Goal: Communication & Community: Answer question/provide support

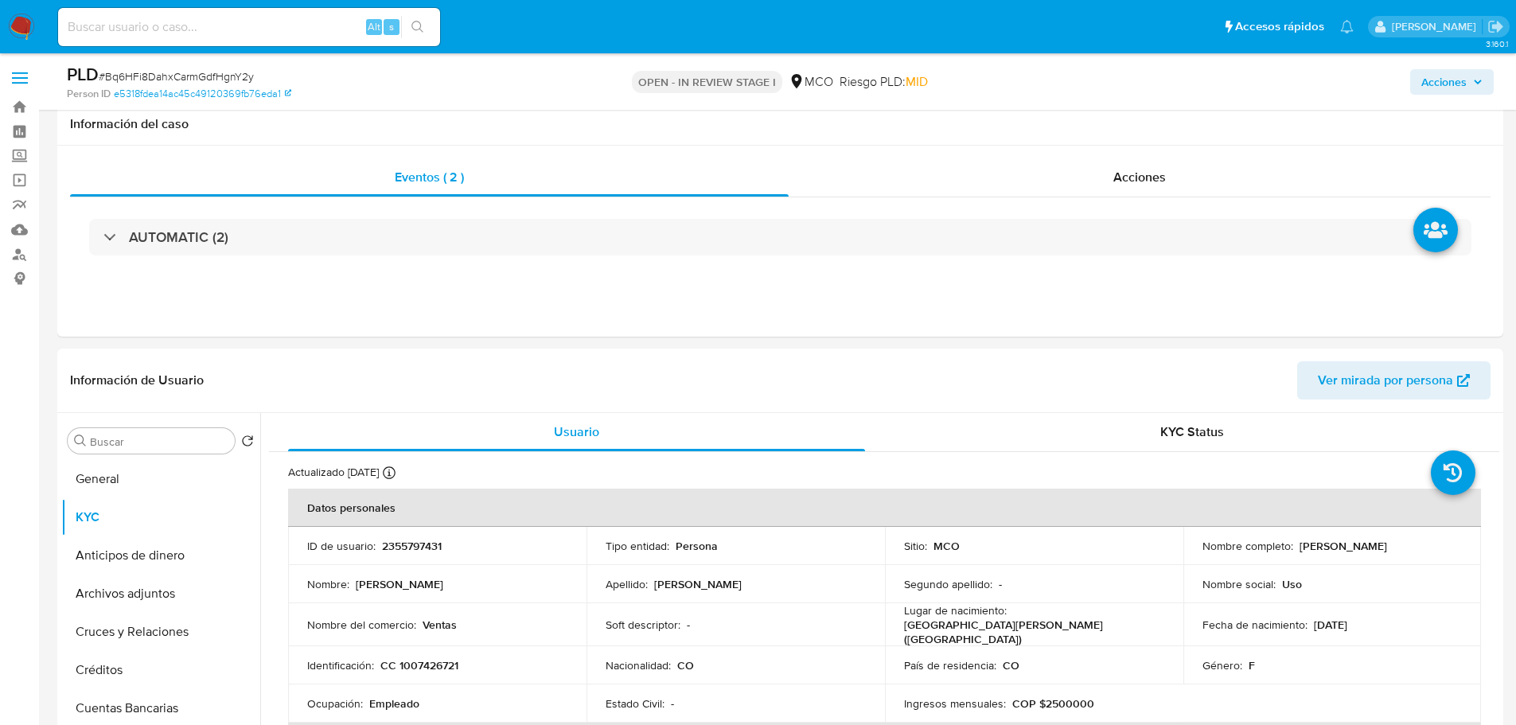
select select "10"
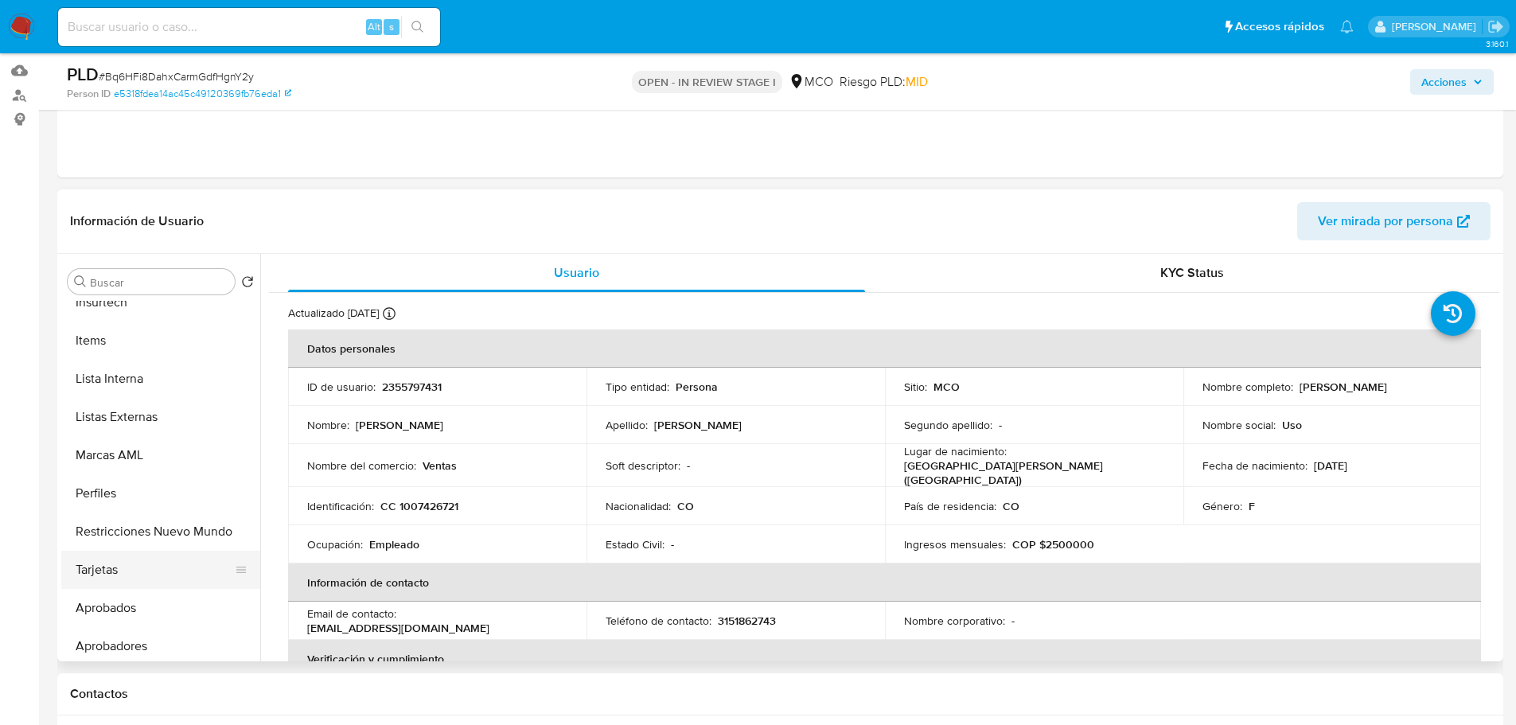
scroll to position [716, 0]
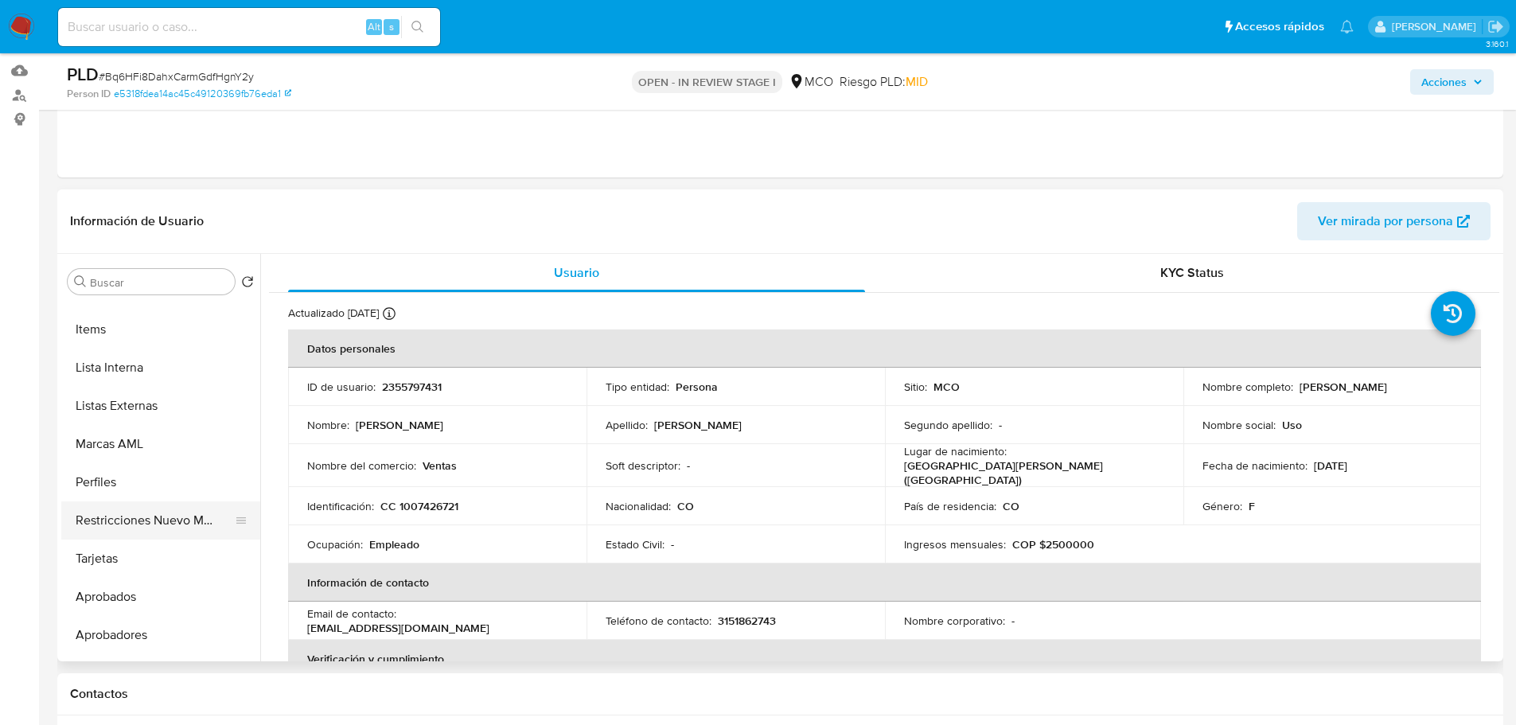
click at [166, 528] on button "Restricciones Nuevo Mundo" at bounding box center [154, 520] width 186 height 38
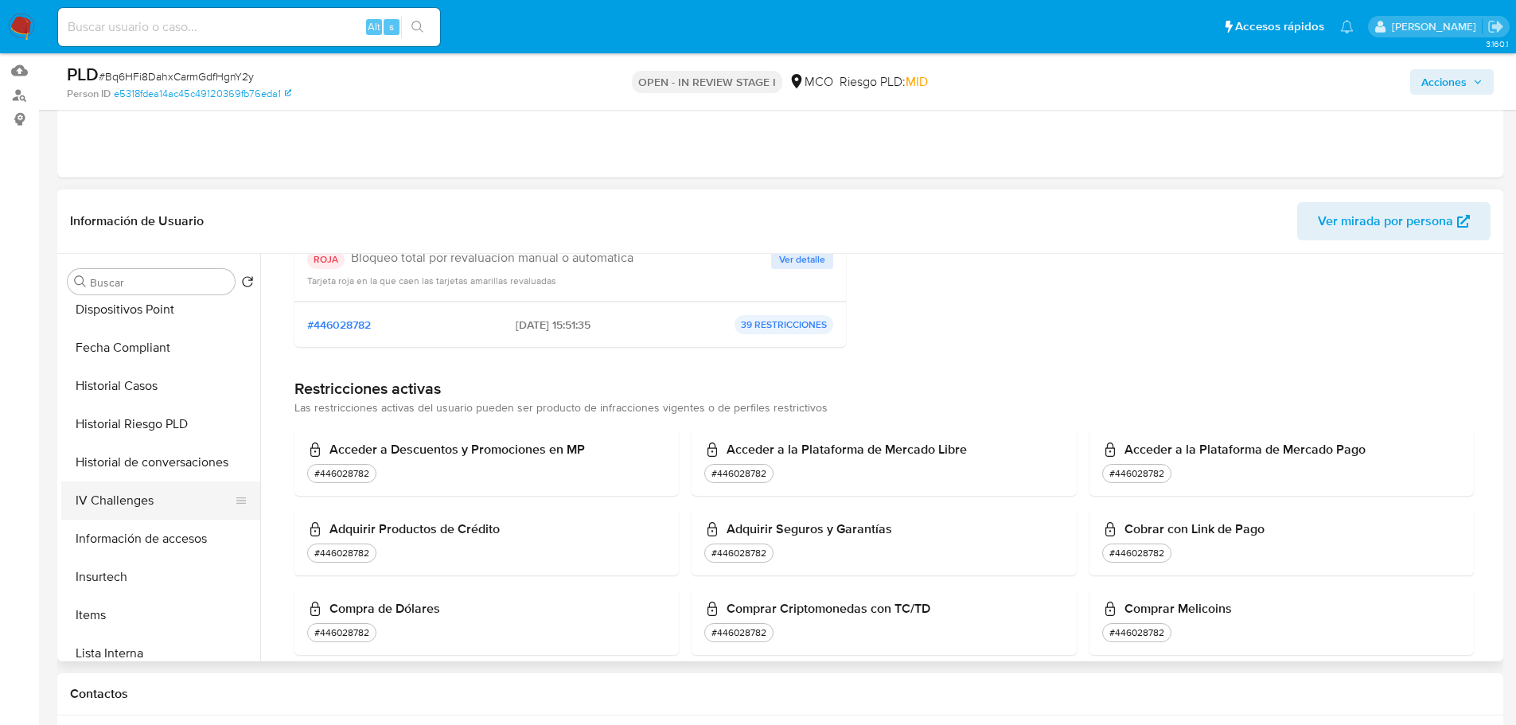
scroll to position [351, 0]
click at [158, 457] on button "Historial Casos" at bounding box center [154, 466] width 186 height 38
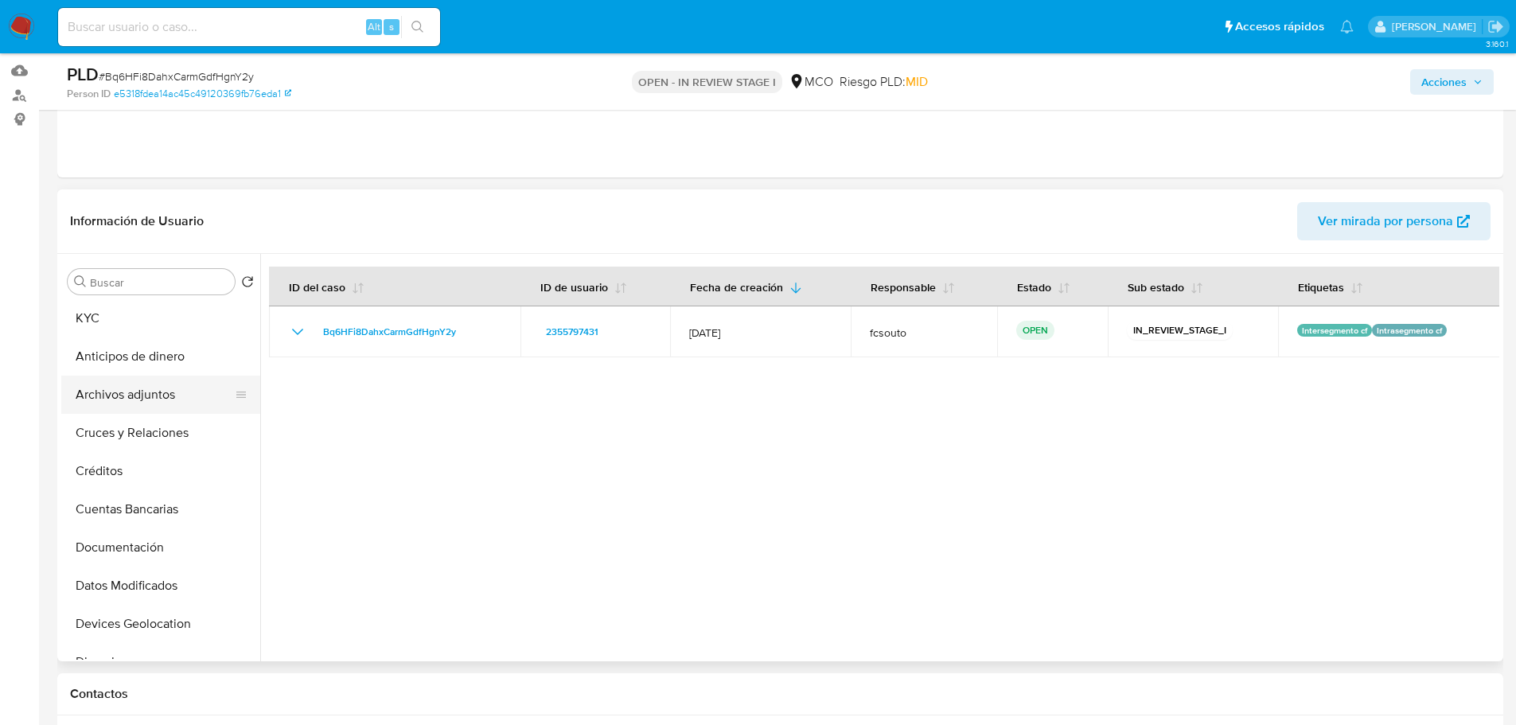
scroll to position [33, 0]
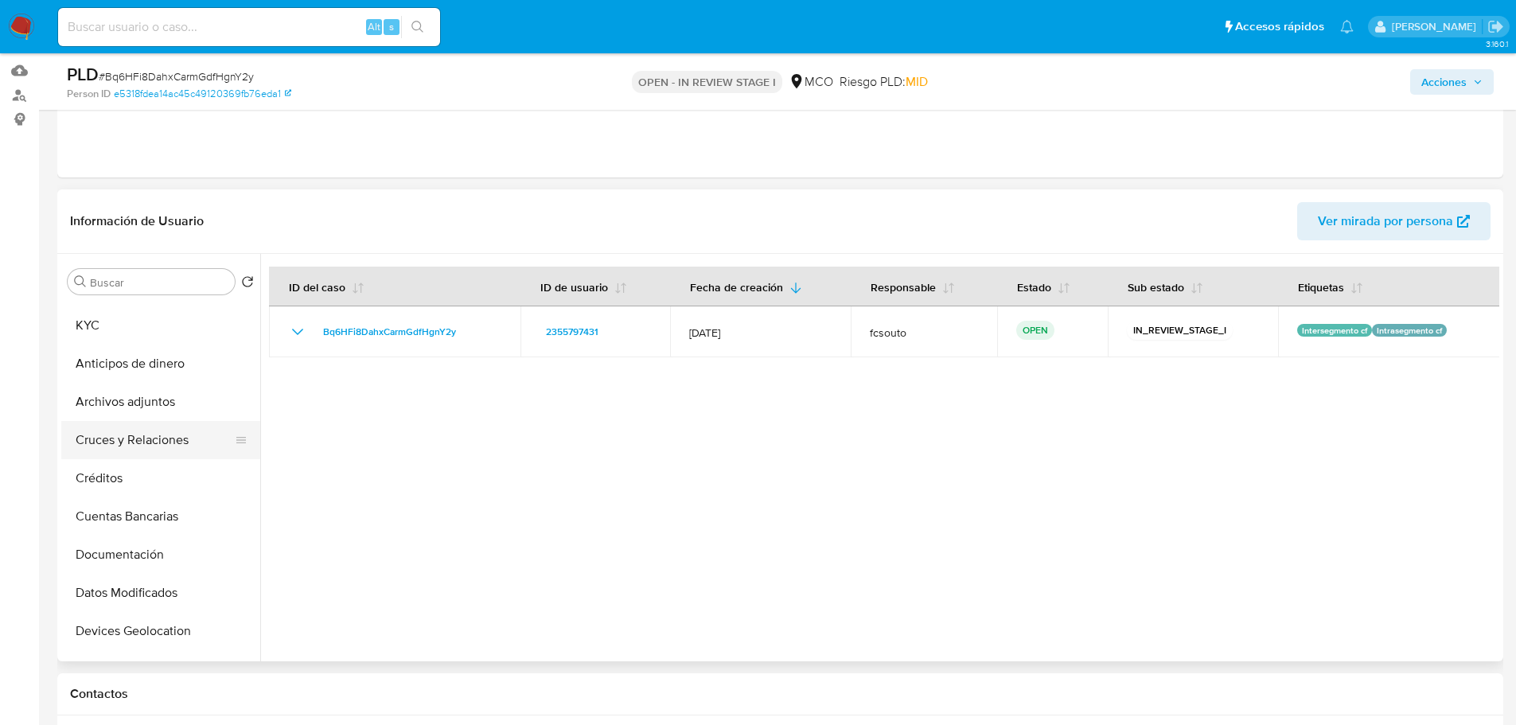
click at [146, 445] on button "Cruces y Relaciones" at bounding box center [154, 440] width 186 height 38
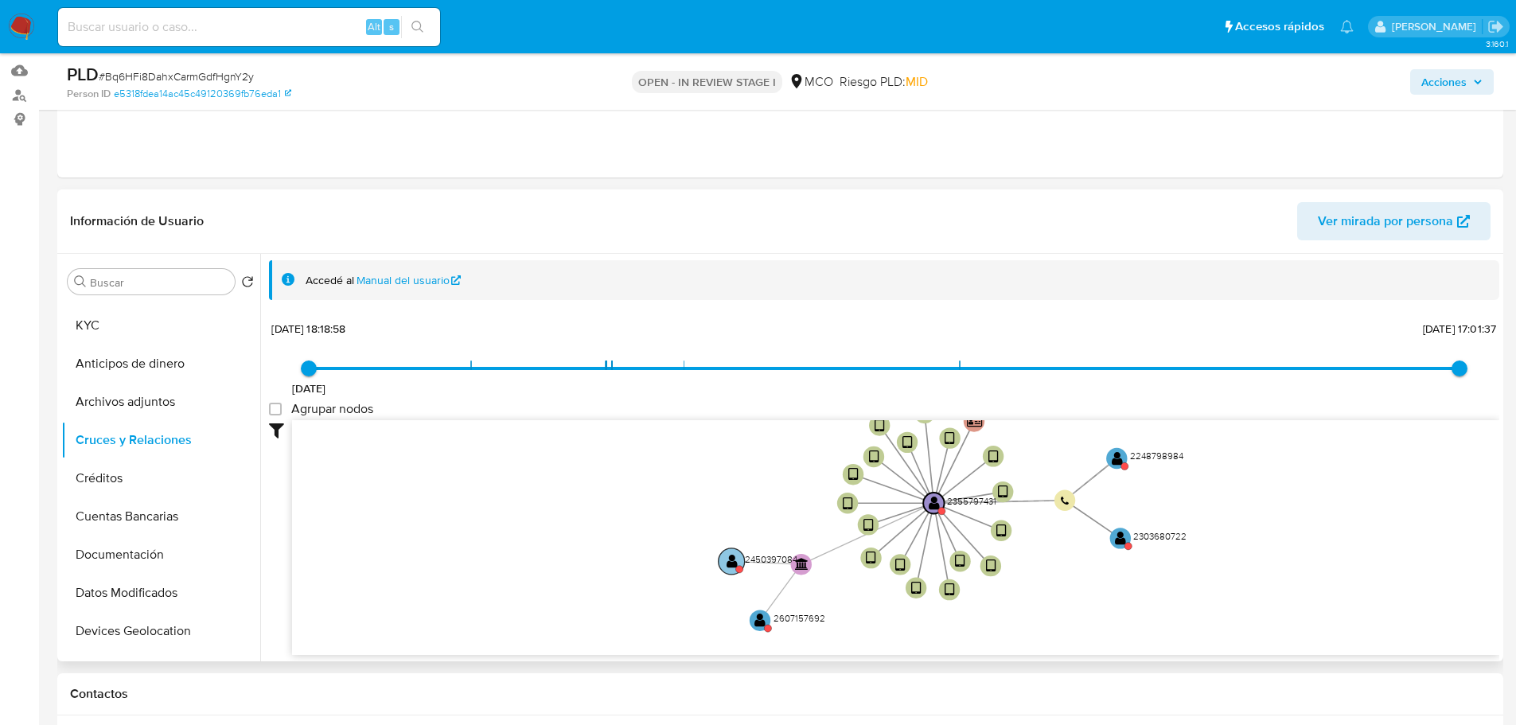
click at [732, 564] on text "" at bounding box center [732, 561] width 11 height 15
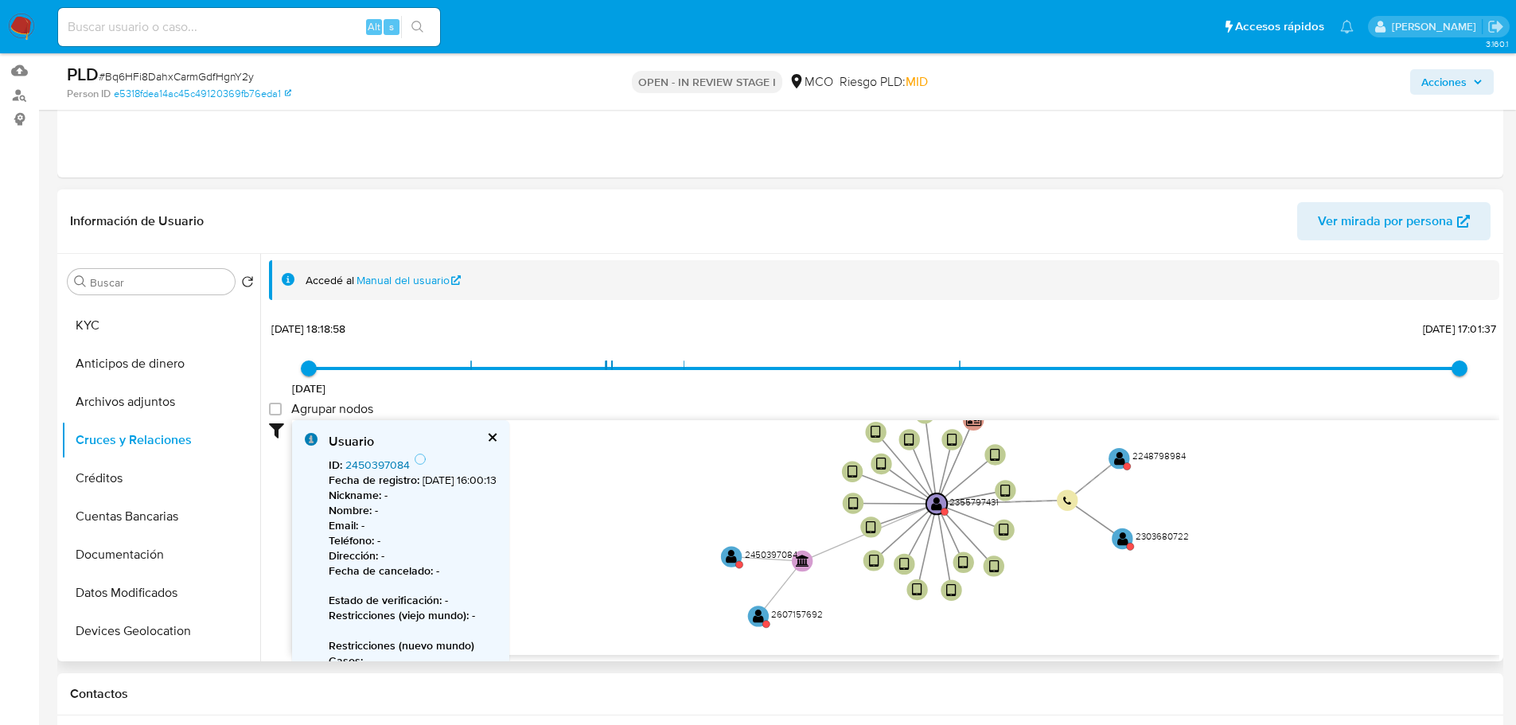
click at [393, 463] on link "2450397084" at bounding box center [377, 465] width 64 height 16
click at [767, 614] on circle at bounding box center [758, 616] width 26 height 26
click at [377, 458] on link "2607157692" at bounding box center [375, 465] width 60 height 16
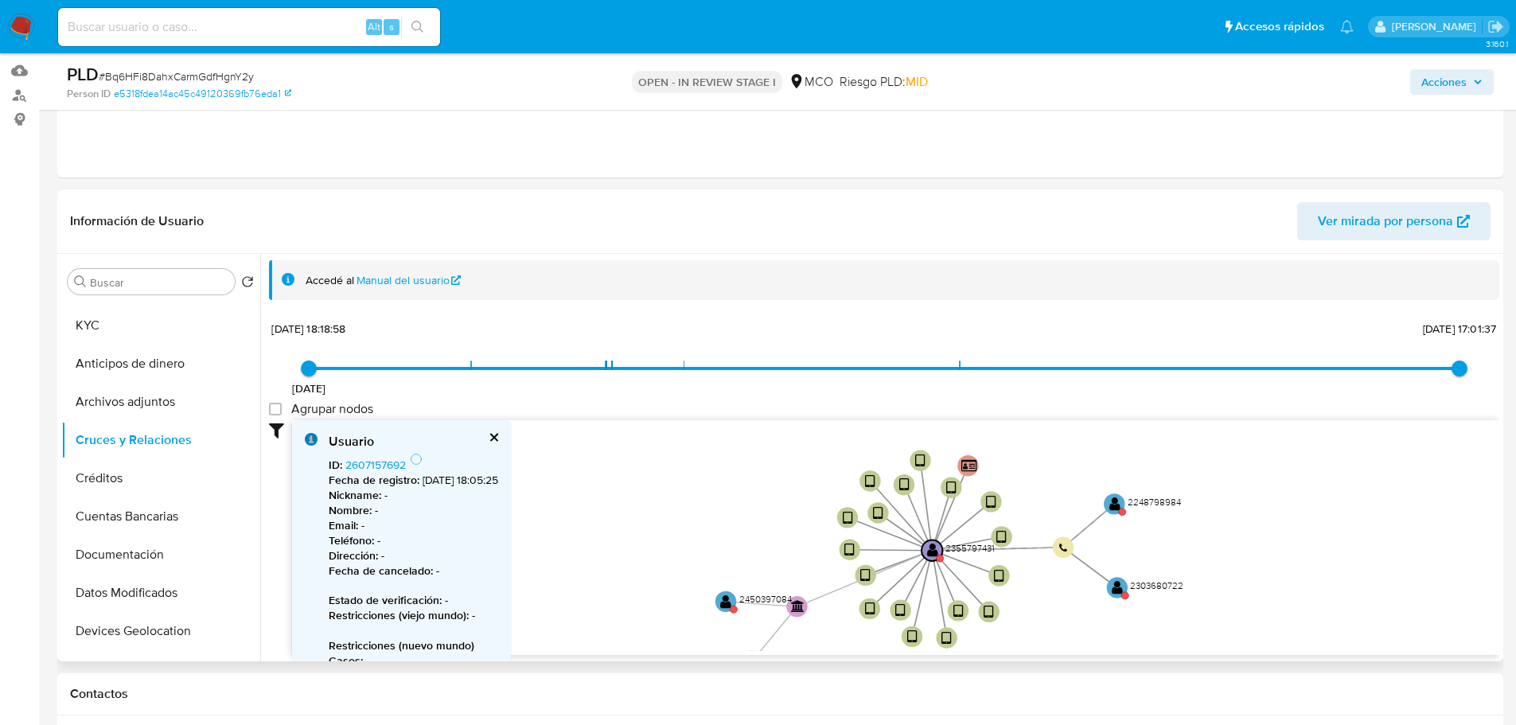
drag, startPoint x: 1203, startPoint y: 583, endPoint x: 1198, endPoint y: 630, distance: 47.3
click at [1198, 630] on icon "device-67e866b33640050e5c2a40b0  user-2355797431  2355797431 device-67e713440…" at bounding box center [895, 535] width 1207 height 231
click at [1116, 500] on text "" at bounding box center [1115, 504] width 11 height 15
click at [1118, 501] on text "" at bounding box center [1115, 503] width 11 height 15
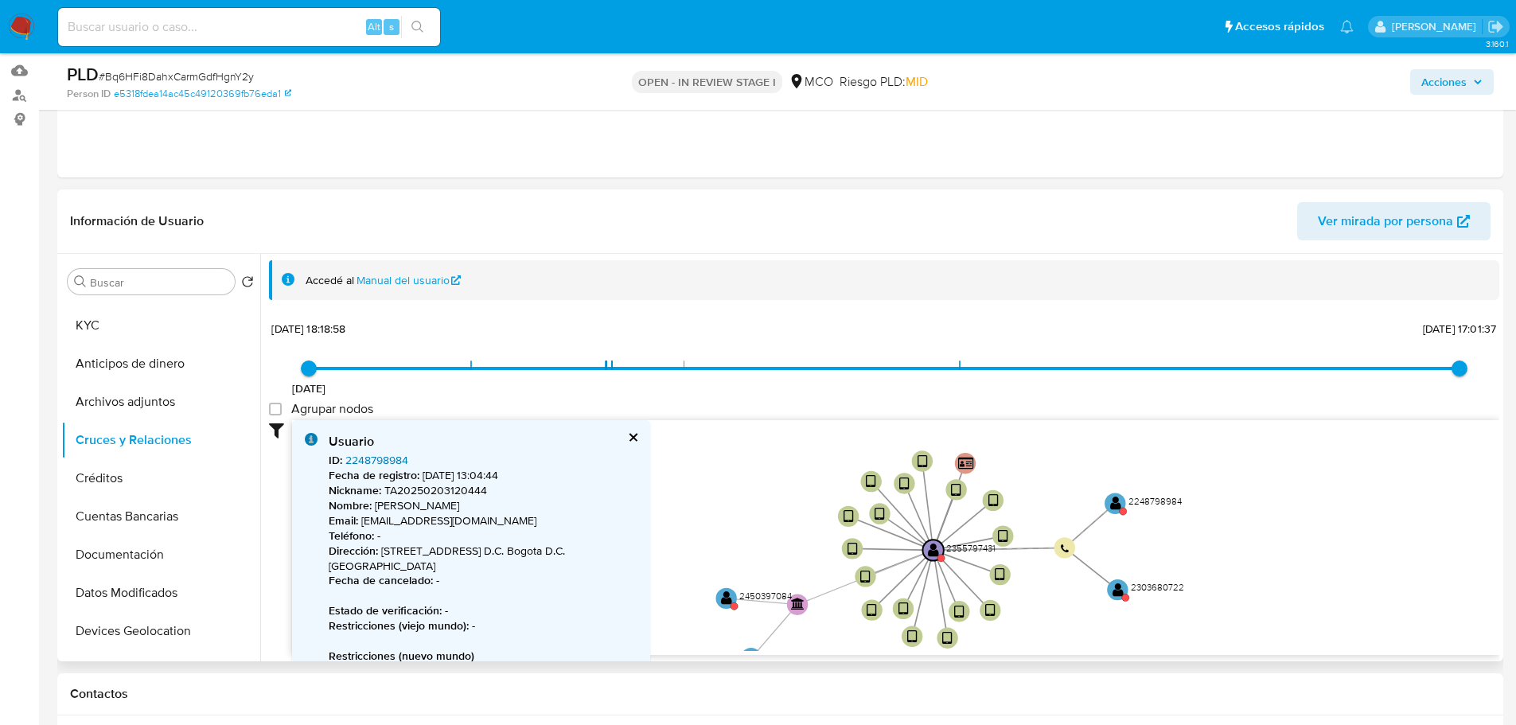
click at [384, 457] on link "2248798984" at bounding box center [376, 460] width 63 height 16
click at [1120, 585] on text "" at bounding box center [1118, 589] width 11 height 15
click at [395, 458] on link "2303680722" at bounding box center [377, 460] width 64 height 16
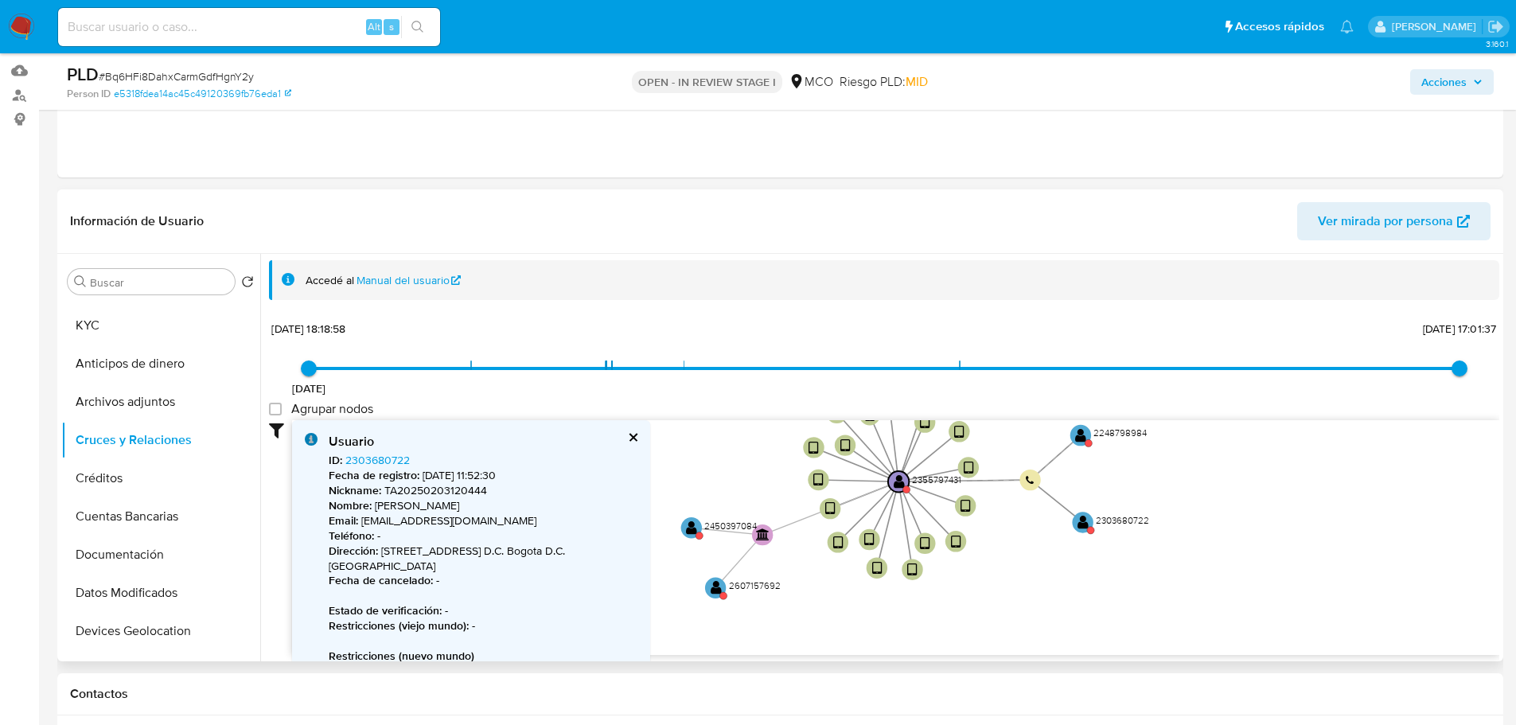
click at [791, 454] on icon "device-67e866b33640050e5c2a40b0  user-2355797431  2355797431 device-67e713440…" at bounding box center [895, 535] width 1207 height 231
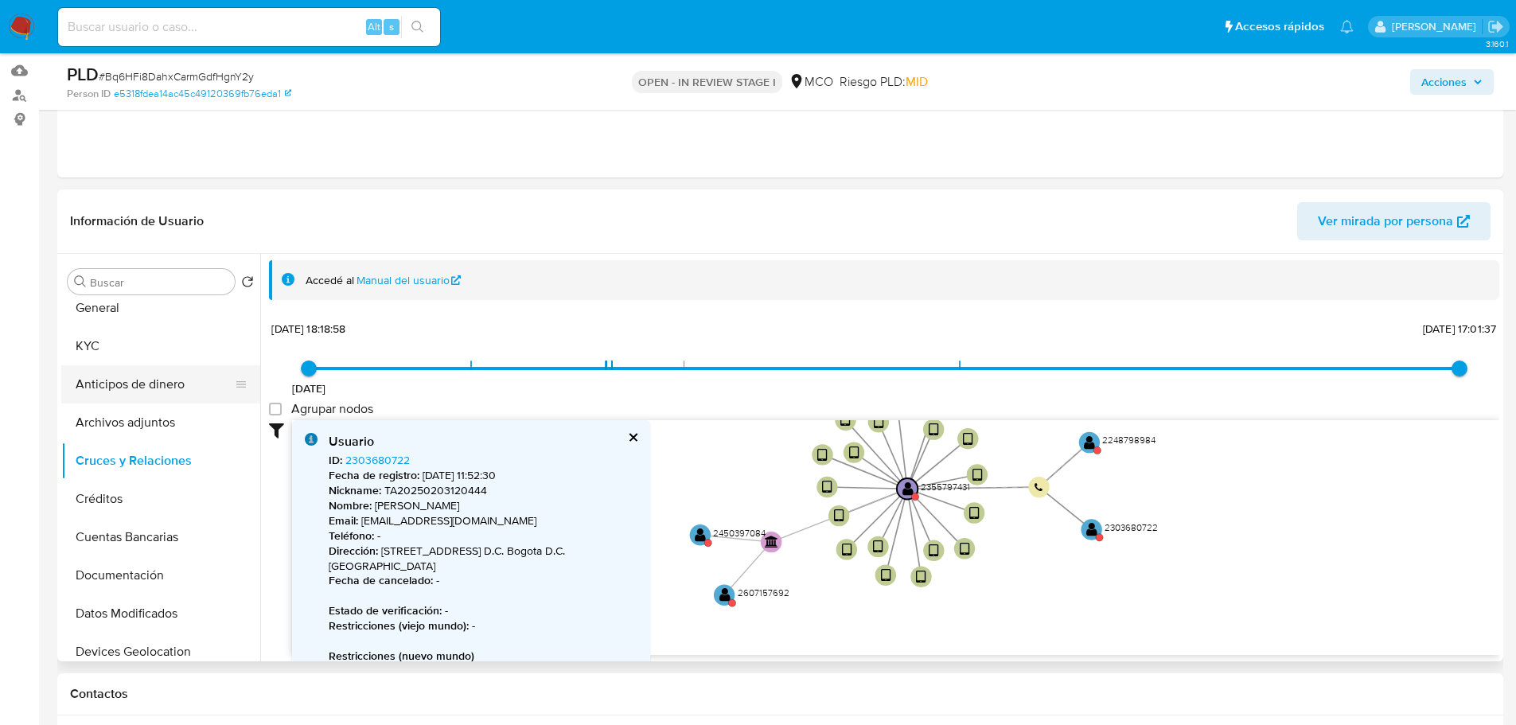
scroll to position [0, 0]
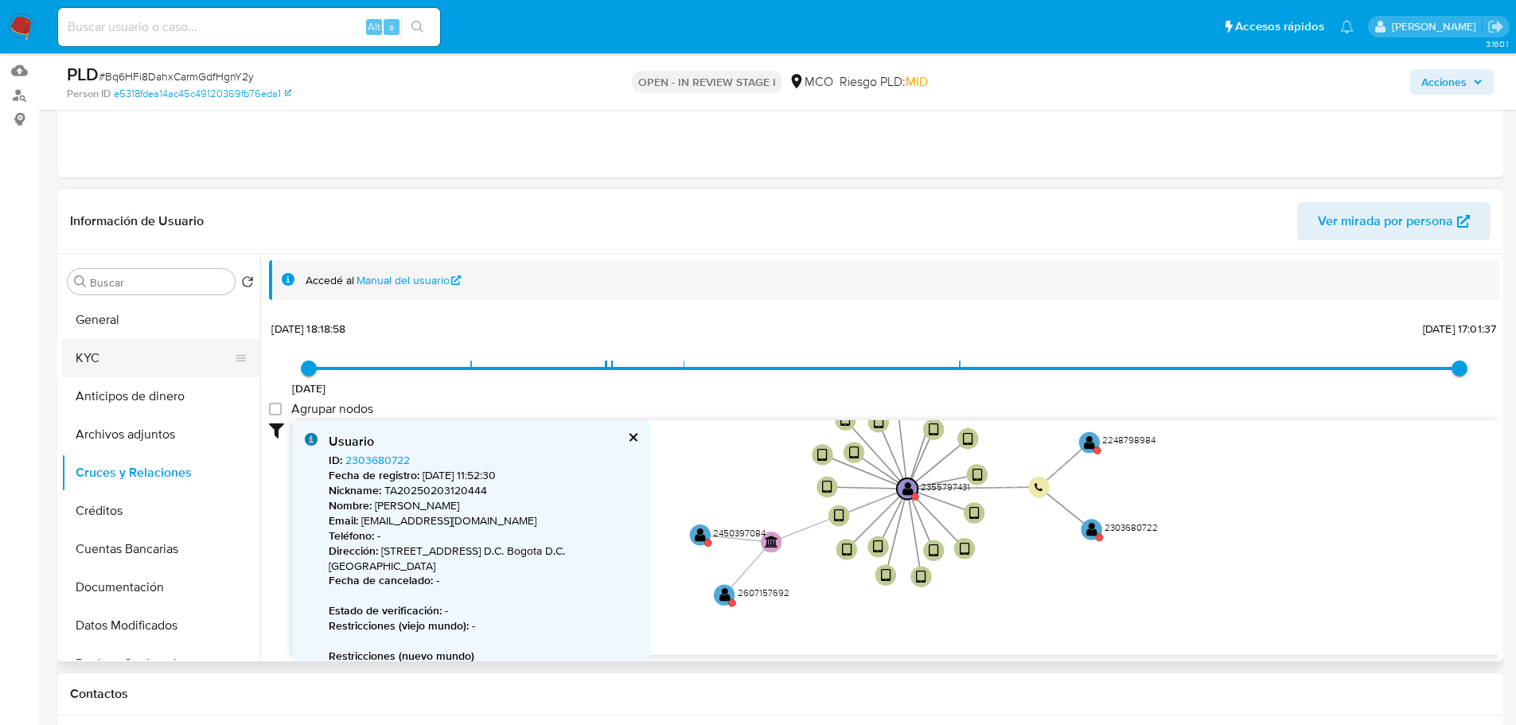
click at [115, 352] on button "KYC" at bounding box center [154, 358] width 186 height 38
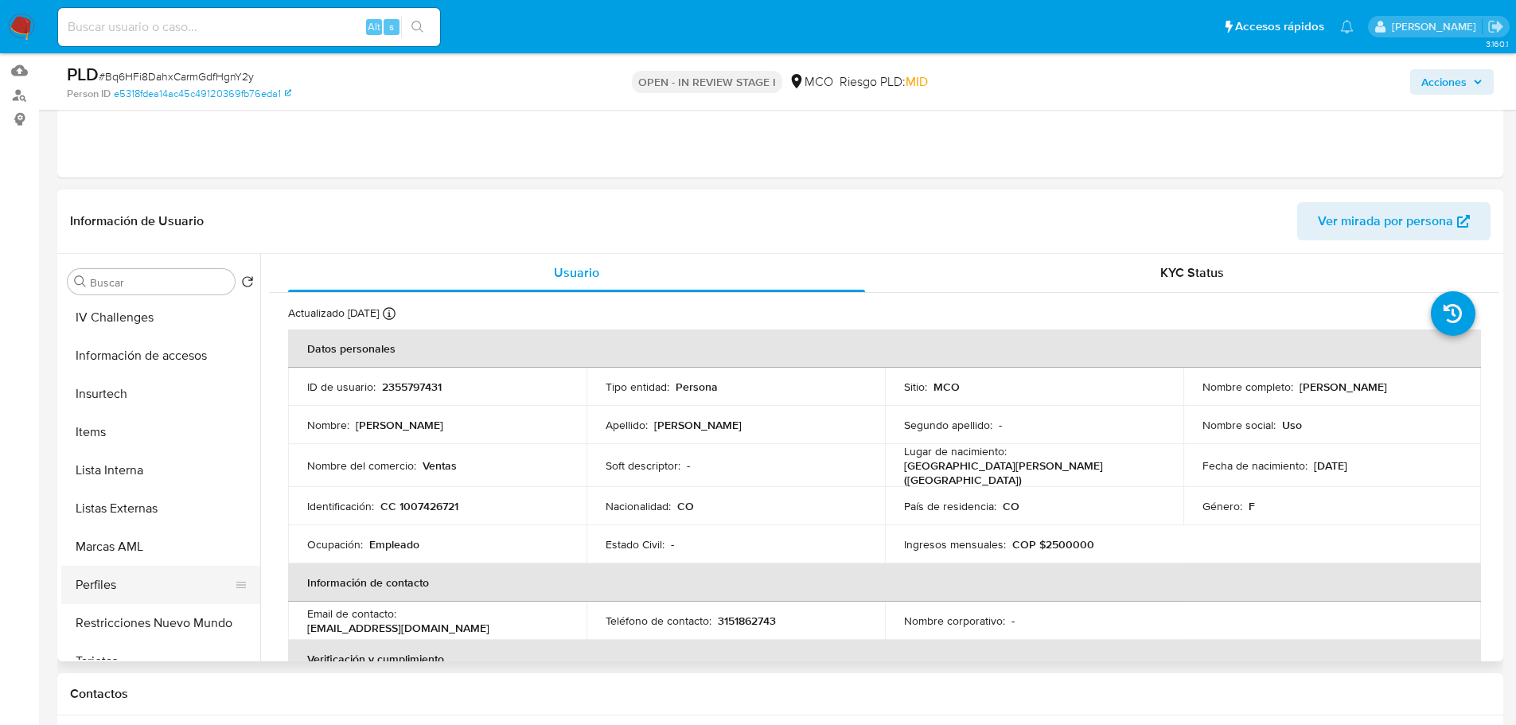
scroll to position [637, 0]
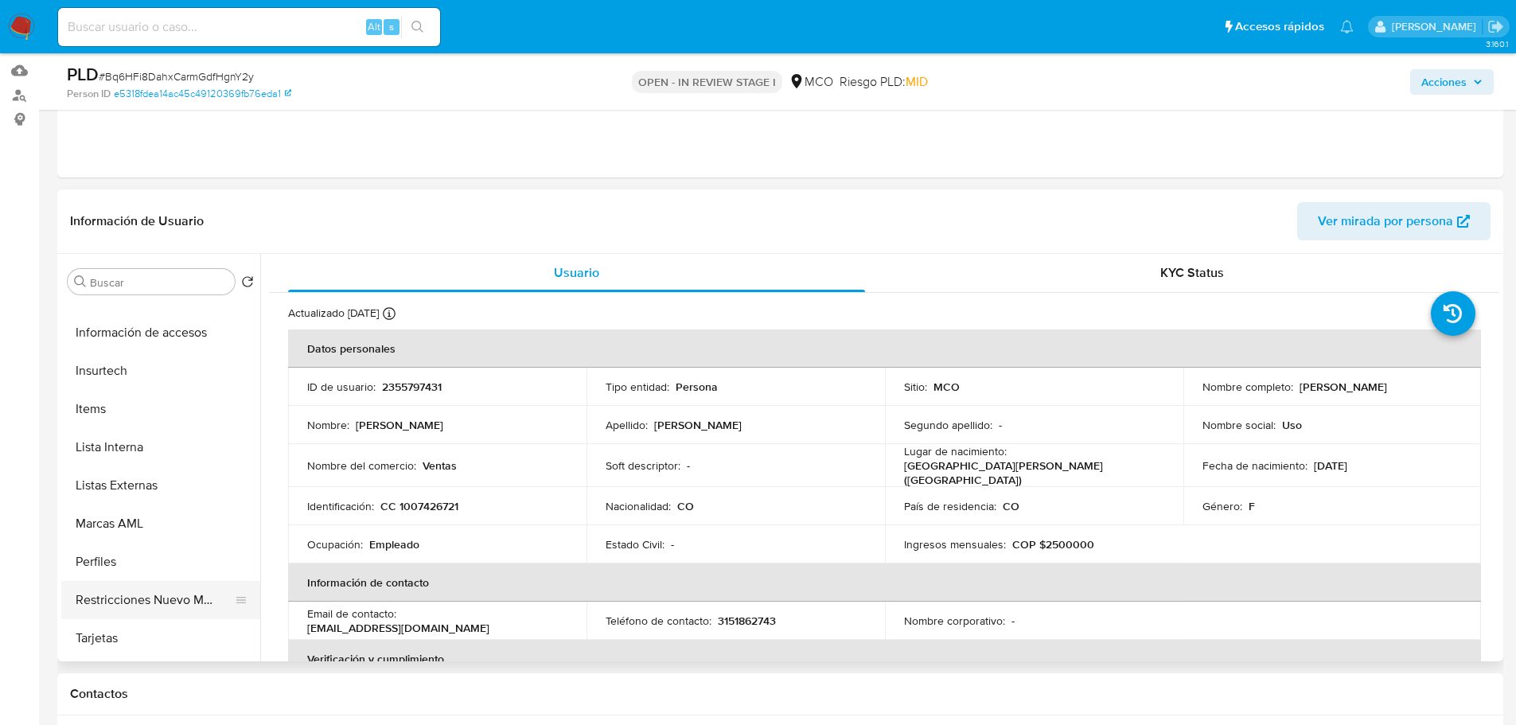
click at [153, 599] on button "Restricciones Nuevo Mundo" at bounding box center [154, 600] width 186 height 38
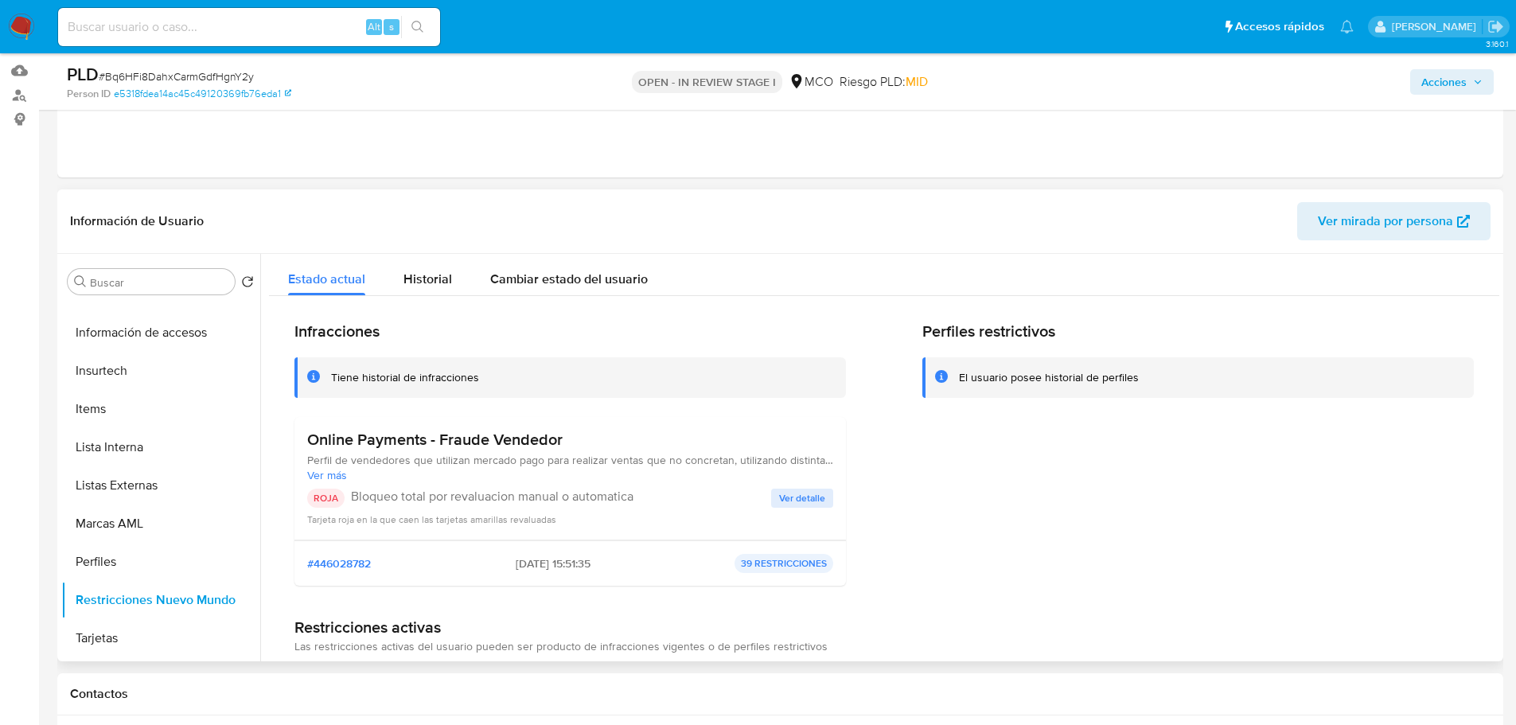
click at [322, 478] on span "Ver más" at bounding box center [570, 475] width 526 height 14
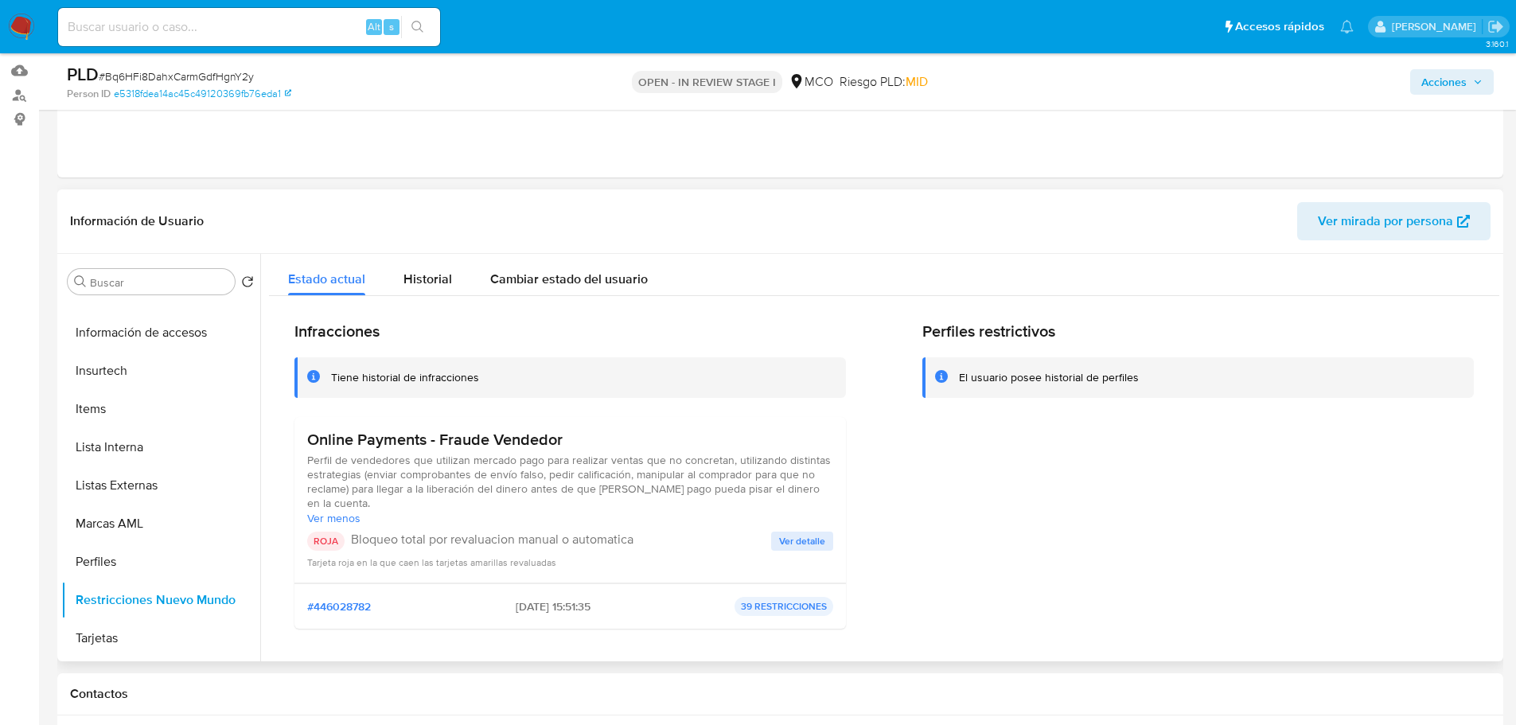
drag, startPoint x: 303, startPoint y: 435, endPoint x: 523, endPoint y: 497, distance: 228.5
click at [523, 497] on div "Online Payments - Fraude Vendedor Perfil de vendedores que utilizan mercado pag…" at bounding box center [571, 500] width 552 height 166
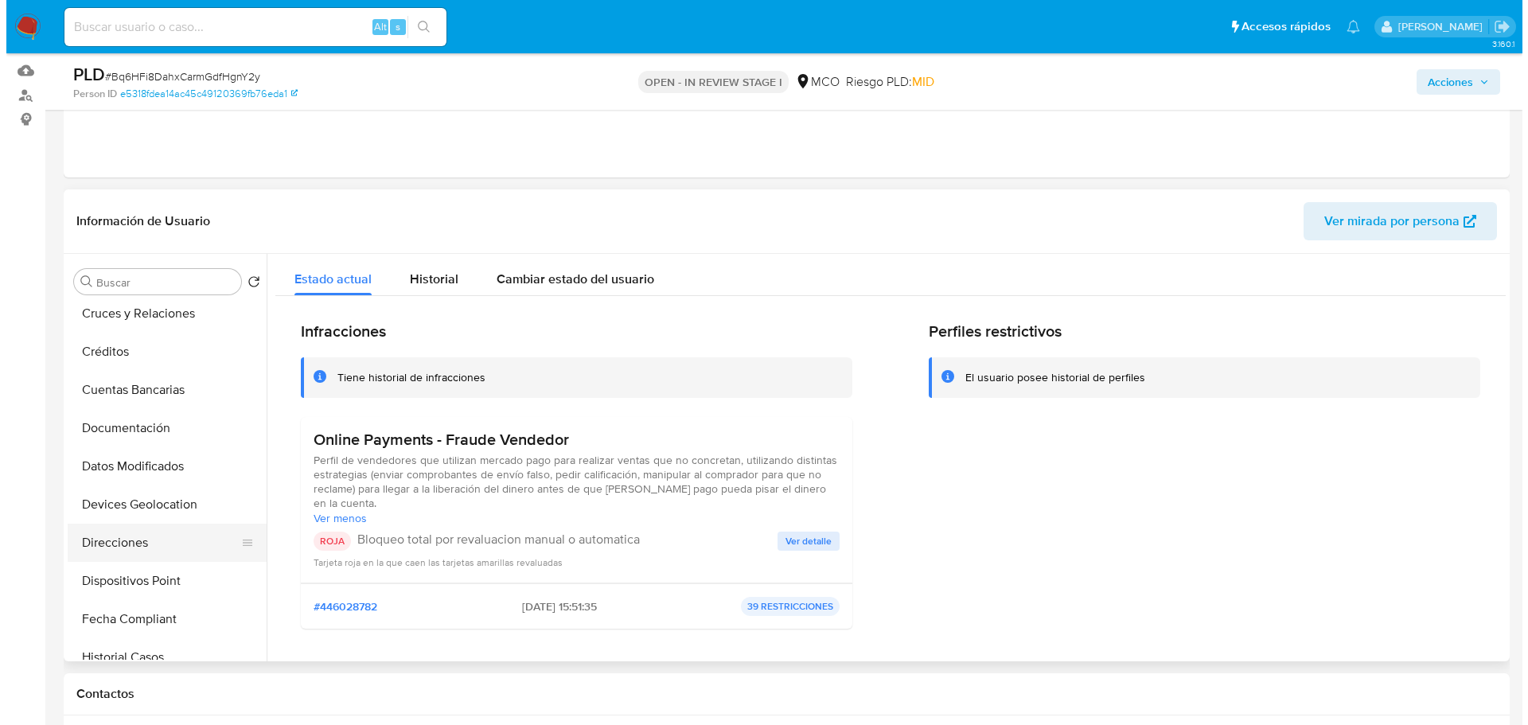
scroll to position [80, 0]
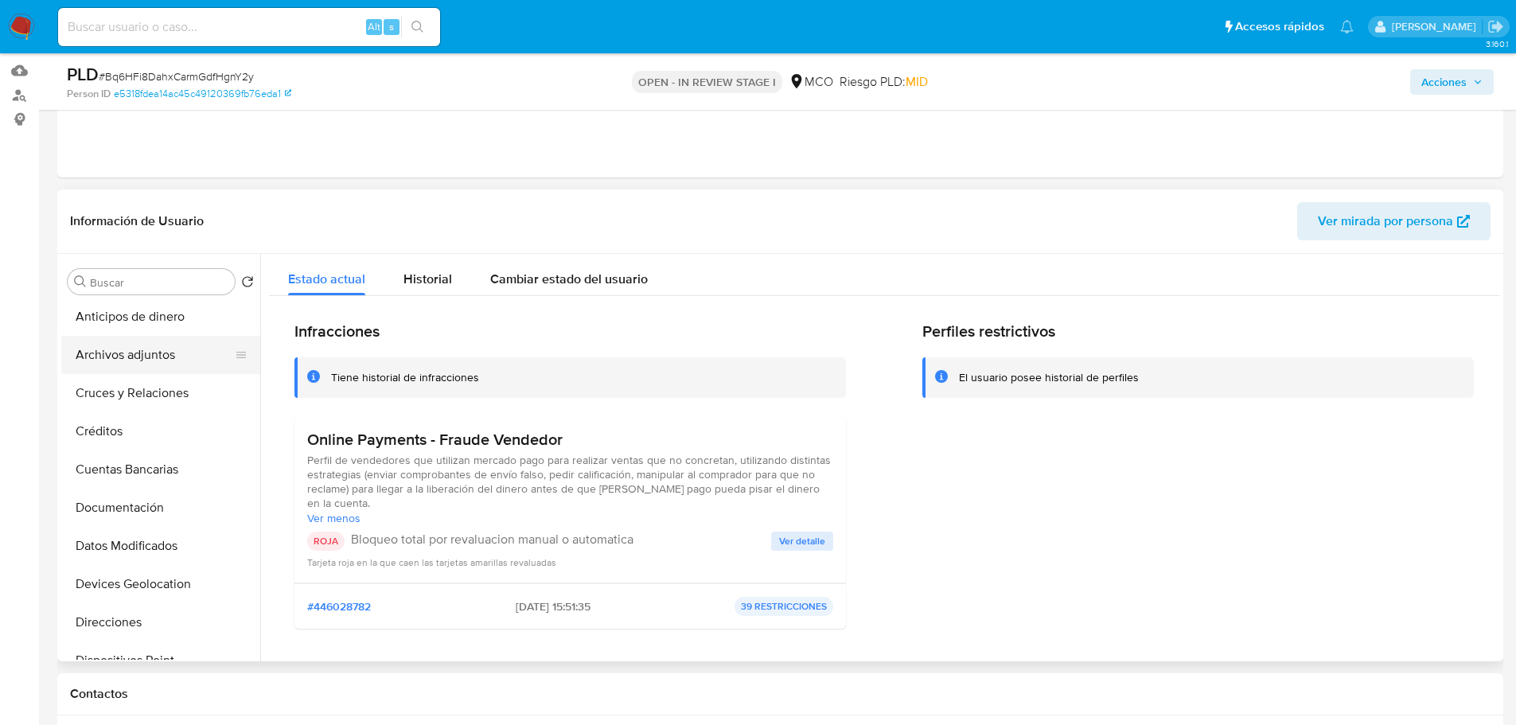
click at [143, 361] on button "Archivos adjuntos" at bounding box center [154, 355] width 186 height 38
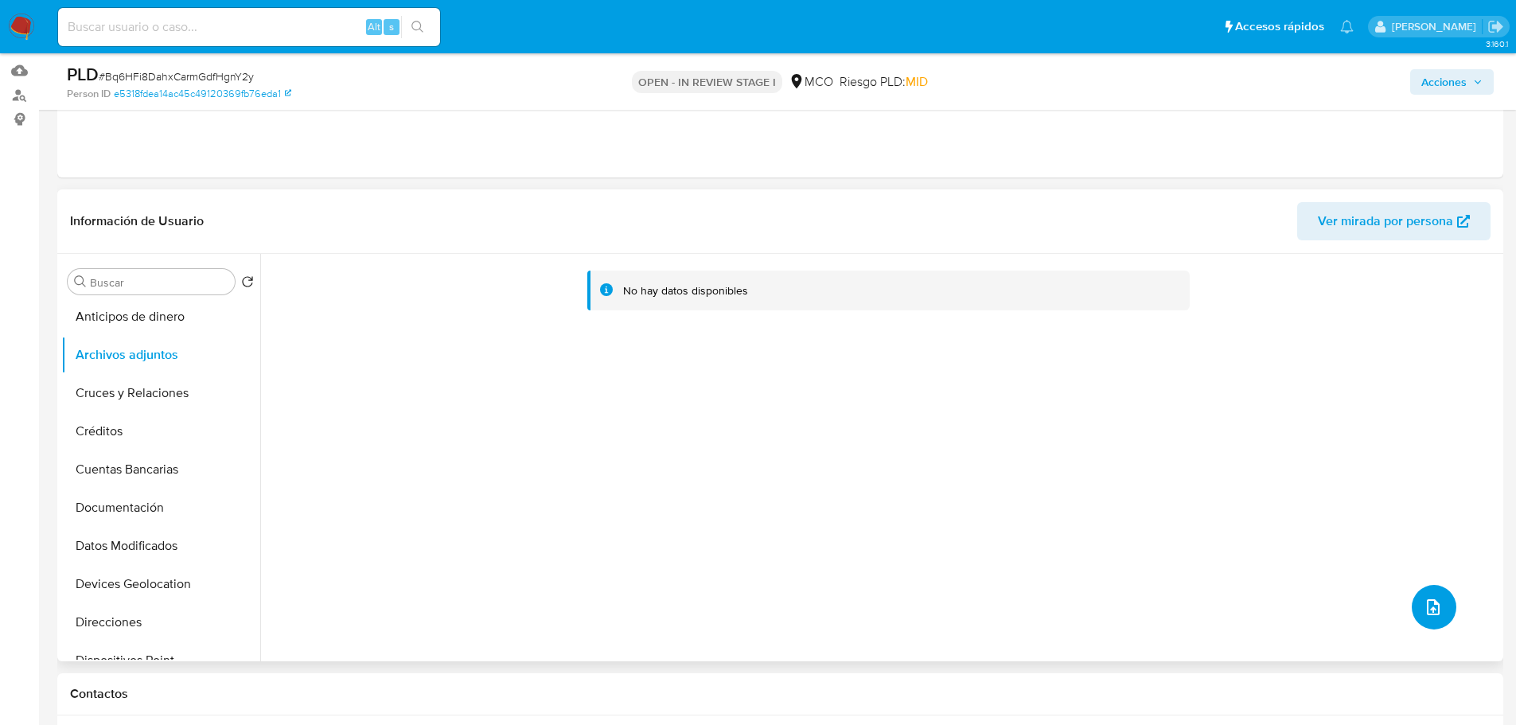
click at [1438, 613] on button "upload-file" at bounding box center [1434, 607] width 45 height 45
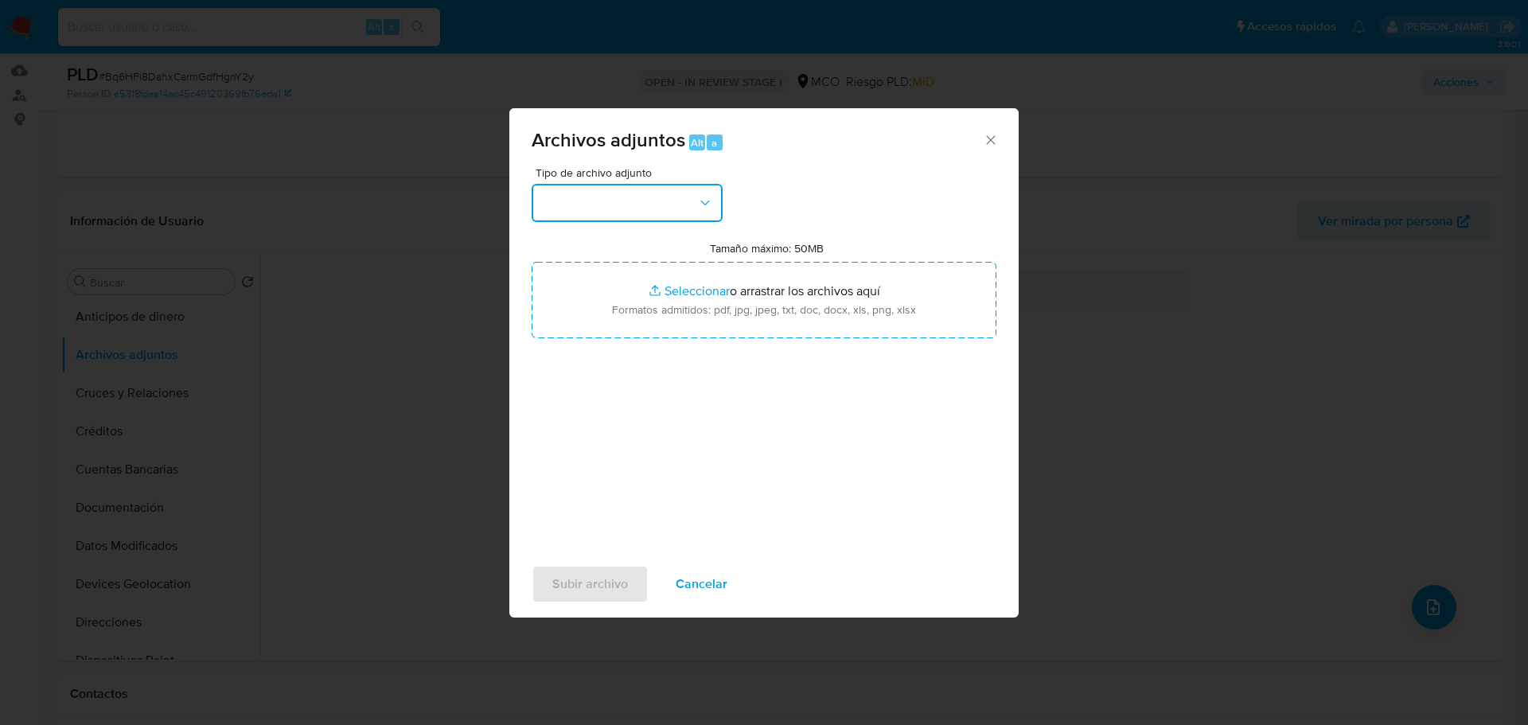
click at [680, 206] on button "button" at bounding box center [627, 203] width 191 height 38
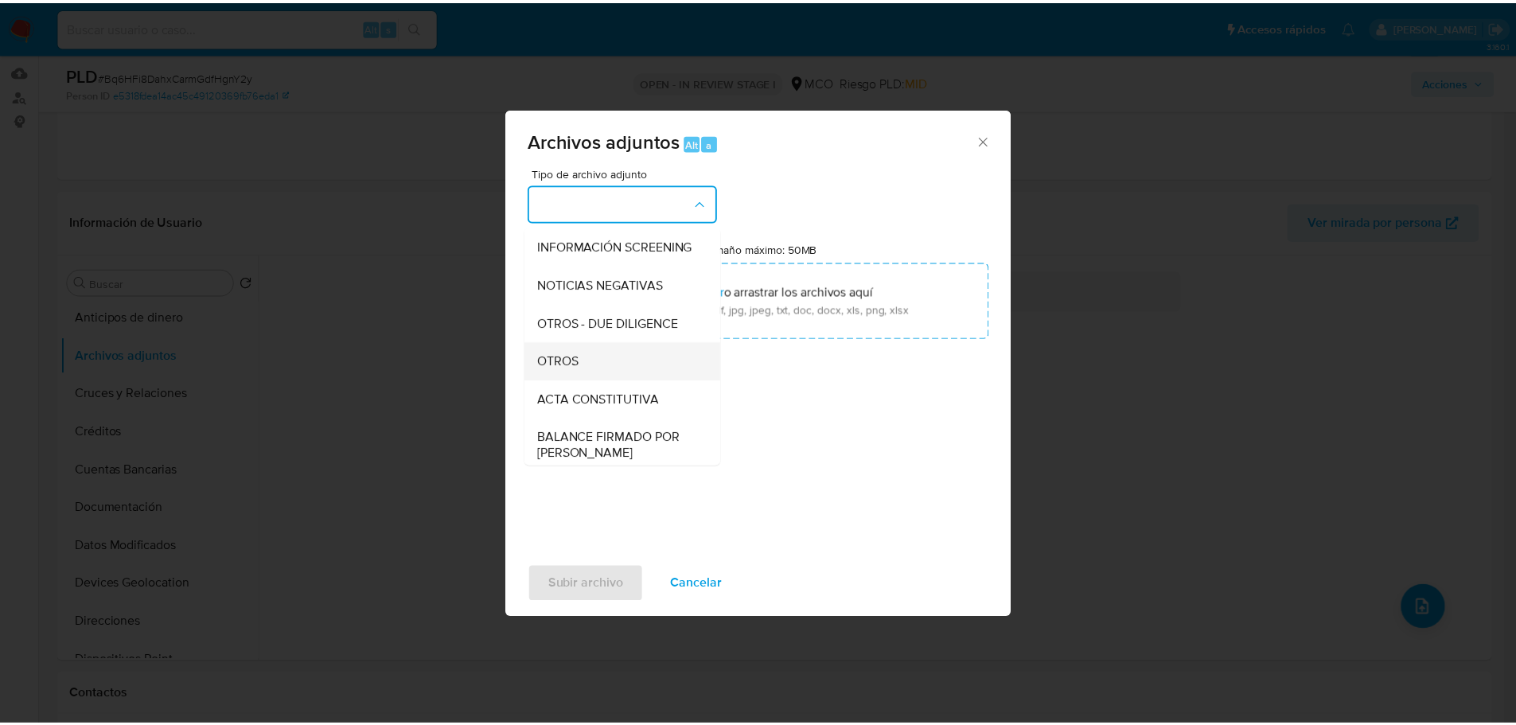
scroll to position [159, 0]
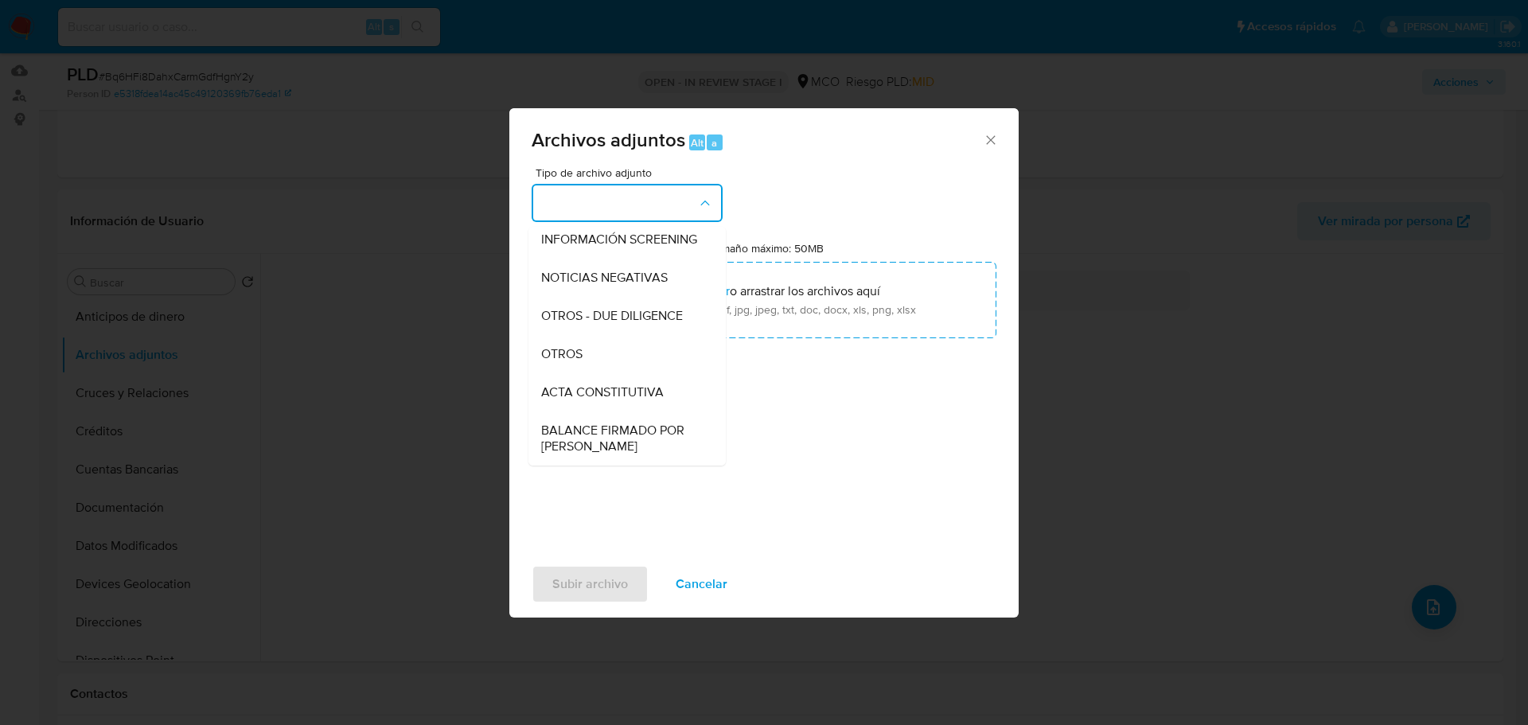
drag, startPoint x: 593, startPoint y: 372, endPoint x: 669, endPoint y: 345, distance: 80.3
click at [593, 372] on div "OTROS" at bounding box center [622, 354] width 162 height 38
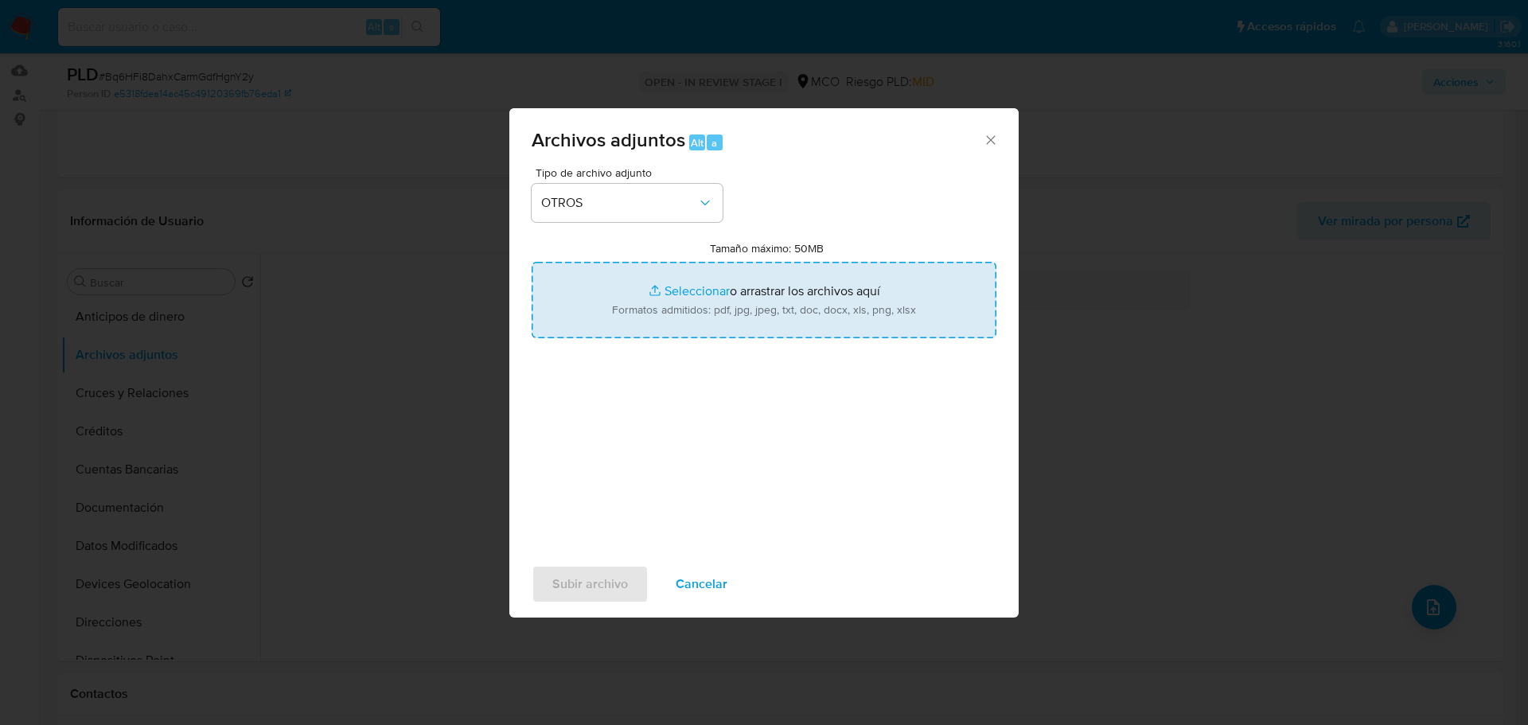
click at [770, 316] on input "Tamaño máximo: 50MB Seleccionar archivos" at bounding box center [764, 300] width 465 height 76
type input "C:\fakepath\2355797431 - 23_9_2025.pdf"
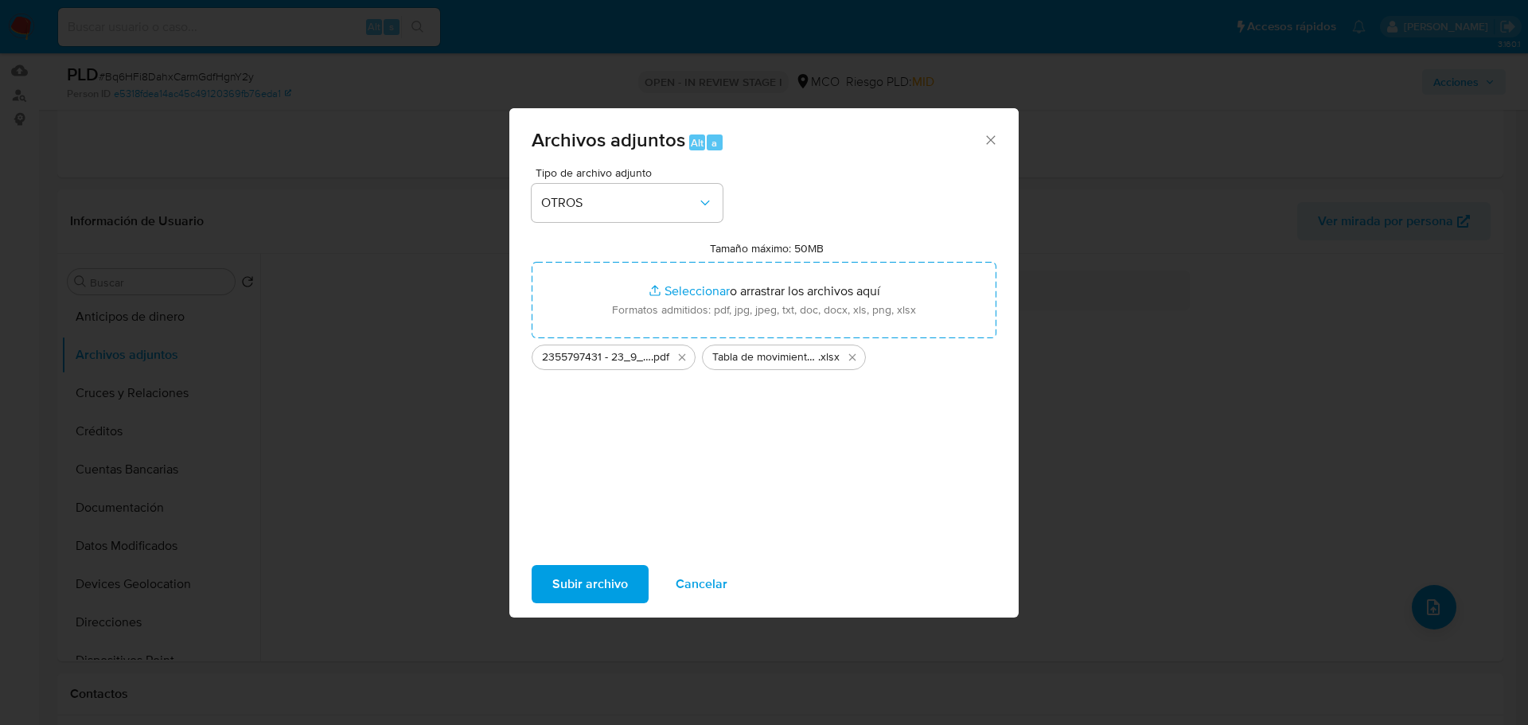
click at [593, 583] on span "Subir archivo" at bounding box center [590, 584] width 76 height 35
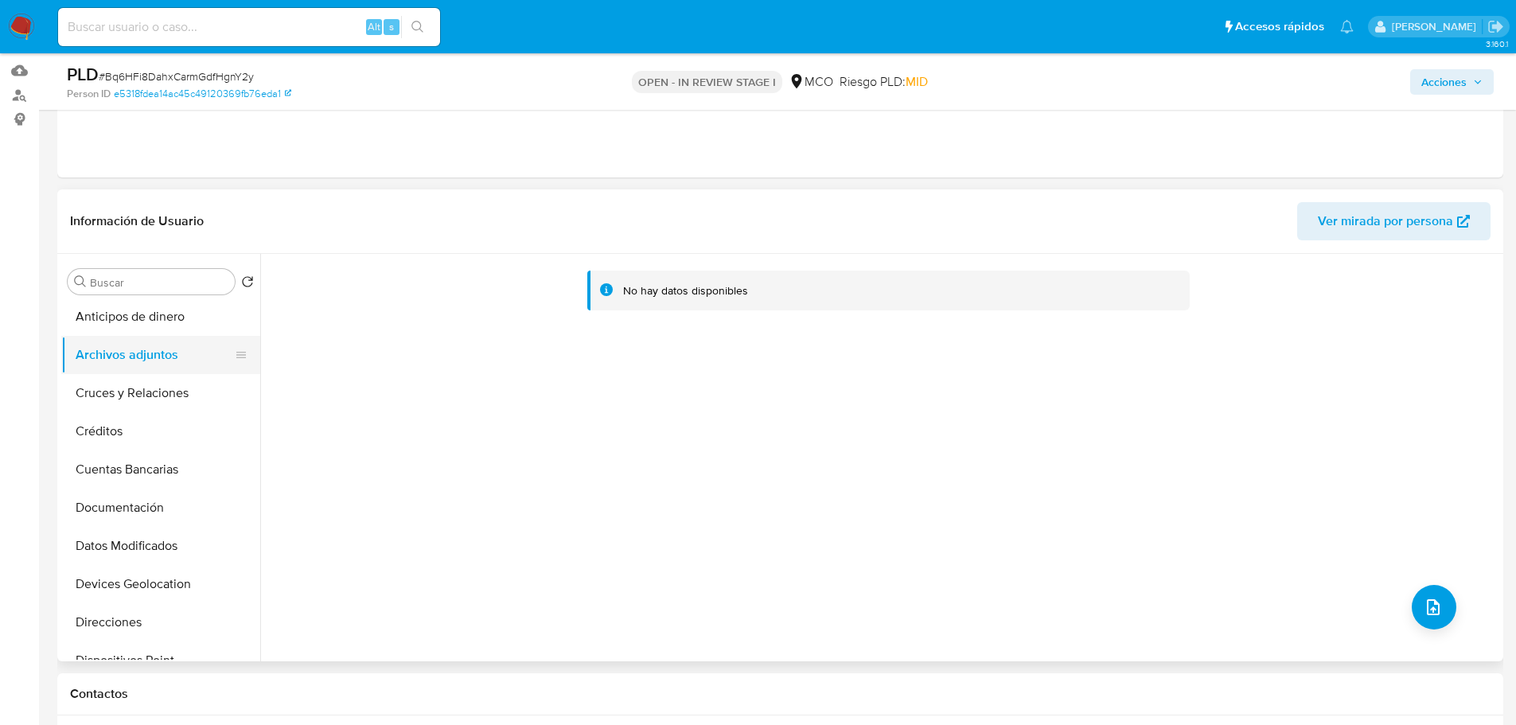
click at [138, 371] on button "Archivos adjuntos" at bounding box center [154, 355] width 186 height 38
click at [142, 318] on button "Anticipos de dinero" at bounding box center [154, 317] width 186 height 38
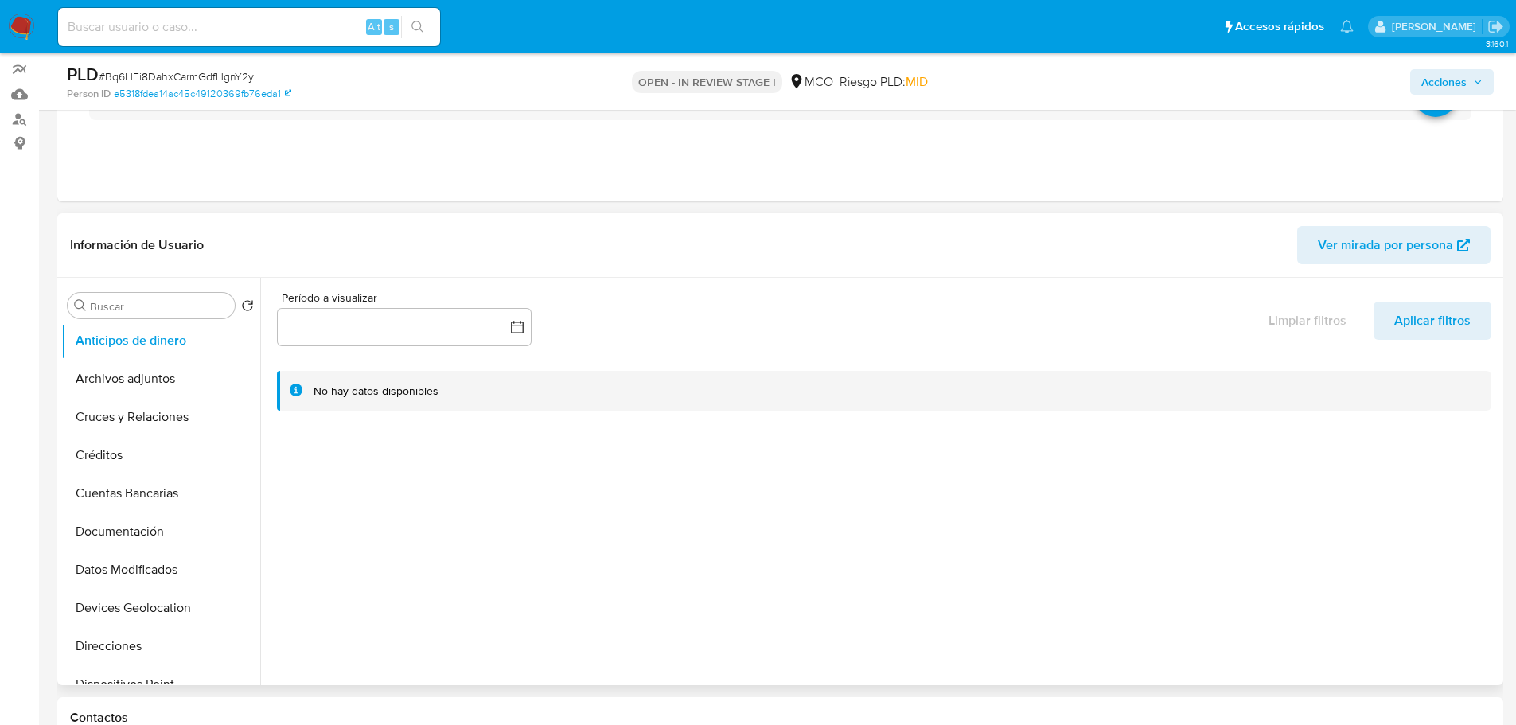
scroll to position [0, 0]
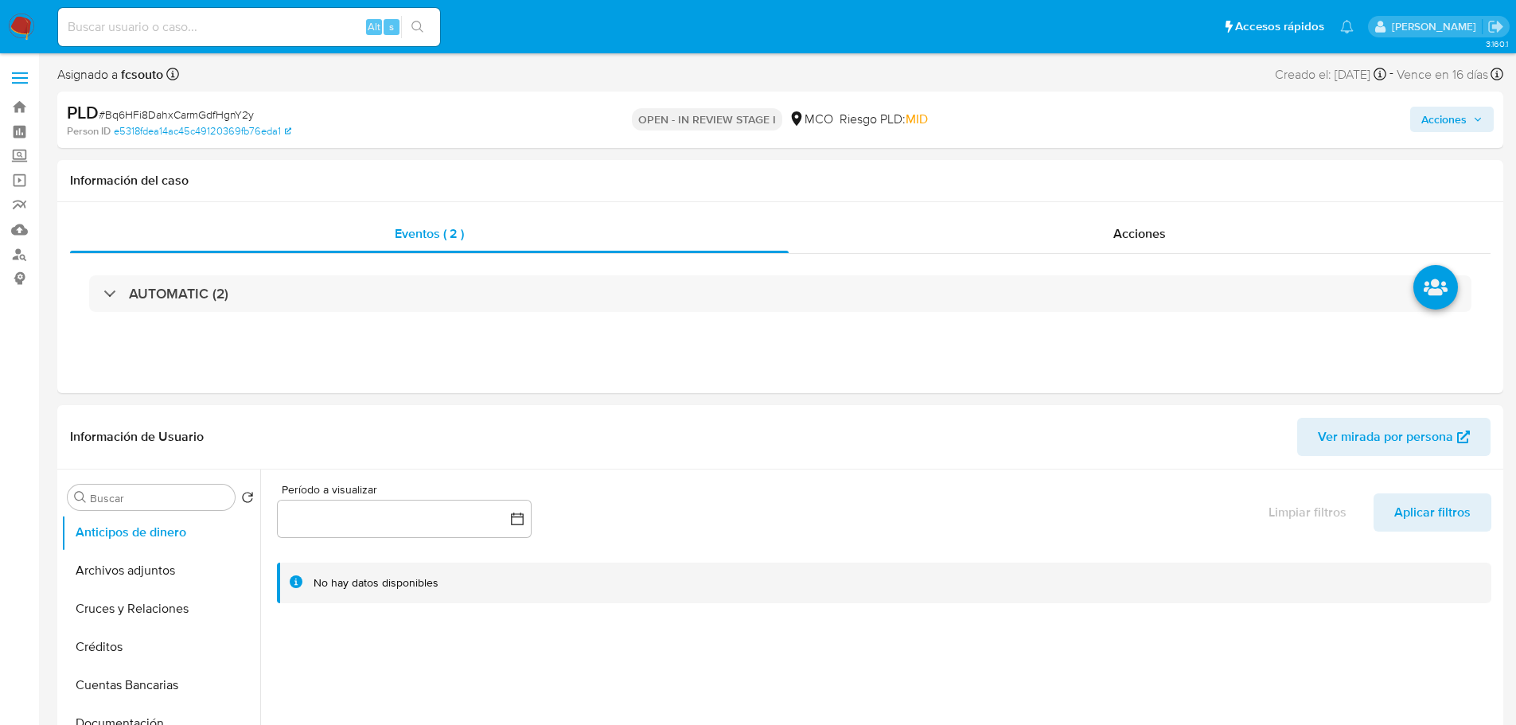
click at [1481, 124] on icon "button" at bounding box center [1478, 120] width 10 height 10
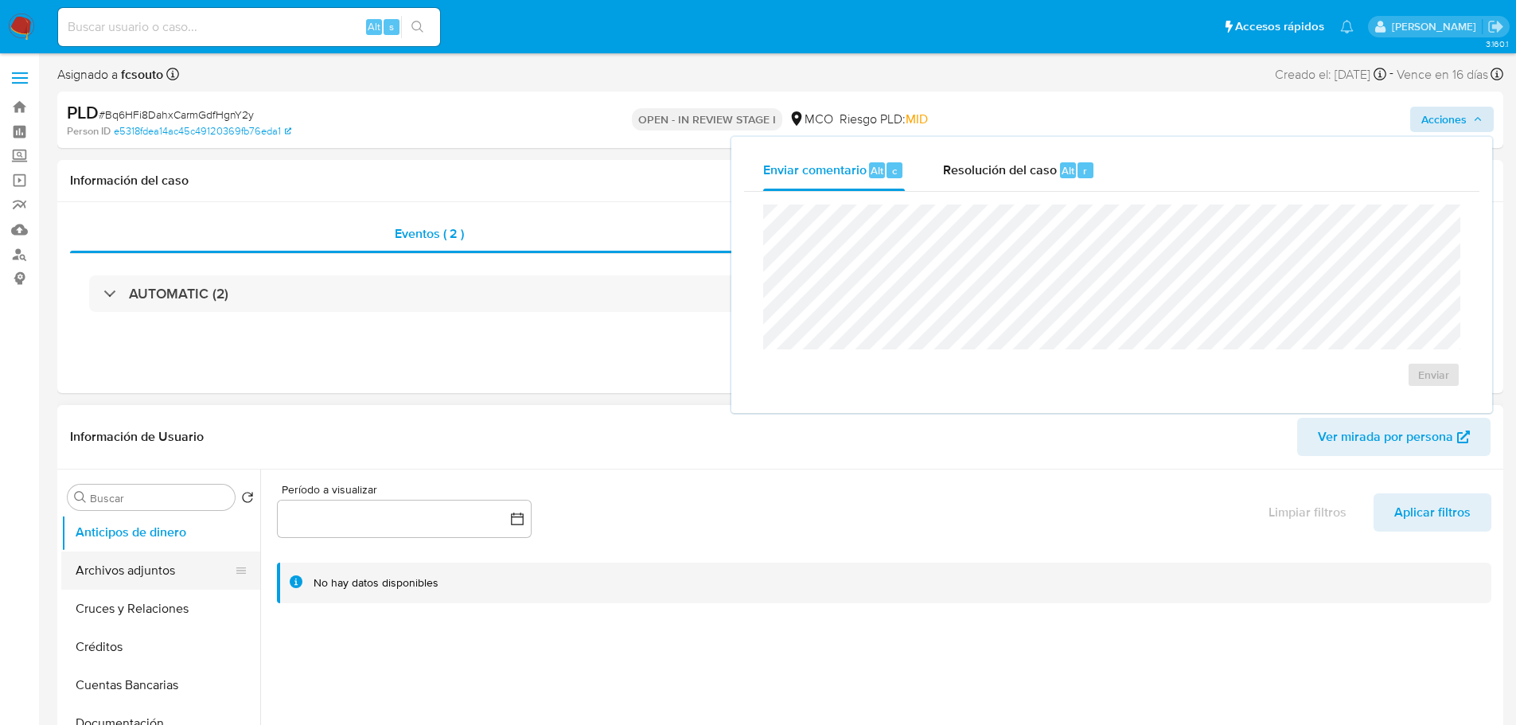
click at [146, 562] on button "Archivos adjuntos" at bounding box center [154, 571] width 186 height 38
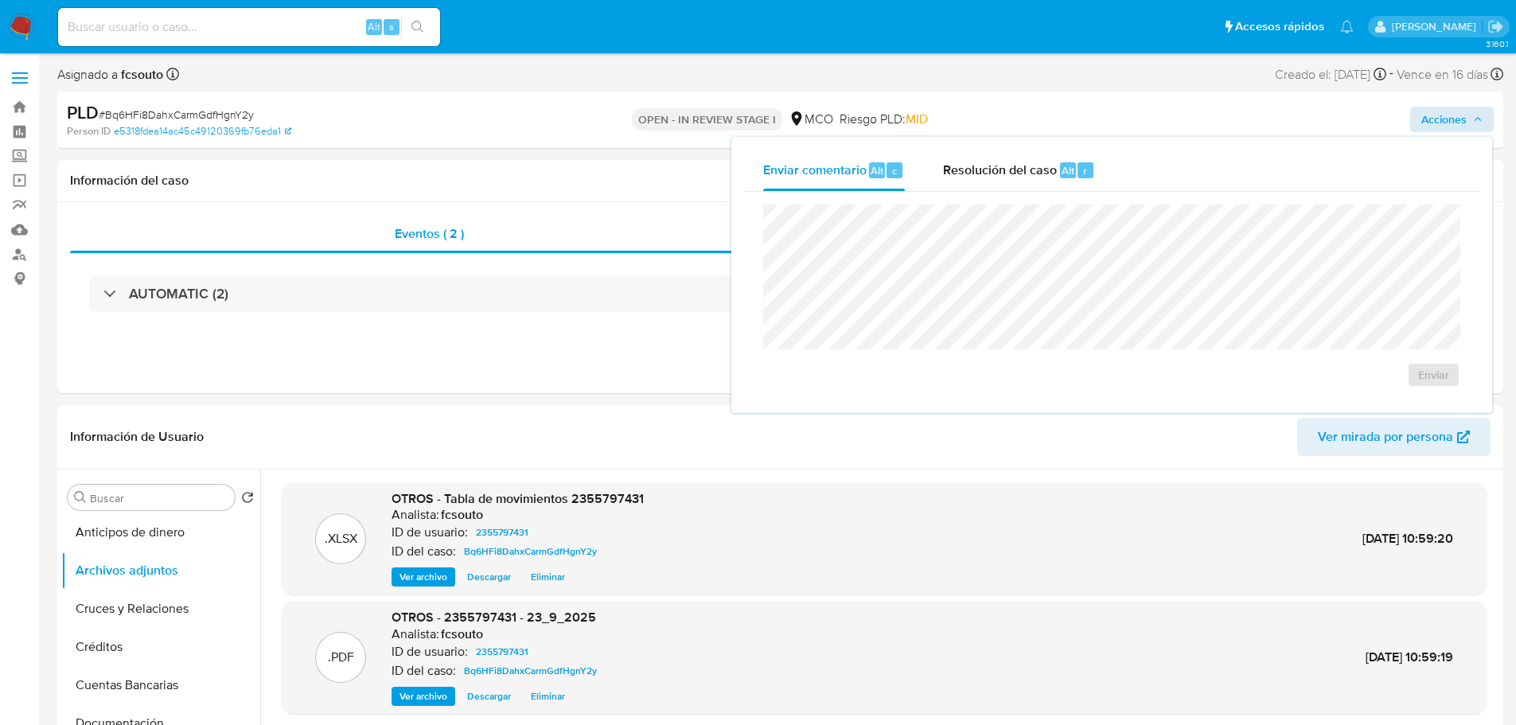
click at [1013, 193] on div "Enviar" at bounding box center [1111, 296] width 735 height 209
click at [1008, 182] on div "Resolución del caso Alt r" at bounding box center [1019, 170] width 152 height 41
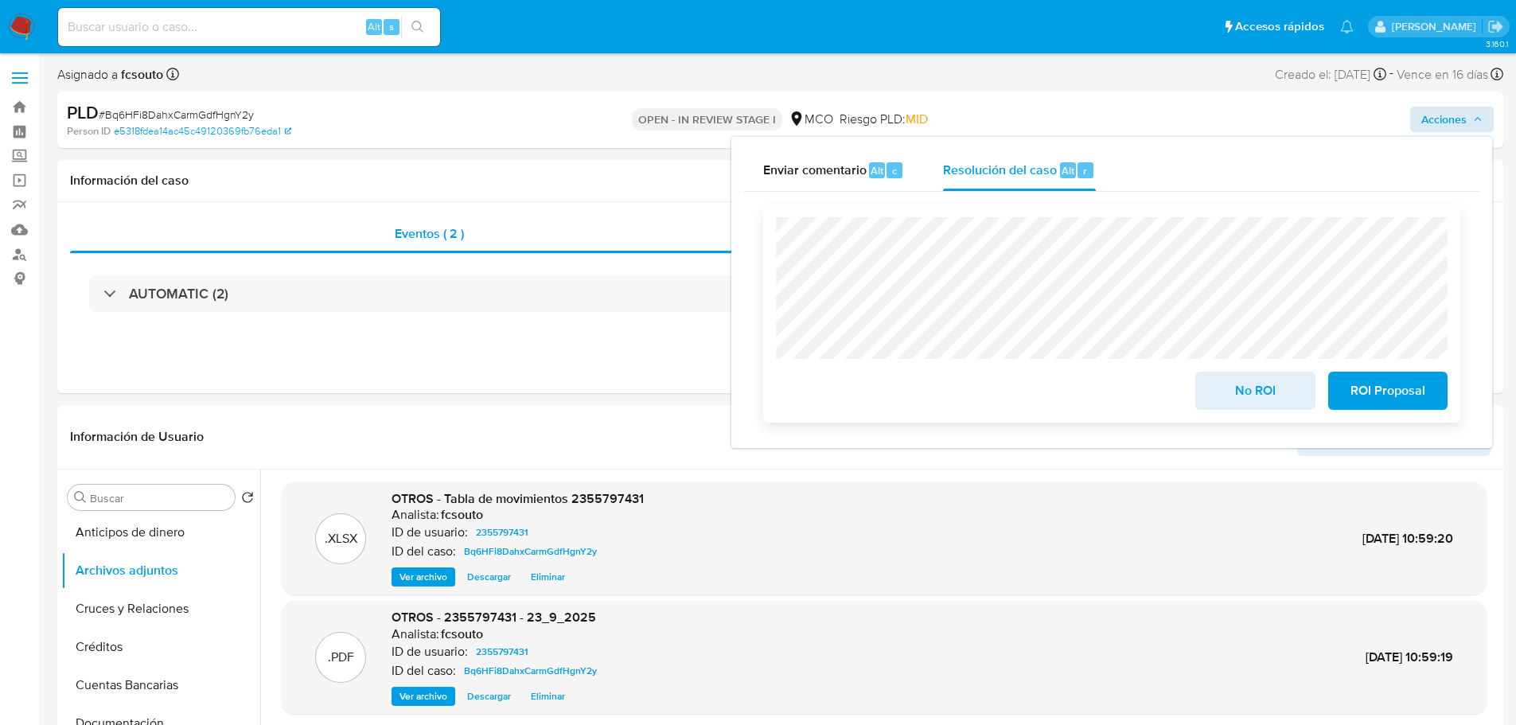
click at [1391, 396] on span "ROI Proposal" at bounding box center [1388, 390] width 78 height 35
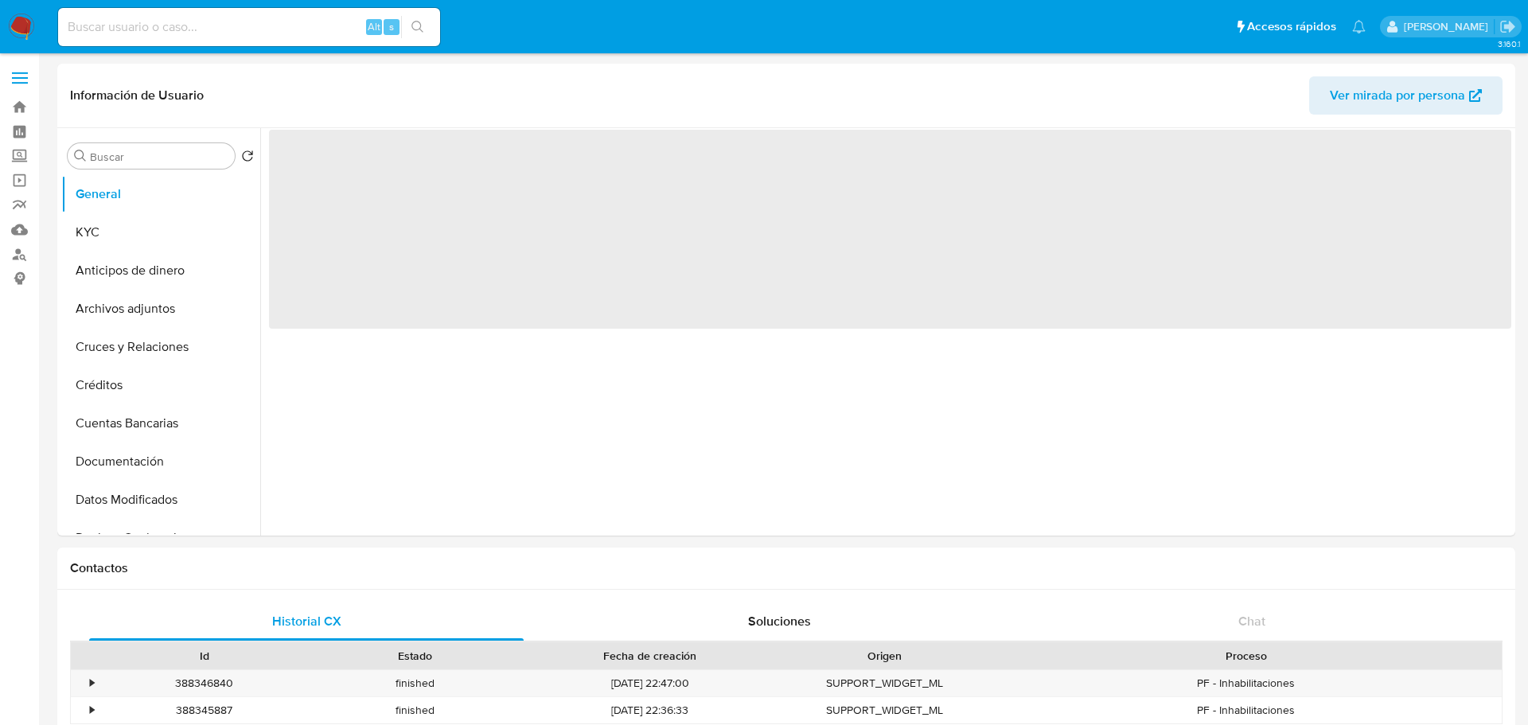
select select "10"
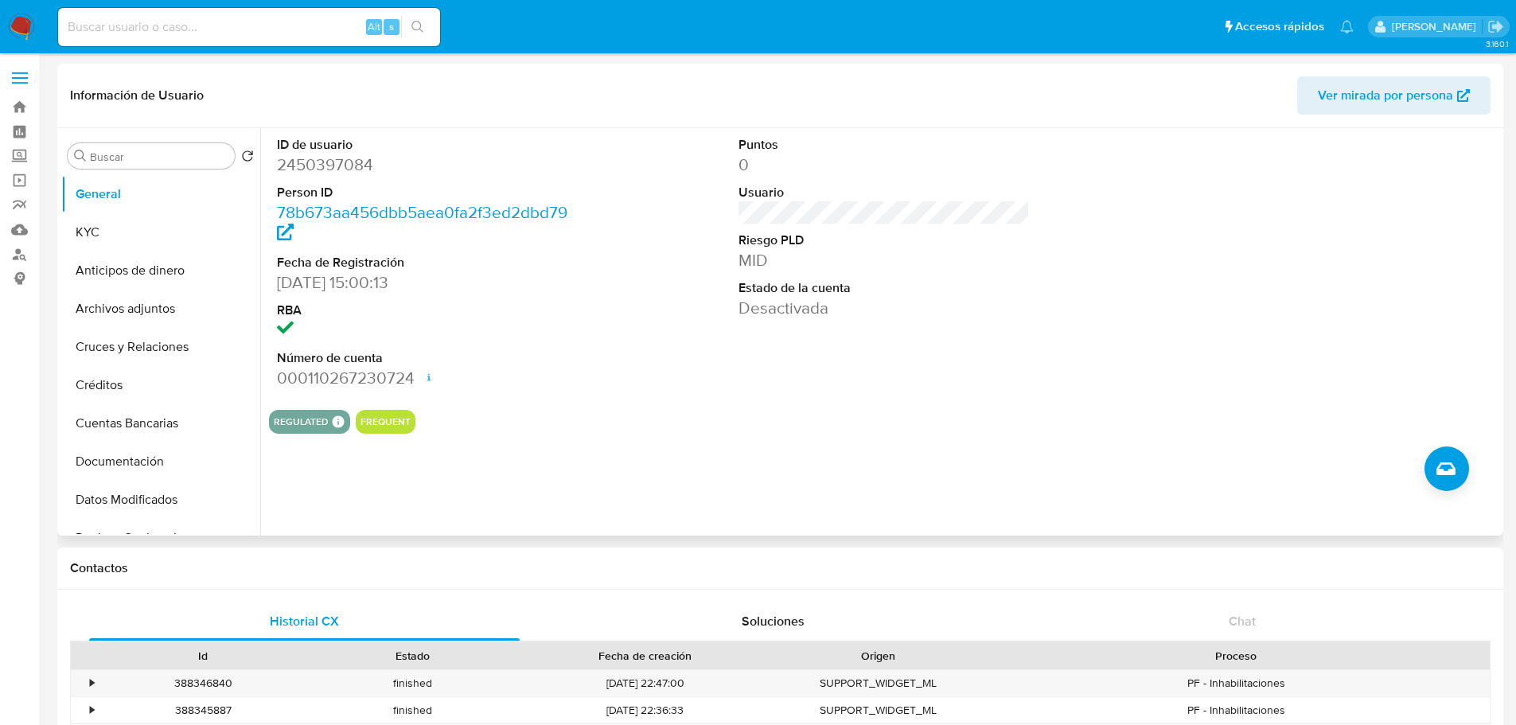
click at [330, 164] on dd "2450397084" at bounding box center [423, 165] width 292 height 22
copy dd "2450397084"
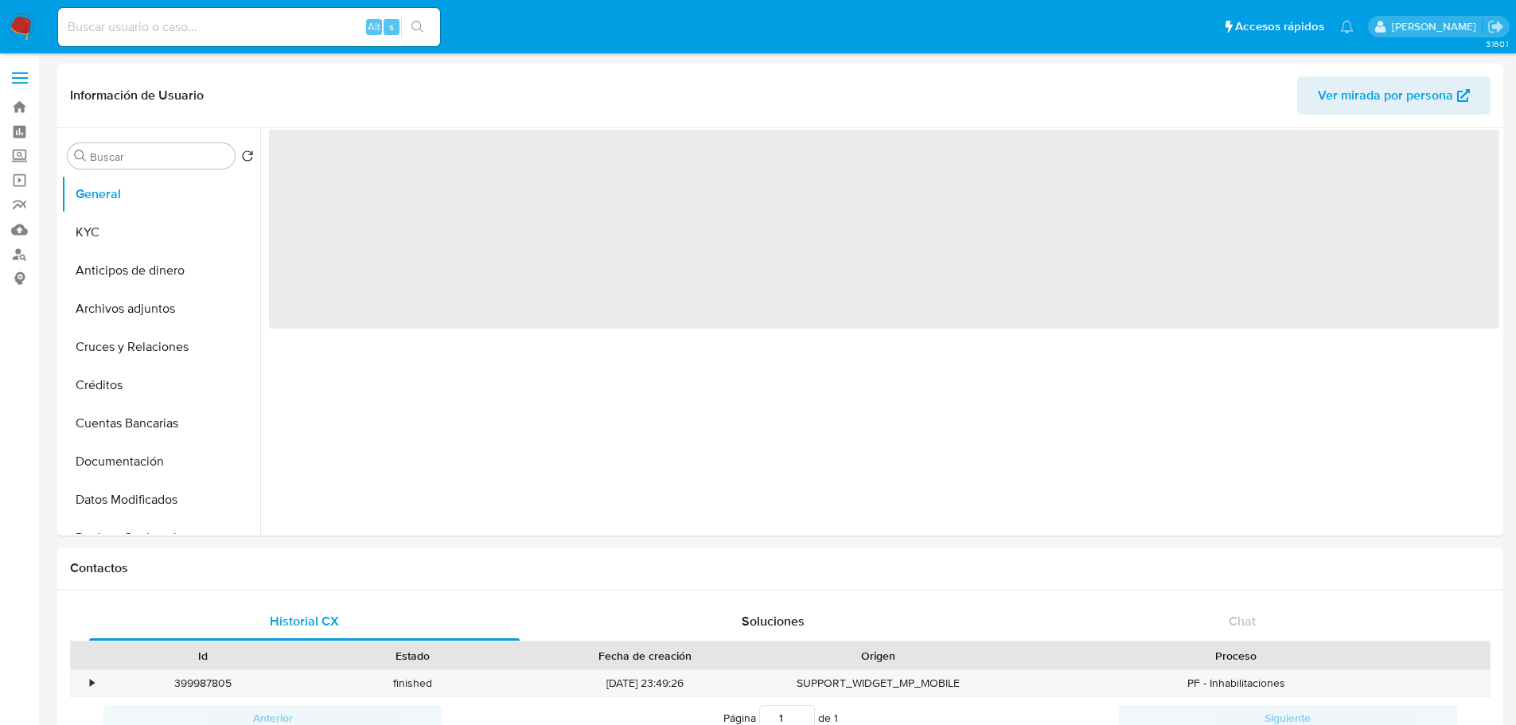
select select "10"
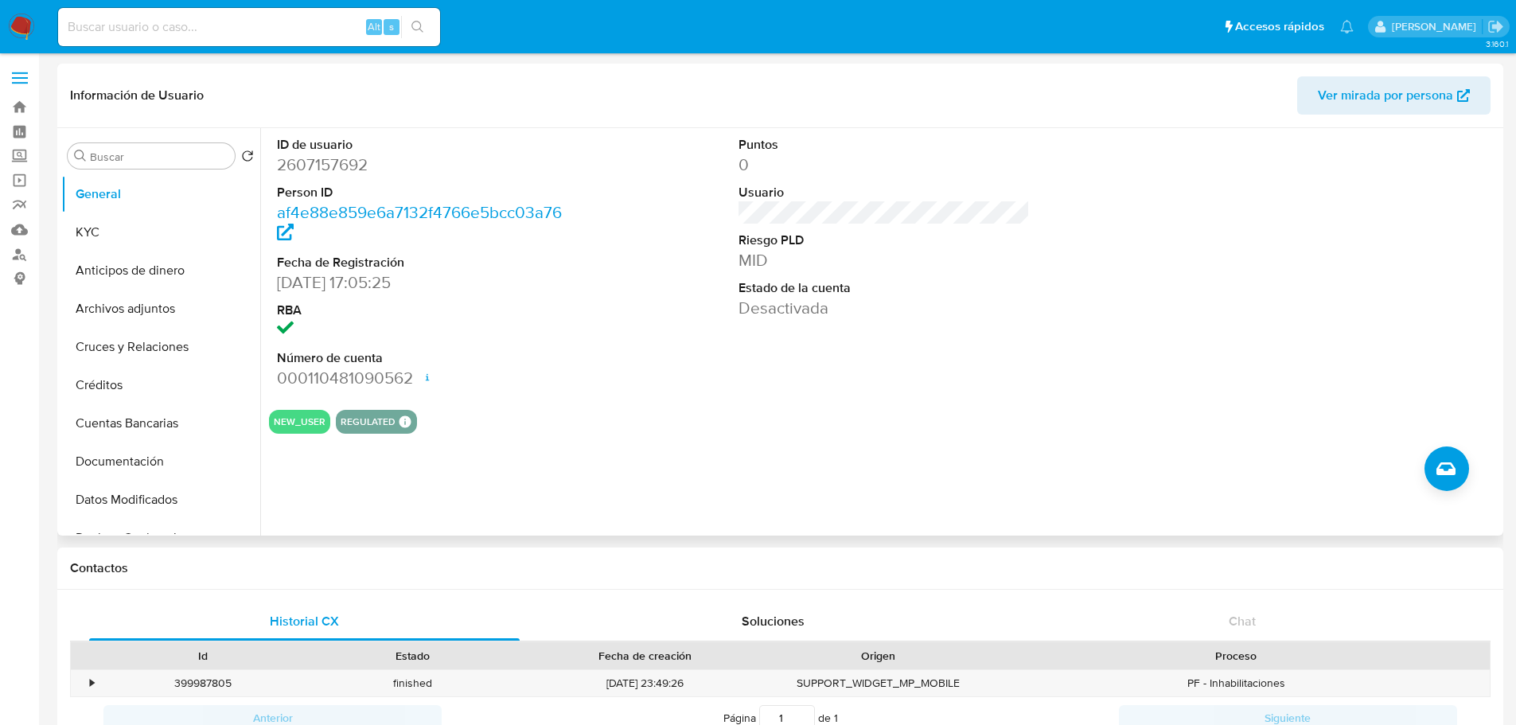
click at [337, 154] on dd "2607157692" at bounding box center [423, 165] width 292 height 22
copy dd "2607157692"
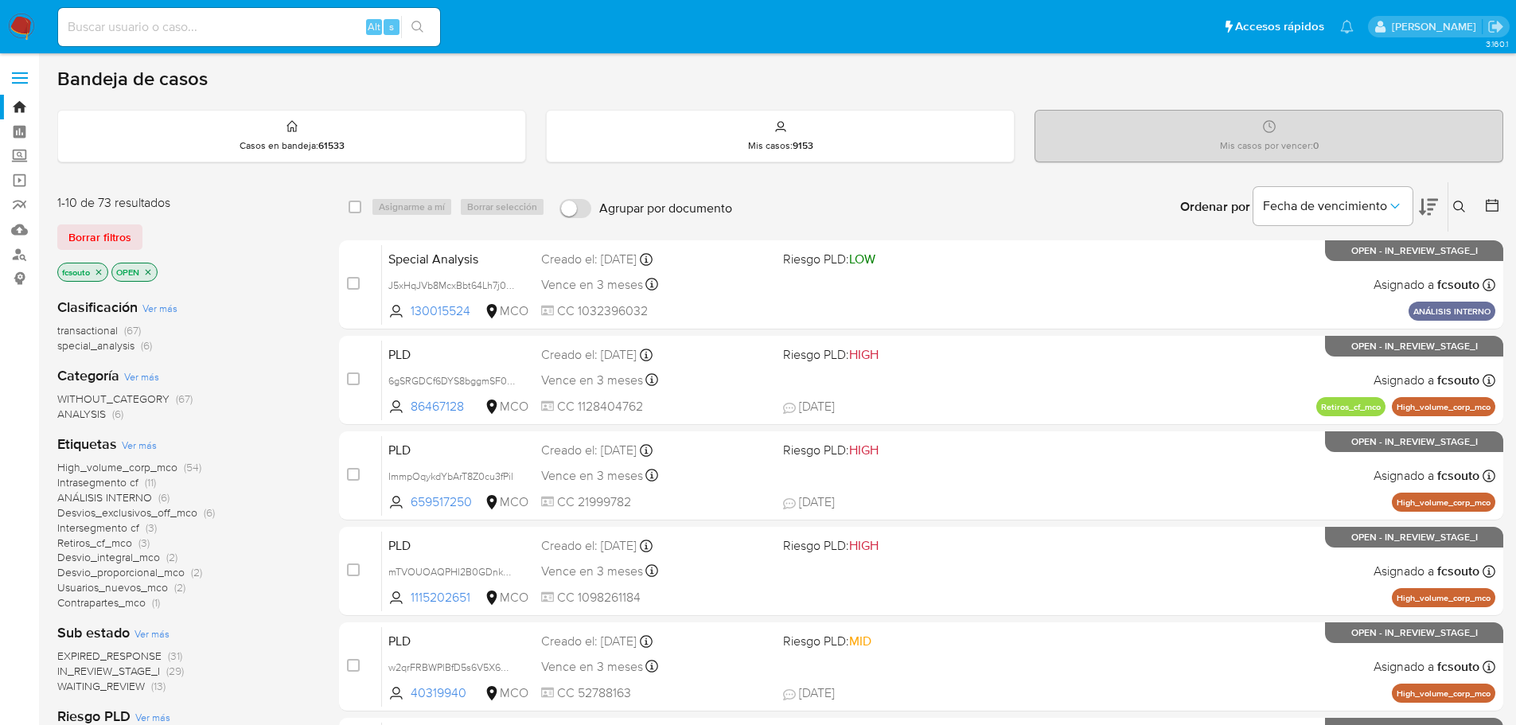
drag, startPoint x: 1500, startPoint y: 205, endPoint x: 1481, endPoint y: 235, distance: 34.7
click at [1496, 205] on icon at bounding box center [1492, 205] width 16 height 16
click at [1497, 205] on icon at bounding box center [1492, 205] width 16 height 16
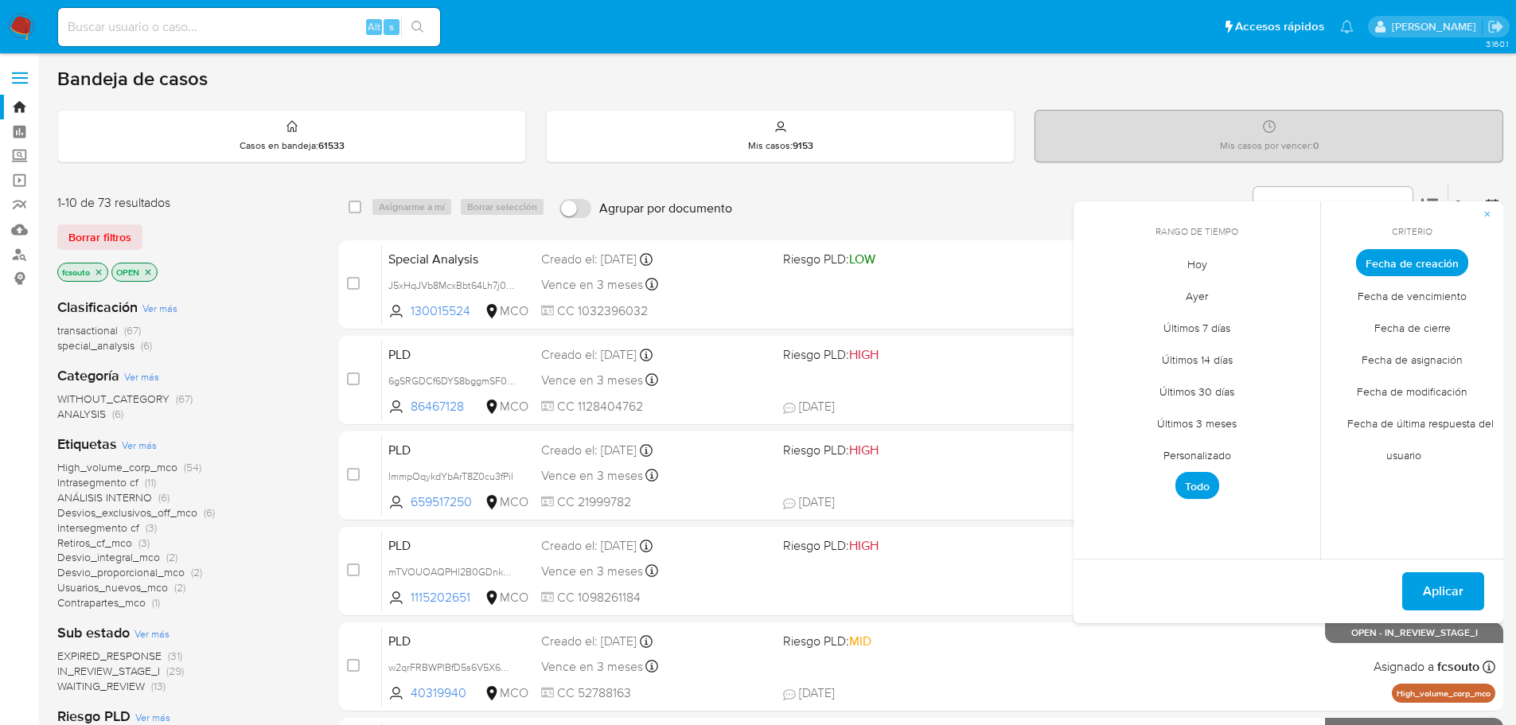
click at [1200, 460] on span "Personalizado" at bounding box center [1197, 455] width 101 height 33
click at [1105, 296] on icon "Mes anterior" at bounding box center [1098, 292] width 19 height 19
click at [1094, 289] on icon "Mes anterior" at bounding box center [1098, 292] width 19 height 19
drag, startPoint x: 1102, startPoint y: 377, endPoint x: 1373, endPoint y: 403, distance: 272.6
click at [1103, 377] on button "7" at bounding box center [1101, 382] width 25 height 25
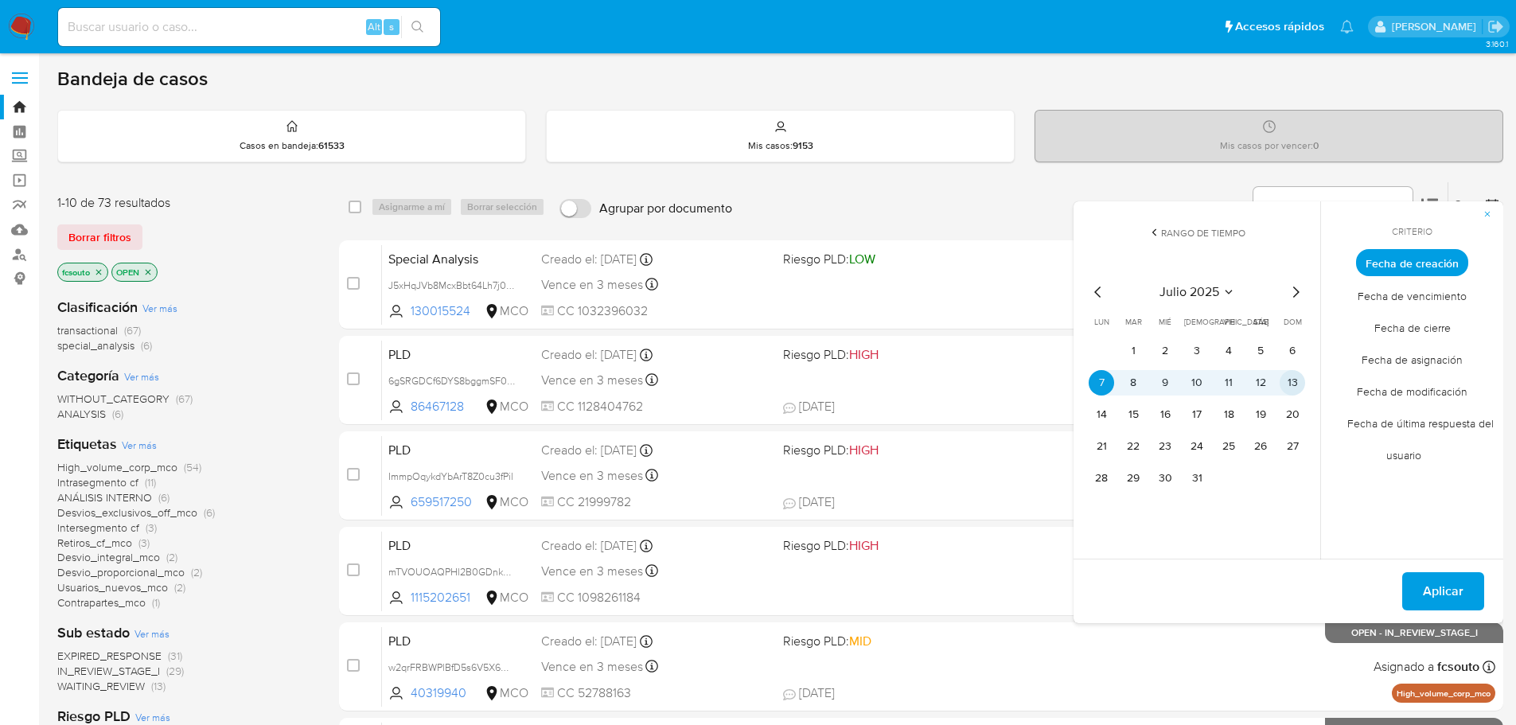
click at [1289, 383] on button "13" at bounding box center [1292, 382] width 25 height 25
drag, startPoint x: 1471, startPoint y: 603, endPoint x: 1462, endPoint y: 597, distance: 10.4
click at [1469, 602] on button "Aplicar" at bounding box center [1443, 591] width 82 height 38
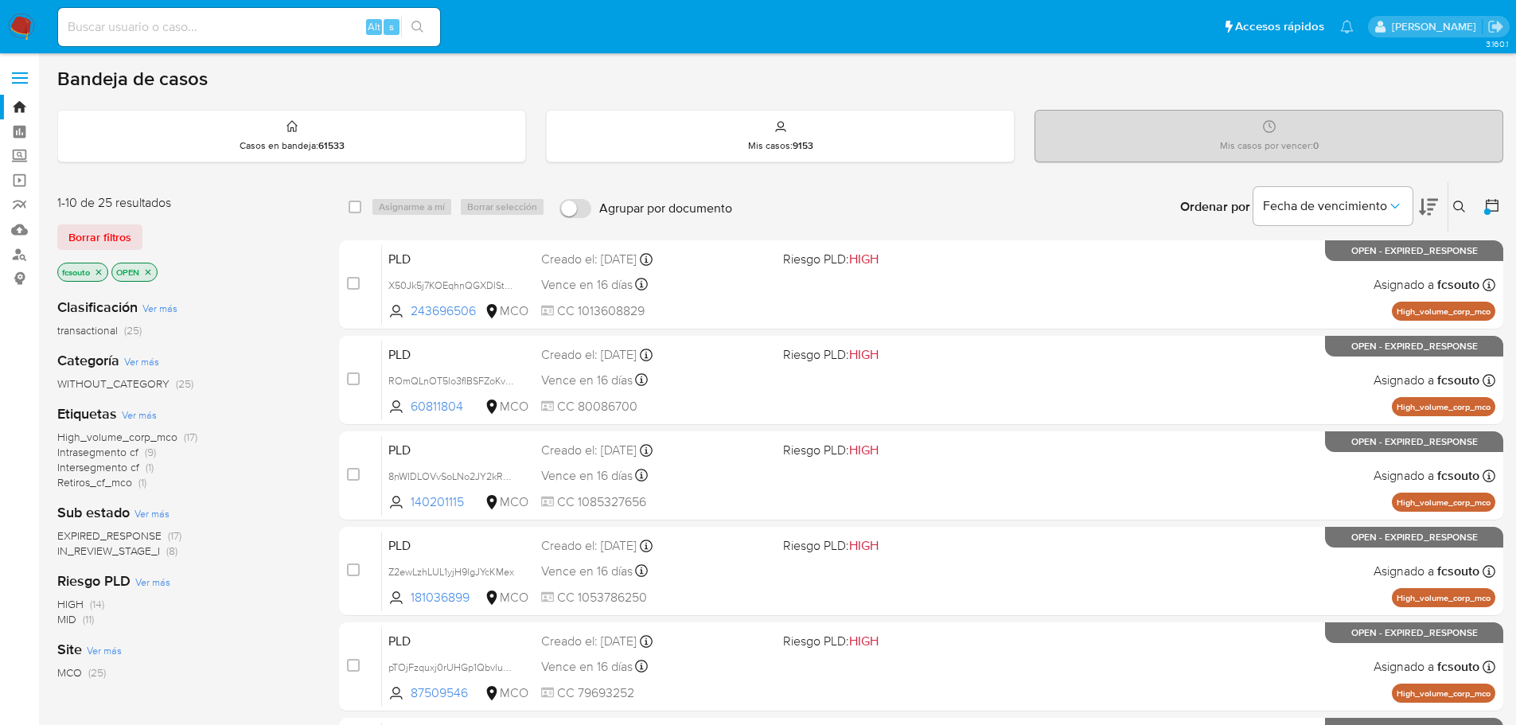
click at [138, 554] on span "IN_REVIEW_STAGE_I" at bounding box center [108, 551] width 103 height 16
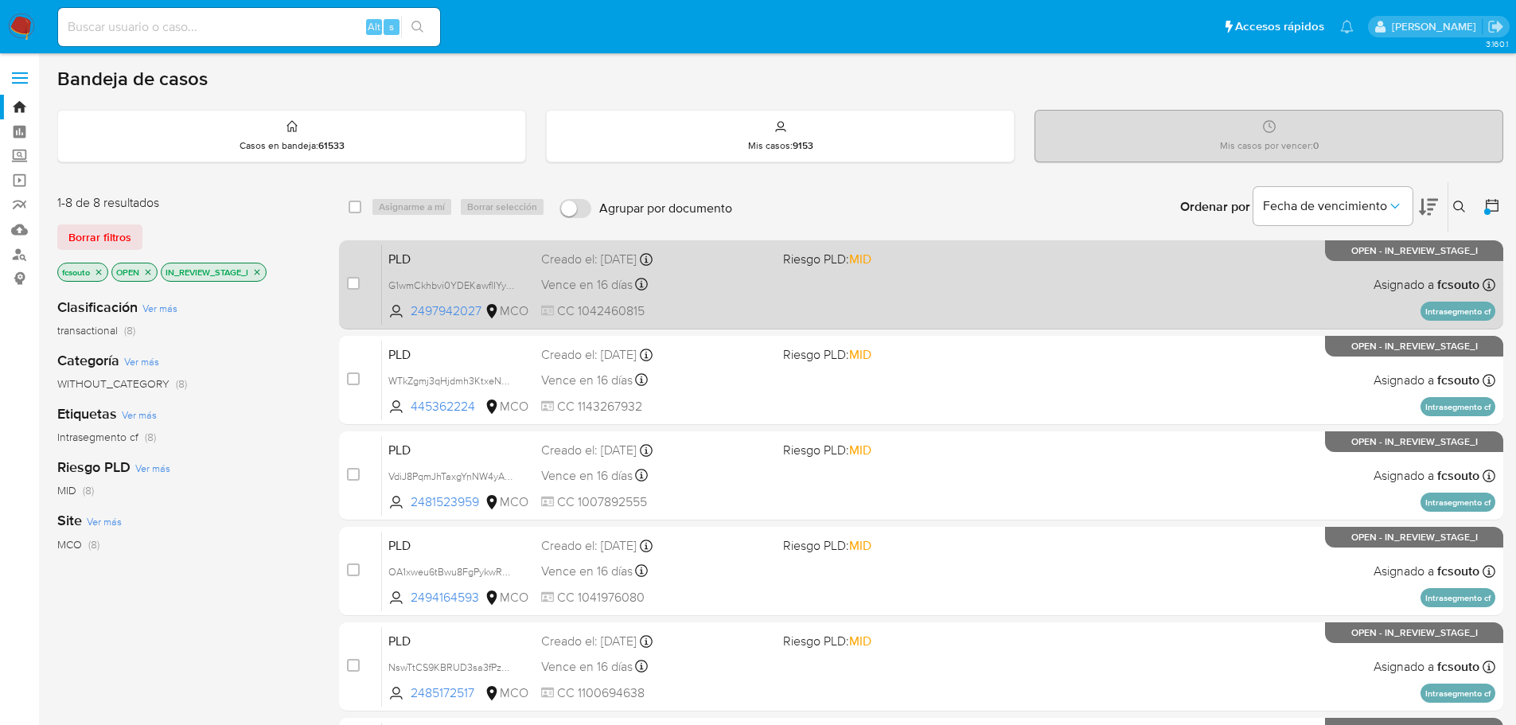
click at [794, 275] on div "PLD G1wmCkhbvi0YDEKawflIYyE5 2497942027 MCO Riesgo PLD: MID Creado el: 12/07/20…" at bounding box center [939, 284] width 1114 height 80
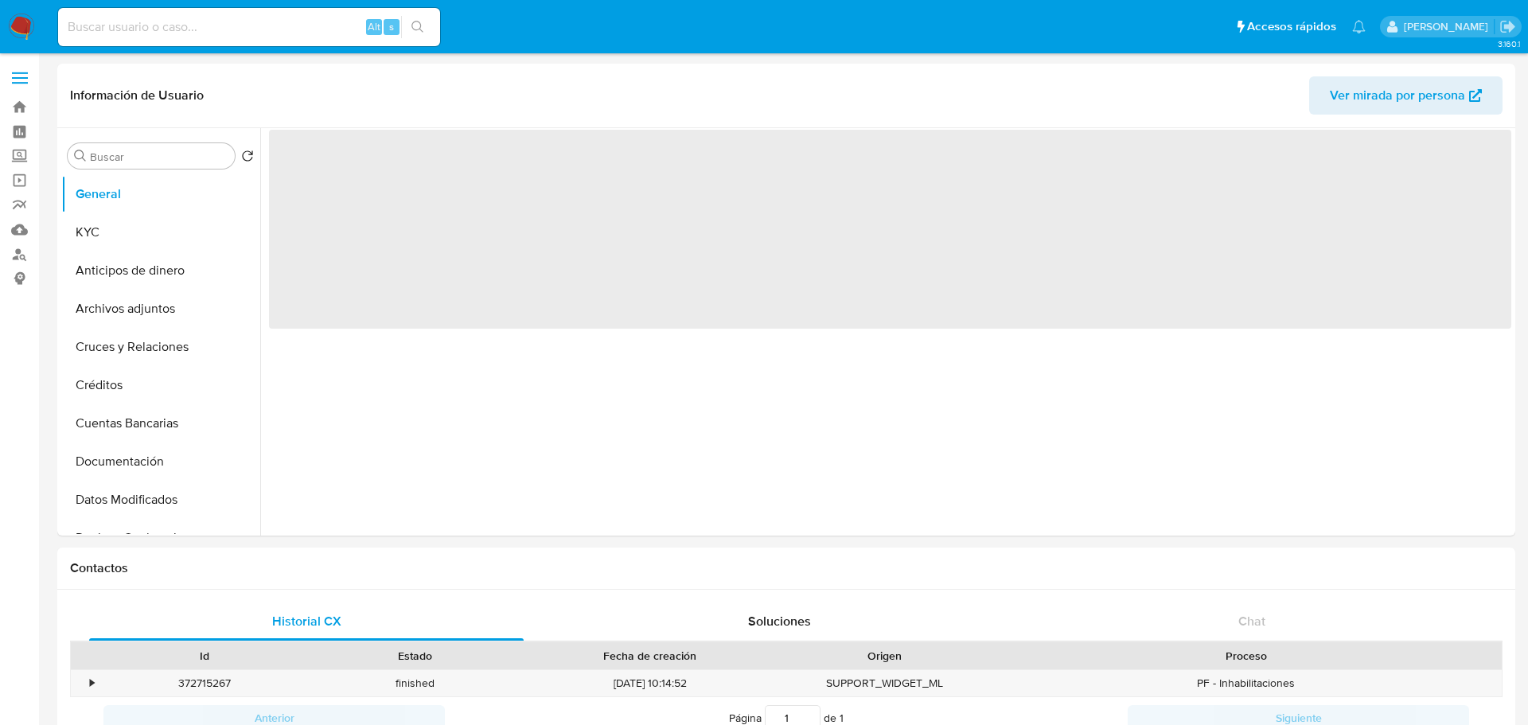
select select "10"
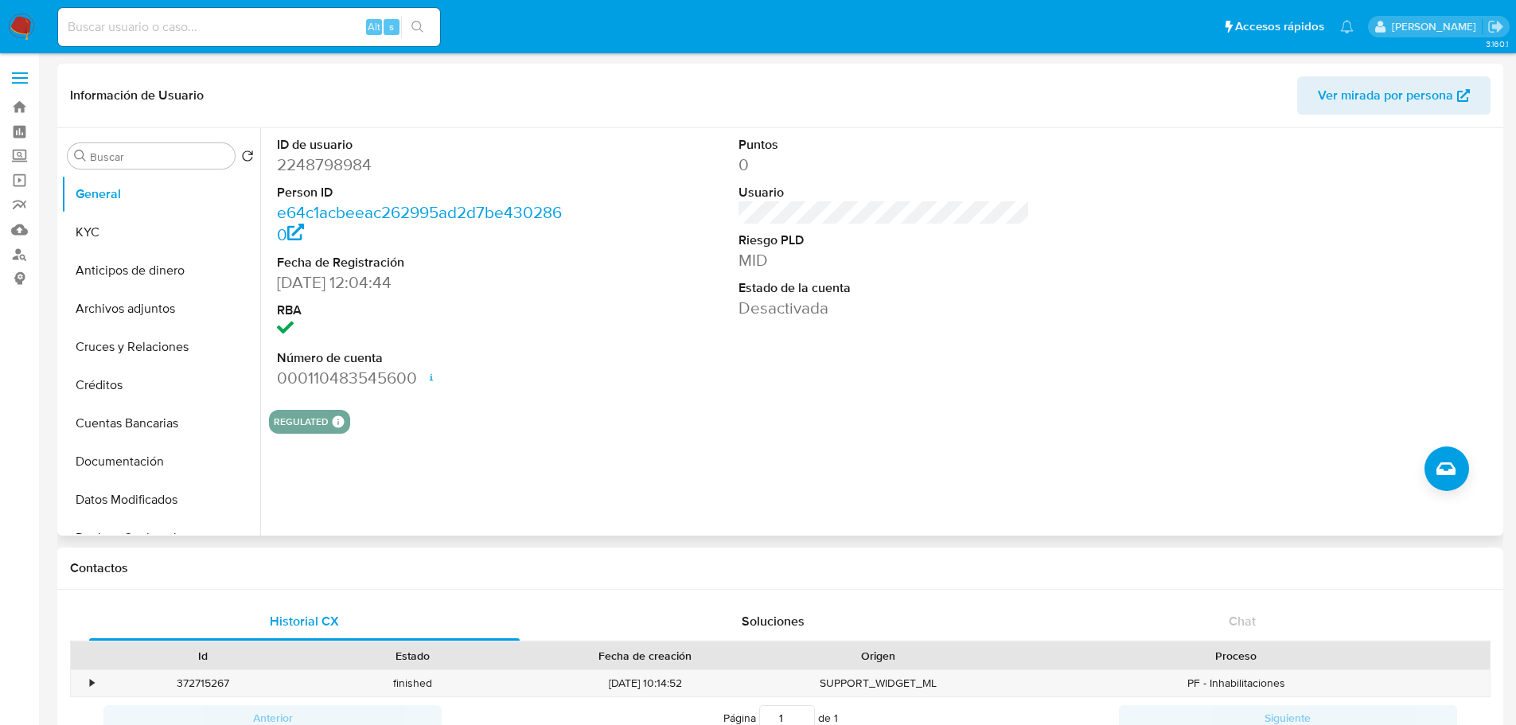
click at [327, 158] on dd "2248798984" at bounding box center [423, 165] width 292 height 22
copy dd "2248798984"
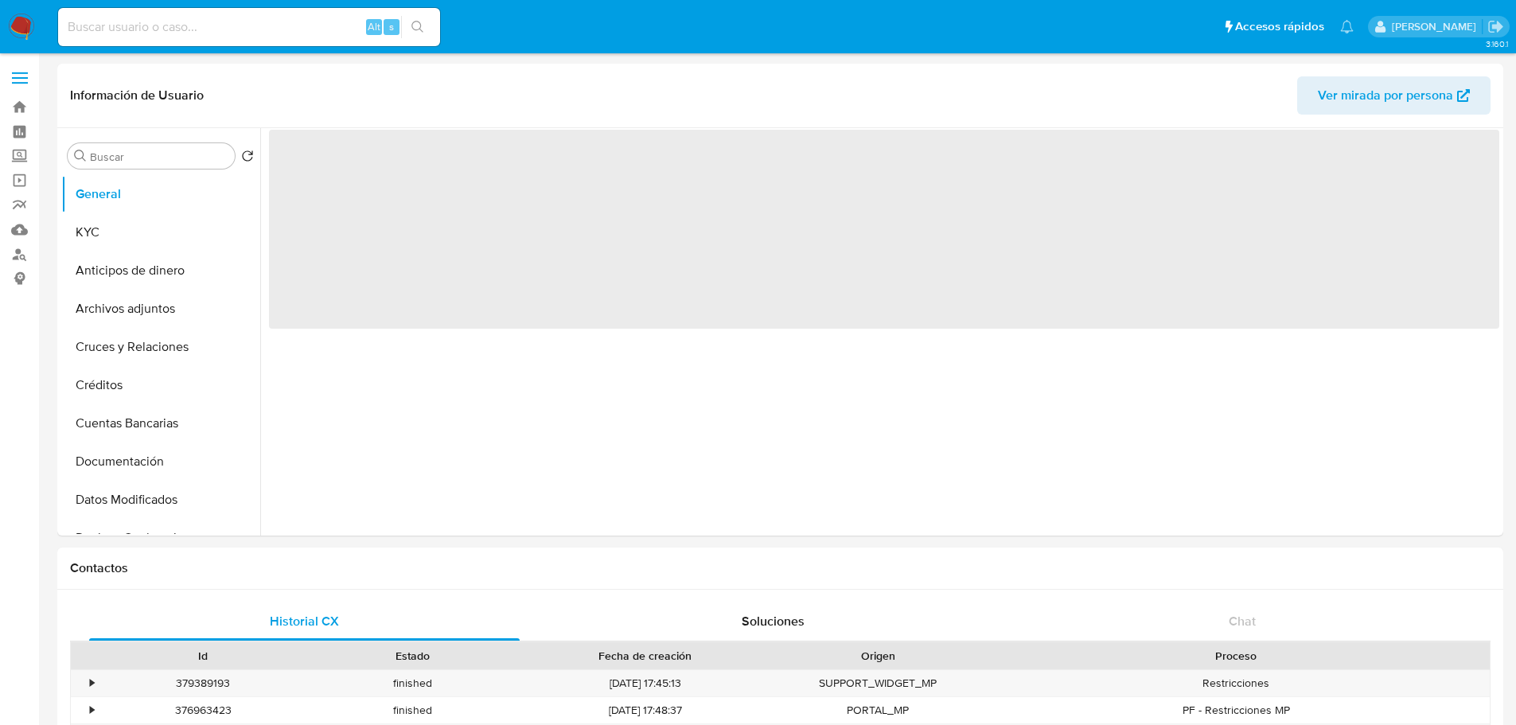
select select "10"
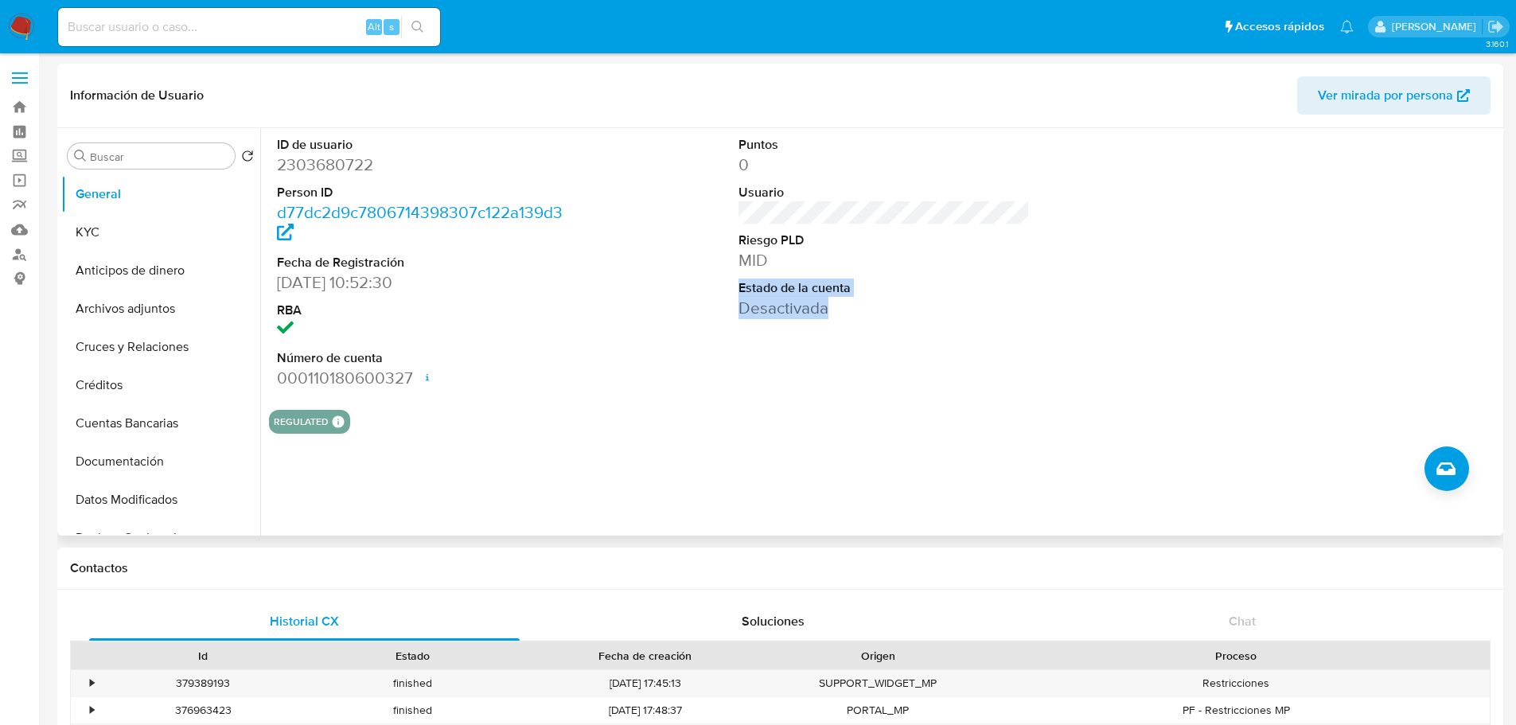
drag, startPoint x: 774, startPoint y: 302, endPoint x: 957, endPoint y: 314, distance: 182.7
click at [946, 315] on dl "Puntos 0 Usuario Riesgo PLD MID Estado de la cuenta Desactivada" at bounding box center [885, 227] width 292 height 183
drag, startPoint x: 1084, startPoint y: 338, endPoint x: 972, endPoint y: 693, distance: 372.3
click at [1083, 340] on div "ID de usuario 2303680722 Person ID d77dc2d9c7806714398307c122a139d3 Fecha de Re…" at bounding box center [884, 262] width 1231 height 269
click at [326, 169] on dd "2303680722" at bounding box center [423, 165] width 292 height 22
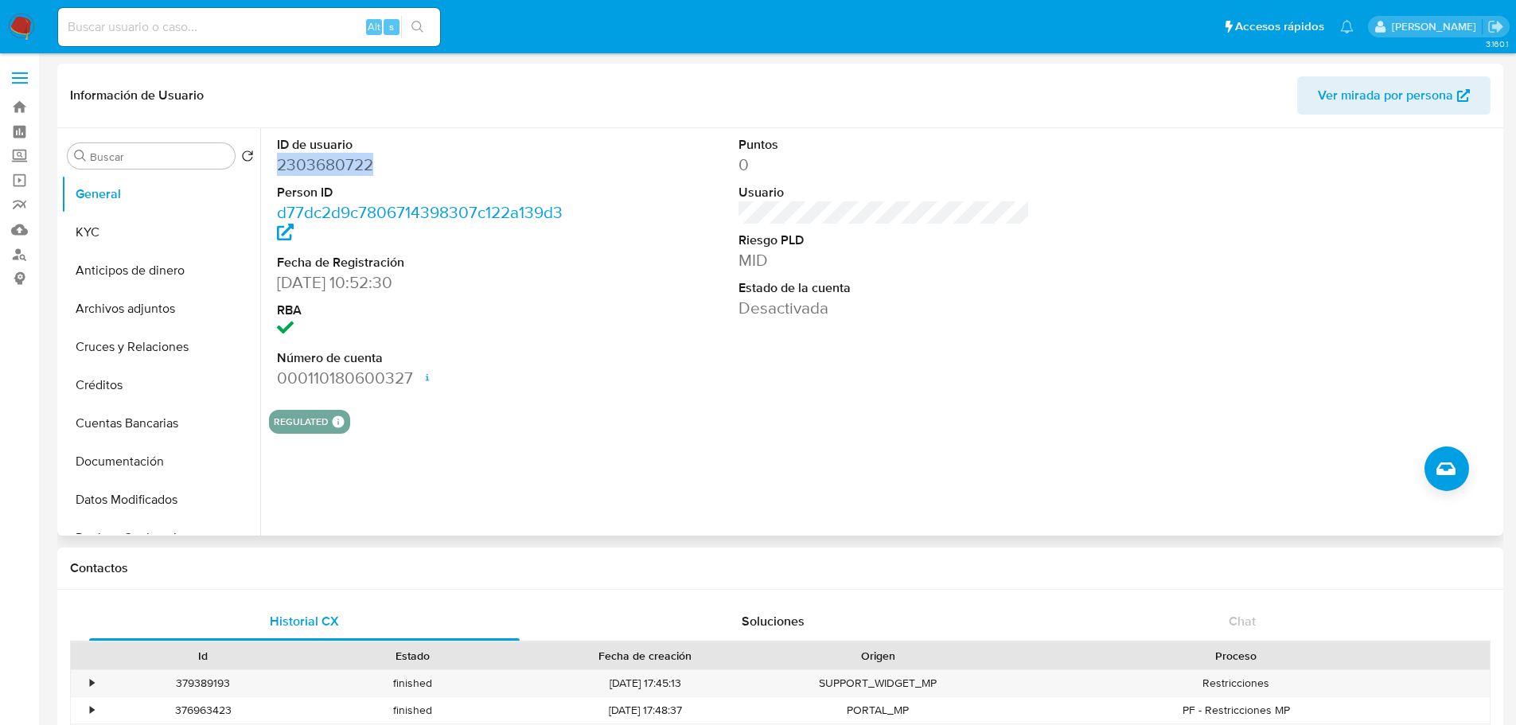
click at [326, 169] on dd "2303680722" at bounding box center [423, 165] width 292 height 22
copy dd "2303680722"
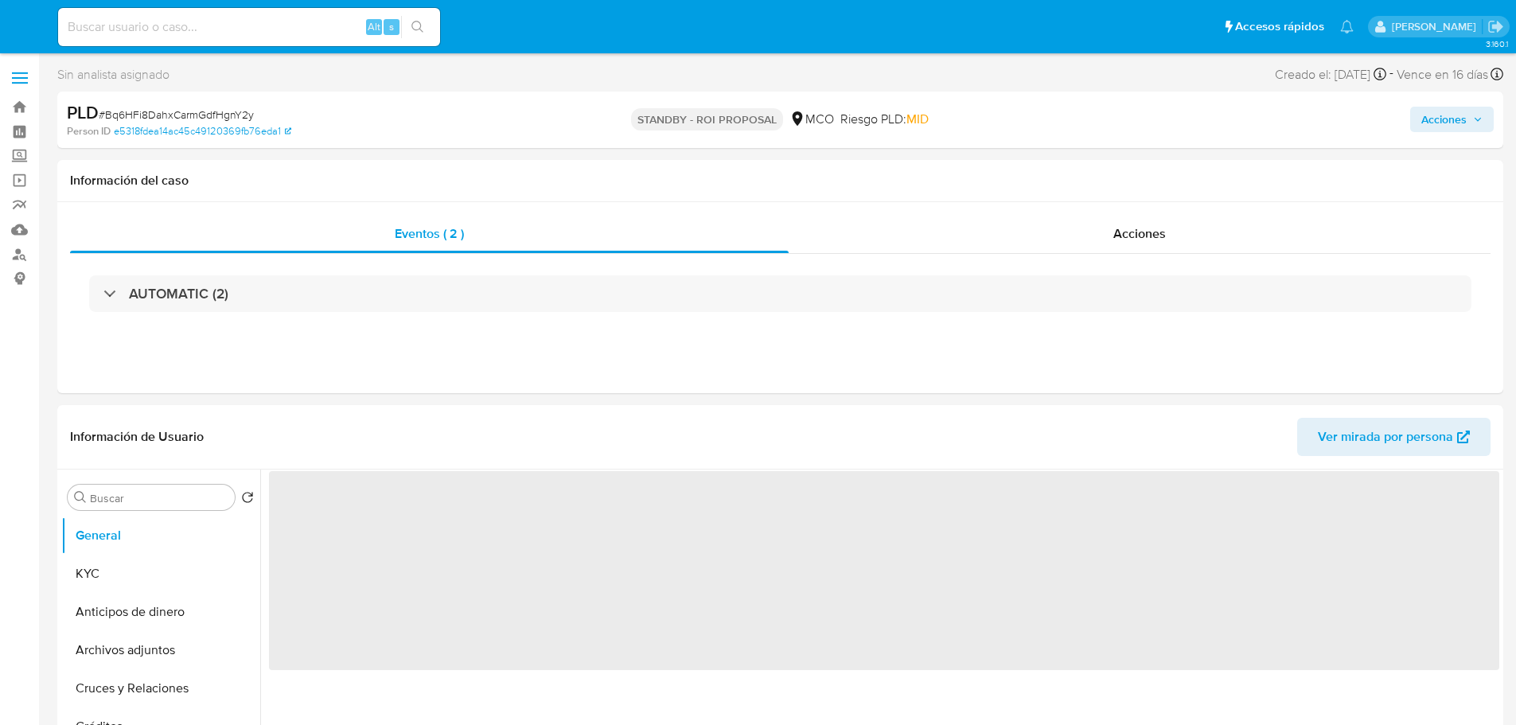
select select "10"
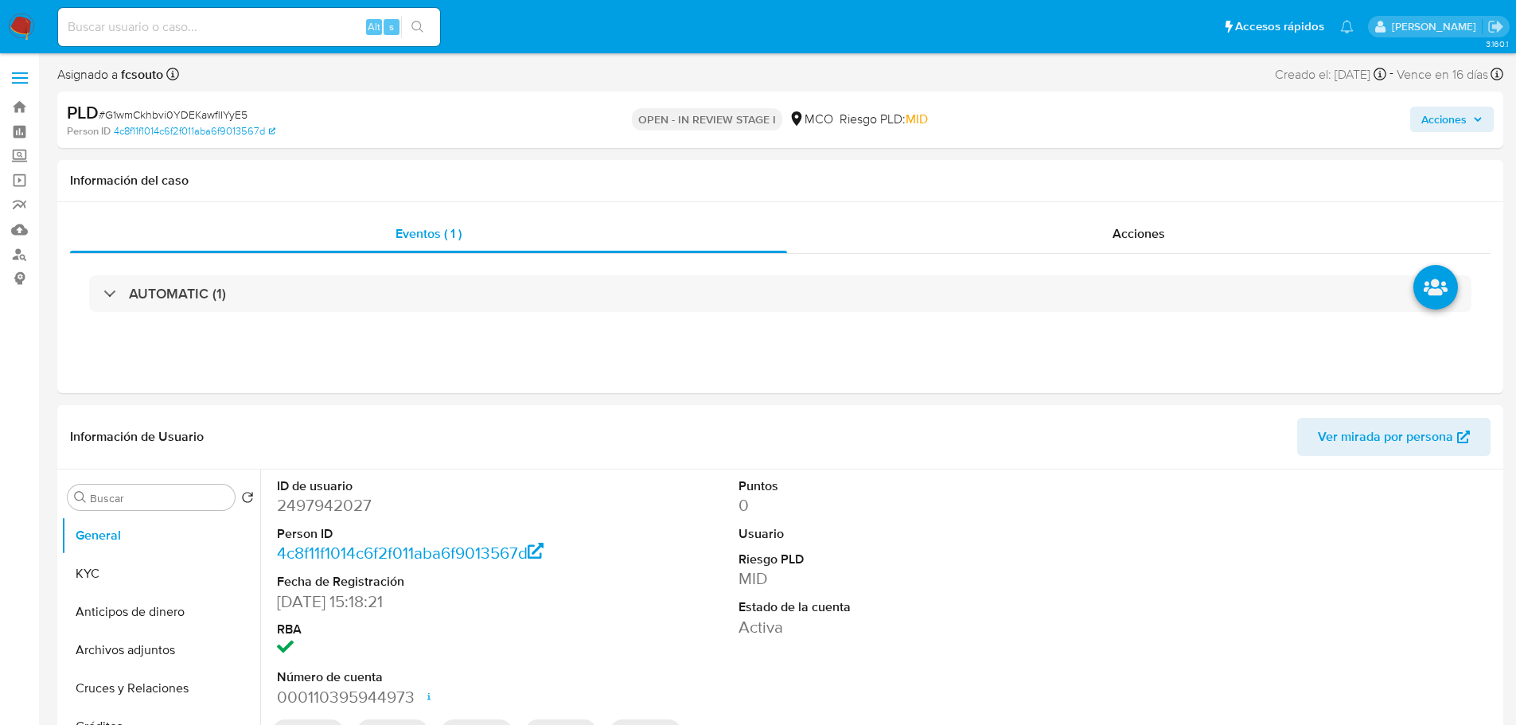
select select "10"
click at [330, 512] on dd "2497942027" at bounding box center [423, 505] width 292 height 22
copy dd "2497942027"
click at [341, 512] on dd "2497942027" at bounding box center [423, 505] width 292 height 22
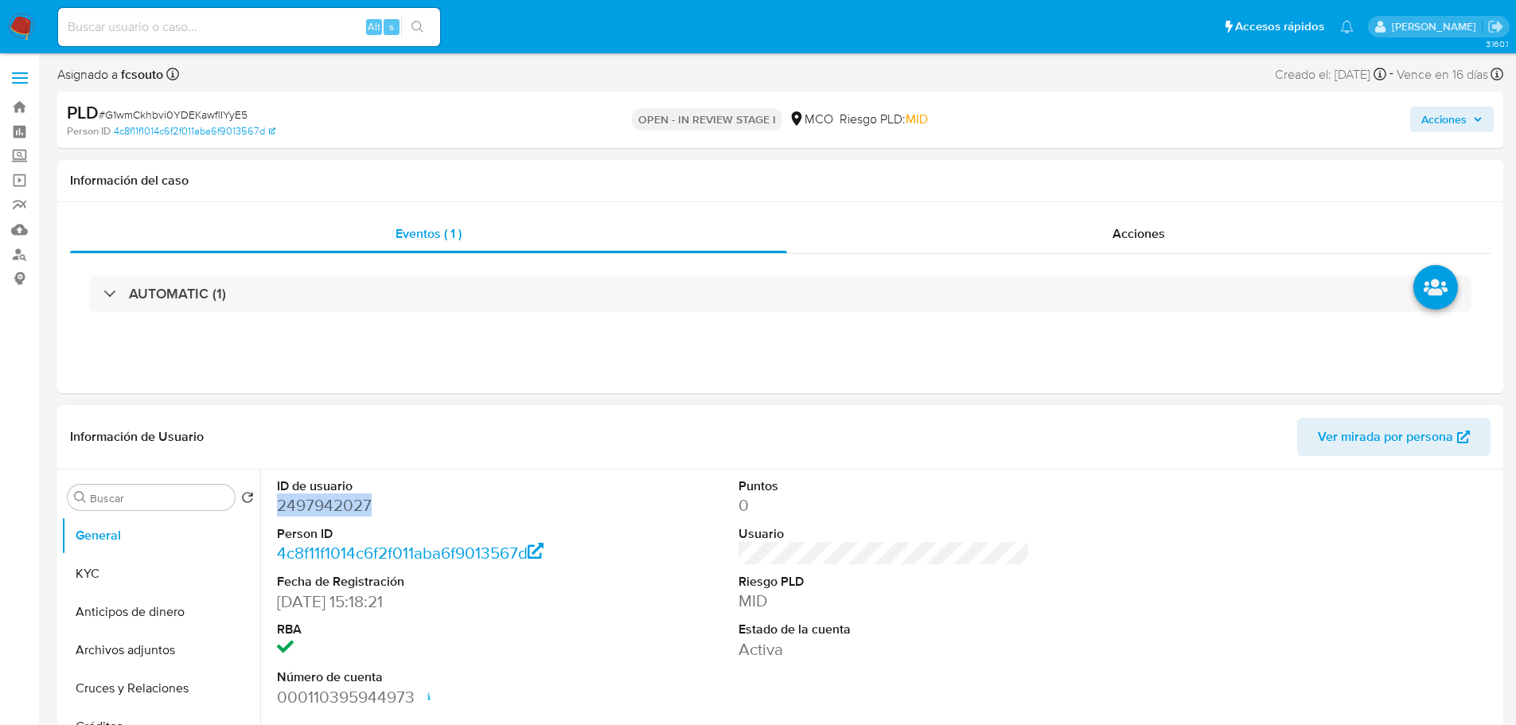
click at [341, 512] on dd "2497942027" at bounding box center [423, 505] width 292 height 22
click at [331, 507] on dd "2497942027" at bounding box center [423, 505] width 292 height 22
click at [316, 509] on dd "2497942027" at bounding box center [423, 505] width 292 height 22
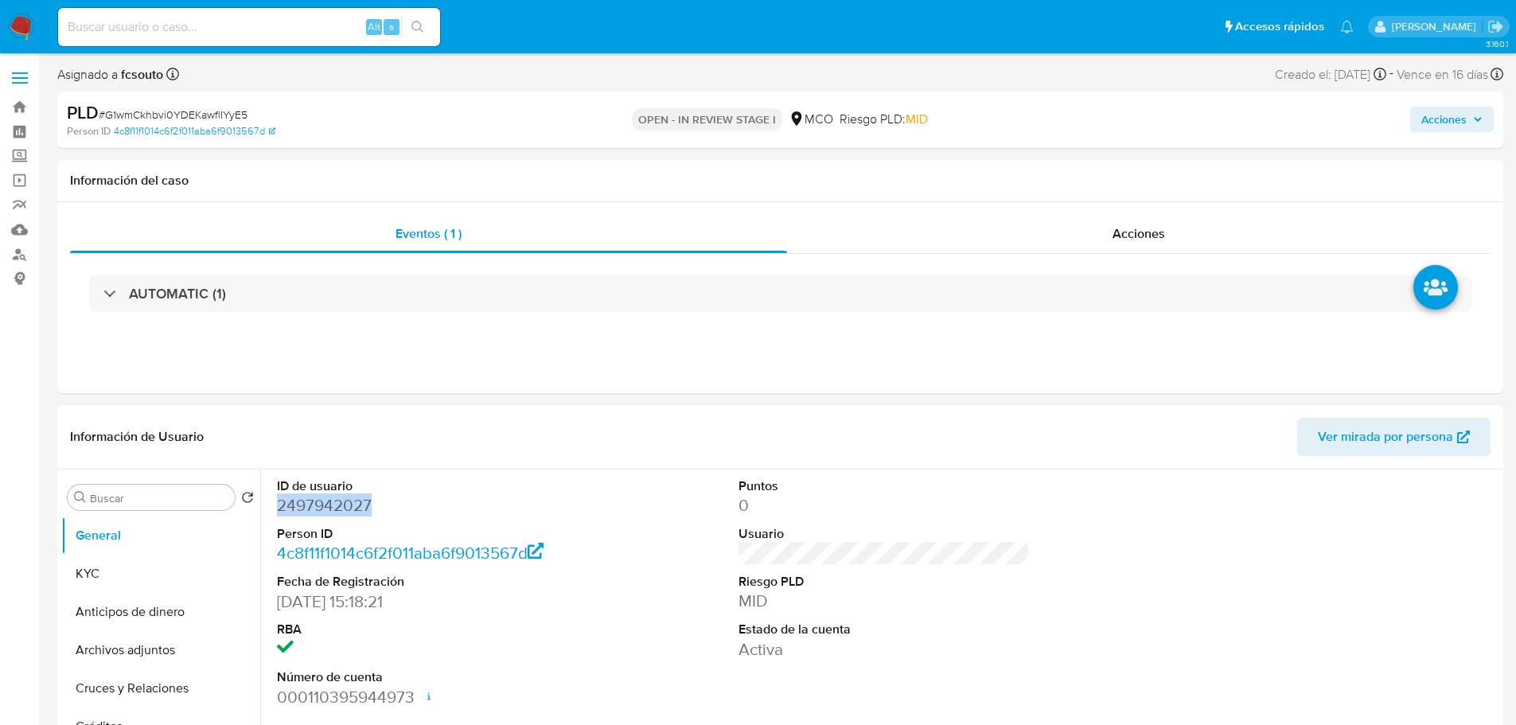
click at [354, 502] on dd "2497942027" at bounding box center [423, 505] width 292 height 22
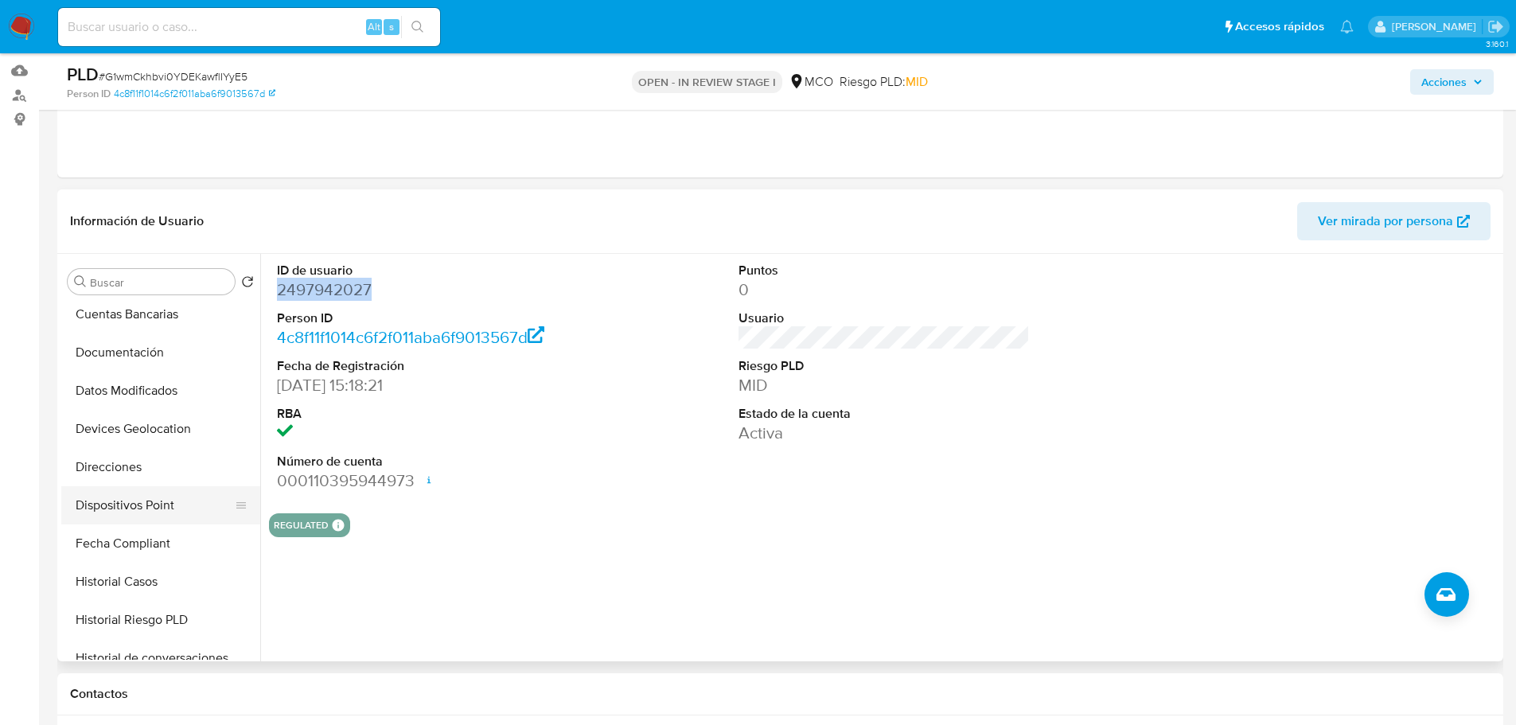
scroll to position [239, 0]
drag, startPoint x: 145, startPoint y: 573, endPoint x: 87, endPoint y: 540, distance: 66.6
click at [146, 573] on button "Historial Casos" at bounding box center [160, 578] width 199 height 38
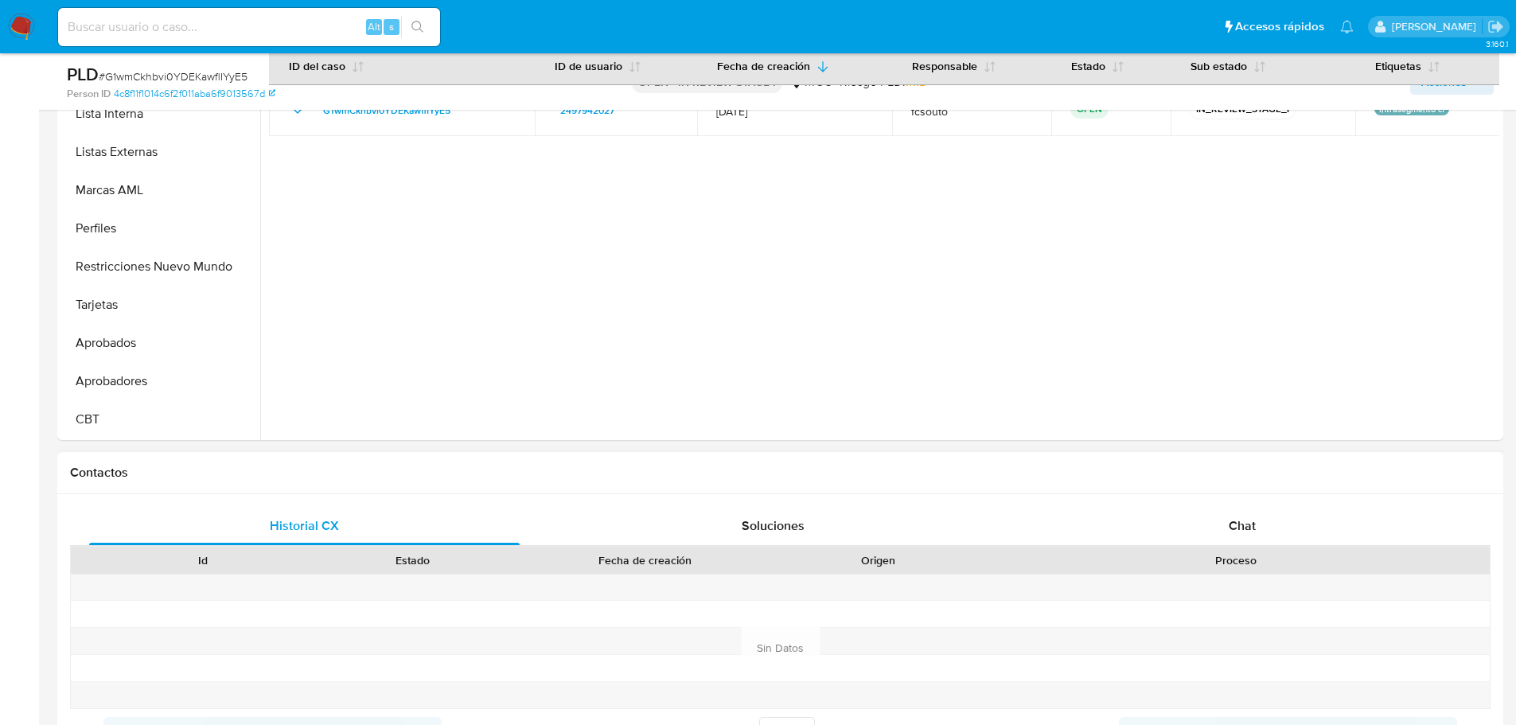
scroll to position [398, 0]
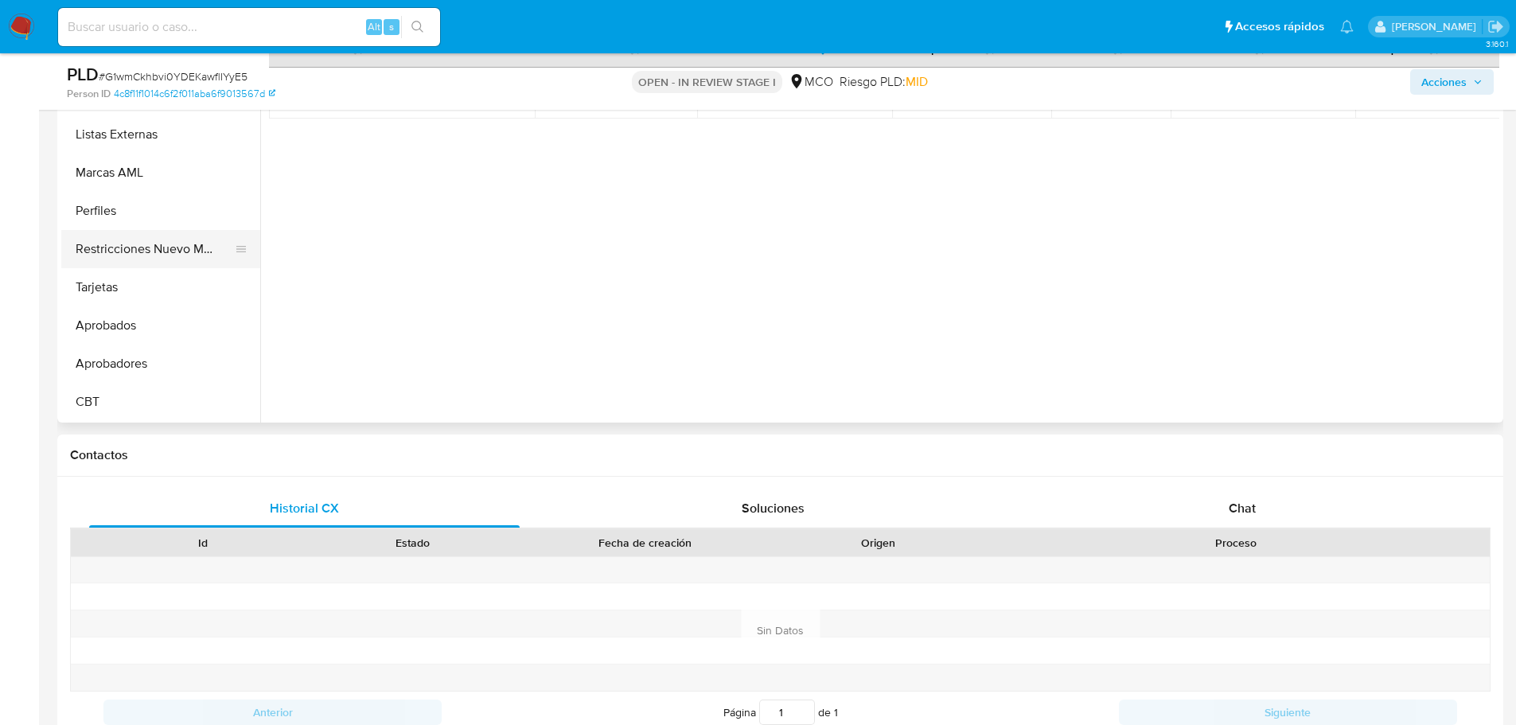
click at [153, 251] on button "Restricciones Nuevo Mundo" at bounding box center [154, 249] width 186 height 38
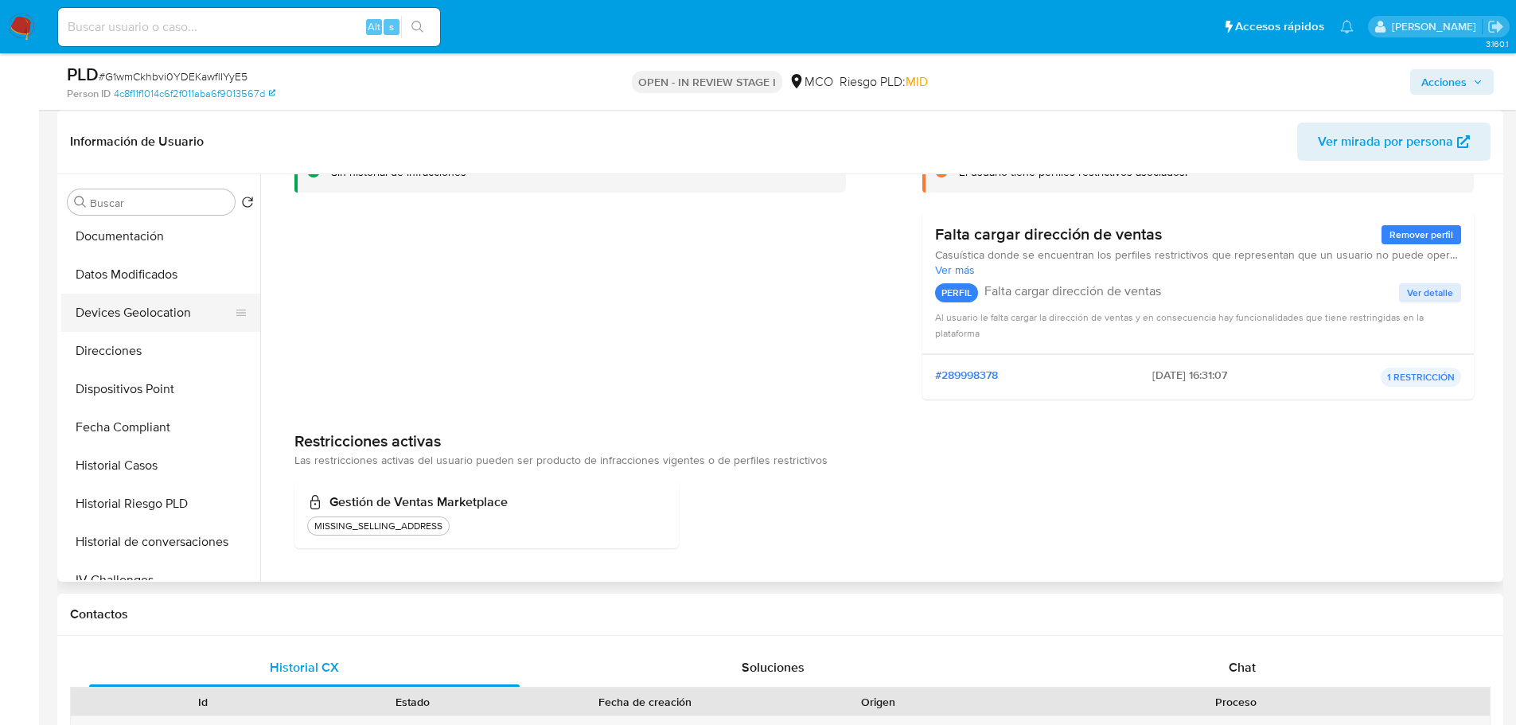
scroll to position [0, 0]
click at [124, 274] on button "KYC" at bounding box center [154, 278] width 186 height 38
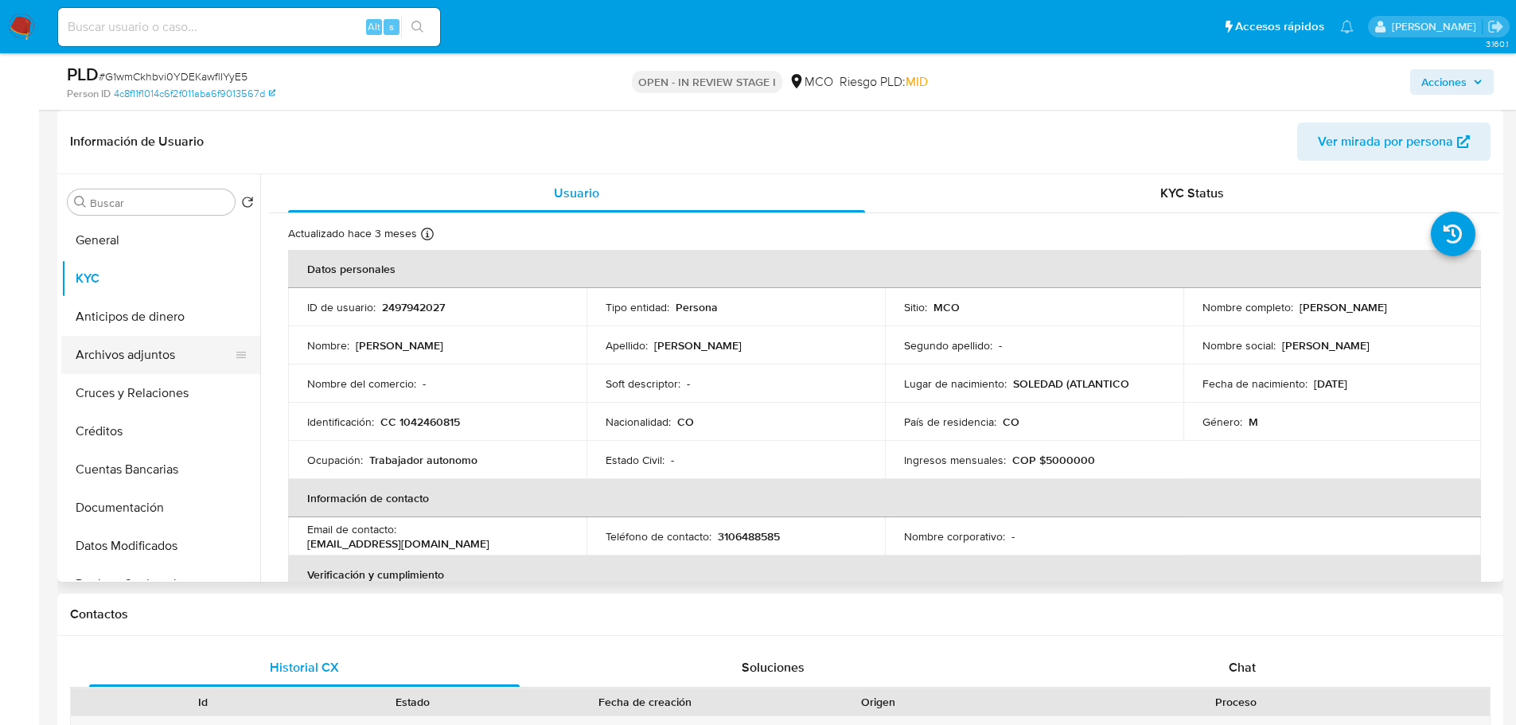
click at [164, 364] on button "Archivos adjuntos" at bounding box center [154, 355] width 186 height 38
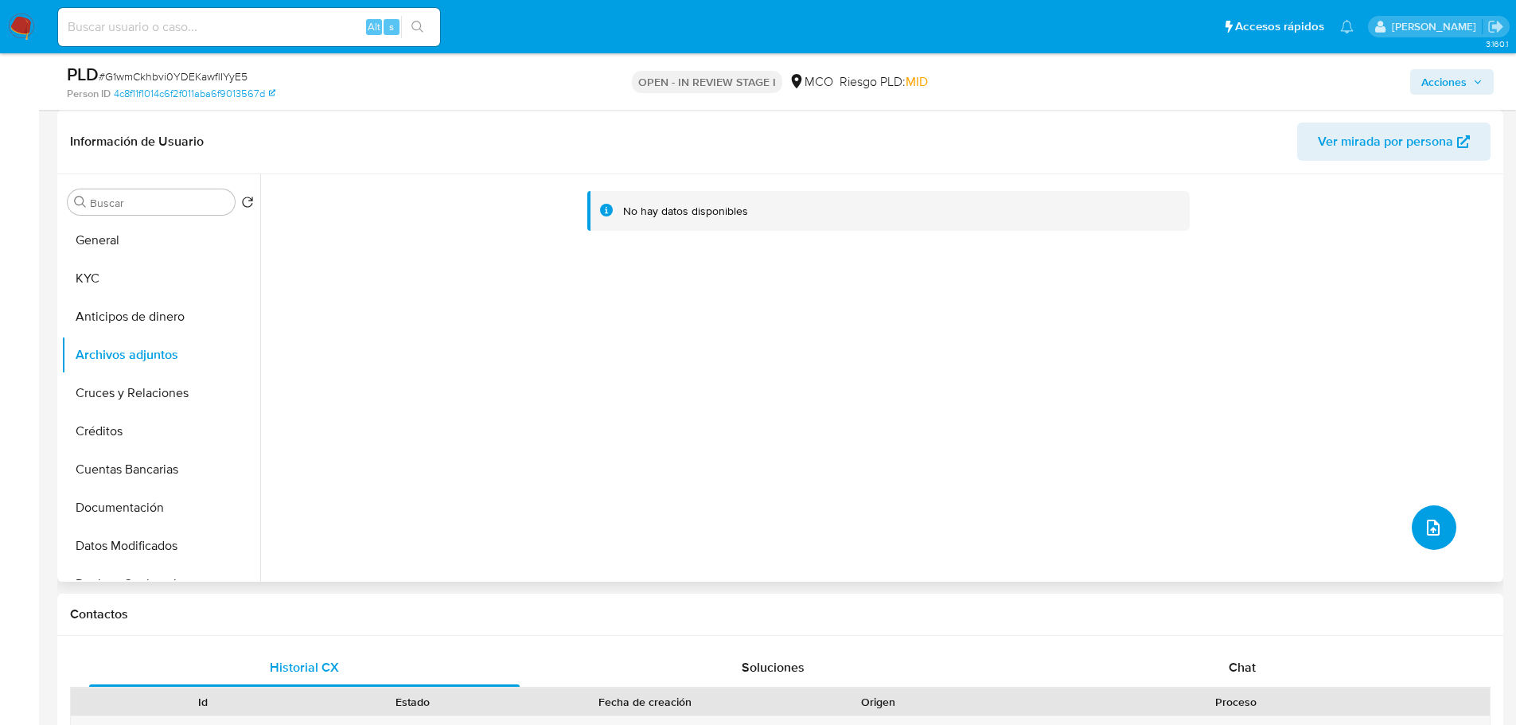
click at [1424, 531] on span "upload-file" at bounding box center [1433, 527] width 19 height 19
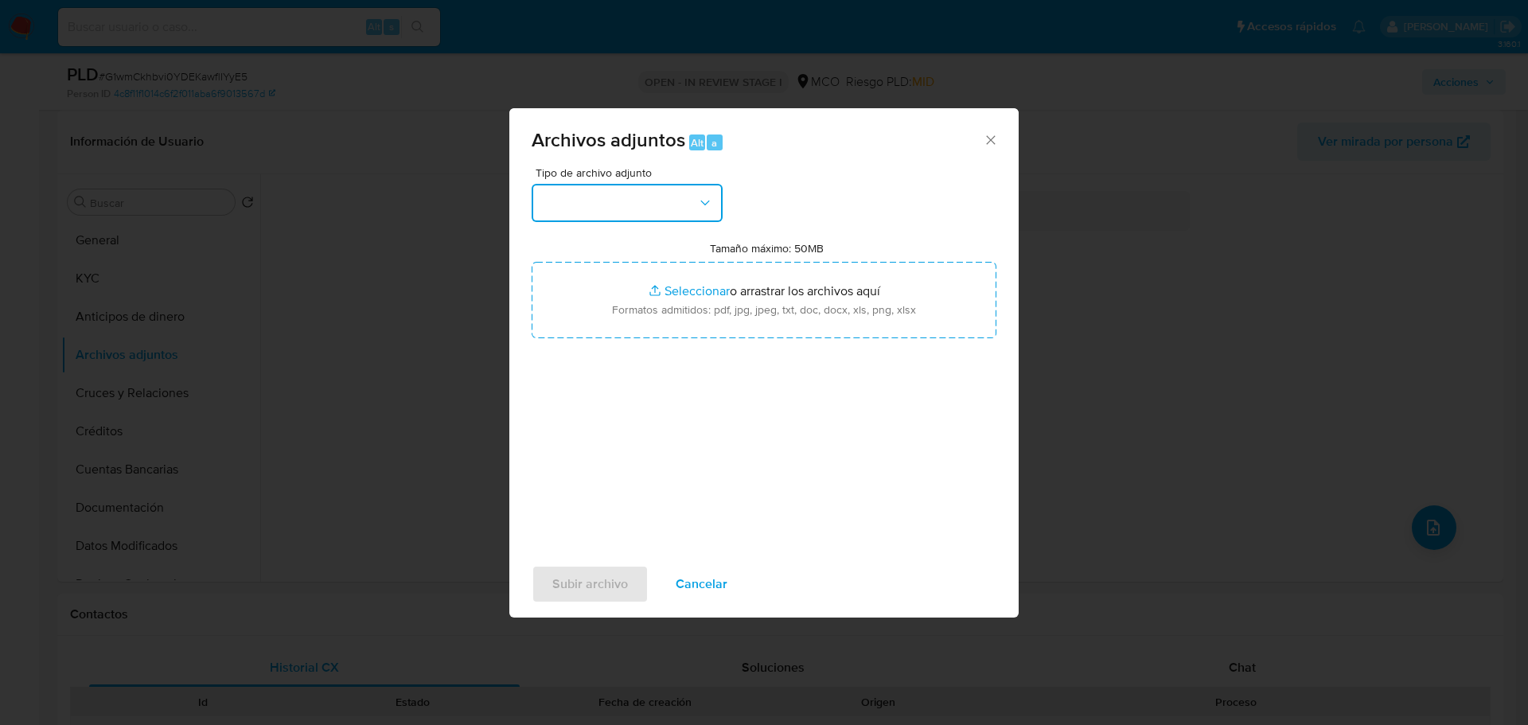
click at [684, 211] on button "button" at bounding box center [627, 203] width 191 height 38
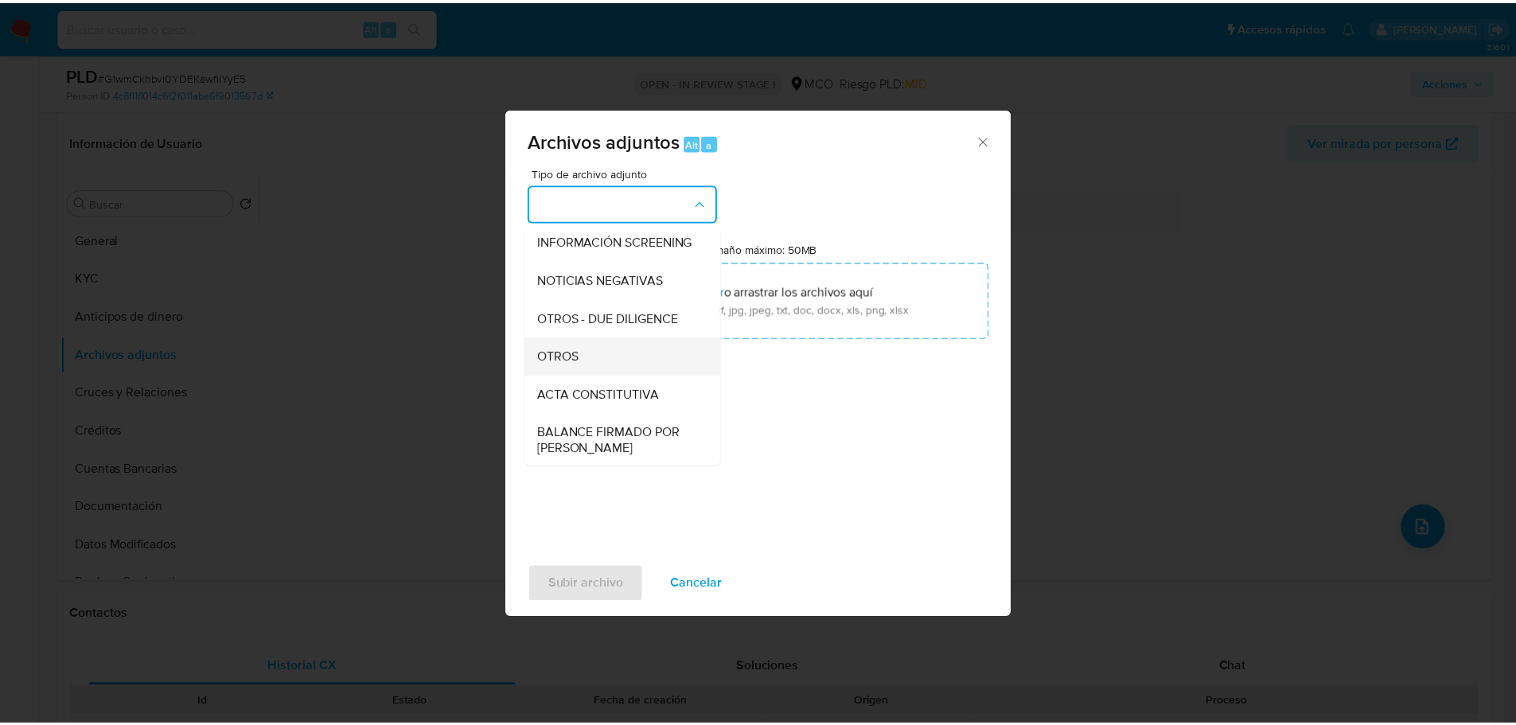
scroll to position [159, 0]
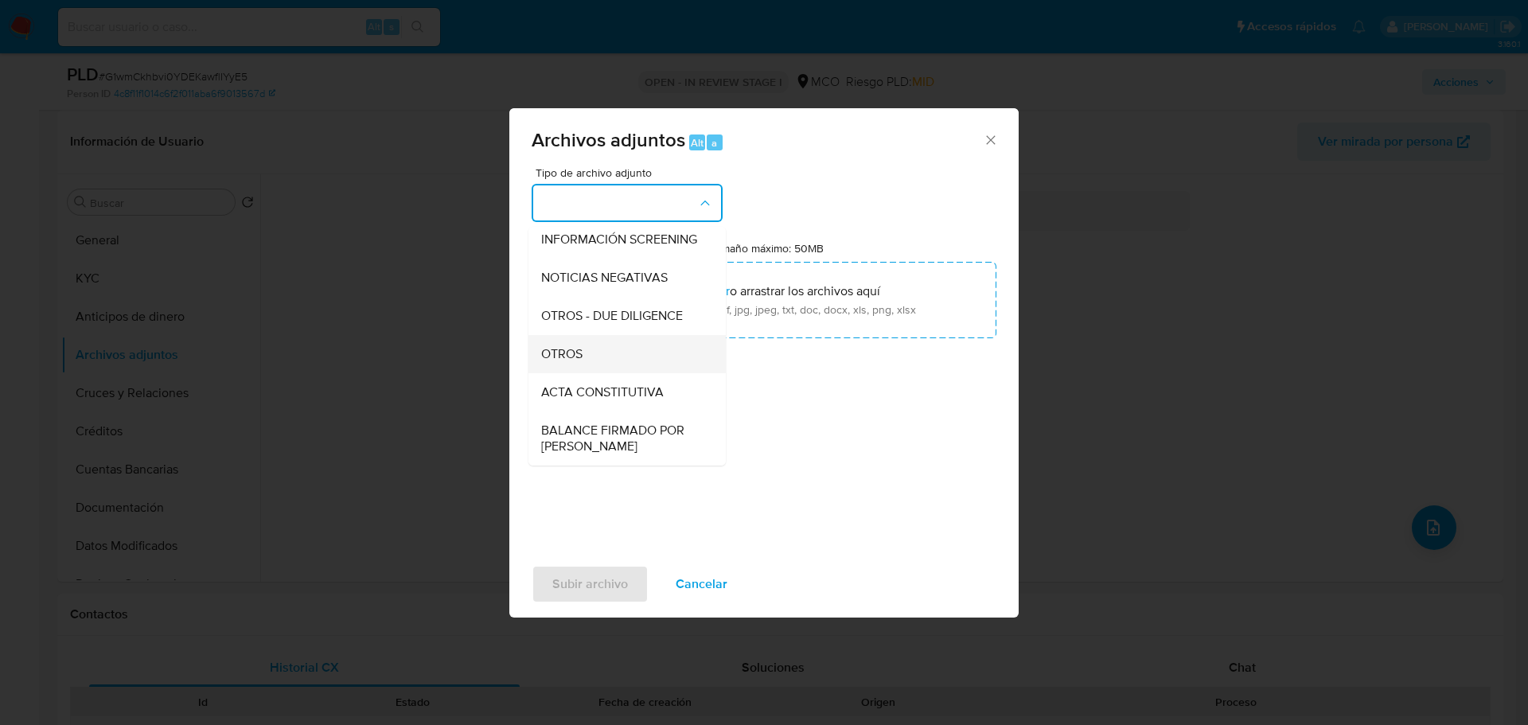
click at [625, 373] on div "OTROS" at bounding box center [622, 354] width 162 height 38
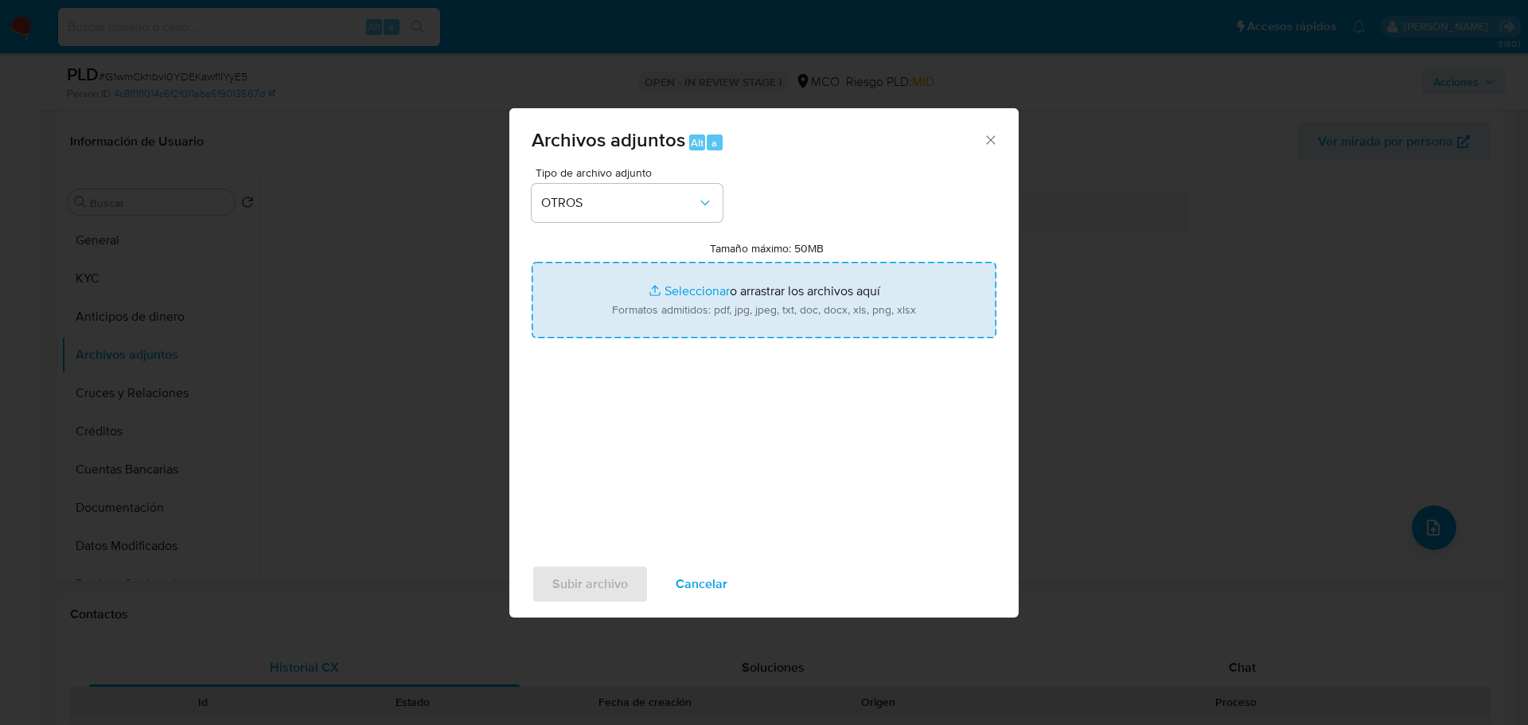
click at [713, 337] on input "Tamaño máximo: 50MB Seleccionar archivos" at bounding box center [764, 300] width 465 height 76
type input "C:\fakepath\2497942027 - 24_9_2025.pdf"
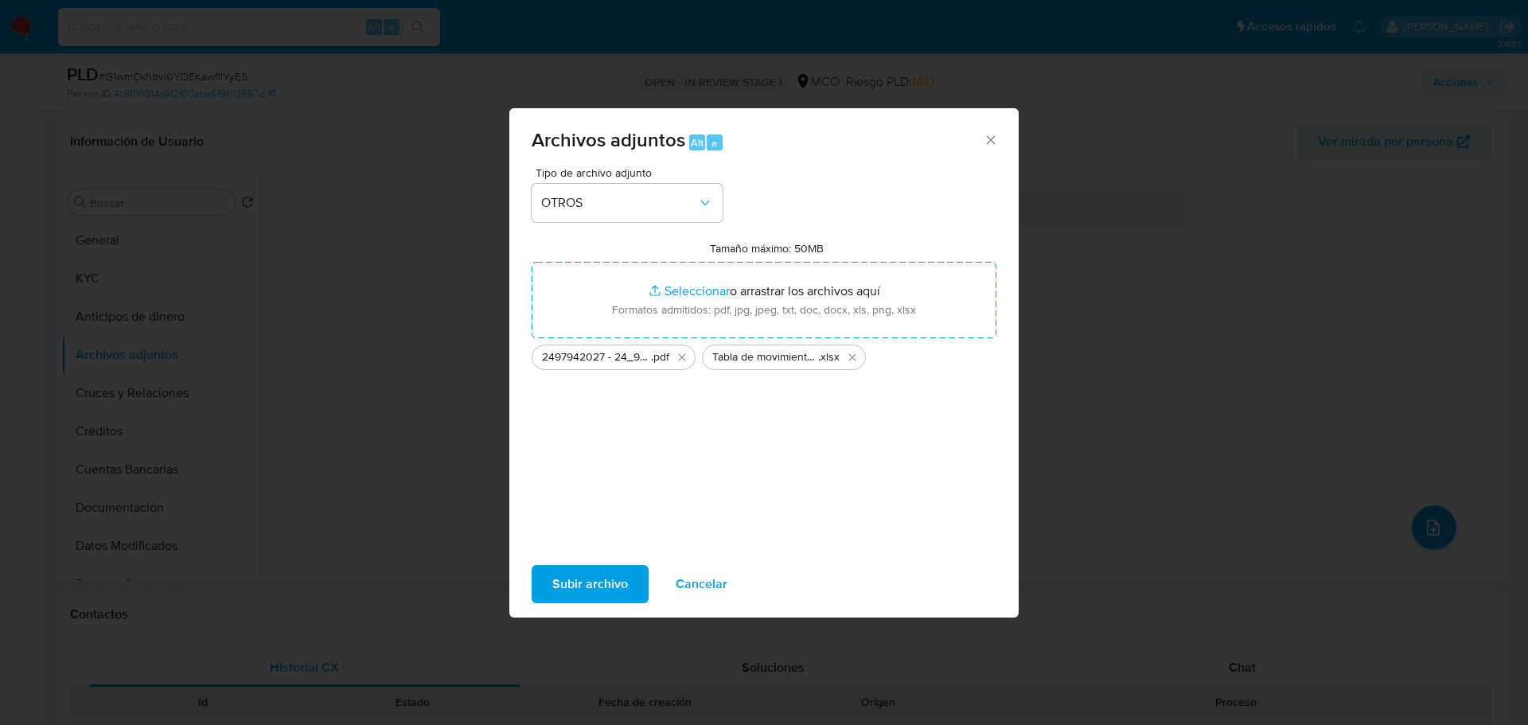
click at [608, 580] on span "Subir archivo" at bounding box center [590, 584] width 76 height 35
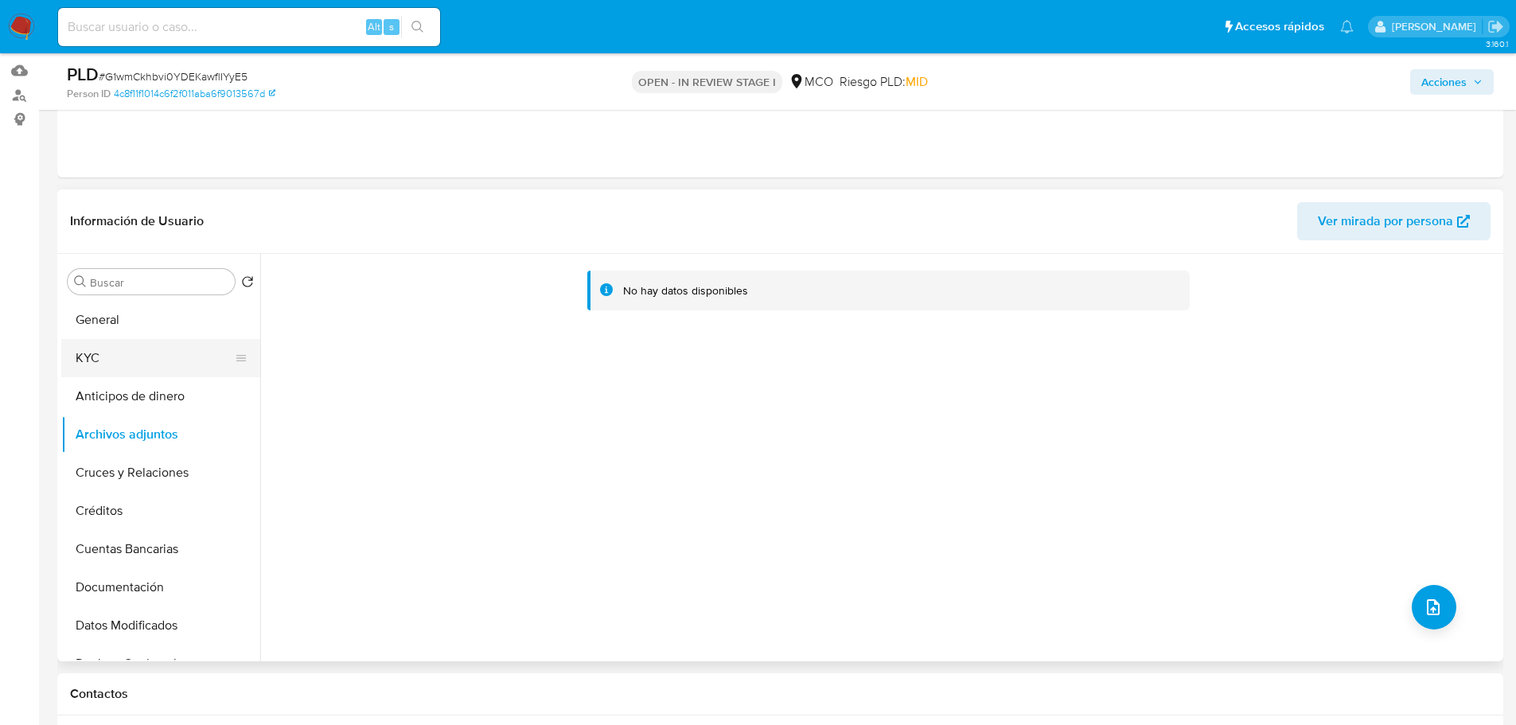
click at [133, 359] on button "KYC" at bounding box center [154, 358] width 186 height 38
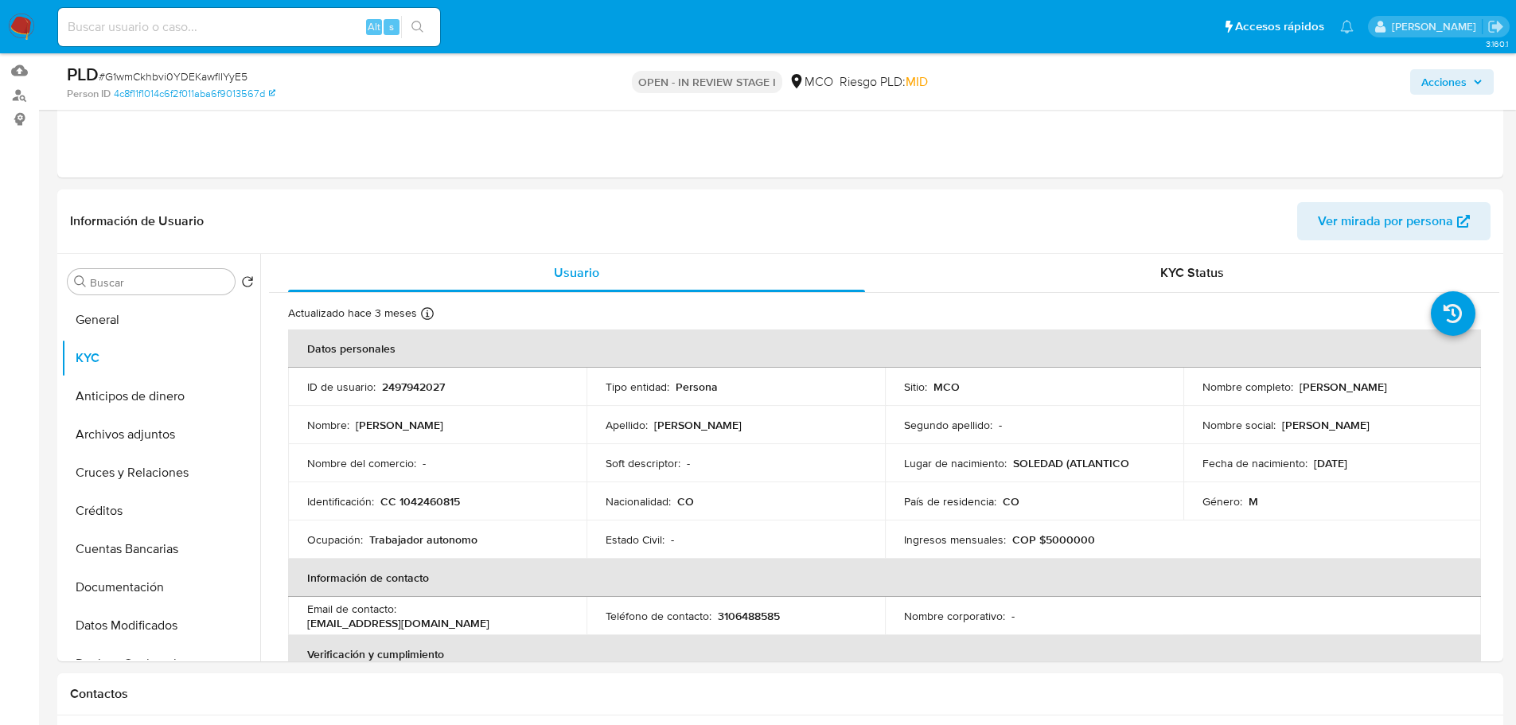
click at [1443, 82] on span "Acciones" at bounding box center [1444, 81] width 45 height 25
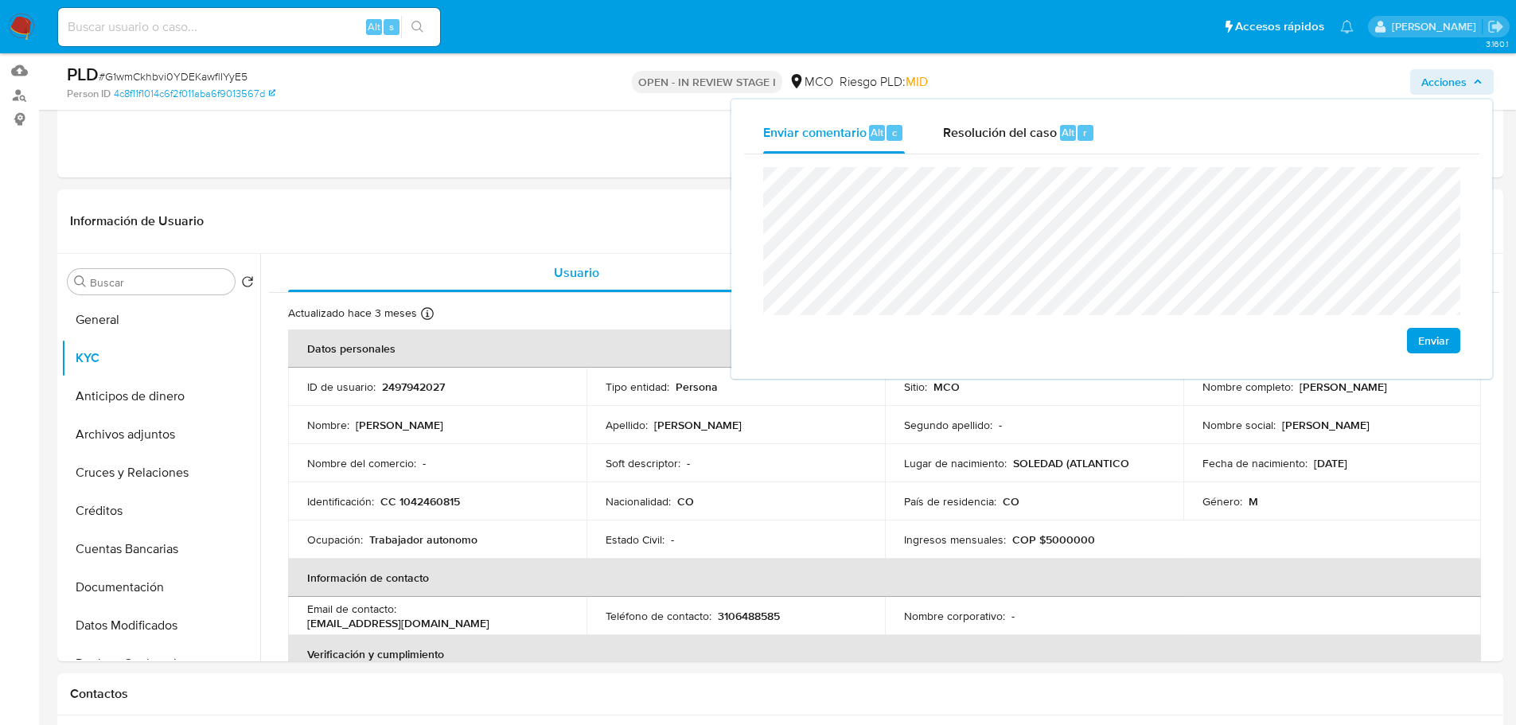
click at [1441, 345] on span "Enviar" at bounding box center [1433, 341] width 31 height 22
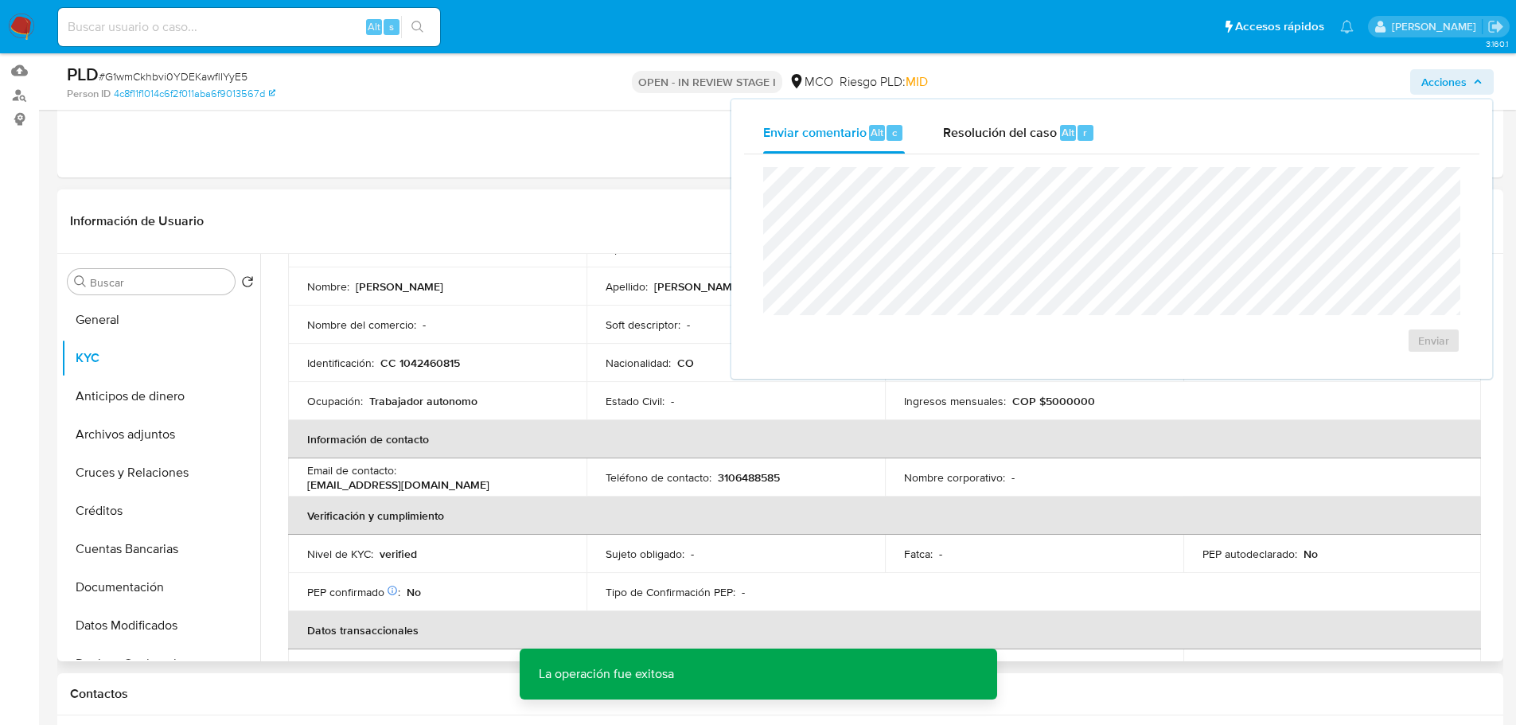
scroll to position [0, 0]
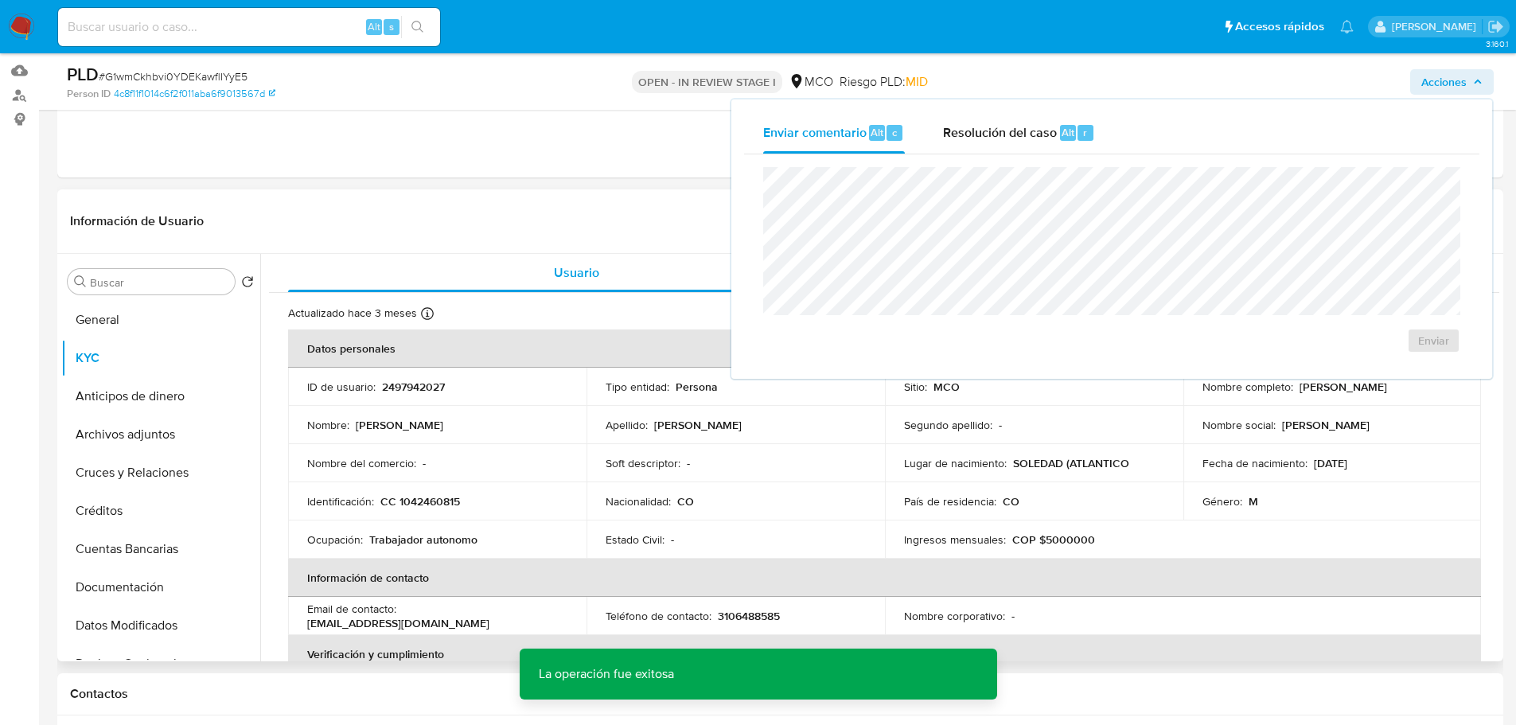
click at [623, 224] on header "Información de Usuario Ver mirada por persona" at bounding box center [780, 221] width 1421 height 38
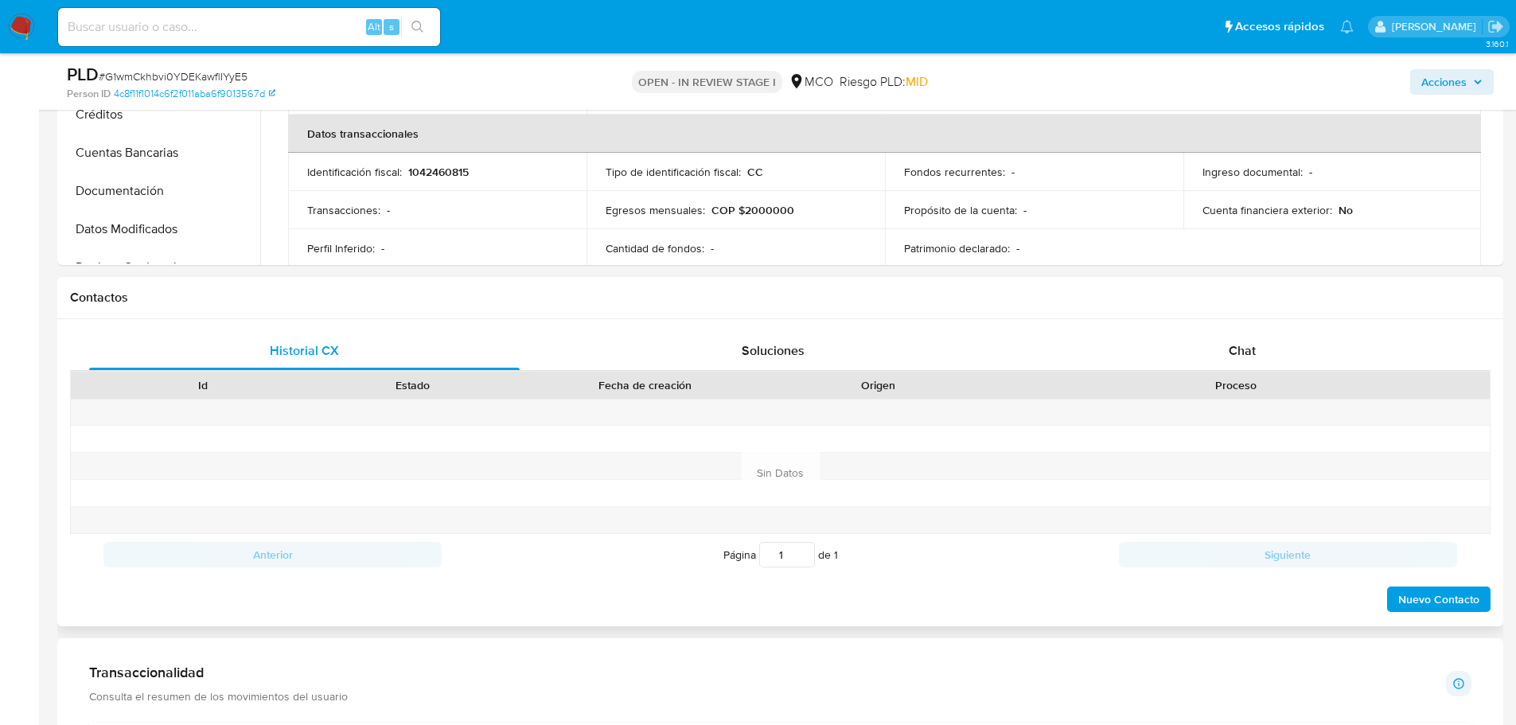
scroll to position [557, 0]
click at [1267, 358] on div "Chat" at bounding box center [1242, 349] width 431 height 38
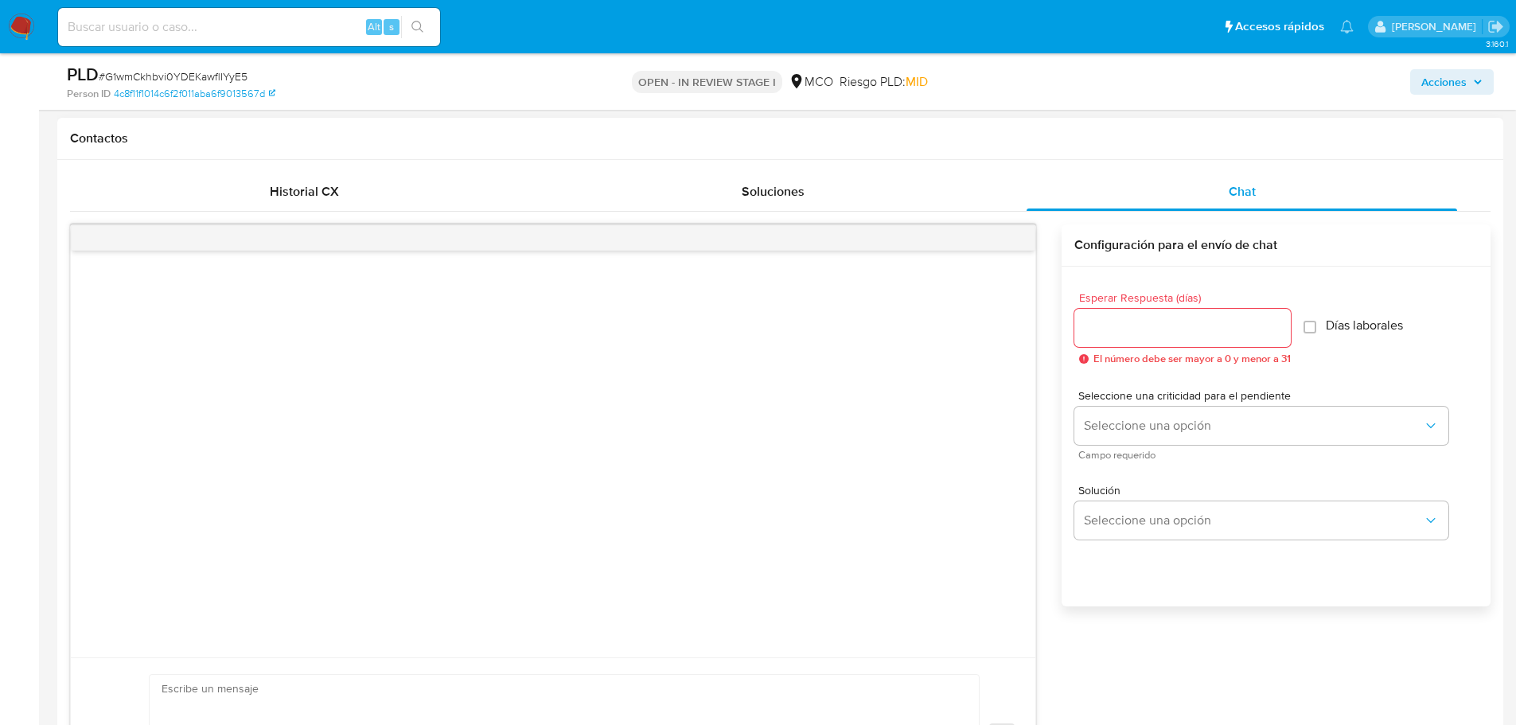
scroll to position [716, 0]
click at [1186, 318] on input "Esperar Respuesta (días)" at bounding box center [1183, 326] width 217 height 21
type input "3"
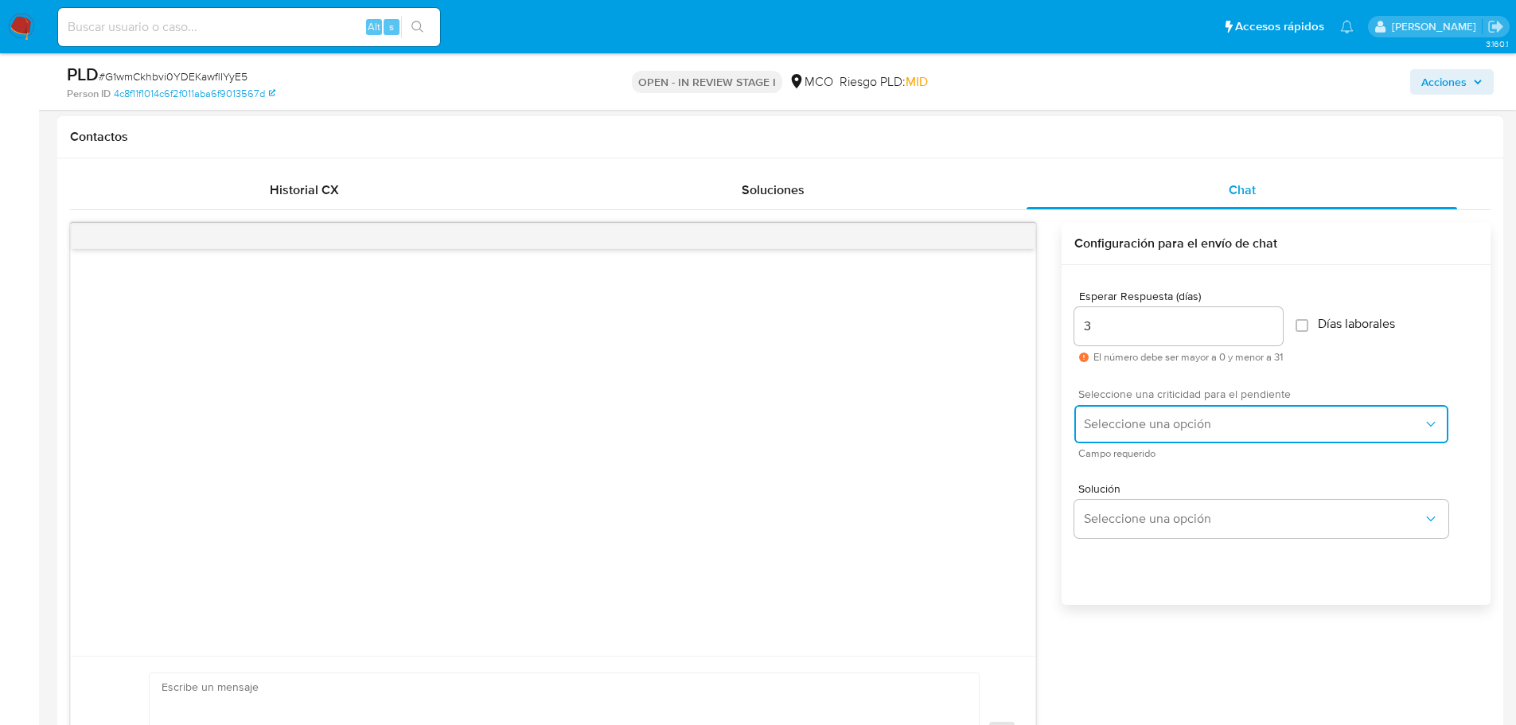
click at [1158, 425] on span "Seleccione una opción" at bounding box center [1253, 424] width 339 height 16
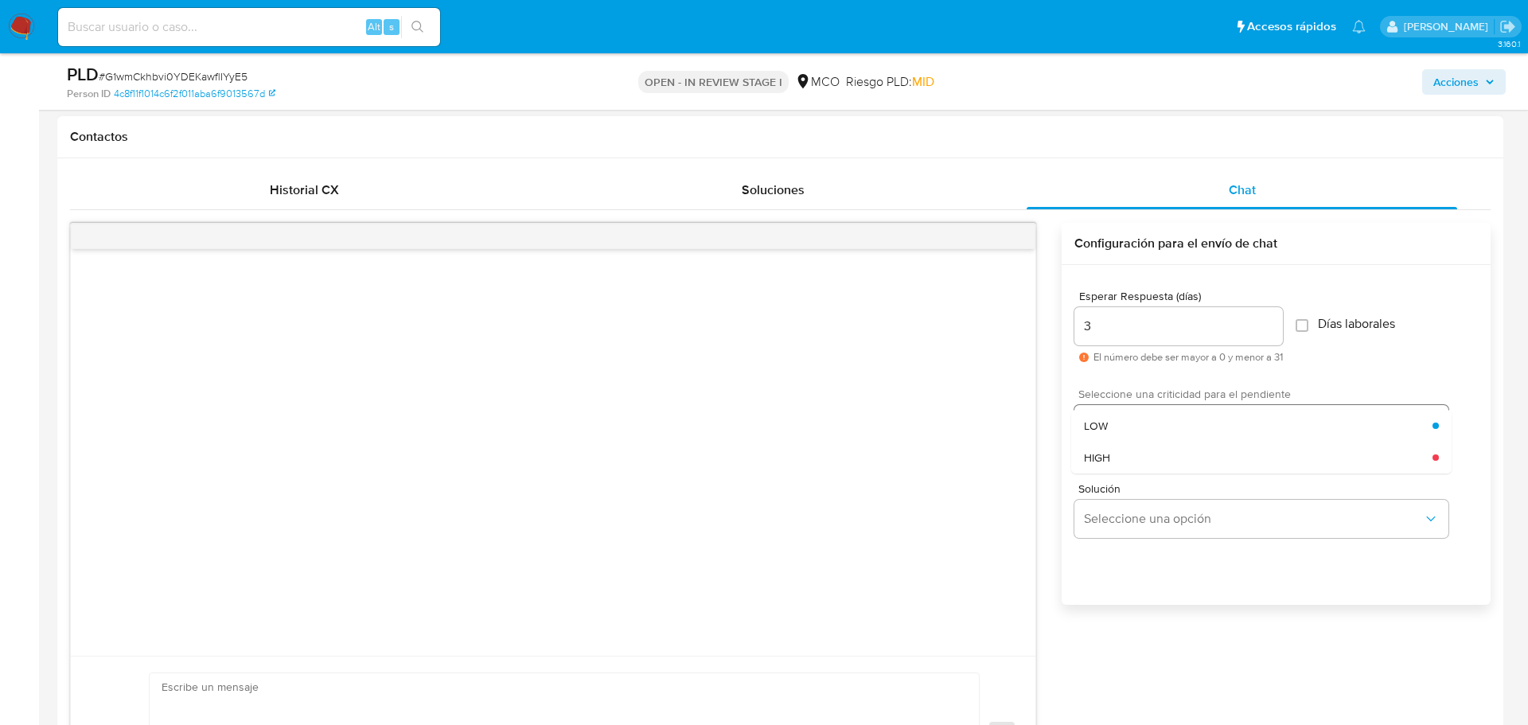
click at [1157, 425] on div "LOW" at bounding box center [1258, 426] width 349 height 32
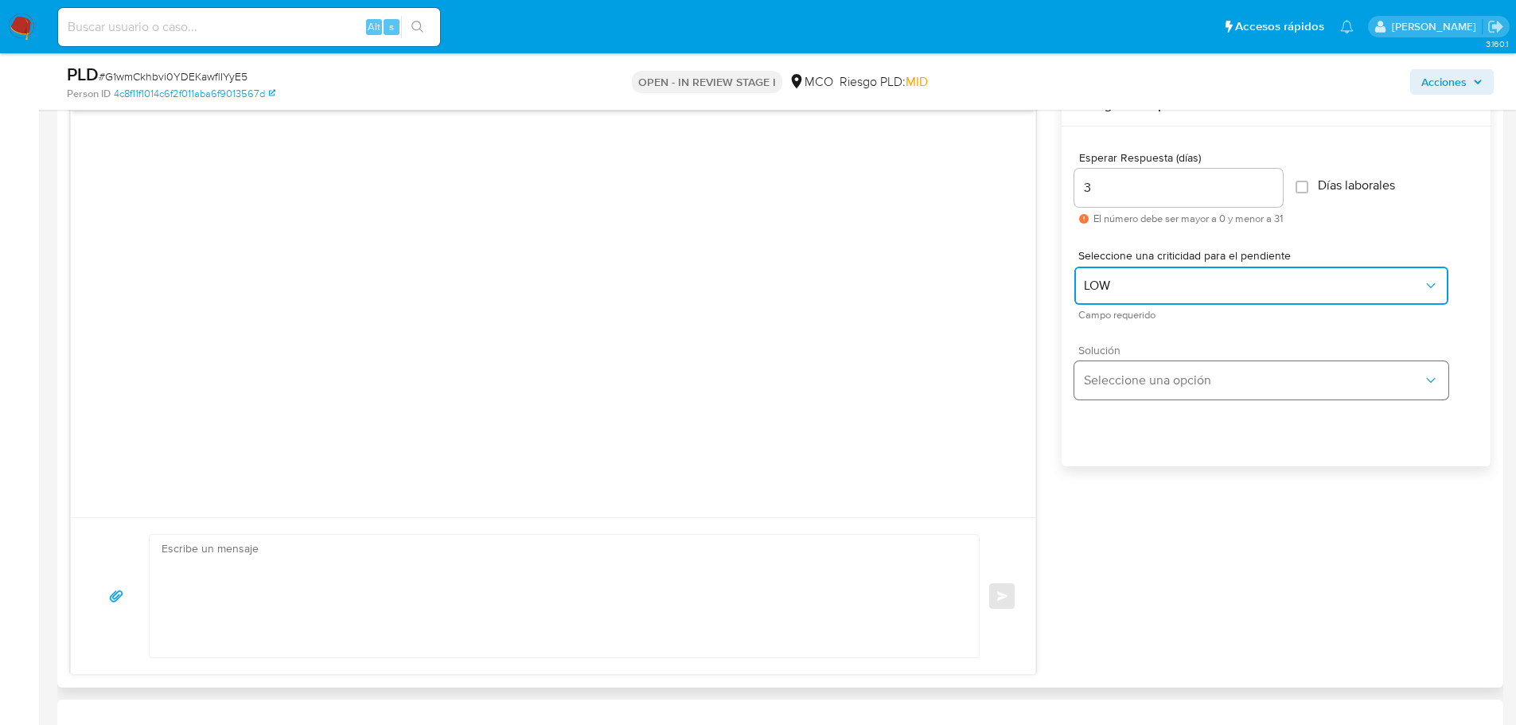
scroll to position [876, 0]
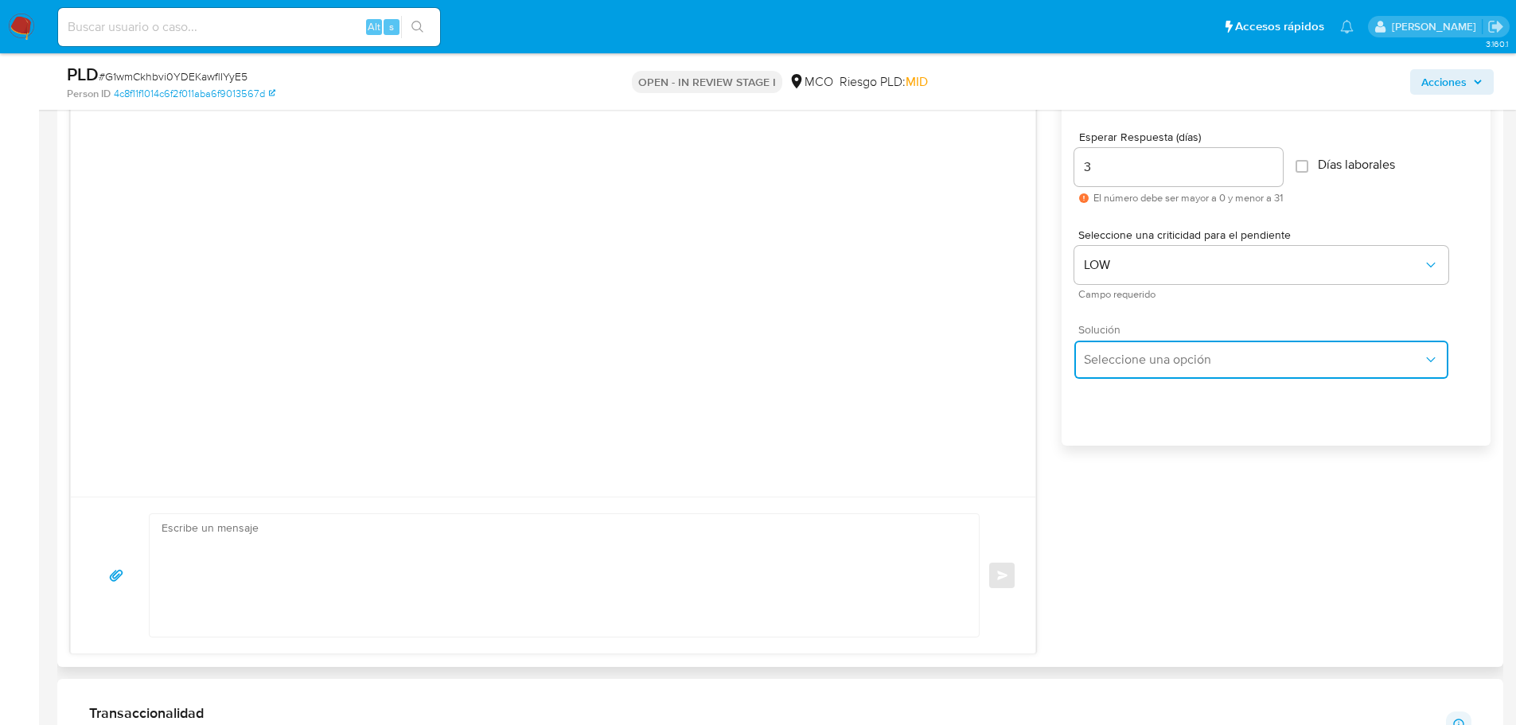
click at [1192, 365] on span "Seleccione una opción" at bounding box center [1253, 360] width 339 height 16
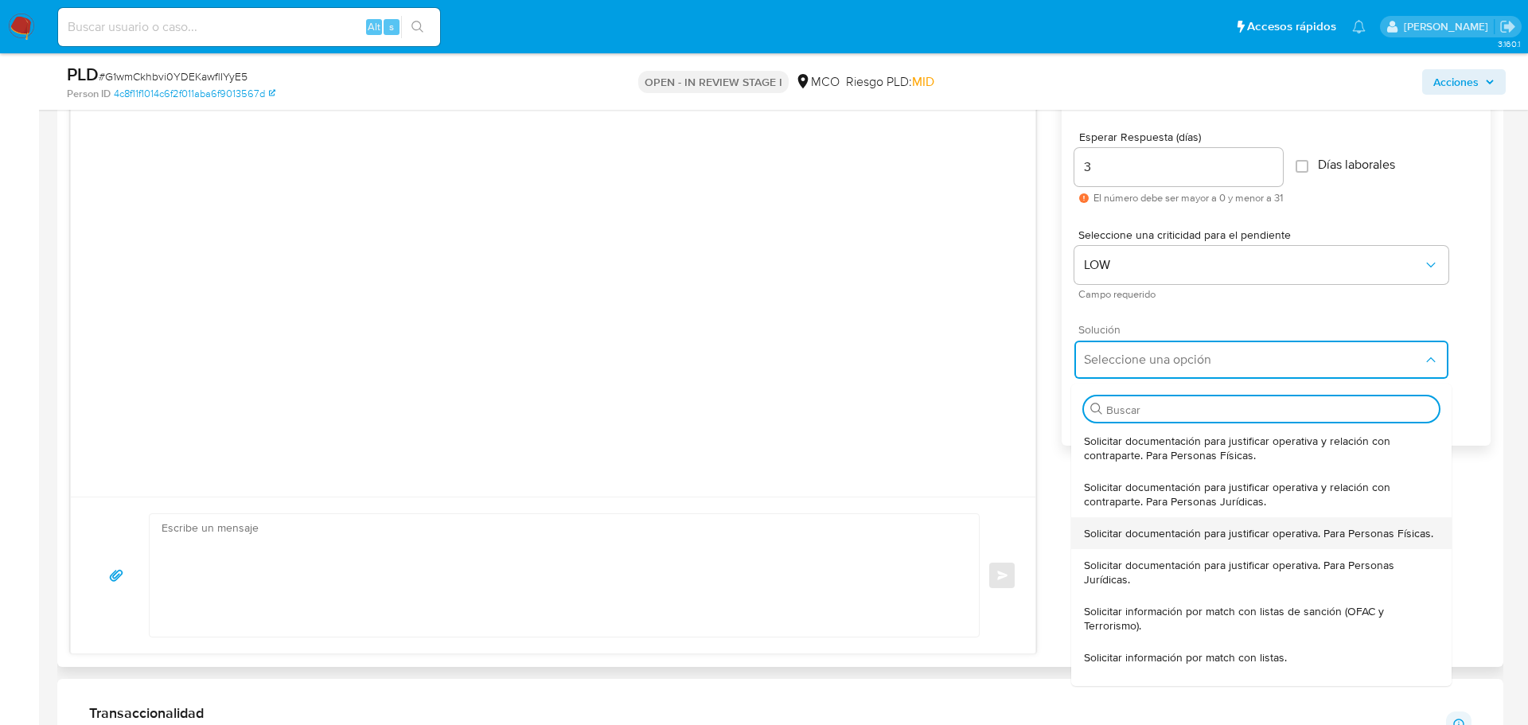
click at [1283, 536] on span "Solicitar documentación para justificar operativa. Para Personas Físicas." at bounding box center [1258, 533] width 349 height 14
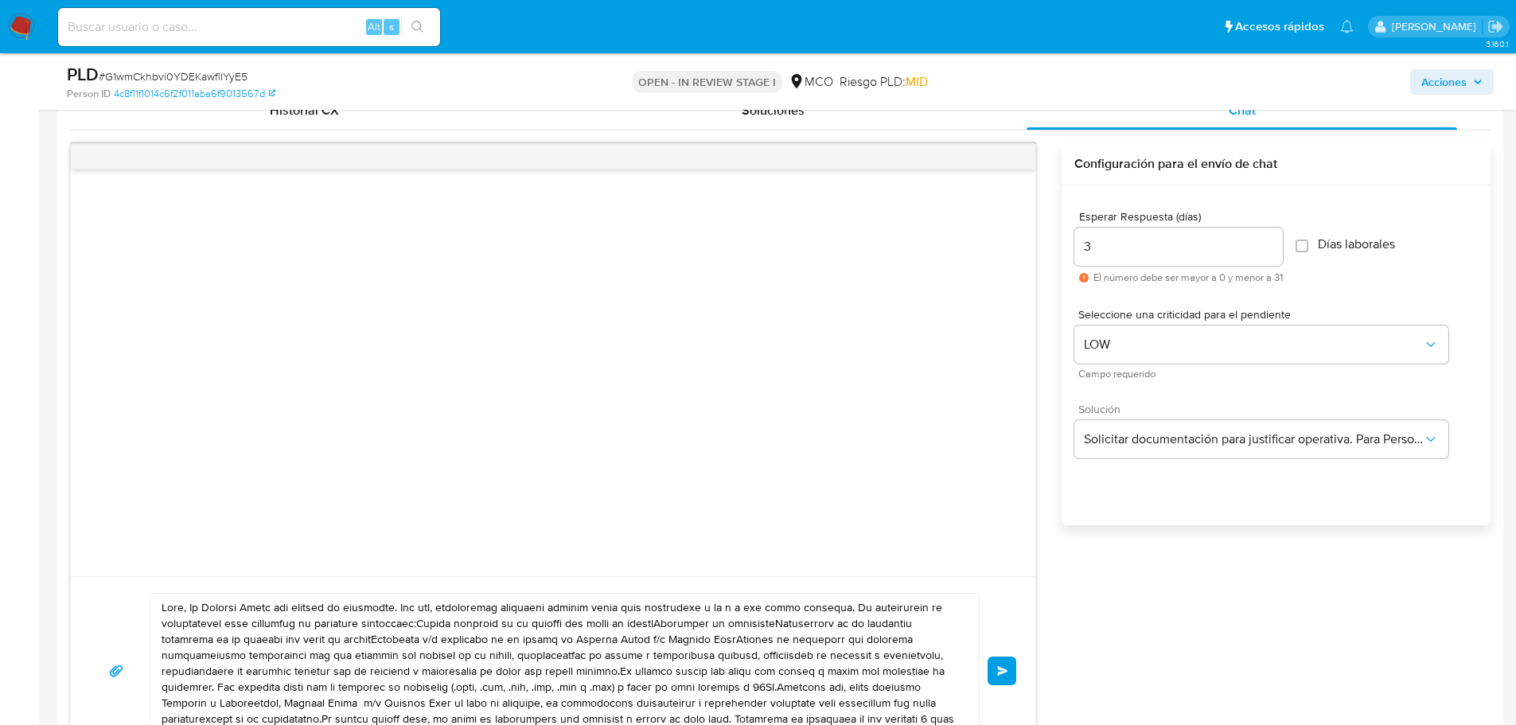
scroll to position [955, 0]
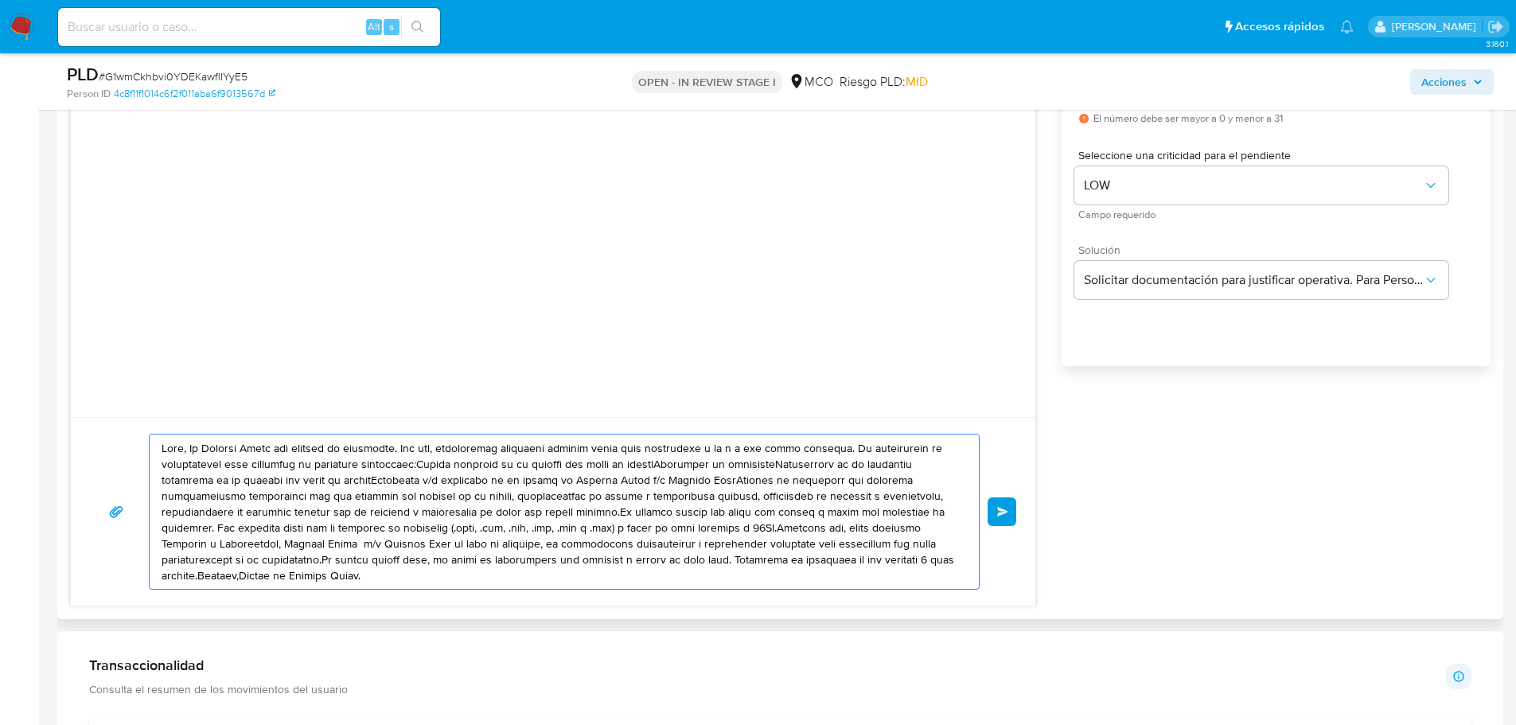
drag, startPoint x: 162, startPoint y: 450, endPoint x: 432, endPoint y: 585, distance: 301.9
click at [432, 585] on textarea at bounding box center [561, 512] width 798 height 154
paste textarea "Hola Lilia , En Mercado Libre nos importa tu seguridad. Por eso, necesitamos ve…"
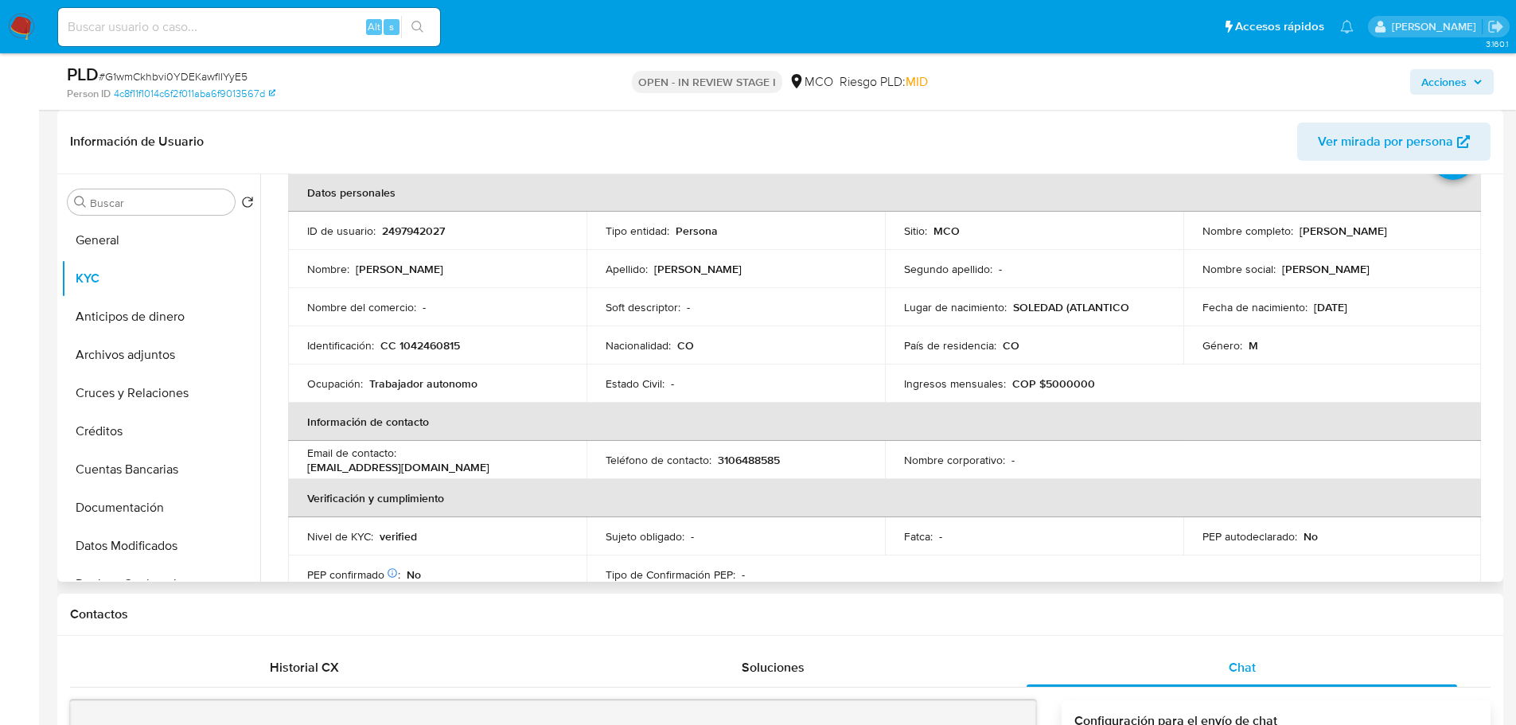
scroll to position [0, 0]
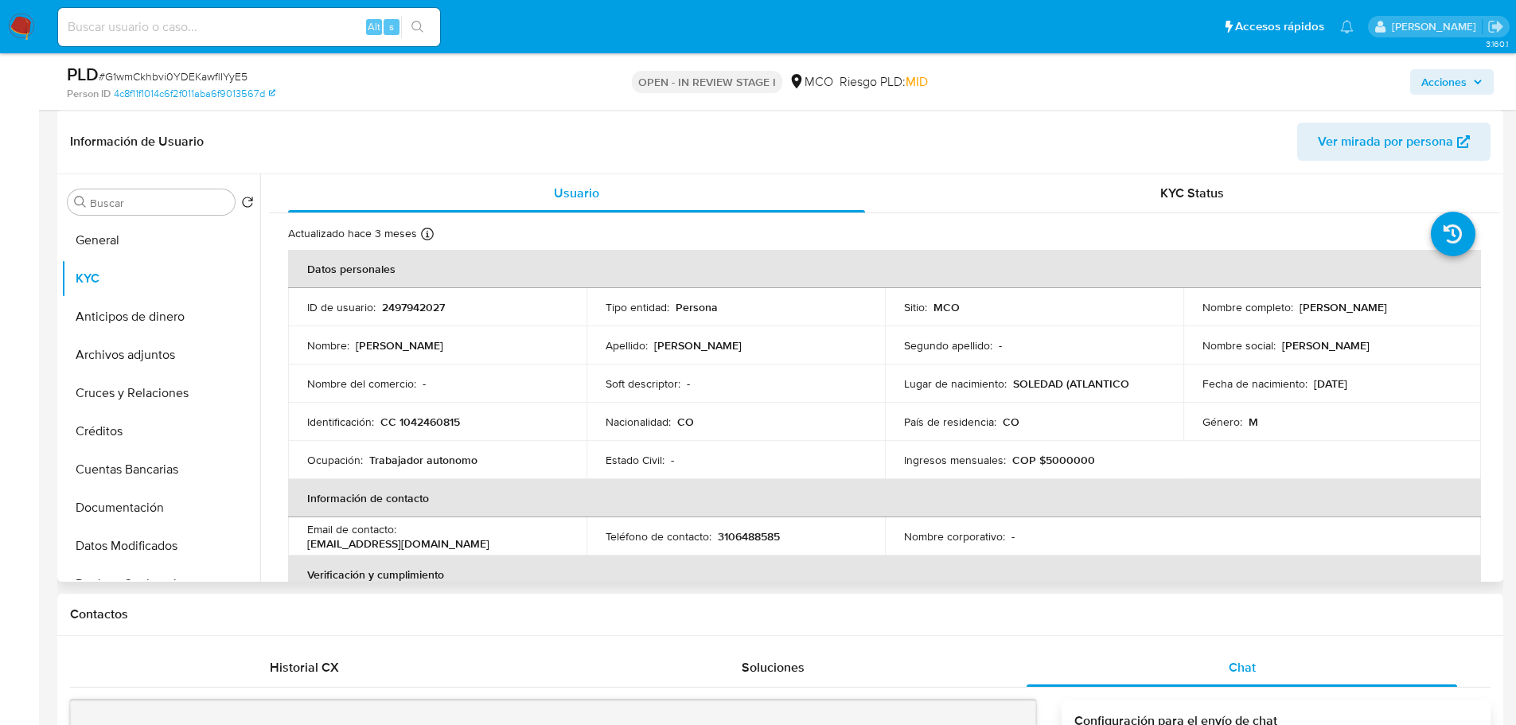
click at [1309, 305] on p "Roberto Rodrigo Rojas Diaz" at bounding box center [1344, 307] width 88 height 14
copy p "Roberto"
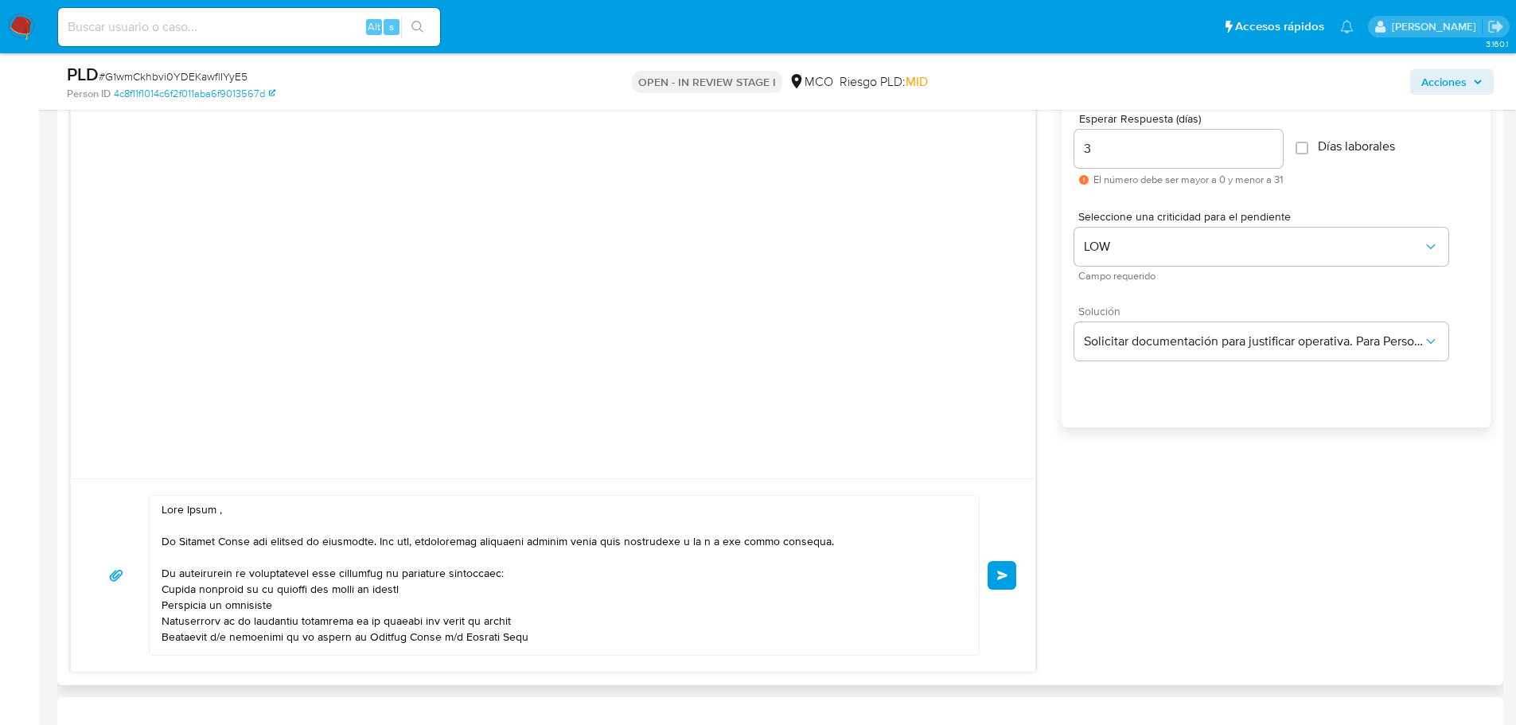
scroll to position [1035, 0]
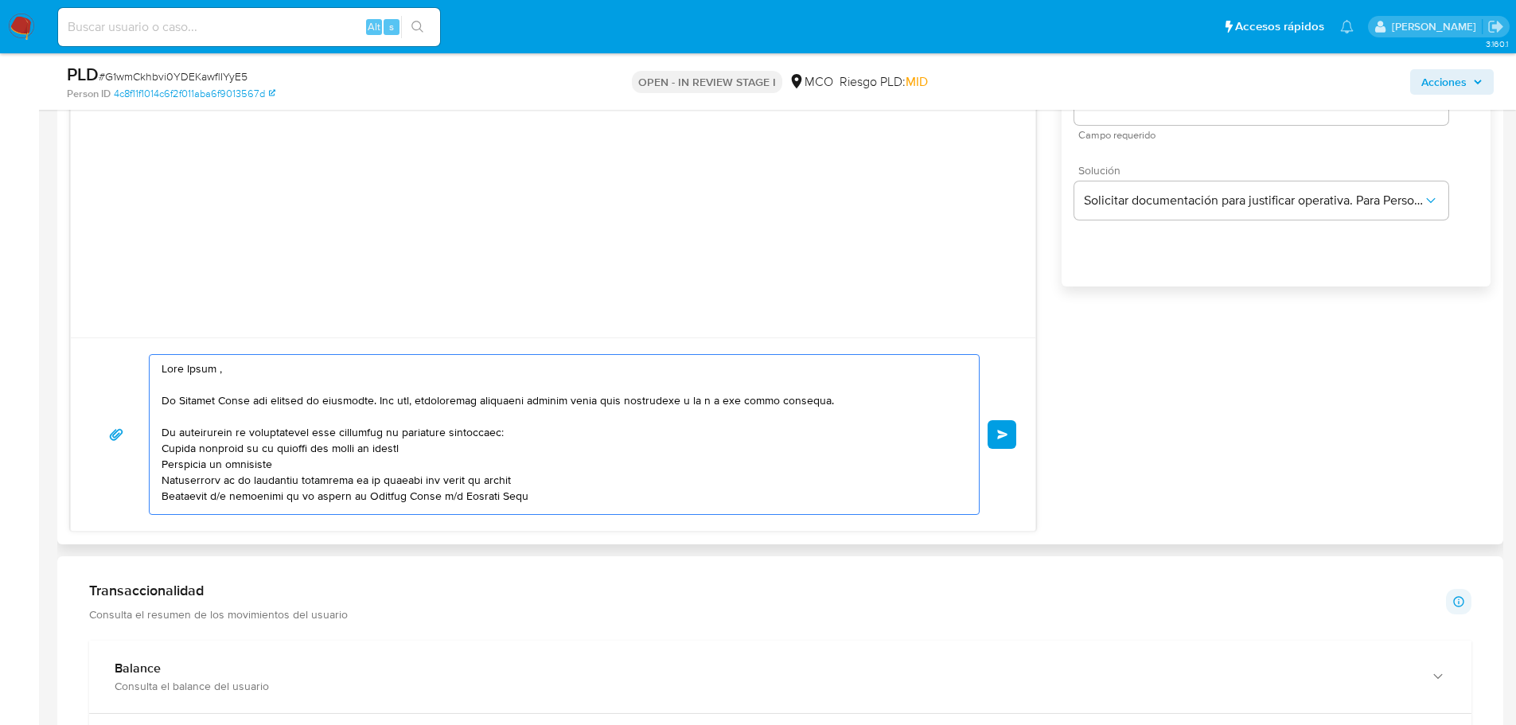
click at [194, 386] on textarea at bounding box center [561, 434] width 798 height 159
click at [196, 383] on textarea at bounding box center [561, 434] width 798 height 159
paste textarea "Roberto"
type textarea "Hola Roberto, En Mercado Libre nos importa tu seguridad. Por eso, necesitamos v…"
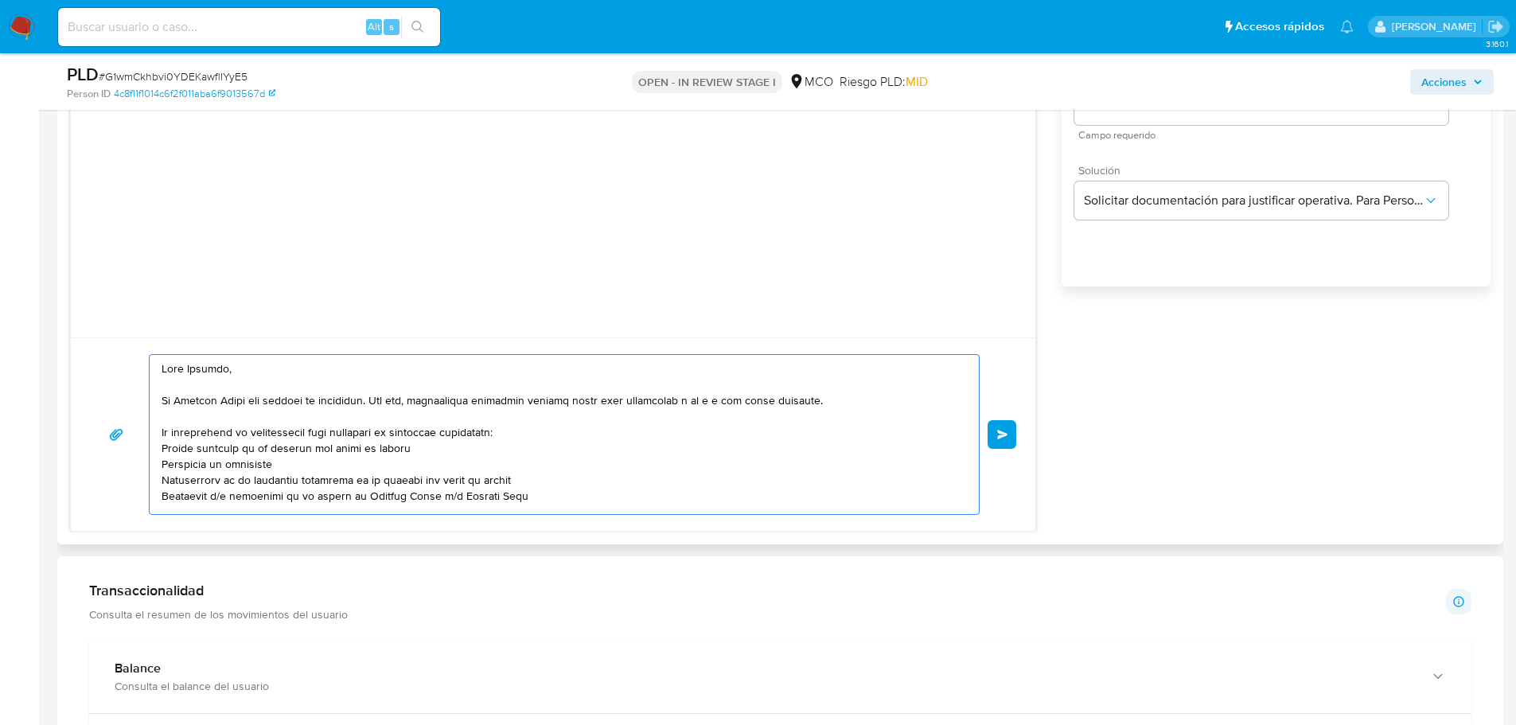
click at [1012, 431] on button "Enviar" at bounding box center [1002, 434] width 29 height 29
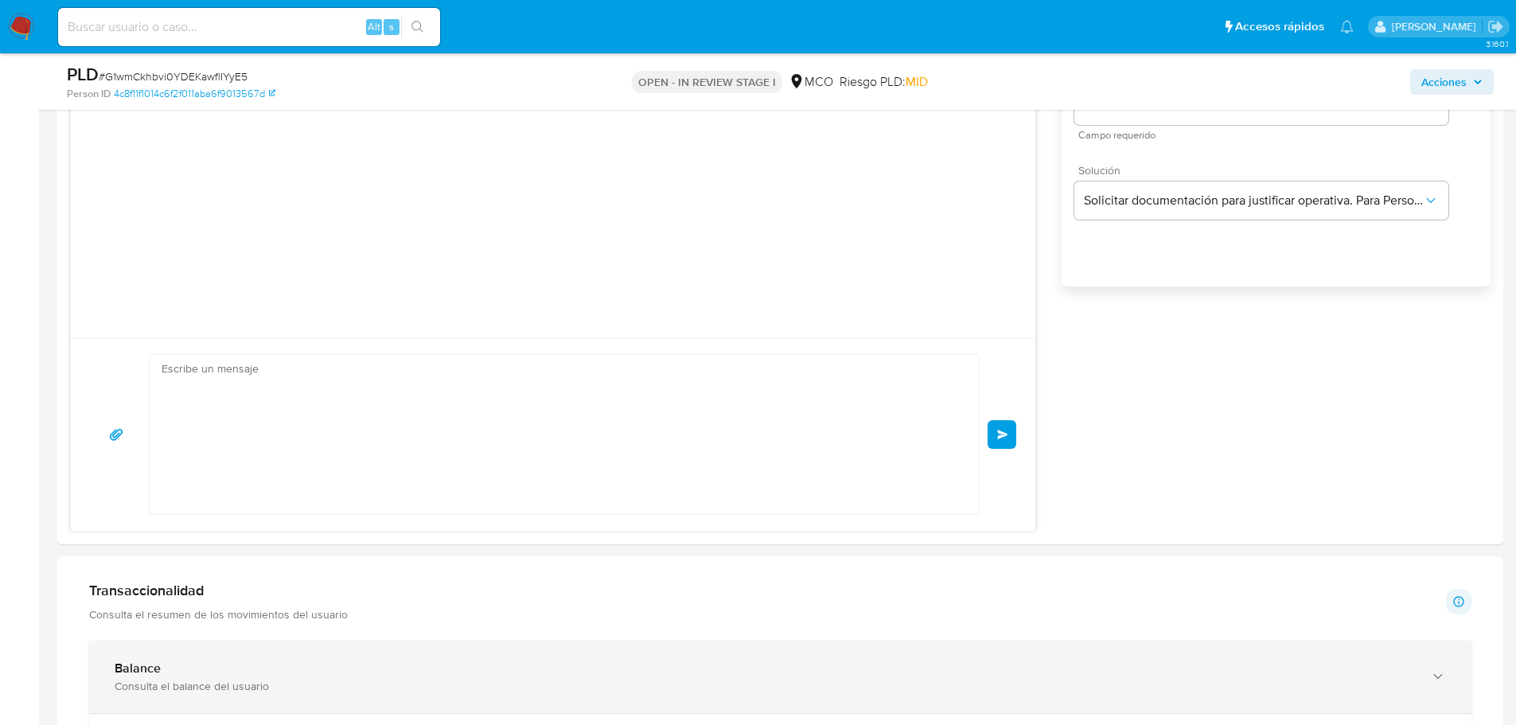
scroll to position [148, 0]
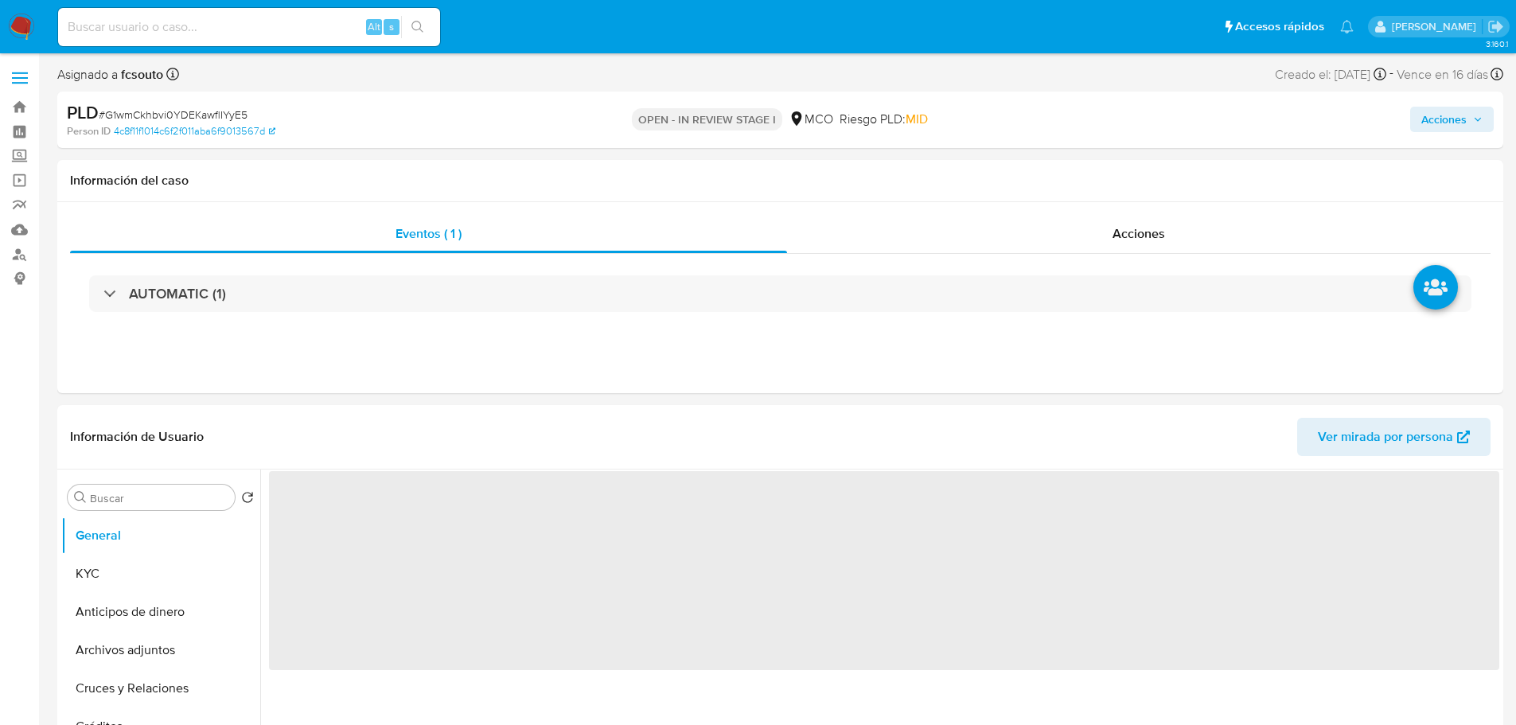
select select "10"
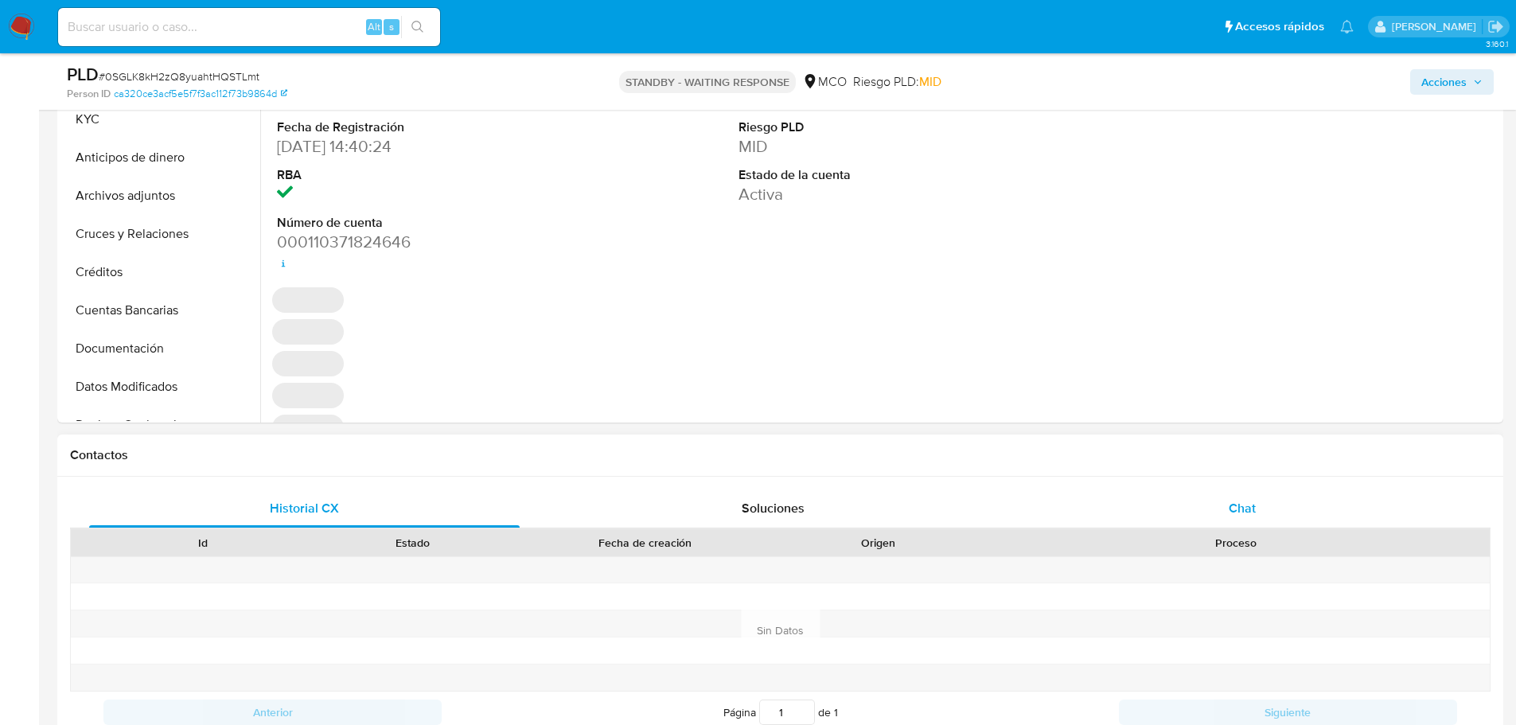
select select "10"
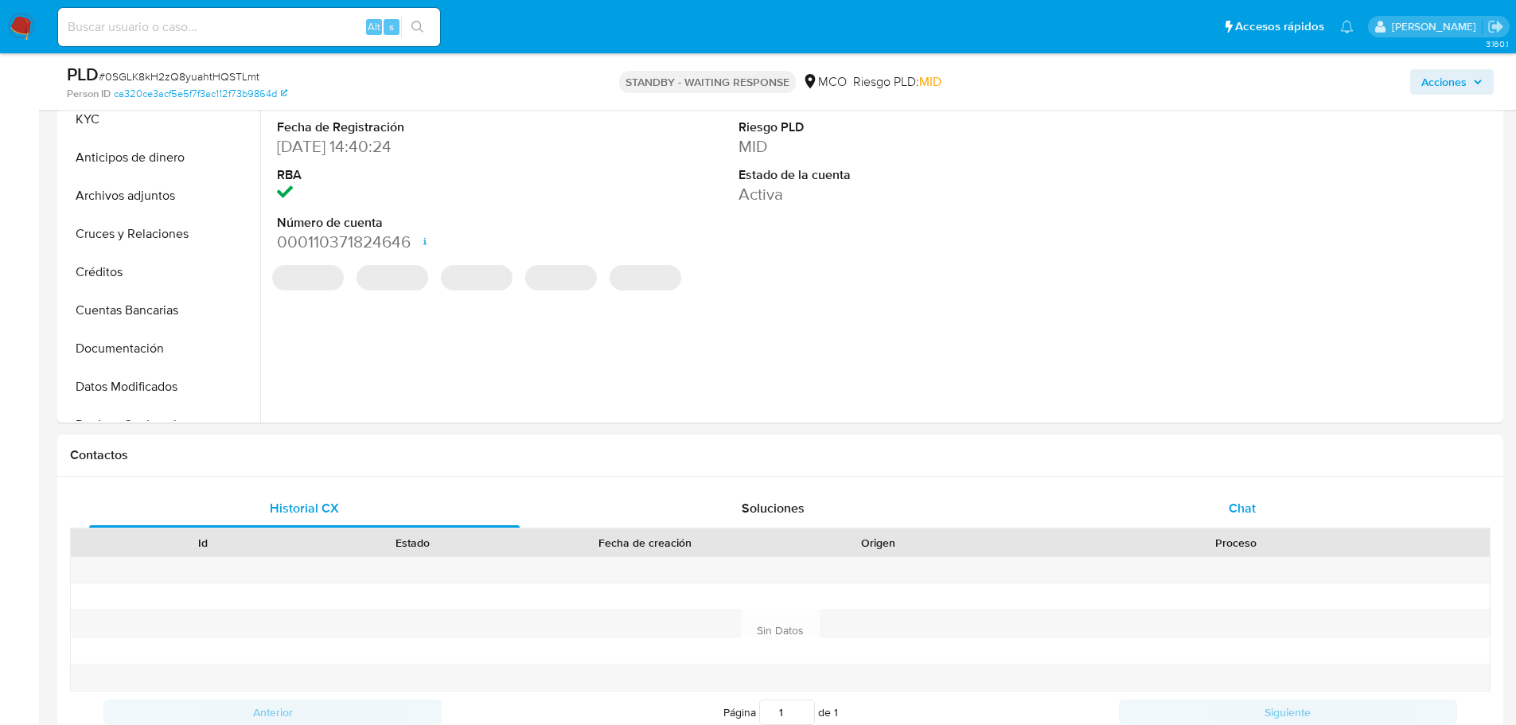
click at [1223, 493] on div "Chat" at bounding box center [1242, 509] width 431 height 38
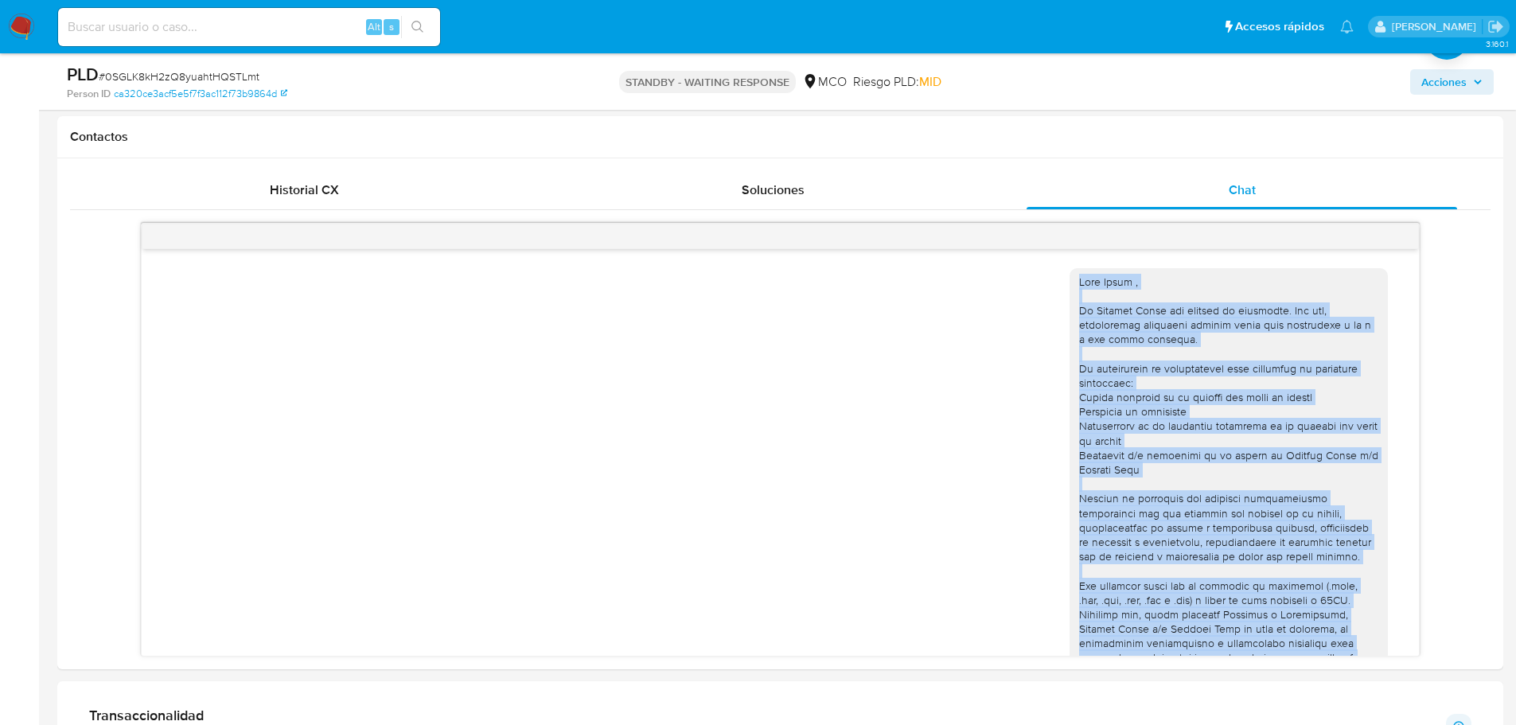
scroll to position [148, 0]
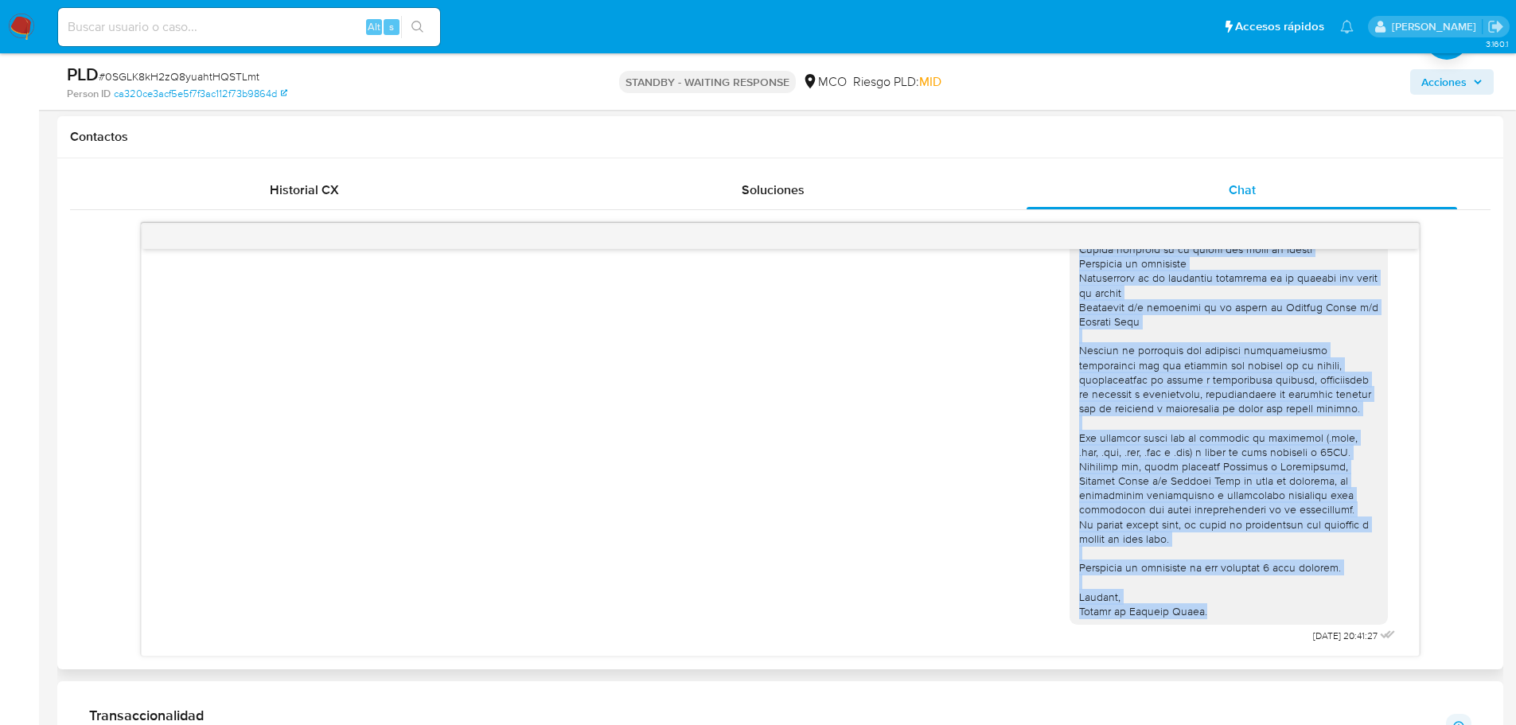
drag, startPoint x: 1067, startPoint y: 204, endPoint x: 1224, endPoint y: 607, distance: 432.9
click at [1224, 607] on div at bounding box center [1228, 373] width 299 height 492
copy div "Lore Ipsum , Do Sitamet Conse adi elitsed do eiusmodte. Inc utl, etdoloremag al…"
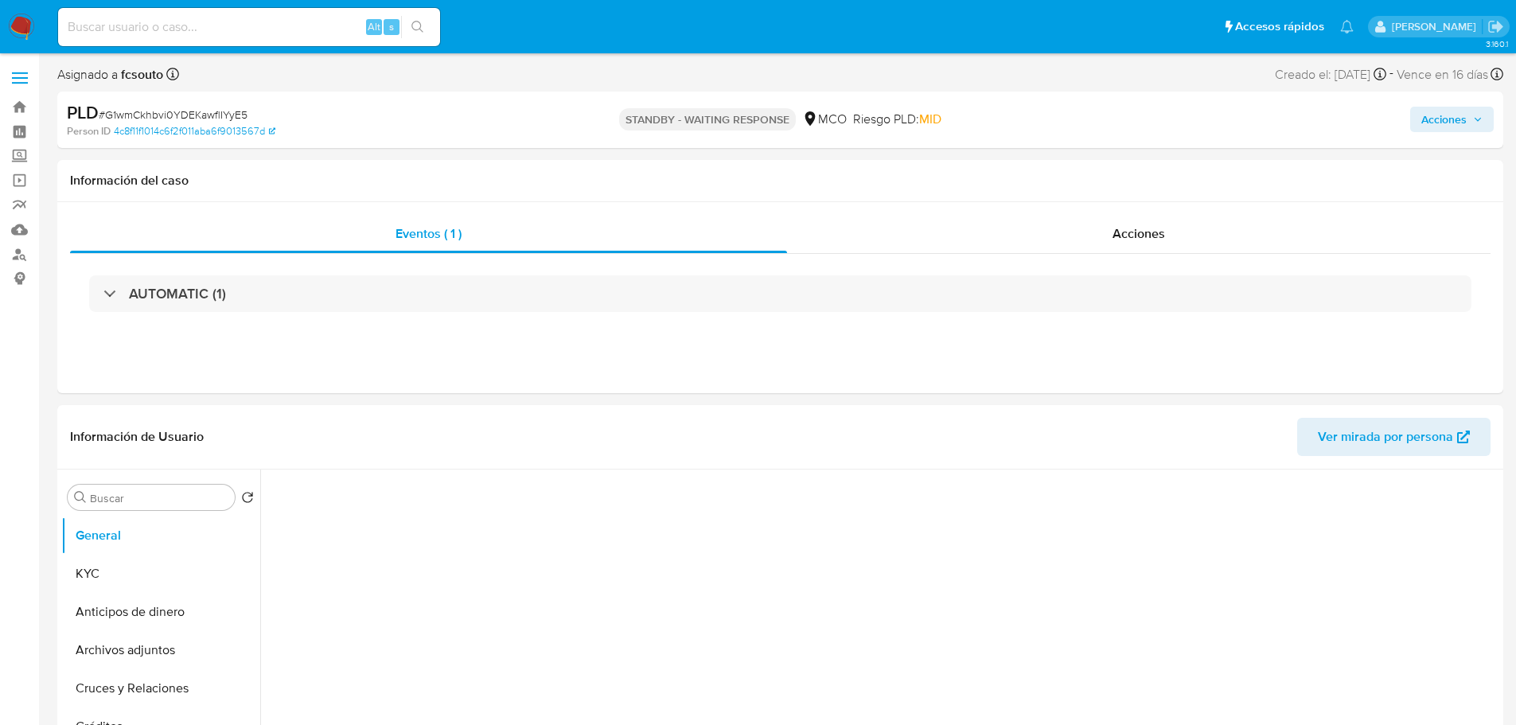
select select "10"
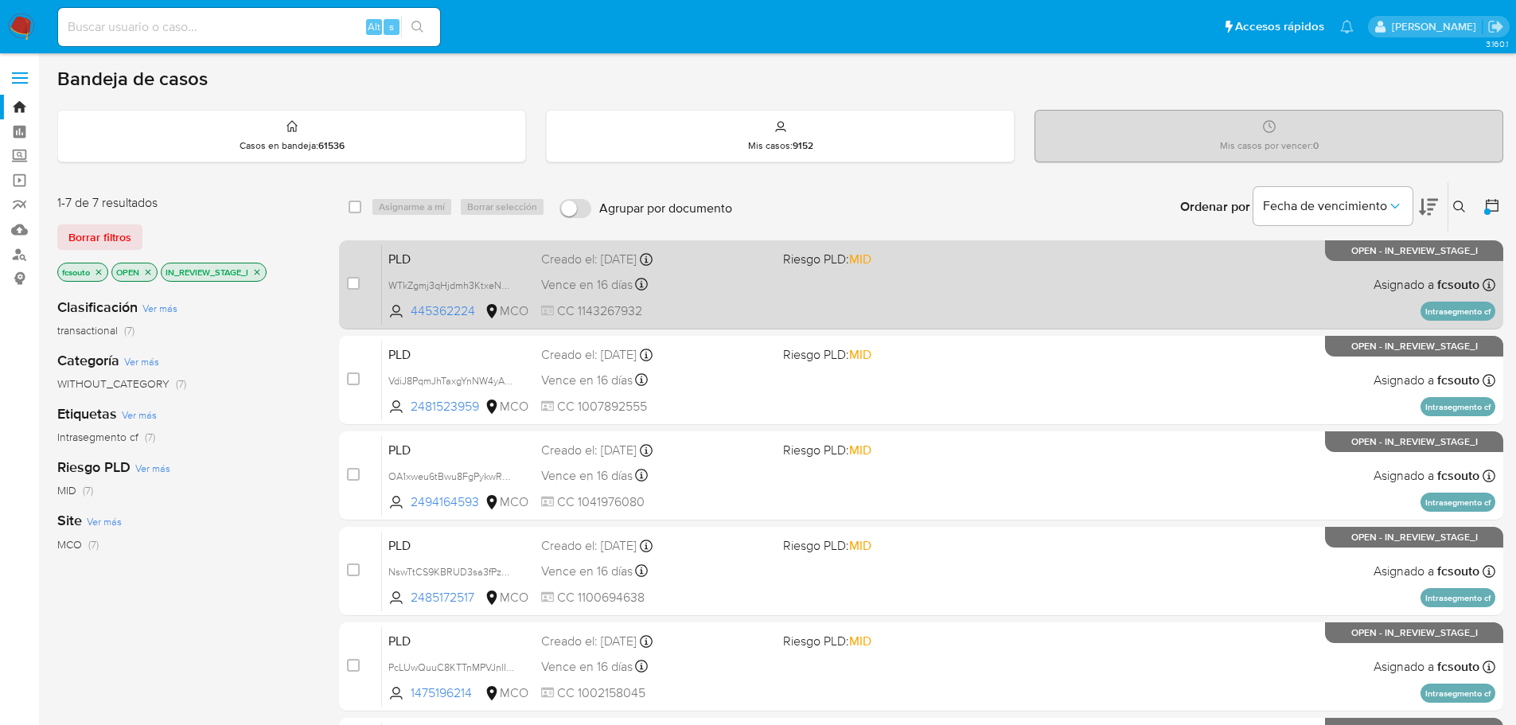
click at [798, 277] on div "PLD WTkZgmj3qHjdmh3KtxeNBh40 445362224 MCO Riesgo PLD: MID Creado el: [DATE] Cr…" at bounding box center [939, 284] width 1114 height 80
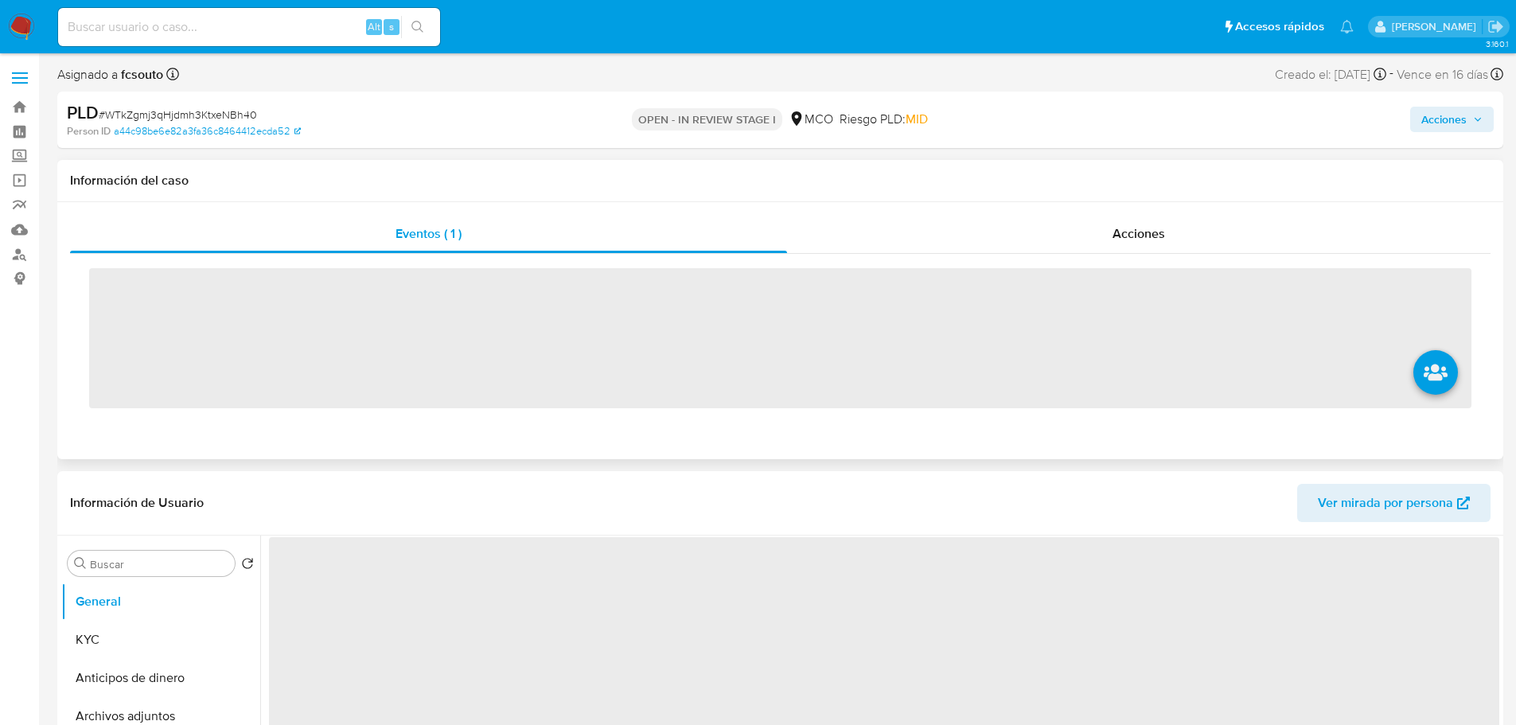
click at [1174, 212] on div "Eventos ( 1 ) Acciones ‌" at bounding box center [780, 330] width 1446 height 257
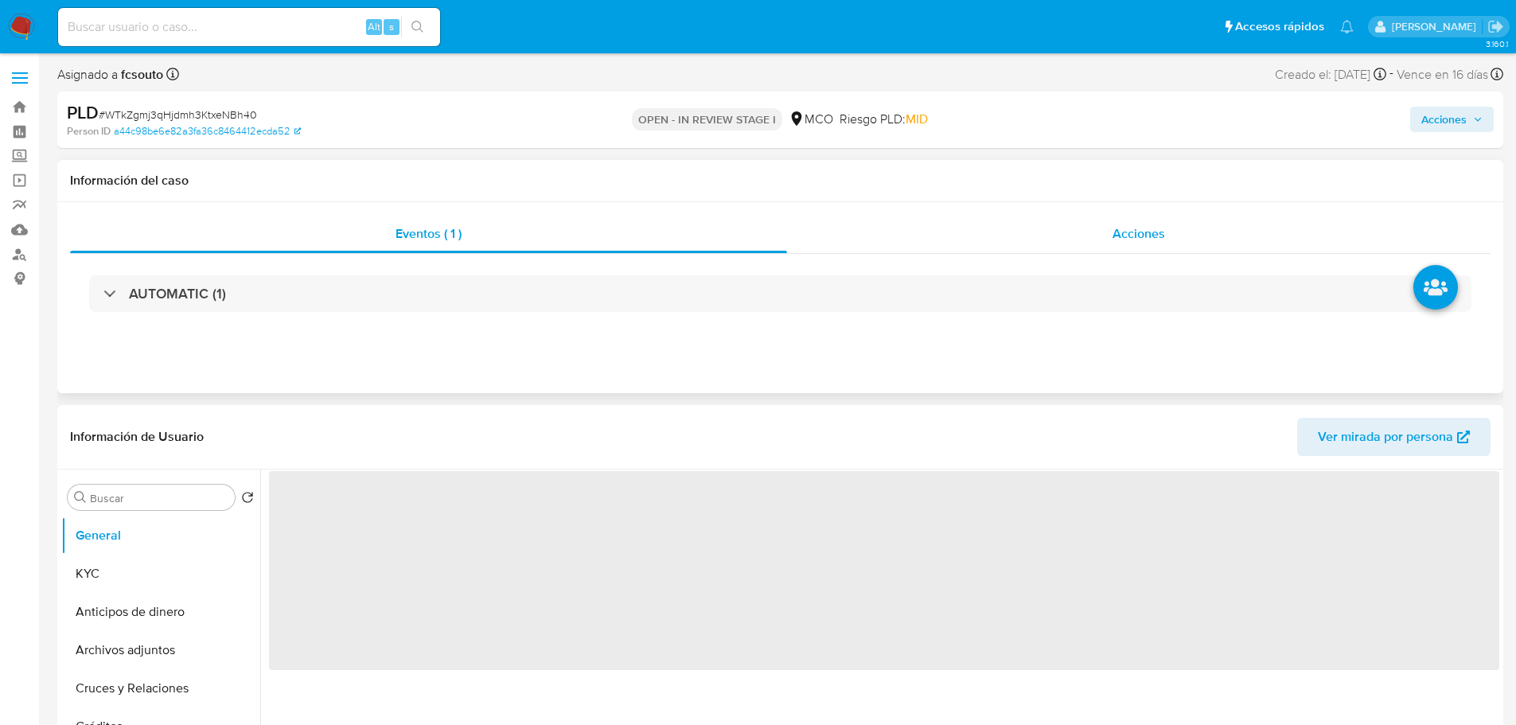
select select "10"
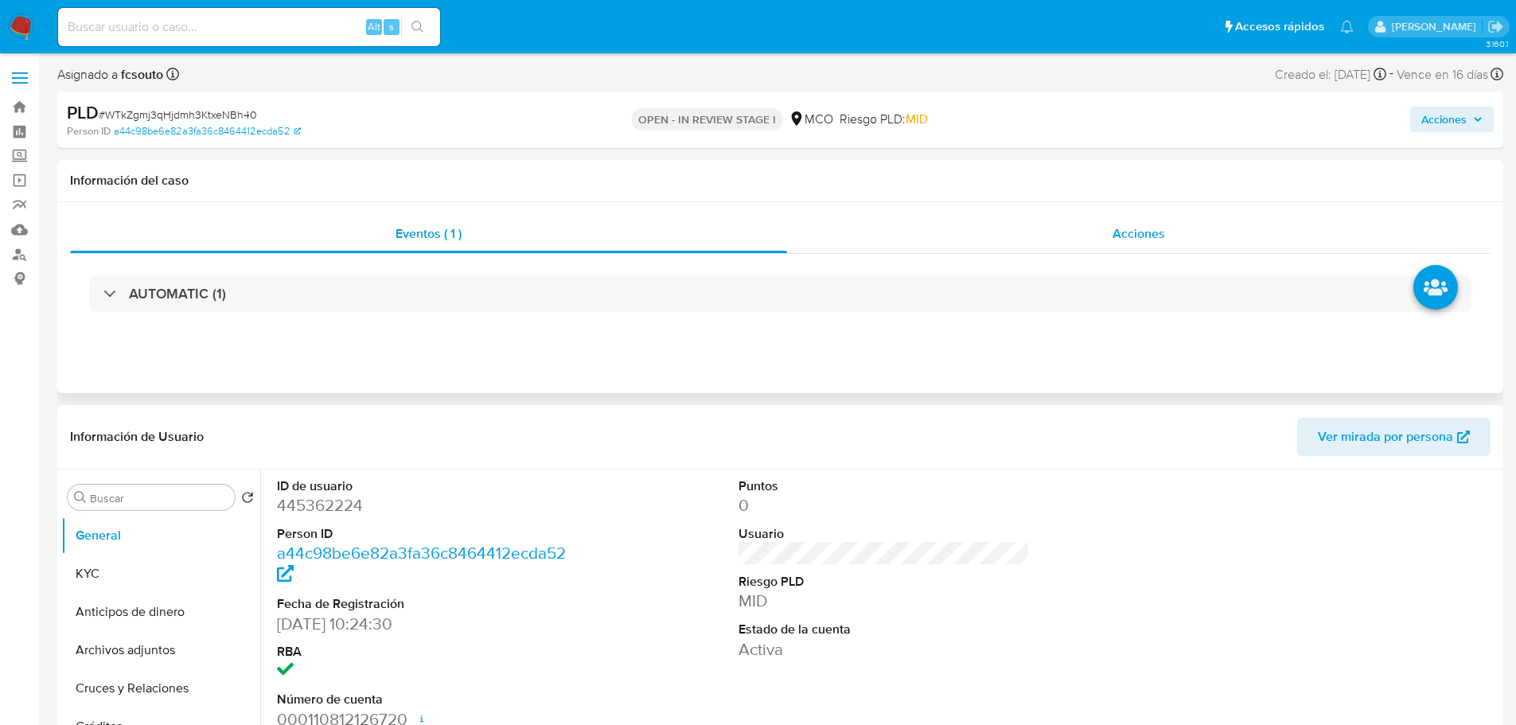
click at [1166, 224] on div "Acciones" at bounding box center [1139, 234] width 704 height 38
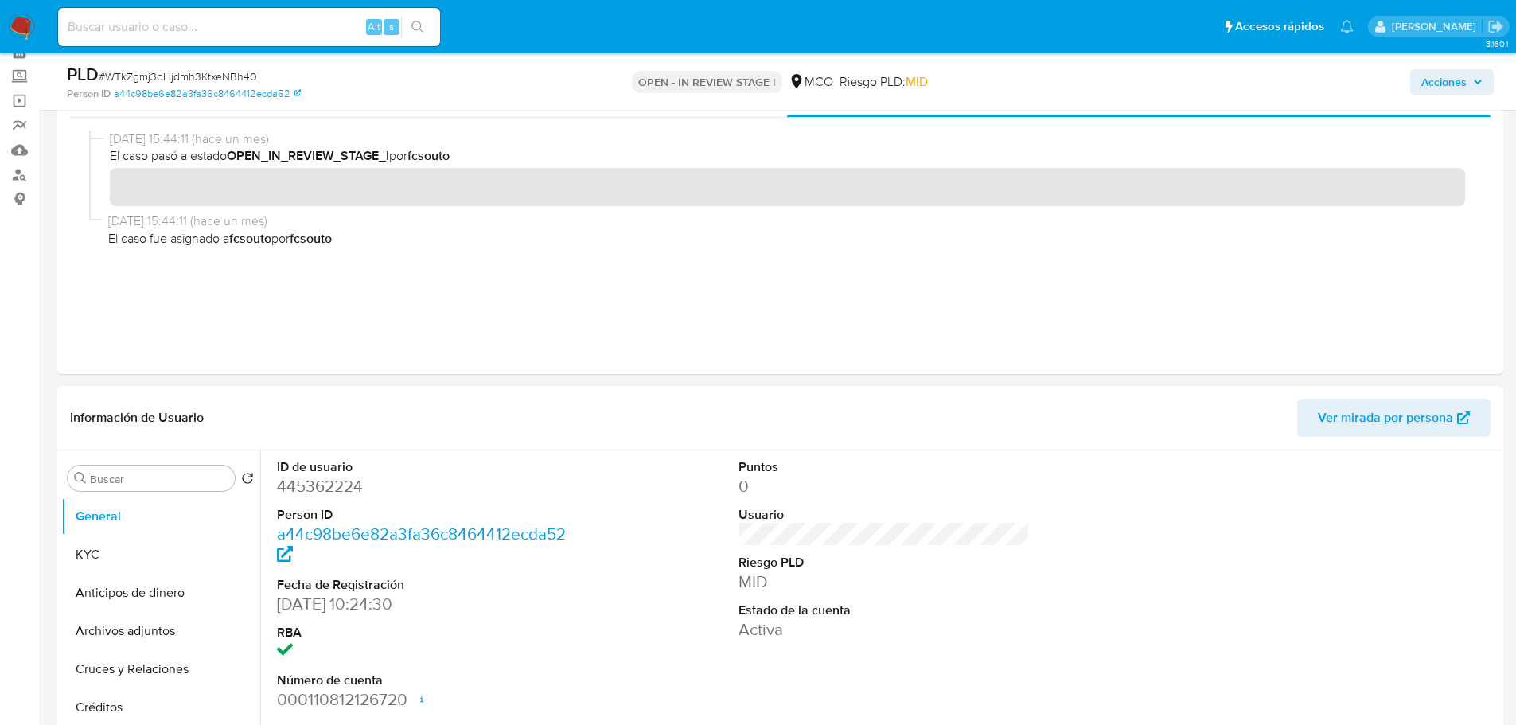
scroll to position [159, 0]
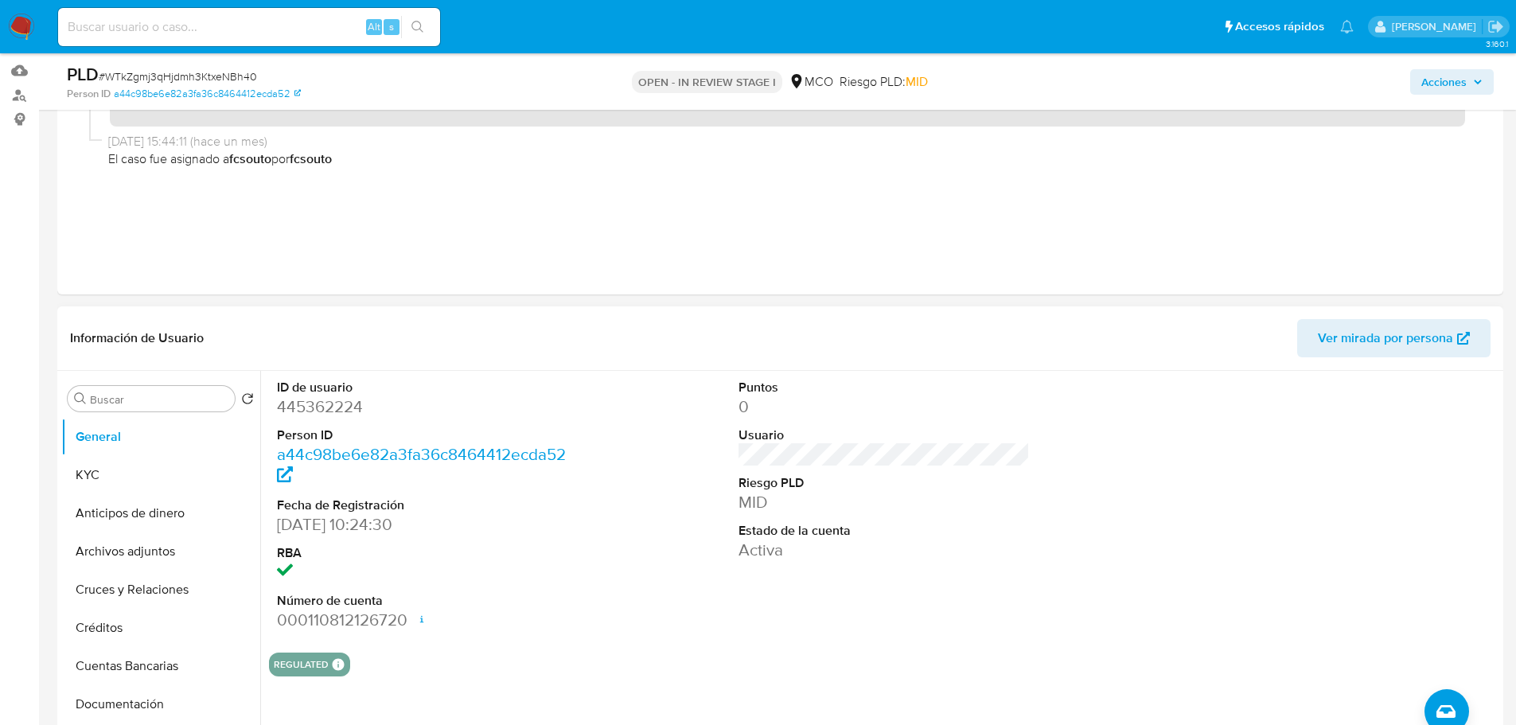
click at [314, 403] on dd "445362224" at bounding box center [423, 407] width 292 height 22
copy dd "445362224"
click at [315, 408] on dd "445362224" at bounding box center [423, 407] width 292 height 22
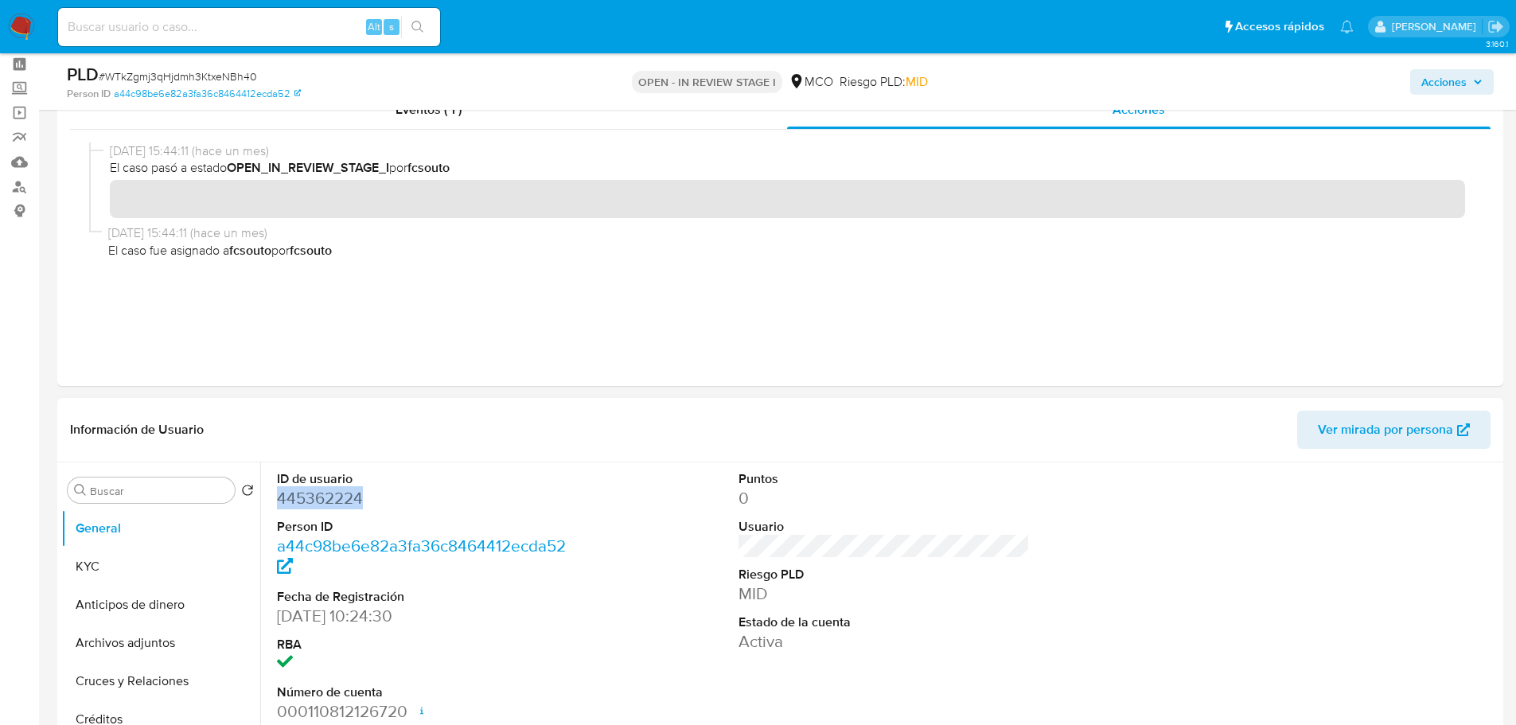
scroll to position [0, 0]
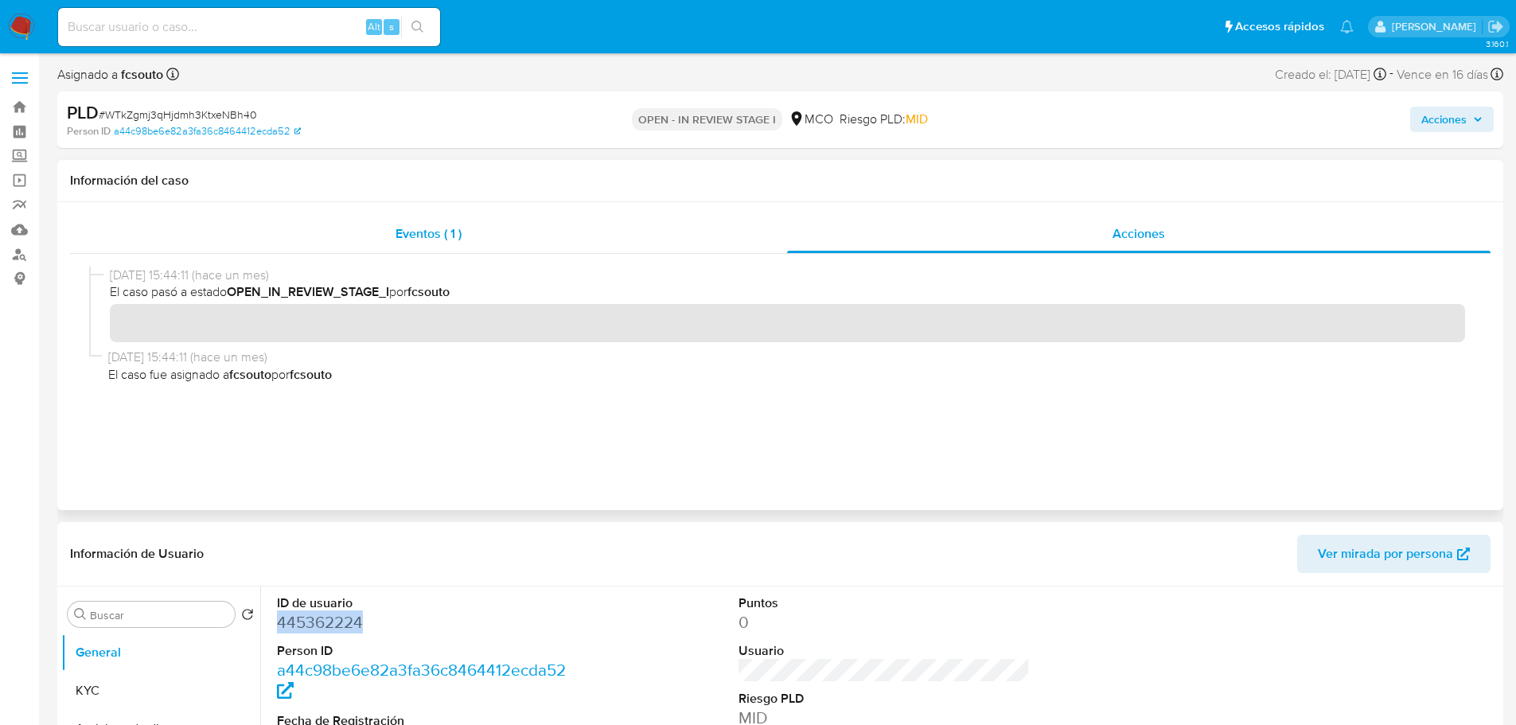
click at [453, 244] on div "Eventos ( 1 )" at bounding box center [428, 234] width 717 height 38
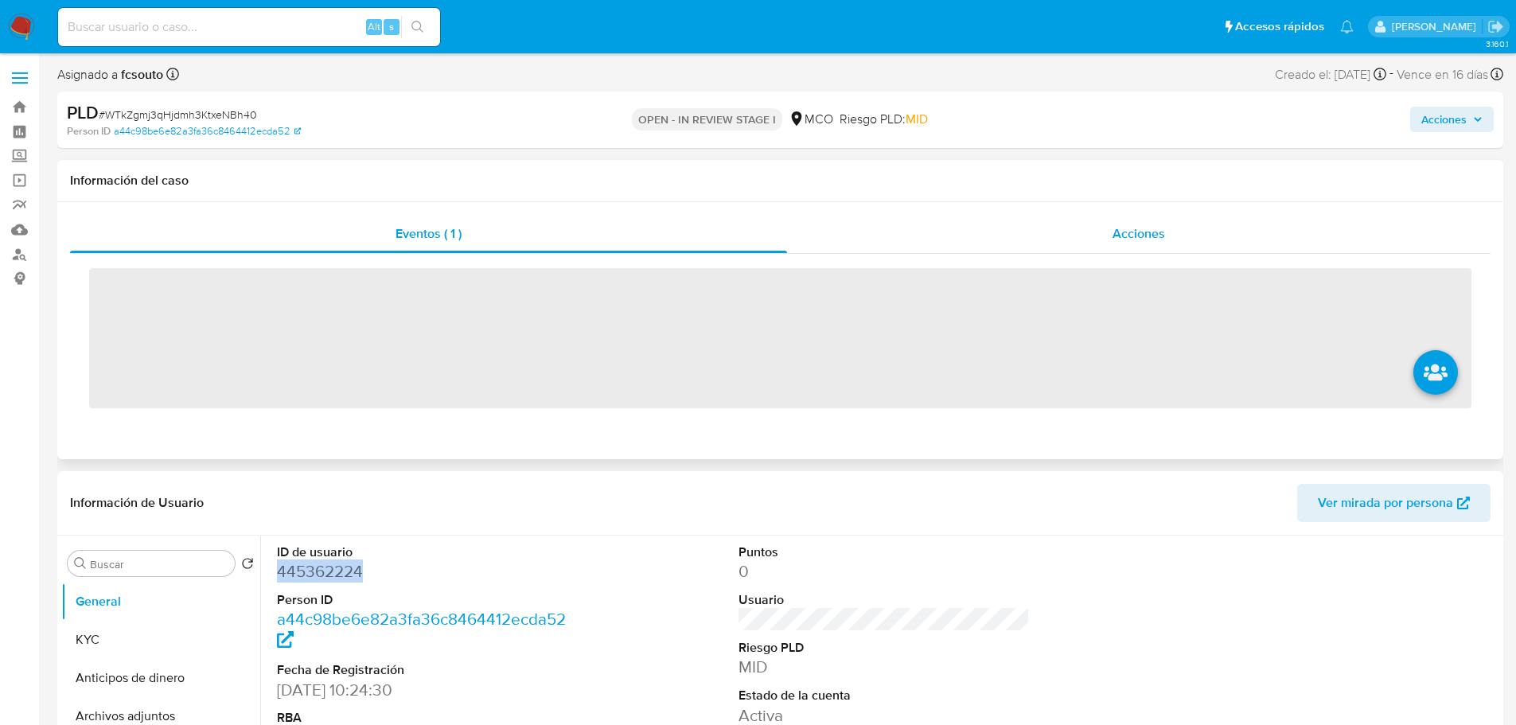
click at [1066, 248] on div "Acciones" at bounding box center [1139, 234] width 704 height 38
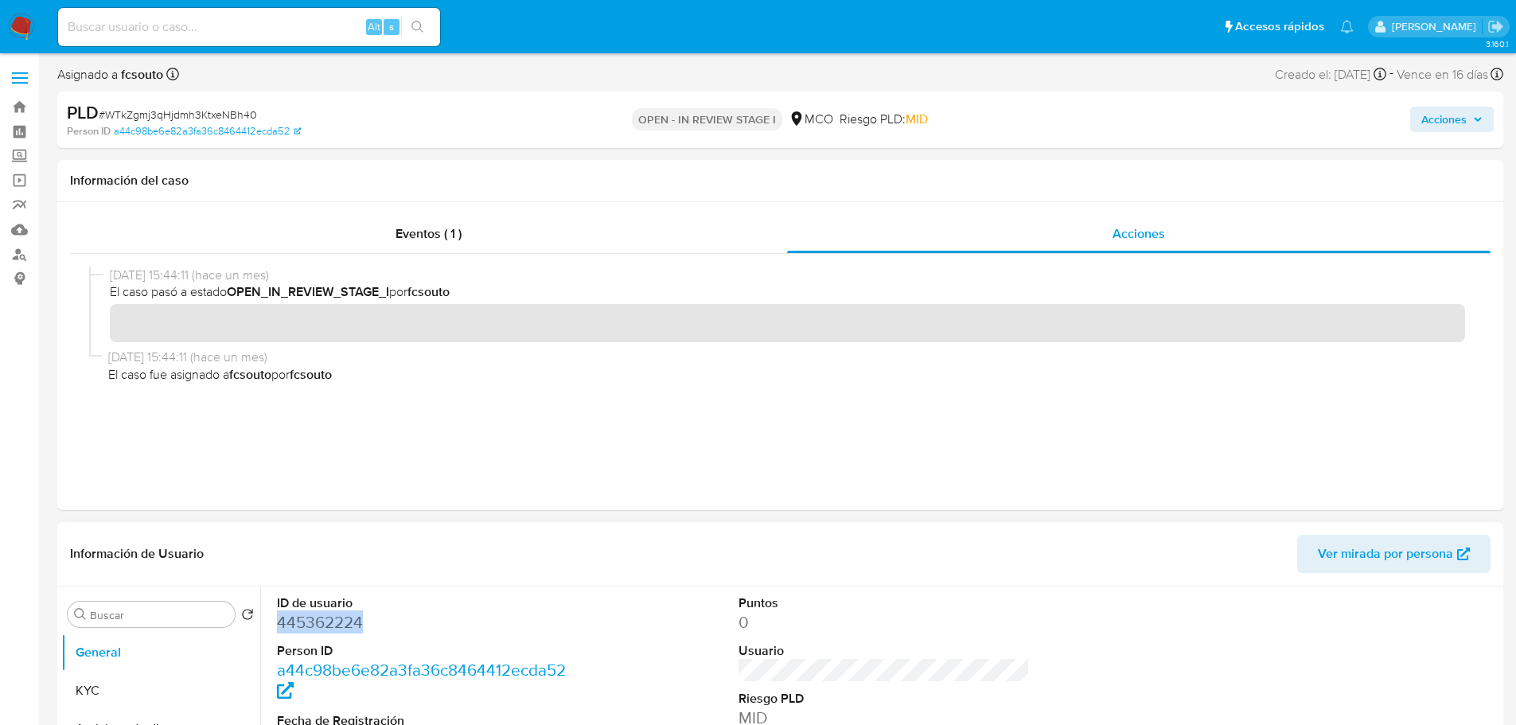
click at [330, 630] on dd "445362224" at bounding box center [423, 622] width 292 height 22
click at [357, 623] on dd "445362224" at bounding box center [423, 622] width 292 height 22
click at [334, 617] on dd "445362224" at bounding box center [423, 622] width 292 height 22
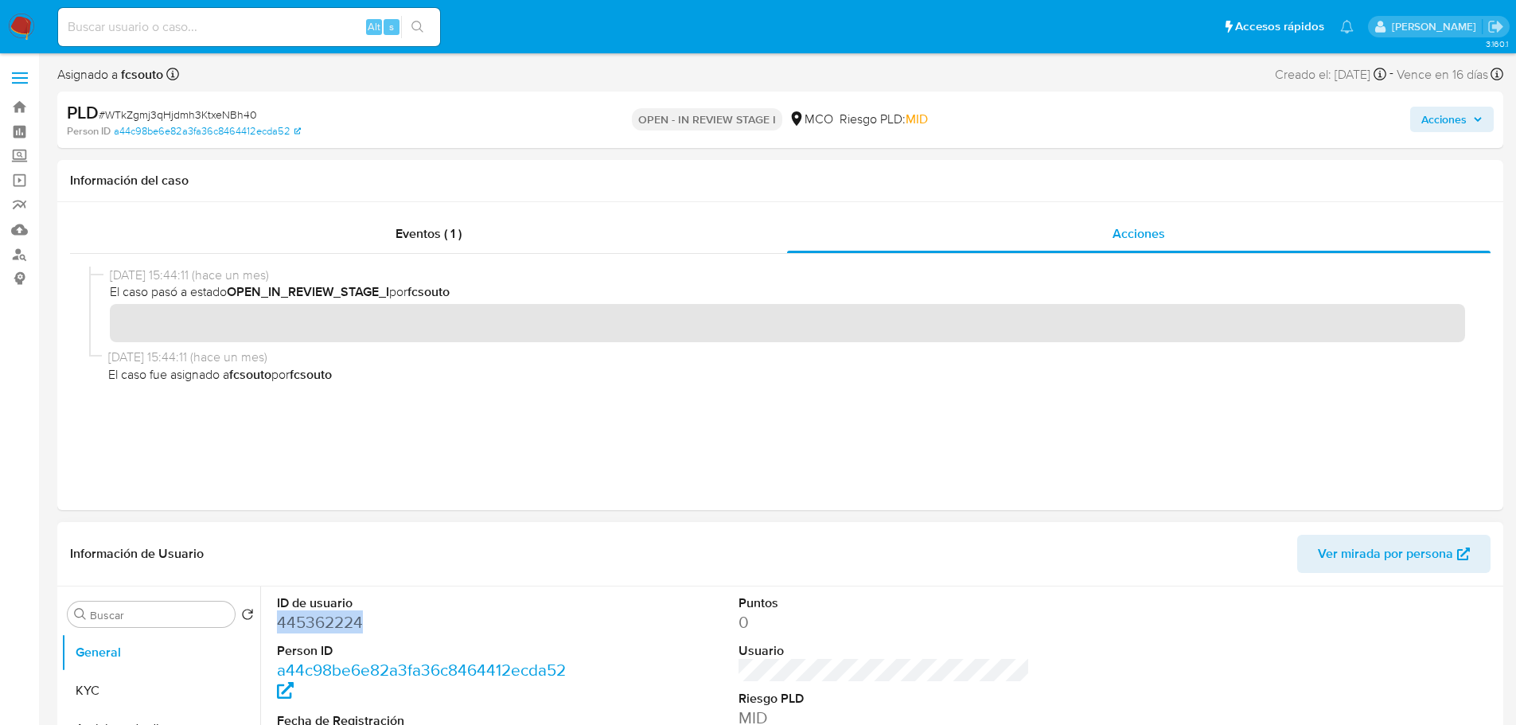
click at [334, 617] on dd "445362224" at bounding box center [423, 622] width 292 height 22
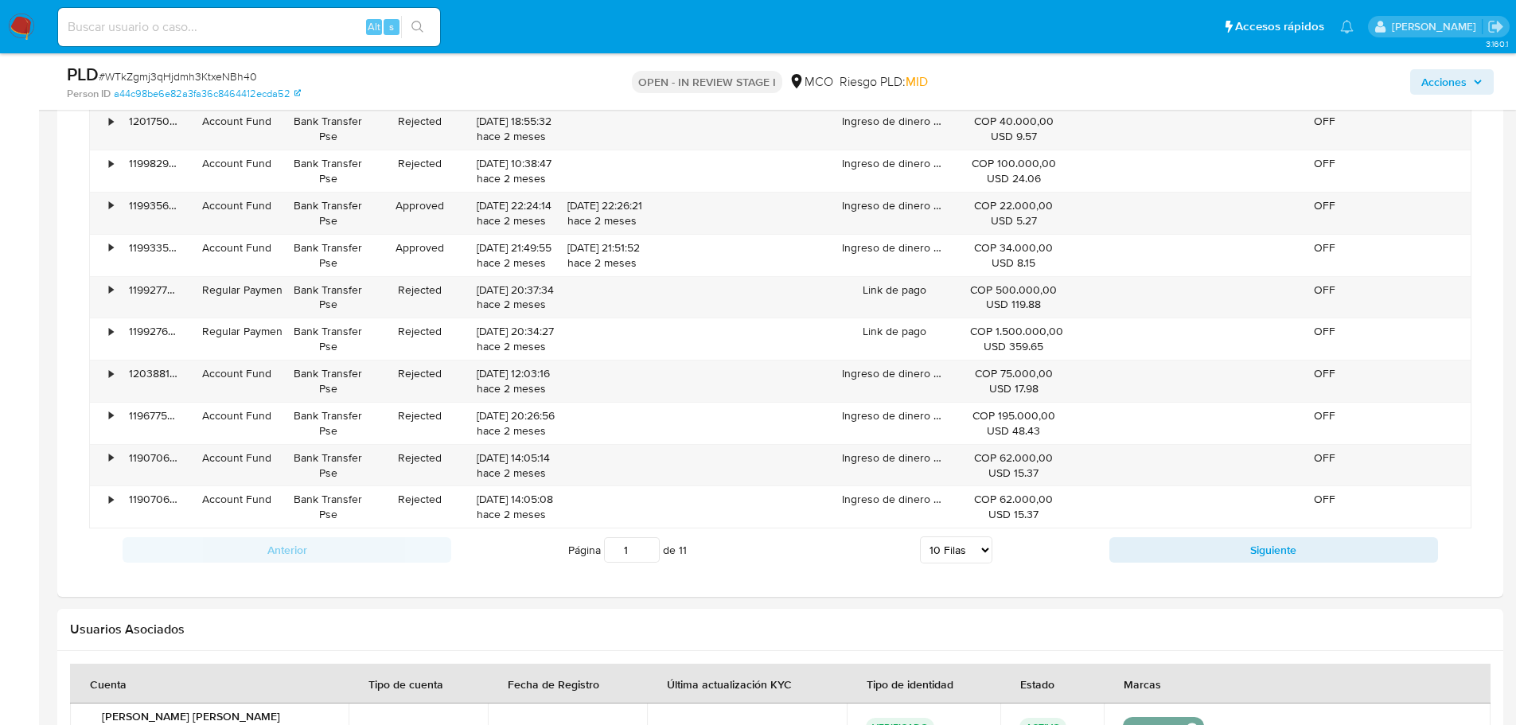
scroll to position [1512, 0]
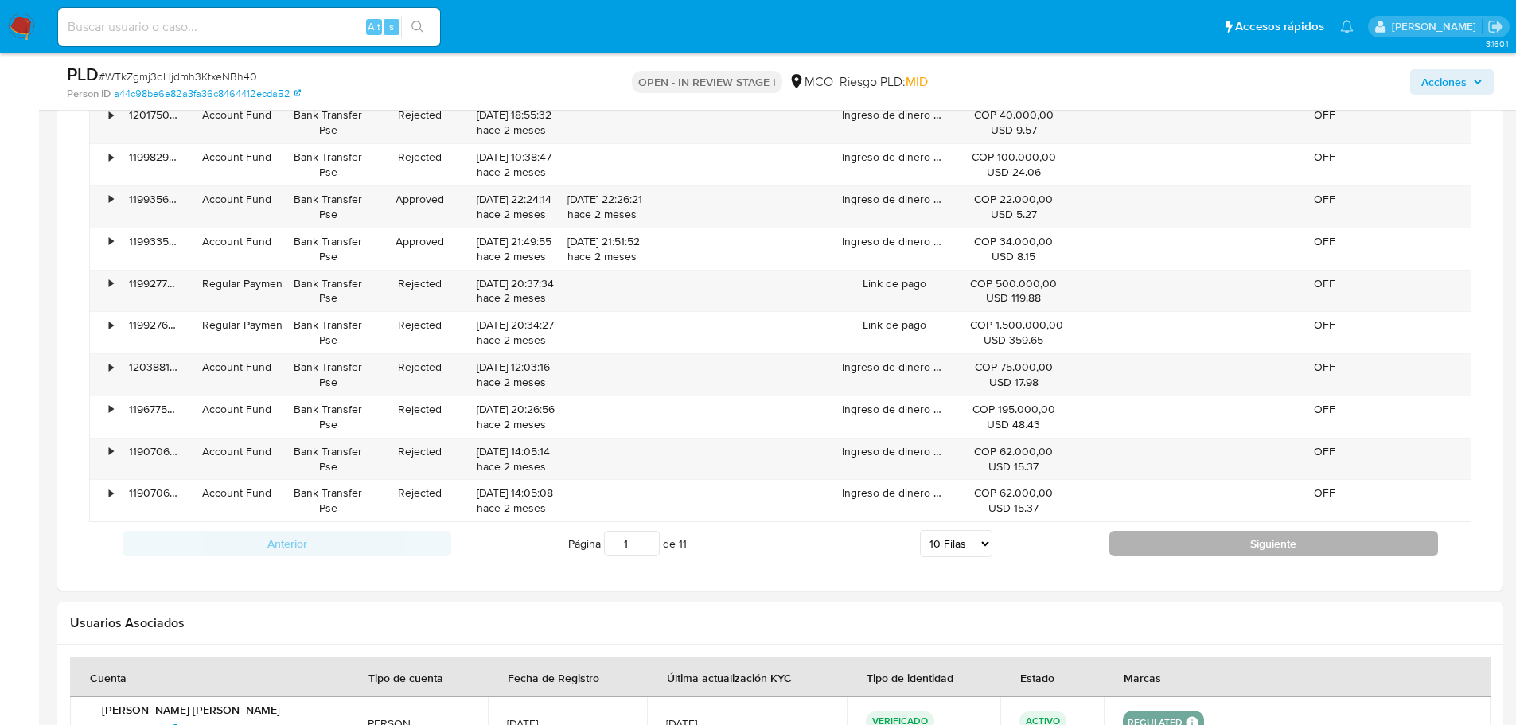
click at [1135, 540] on button "Siguiente" at bounding box center [1274, 543] width 329 height 25
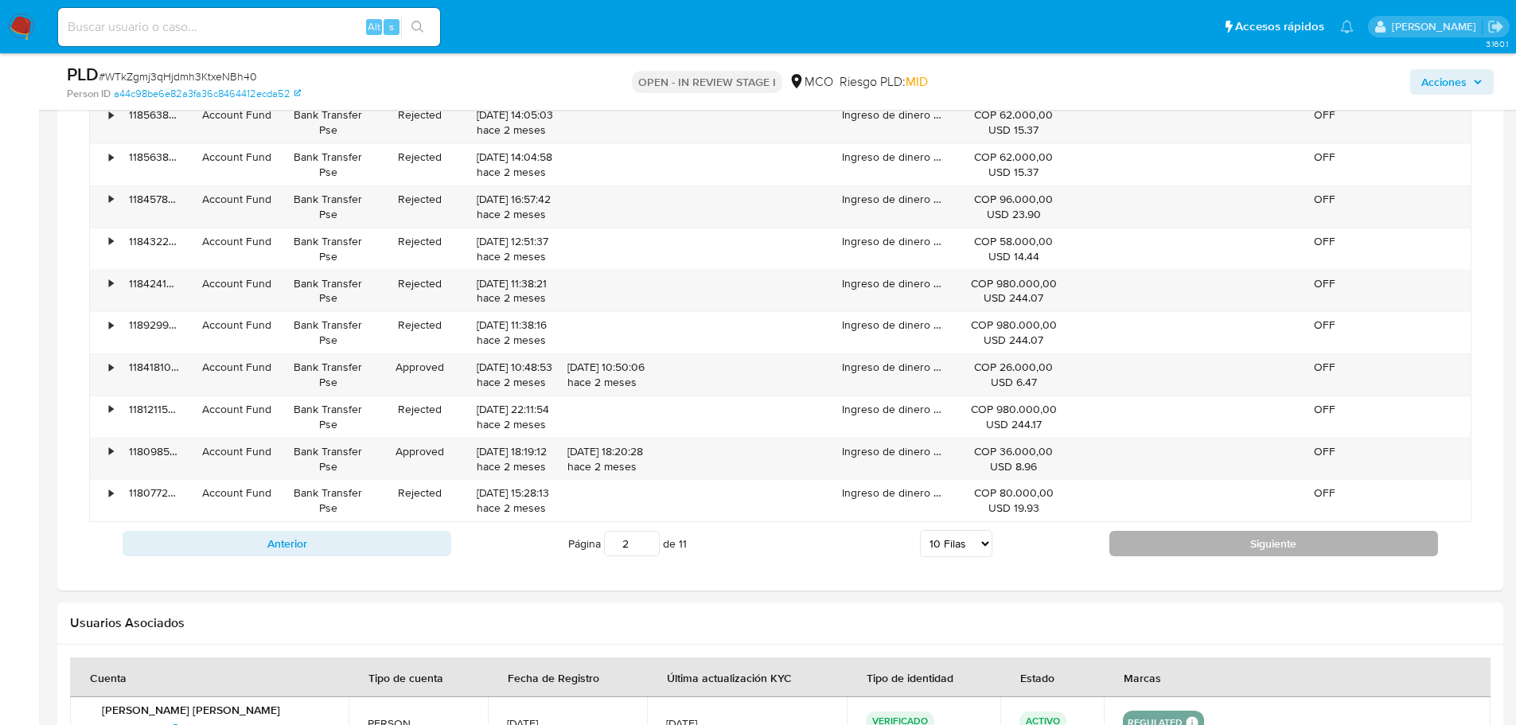
click at [1135, 540] on button "Siguiente" at bounding box center [1274, 543] width 329 height 25
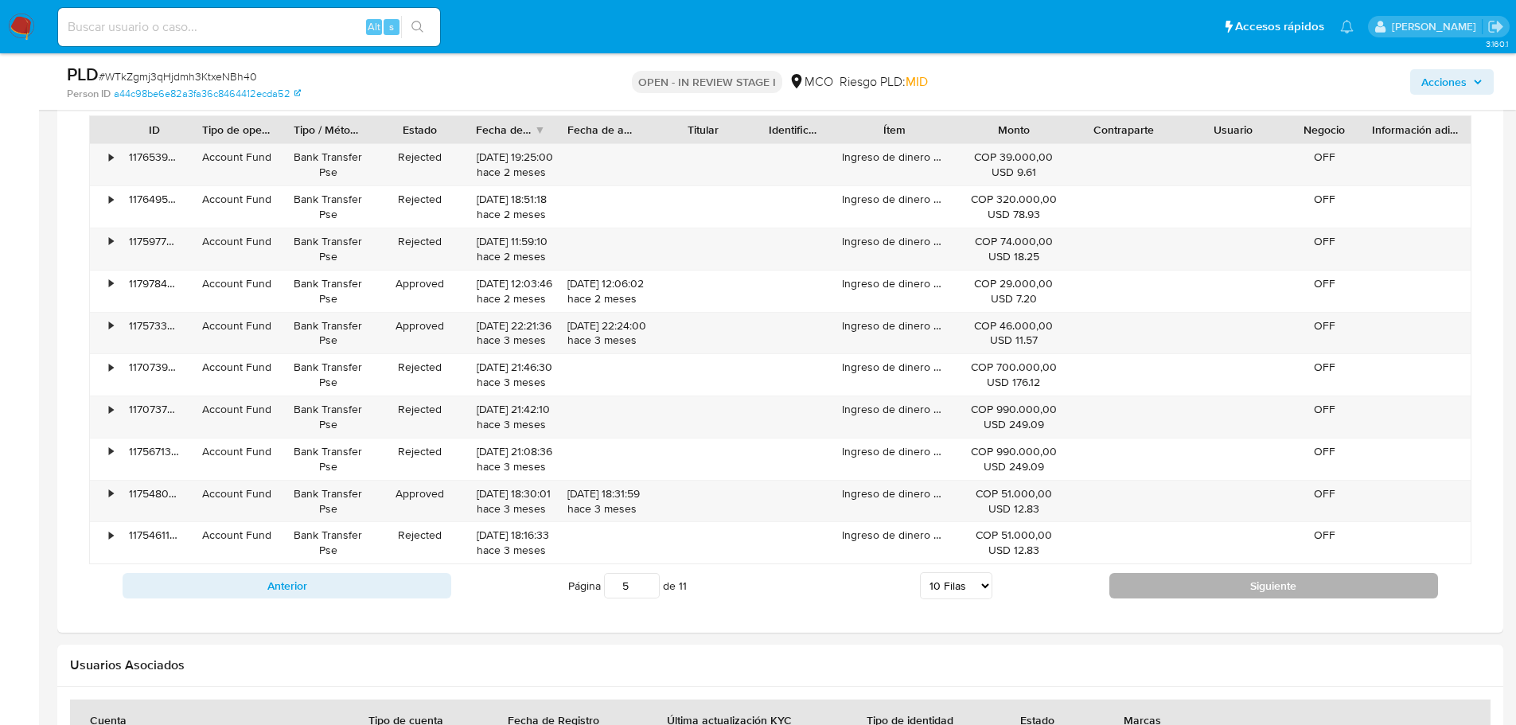
scroll to position [1433, 0]
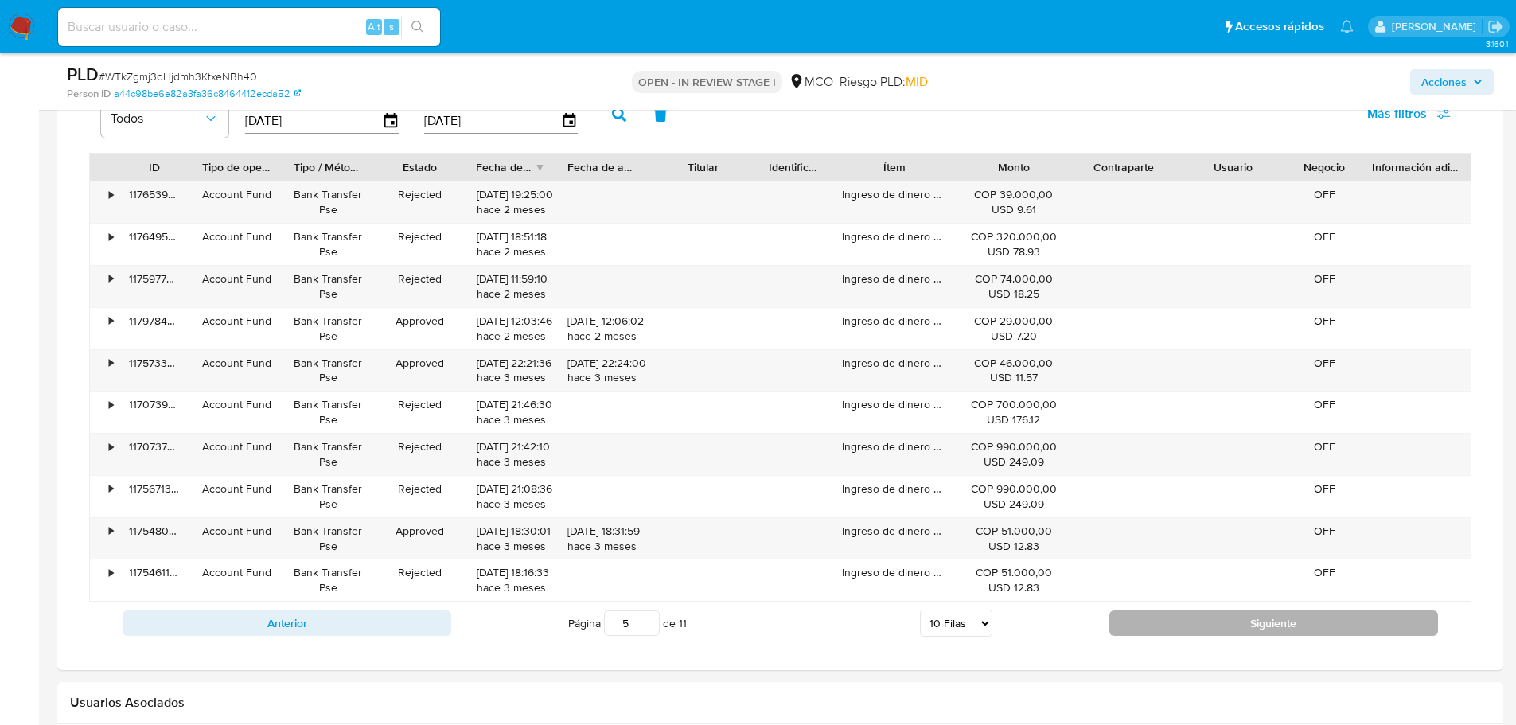
click at [1161, 617] on button "Siguiente" at bounding box center [1274, 622] width 329 height 25
click at [1165, 626] on button "Siguiente" at bounding box center [1274, 622] width 329 height 25
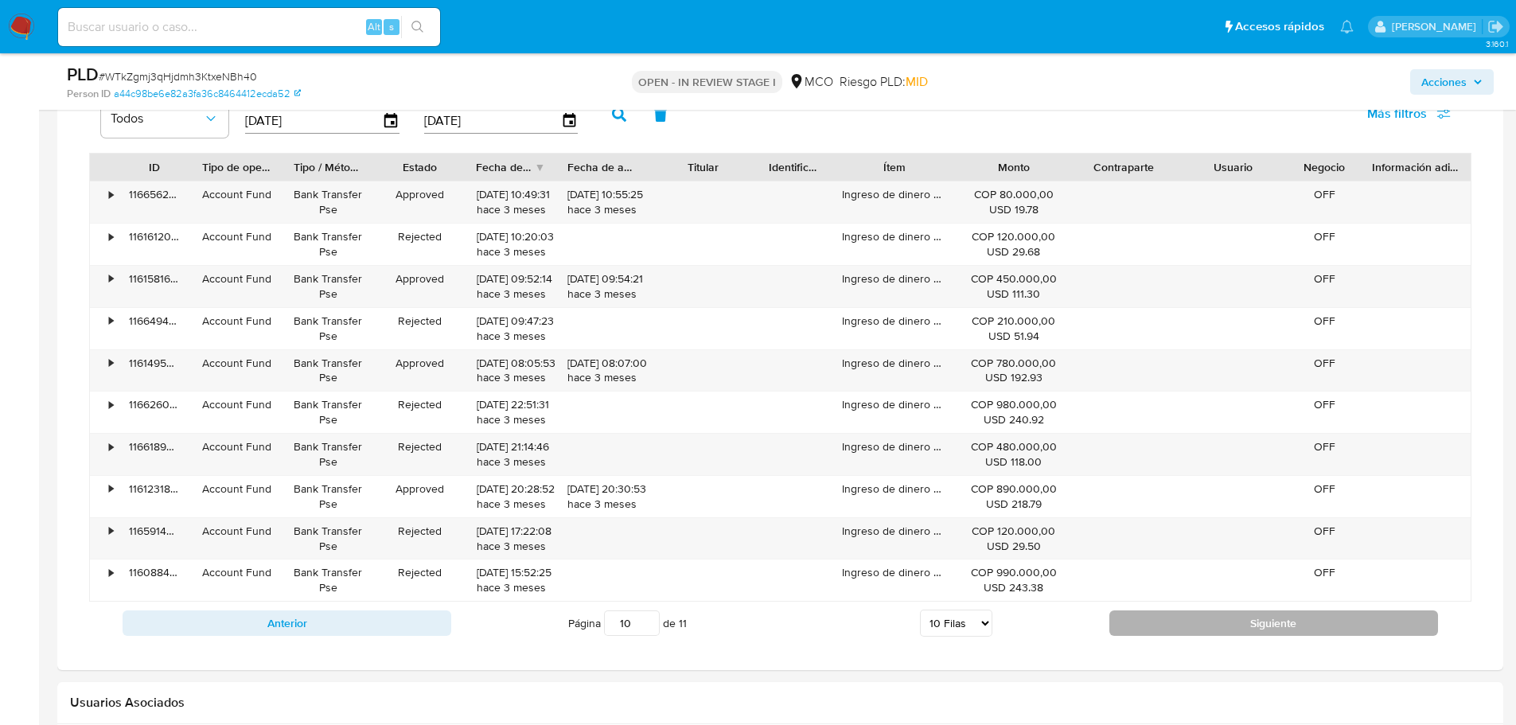
click at [1176, 618] on button "Siguiente" at bounding box center [1274, 622] width 329 height 25
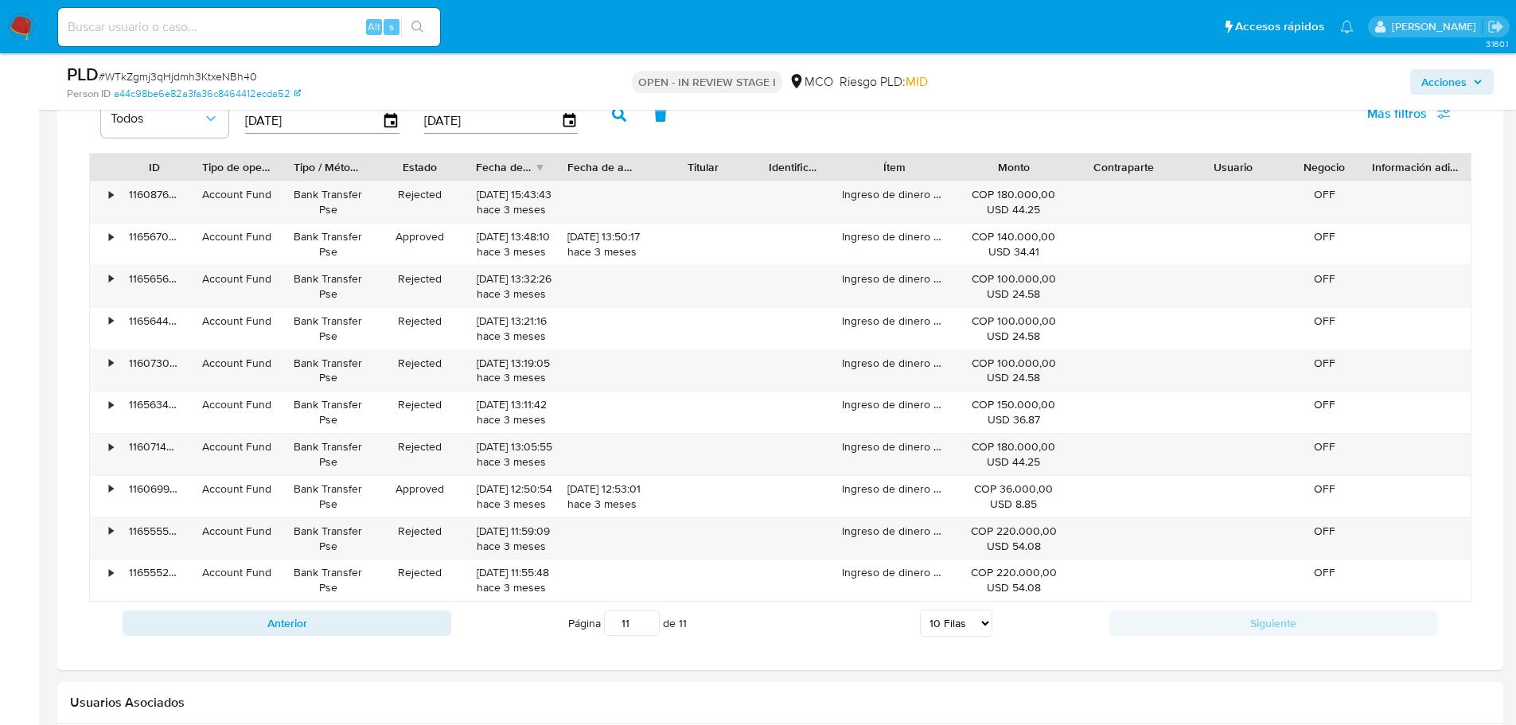
drag, startPoint x: 641, startPoint y: 623, endPoint x: 599, endPoint y: 629, distance: 42.6
click at [599, 629] on span "Página 11 de 11" at bounding box center [627, 622] width 119 height 25
type input "1"
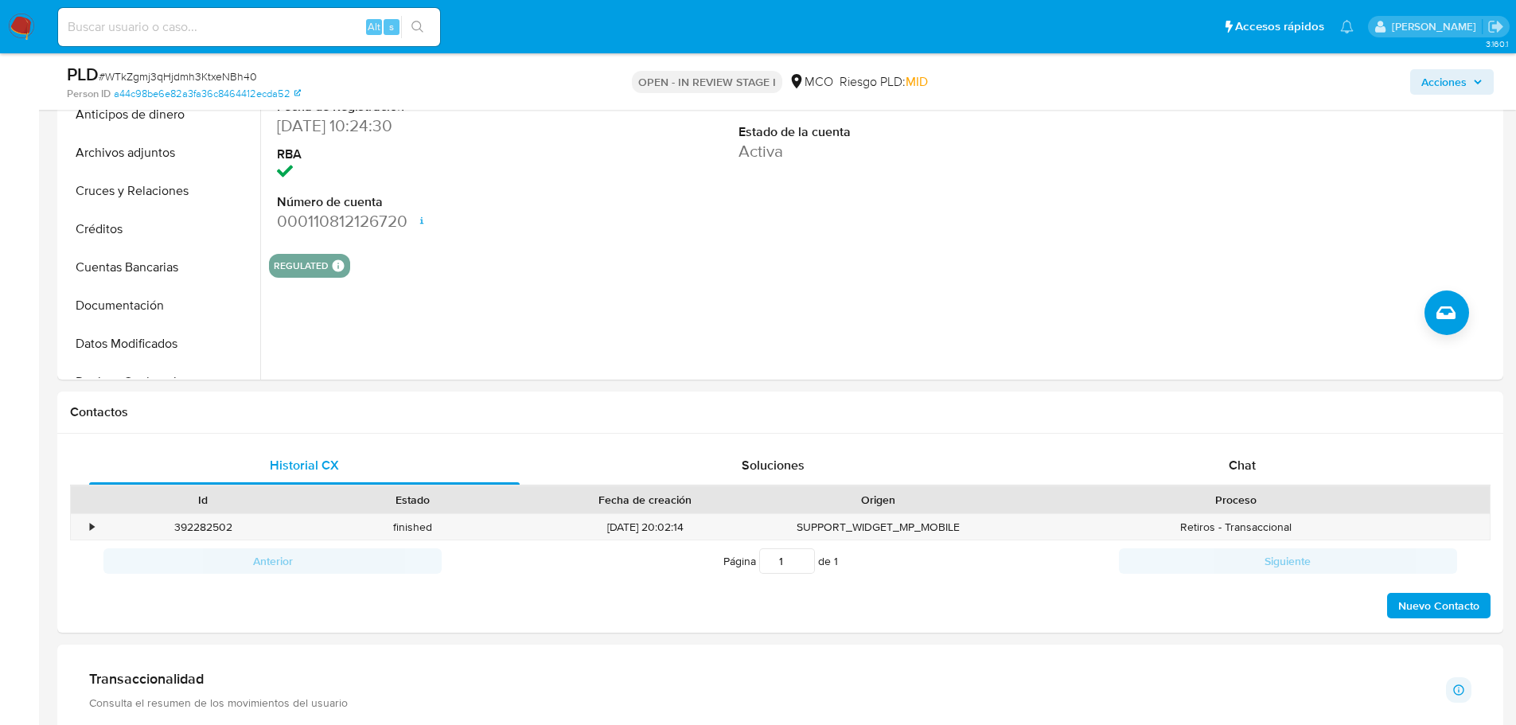
scroll to position [557, 0]
click at [80, 528] on div "•" at bounding box center [85, 528] width 28 height 26
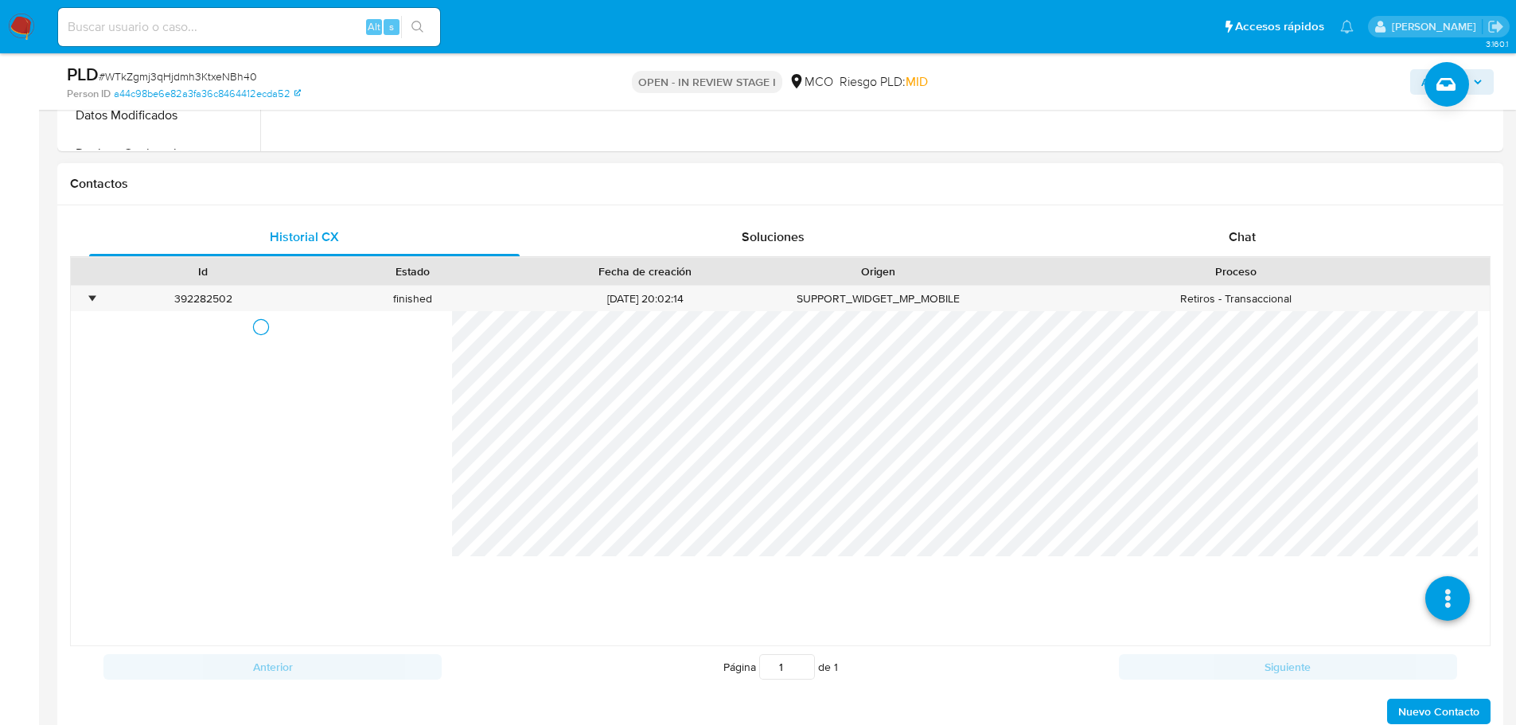
scroll to position [796, 0]
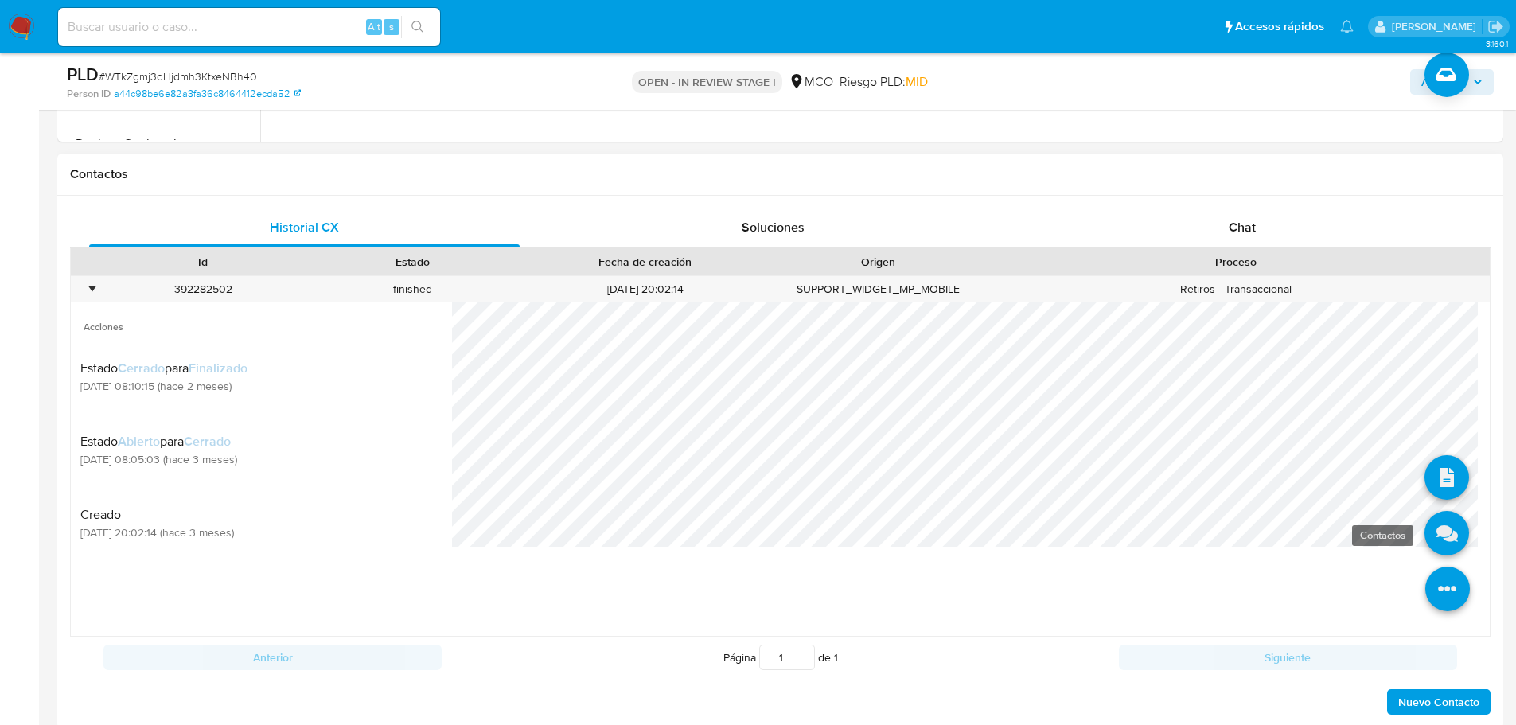
click at [1432, 540] on icon at bounding box center [1447, 533] width 45 height 45
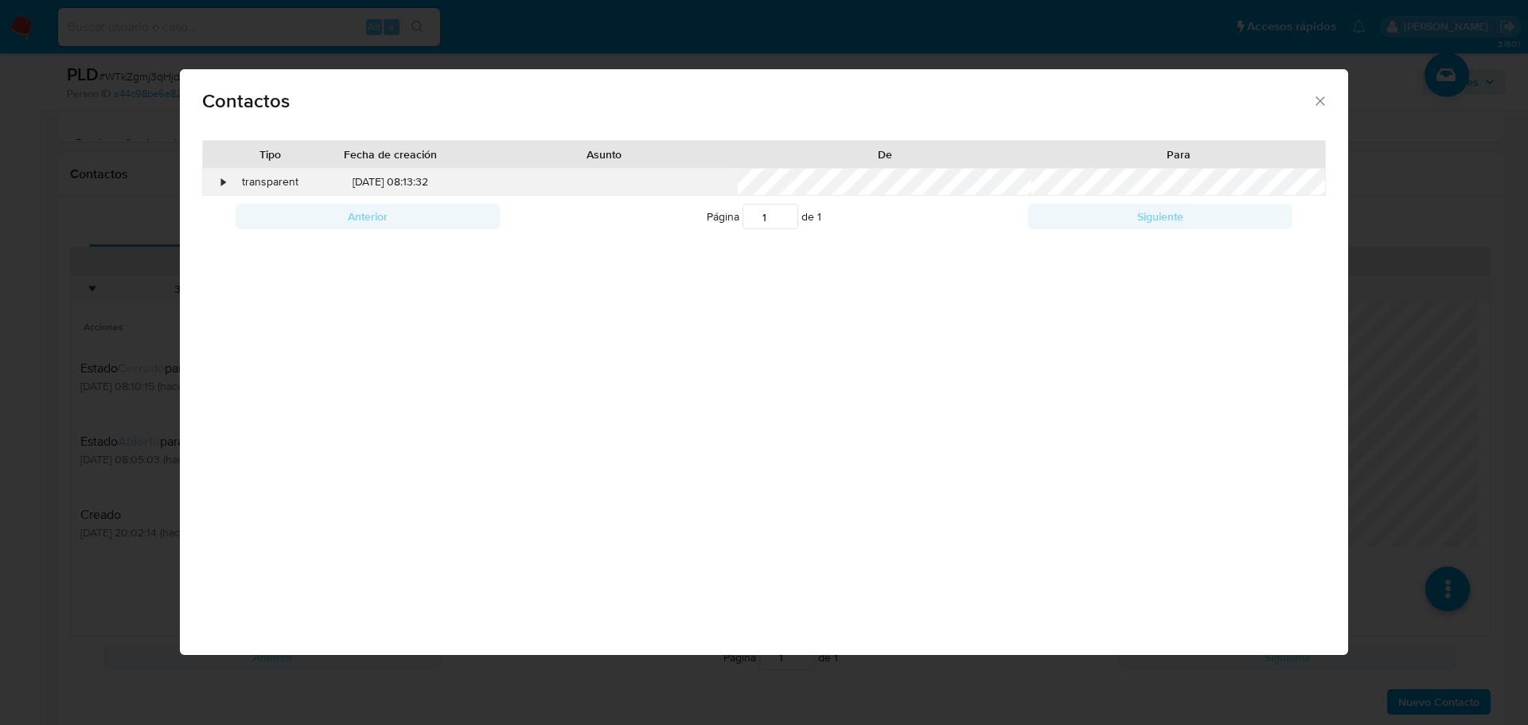
click at [213, 185] on div "•" at bounding box center [217, 182] width 28 height 27
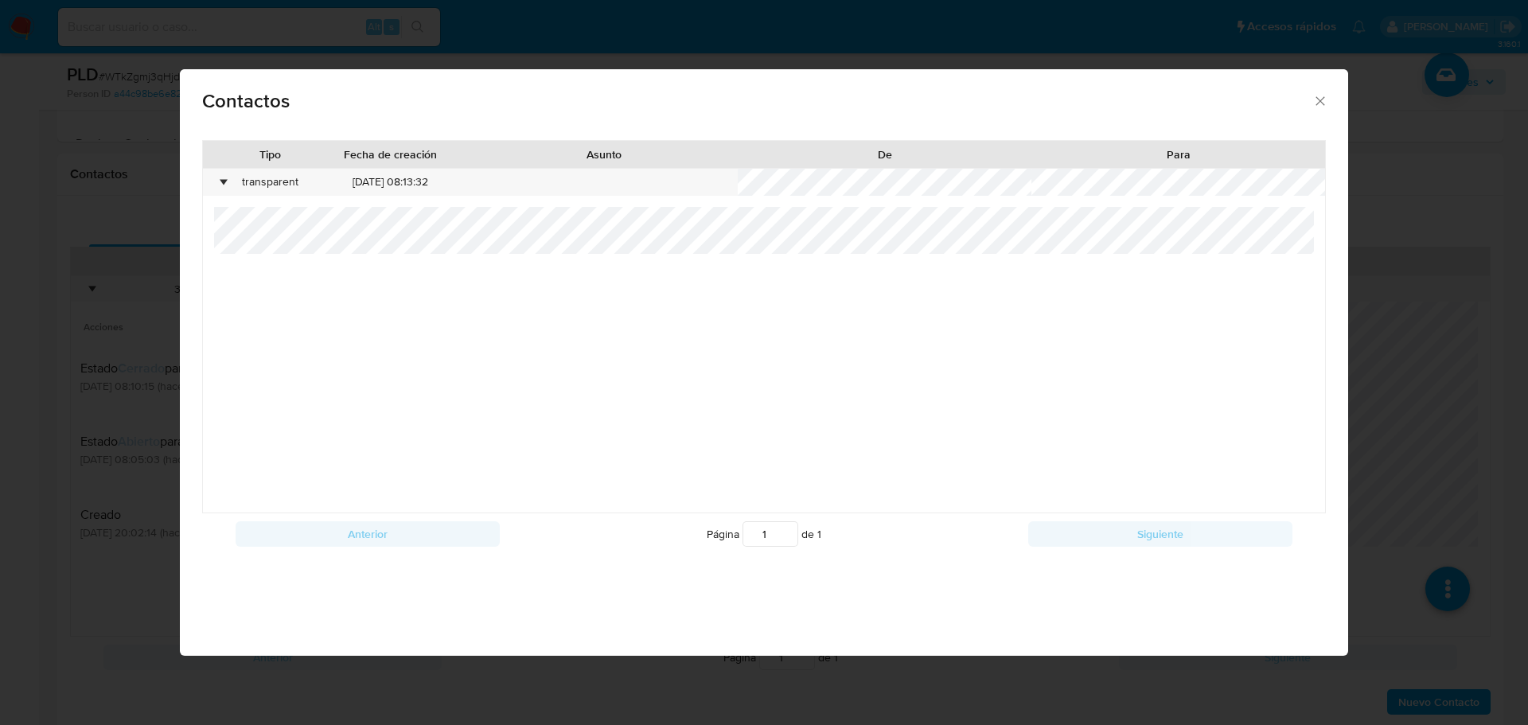
click at [45, 311] on div "Contactos Tipo Fecha de creación Asunto De Para • transparent [DATE] 08:13:32 A…" at bounding box center [764, 362] width 1528 height 725
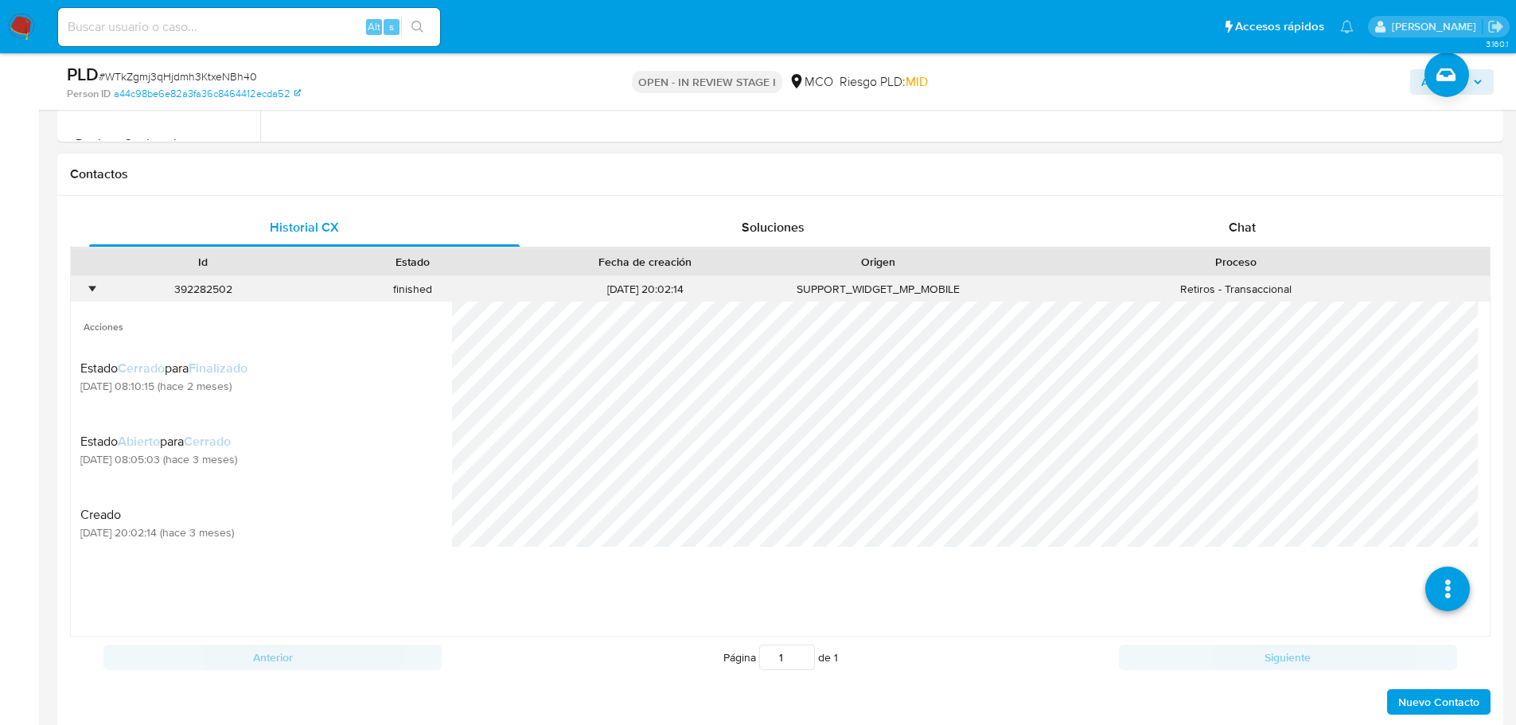
click at [91, 293] on div "•" at bounding box center [92, 289] width 4 height 15
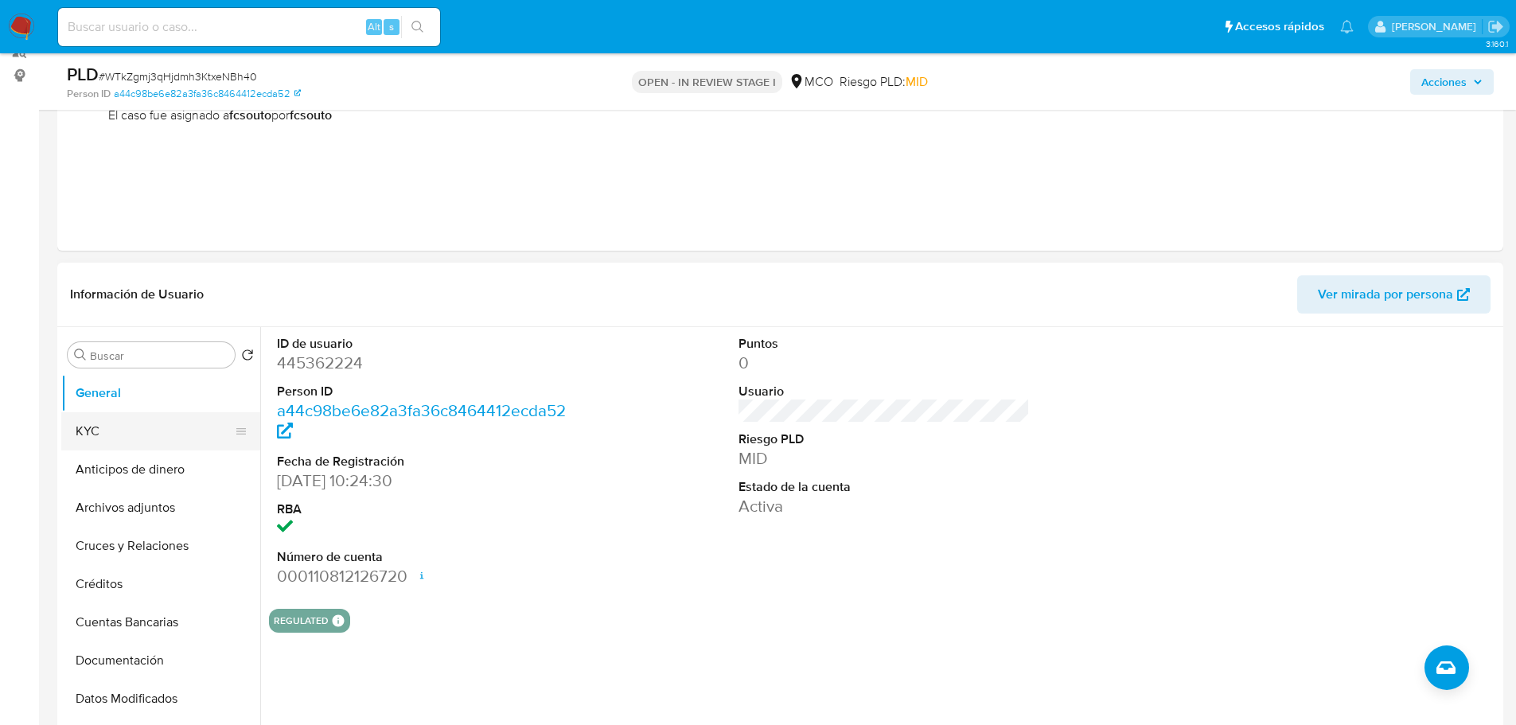
scroll to position [239, 0]
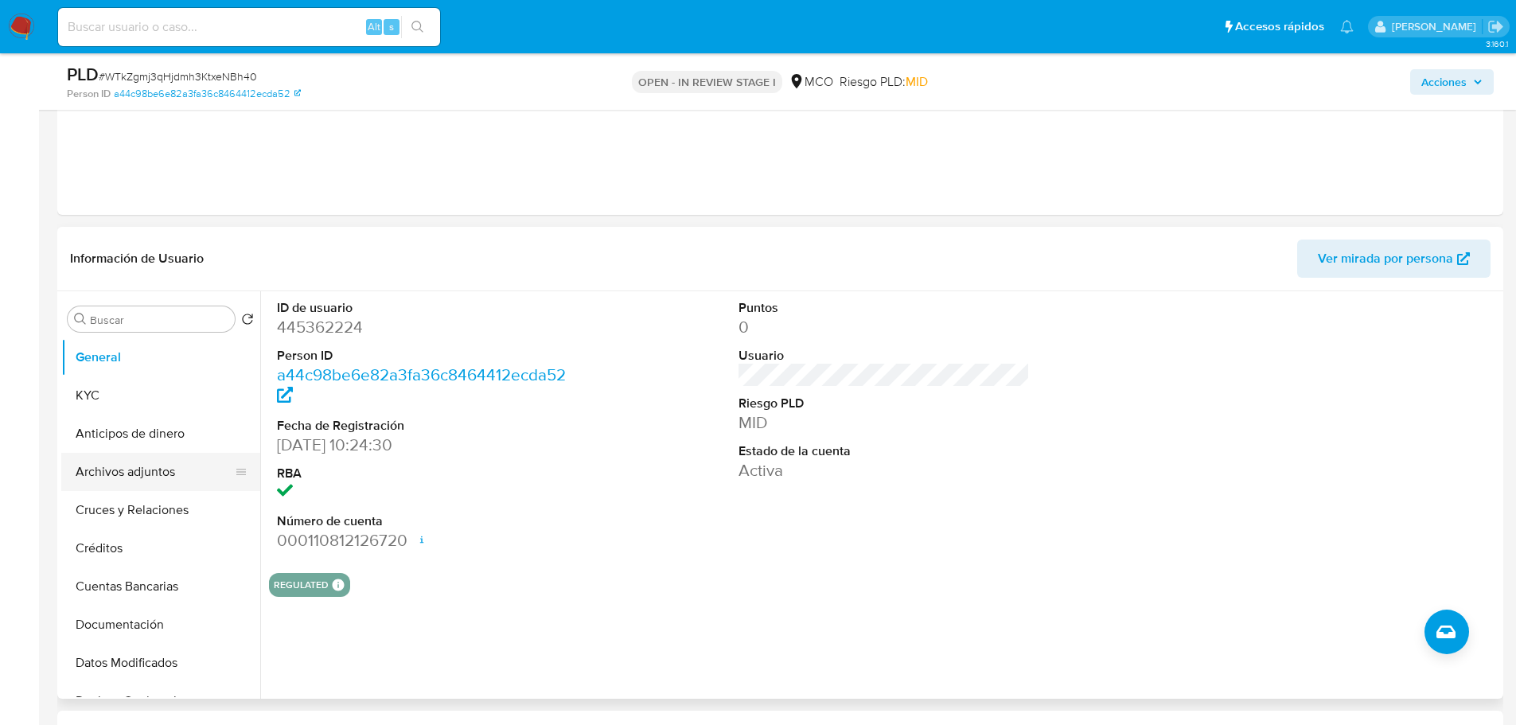
drag, startPoint x: 122, startPoint y: 470, endPoint x: 95, endPoint y: 474, distance: 27.4
click at [122, 470] on button "Archivos adjuntos" at bounding box center [154, 472] width 186 height 38
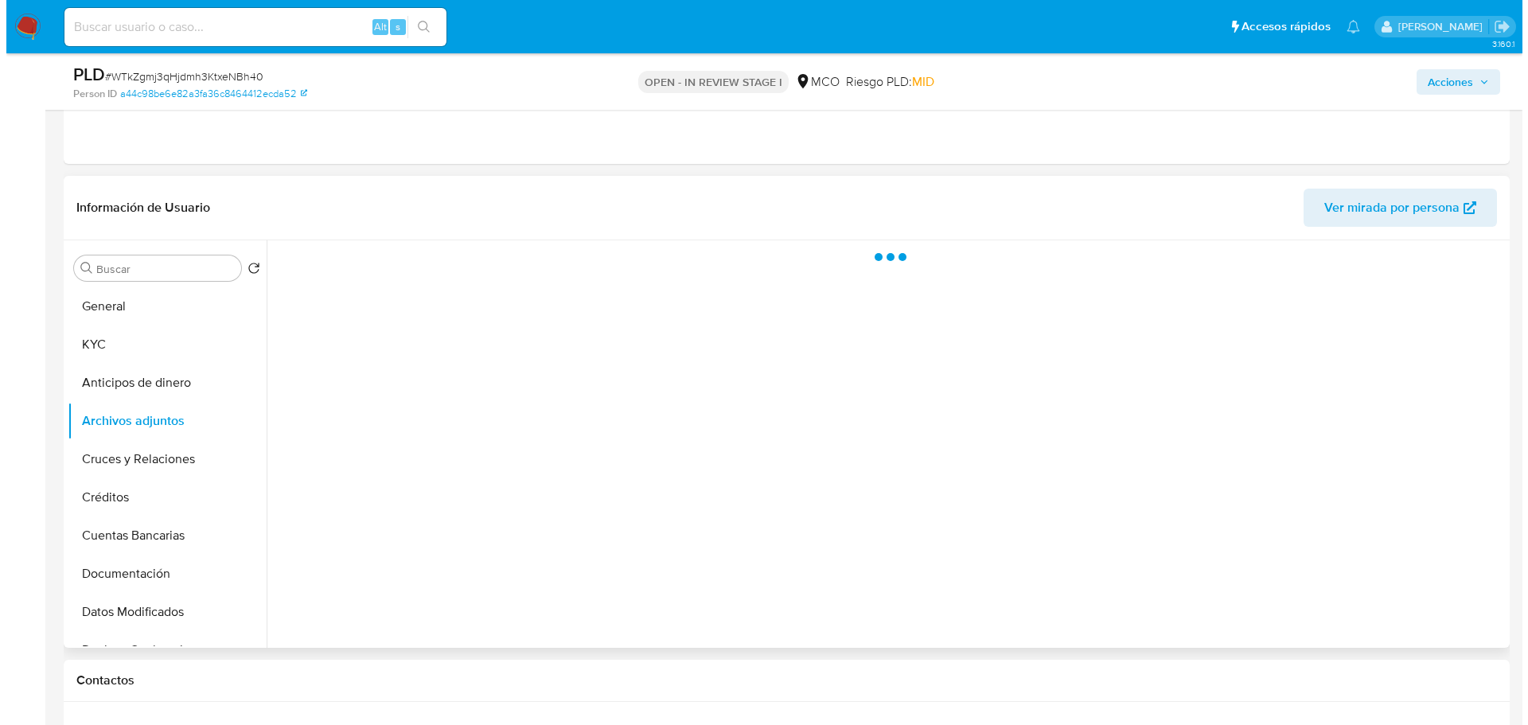
scroll to position [318, 0]
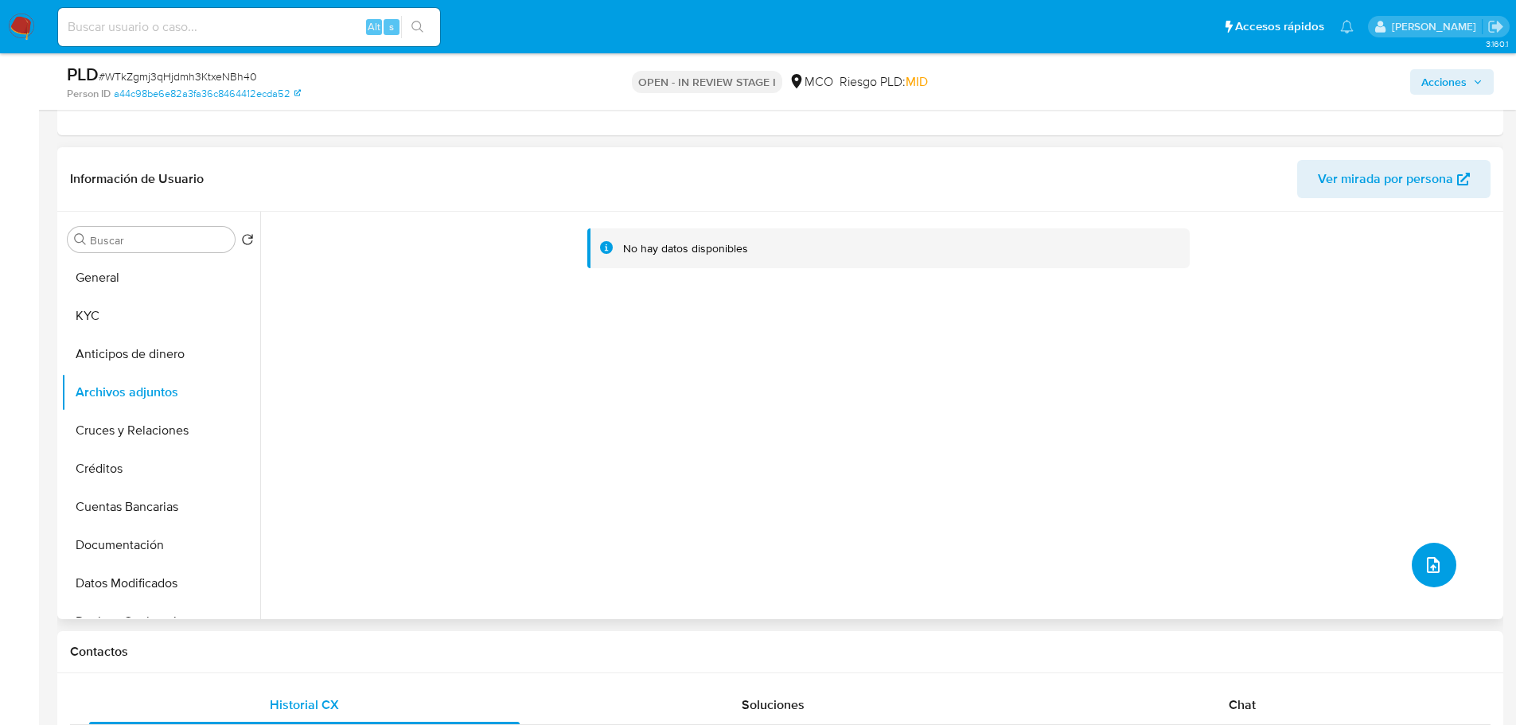
click at [1430, 568] on icon "upload-file" at bounding box center [1433, 565] width 19 height 19
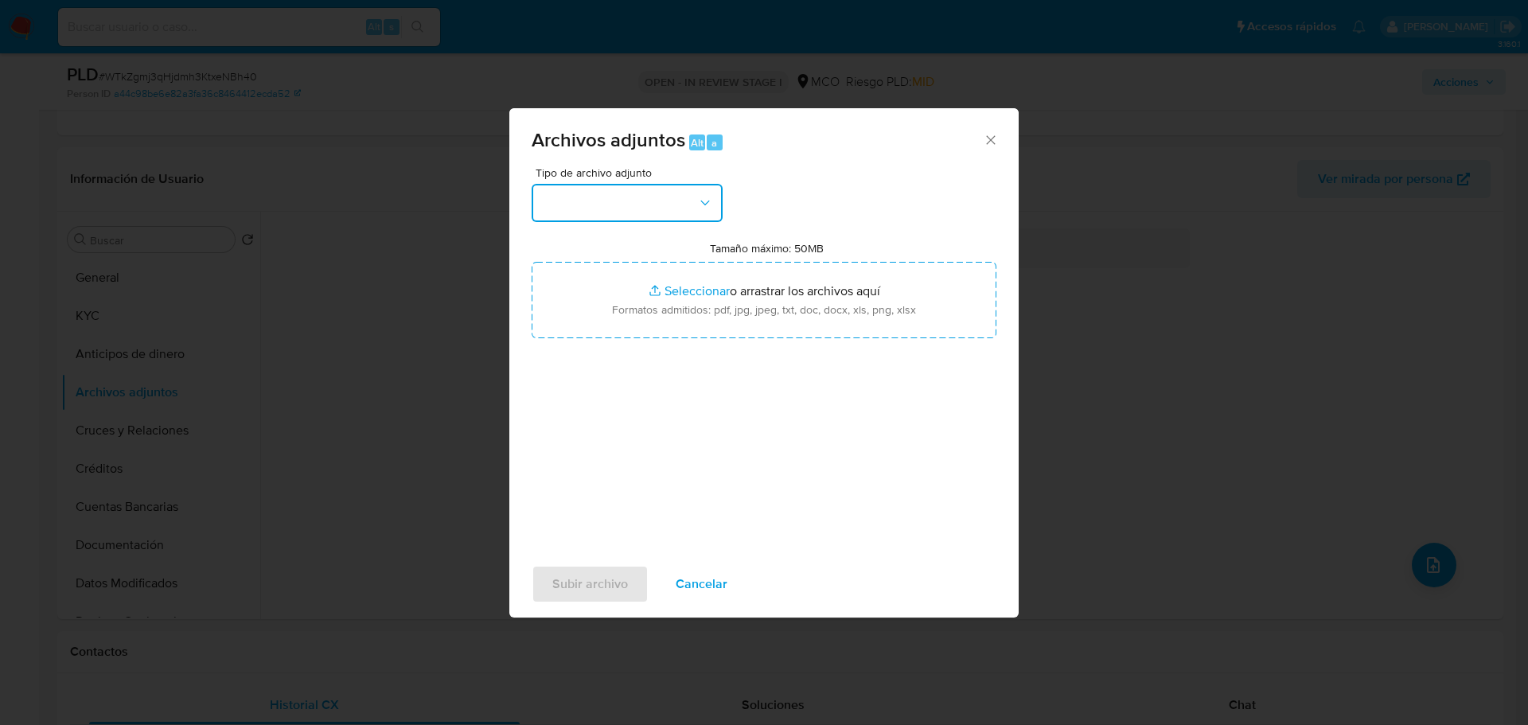
click at [610, 188] on button "button" at bounding box center [627, 203] width 191 height 38
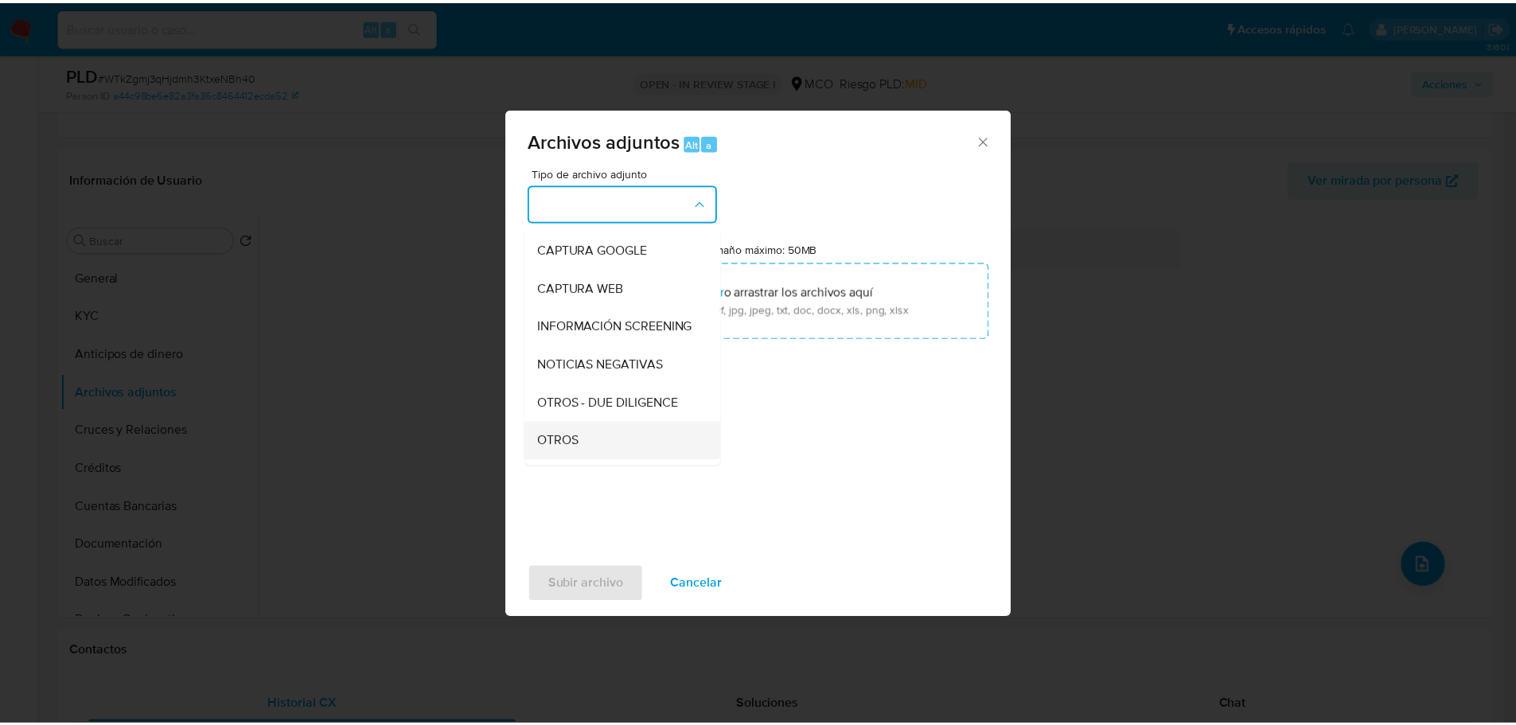
scroll to position [159, 0]
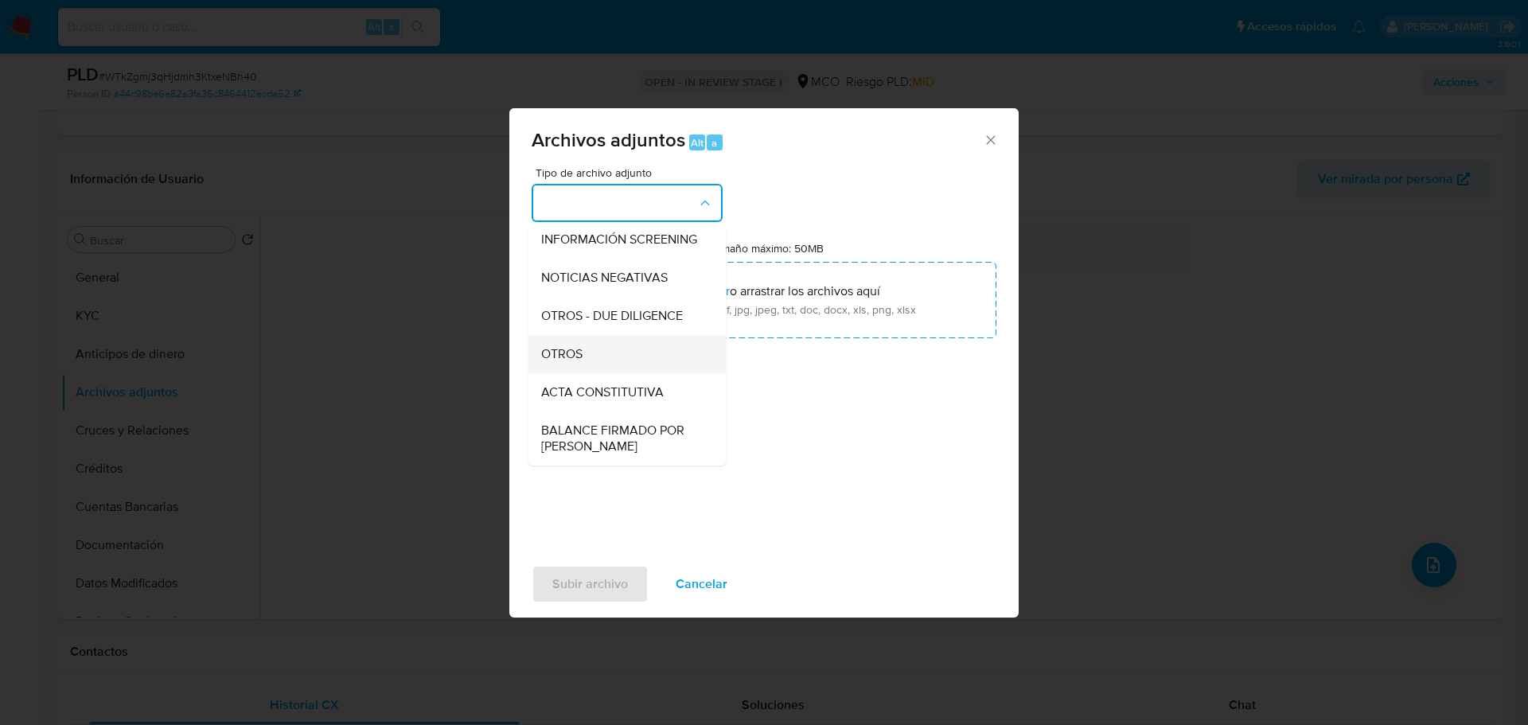
click at [585, 365] on div "OTROS" at bounding box center [622, 354] width 162 height 38
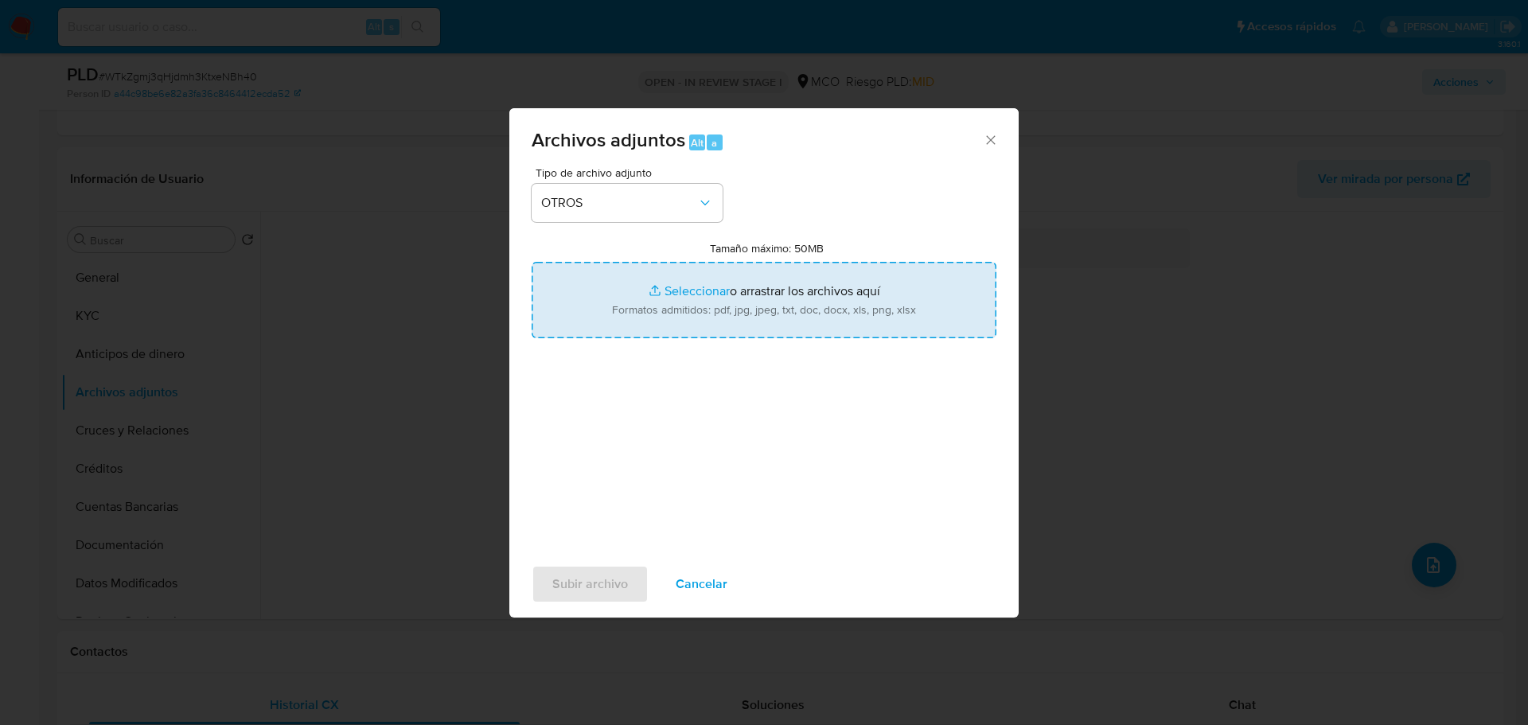
click at [817, 322] on input "Tamaño máximo: 50MB Seleccionar archivos" at bounding box center [764, 300] width 465 height 76
type input "C:\fakepath\445362224 - 24_9_2025.pdf"
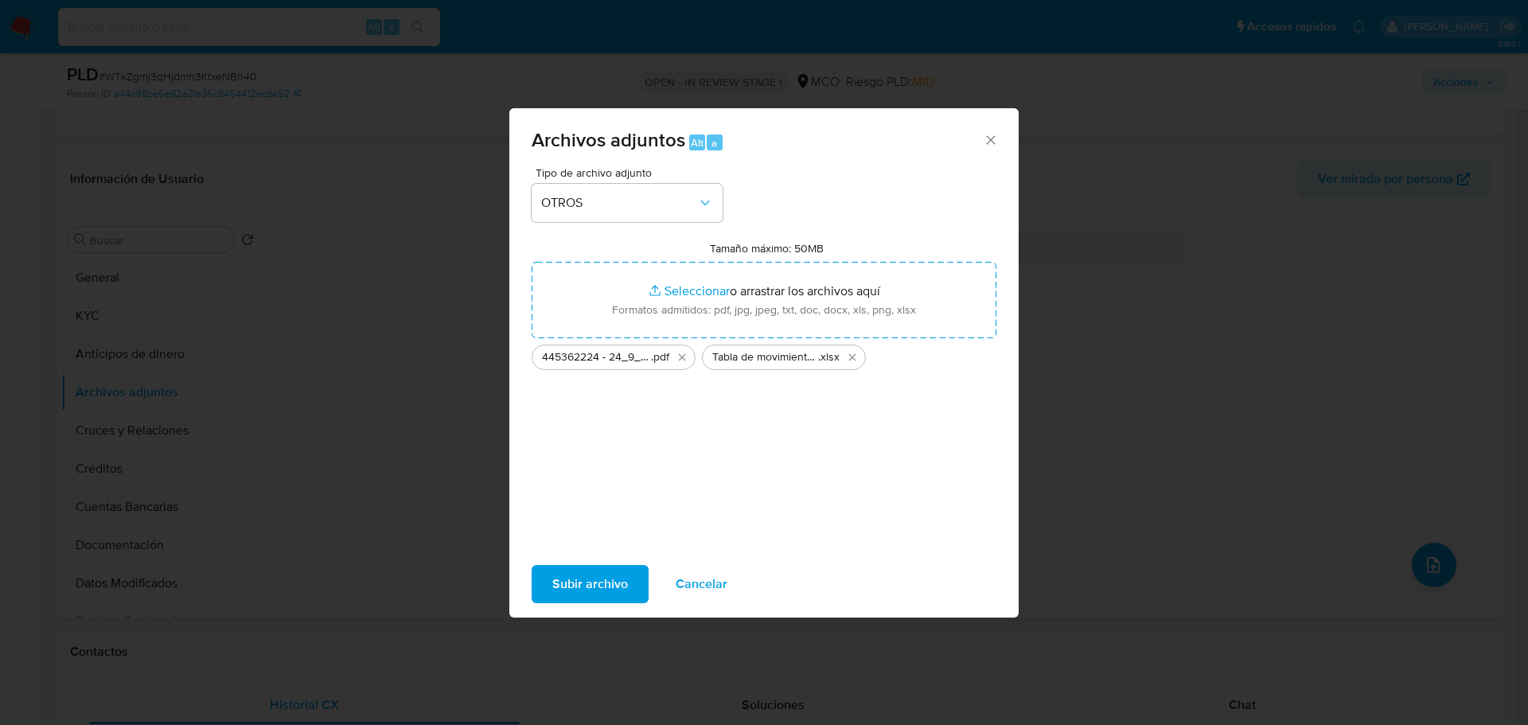
drag, startPoint x: 817, startPoint y: 322, endPoint x: 605, endPoint y: 589, distance: 341.0
click at [605, 589] on span "Subir archivo" at bounding box center [590, 584] width 76 height 35
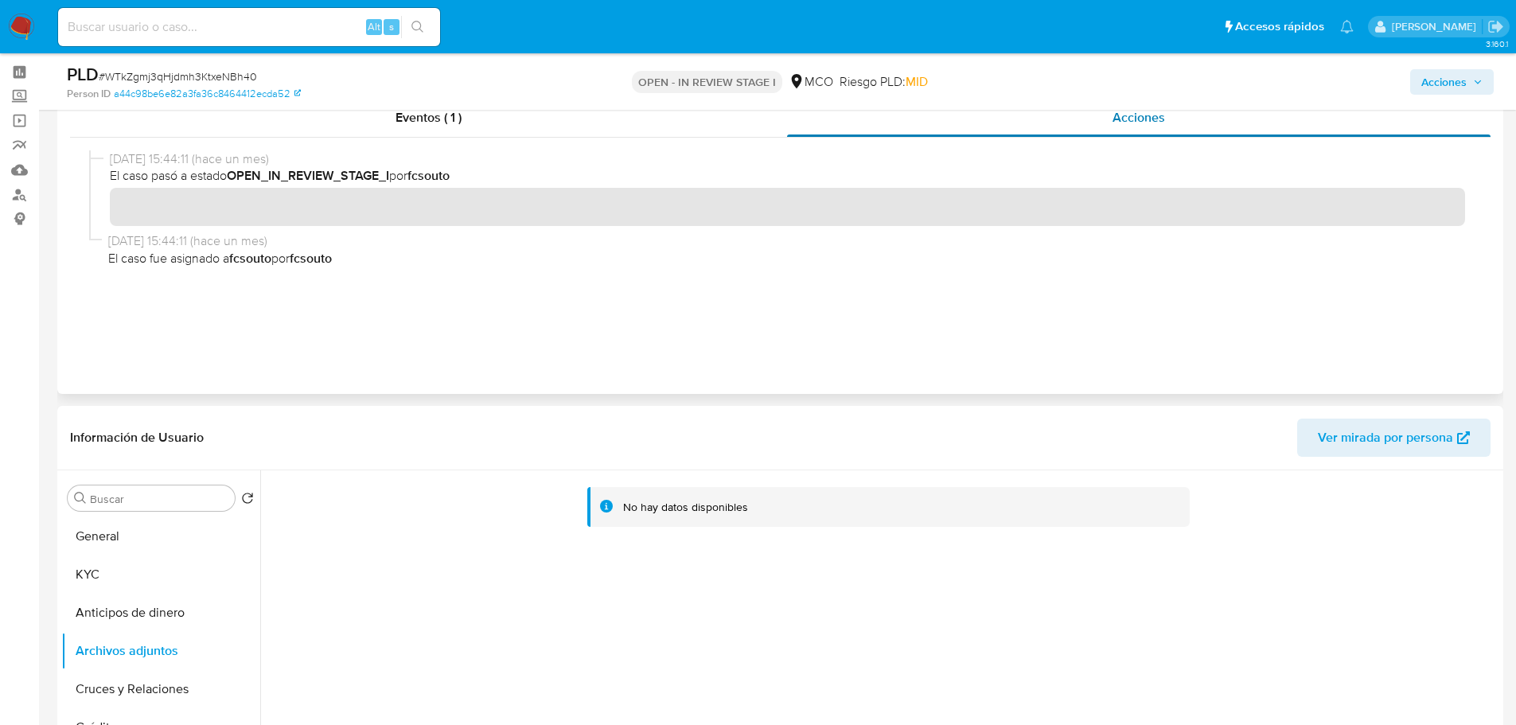
scroll to position [0, 0]
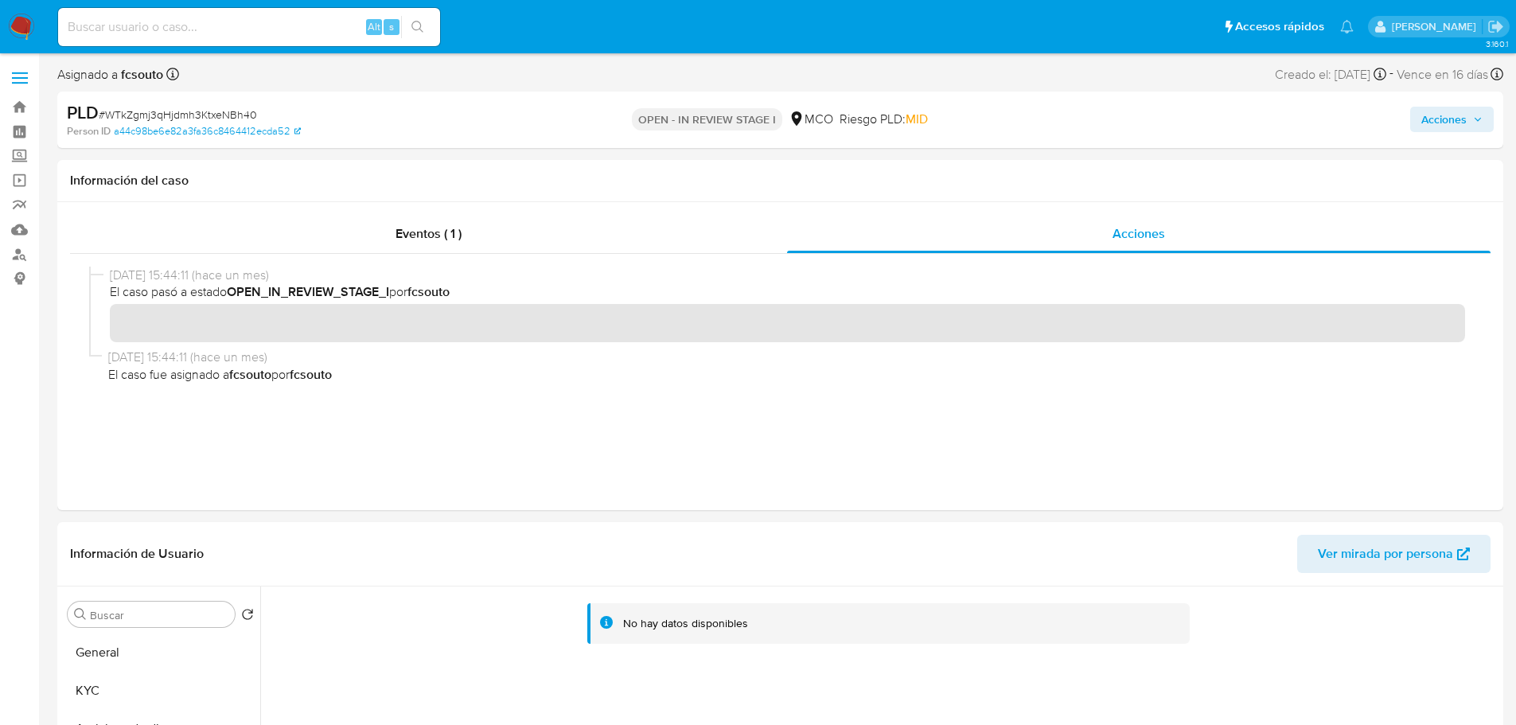
click at [1426, 115] on span "Acciones" at bounding box center [1444, 119] width 45 height 25
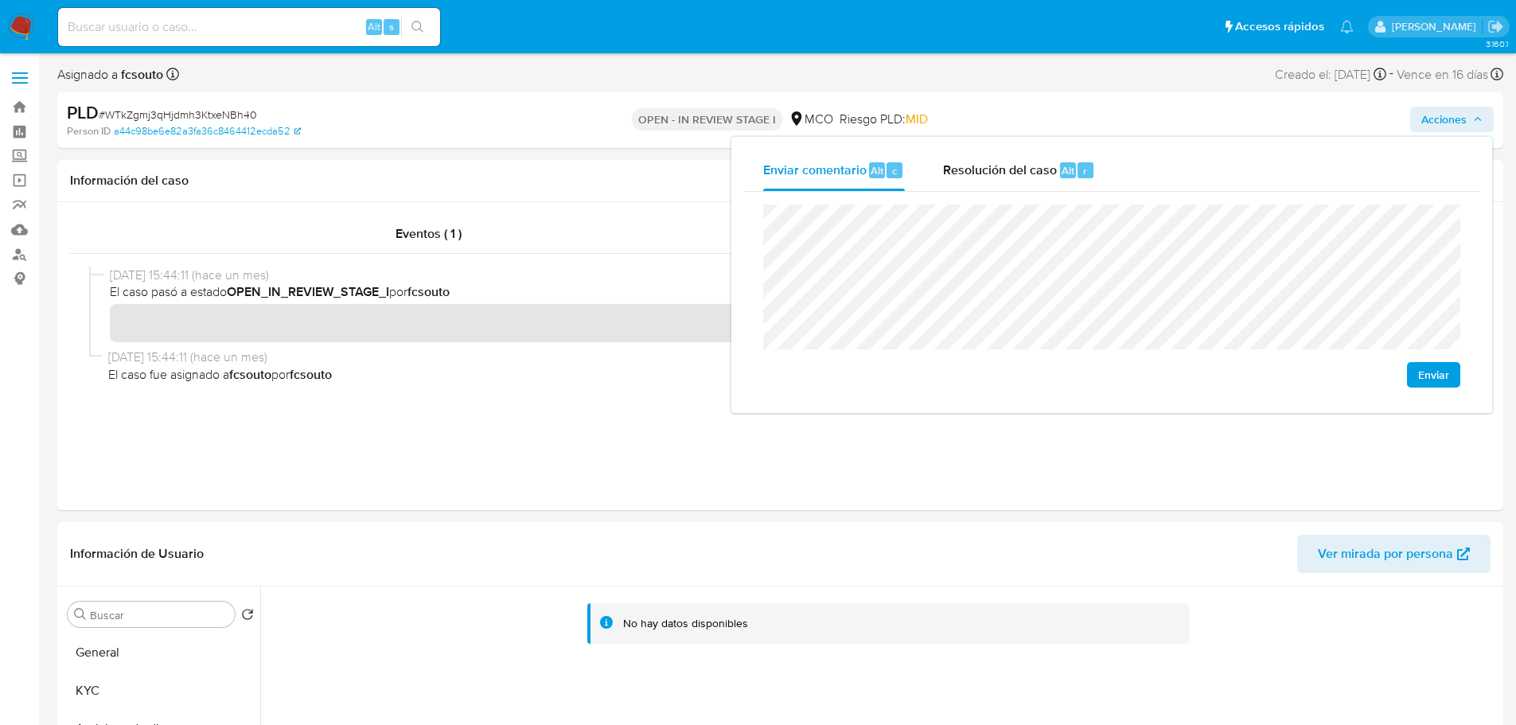
click at [1439, 373] on span "Enviar" at bounding box center [1433, 375] width 31 height 22
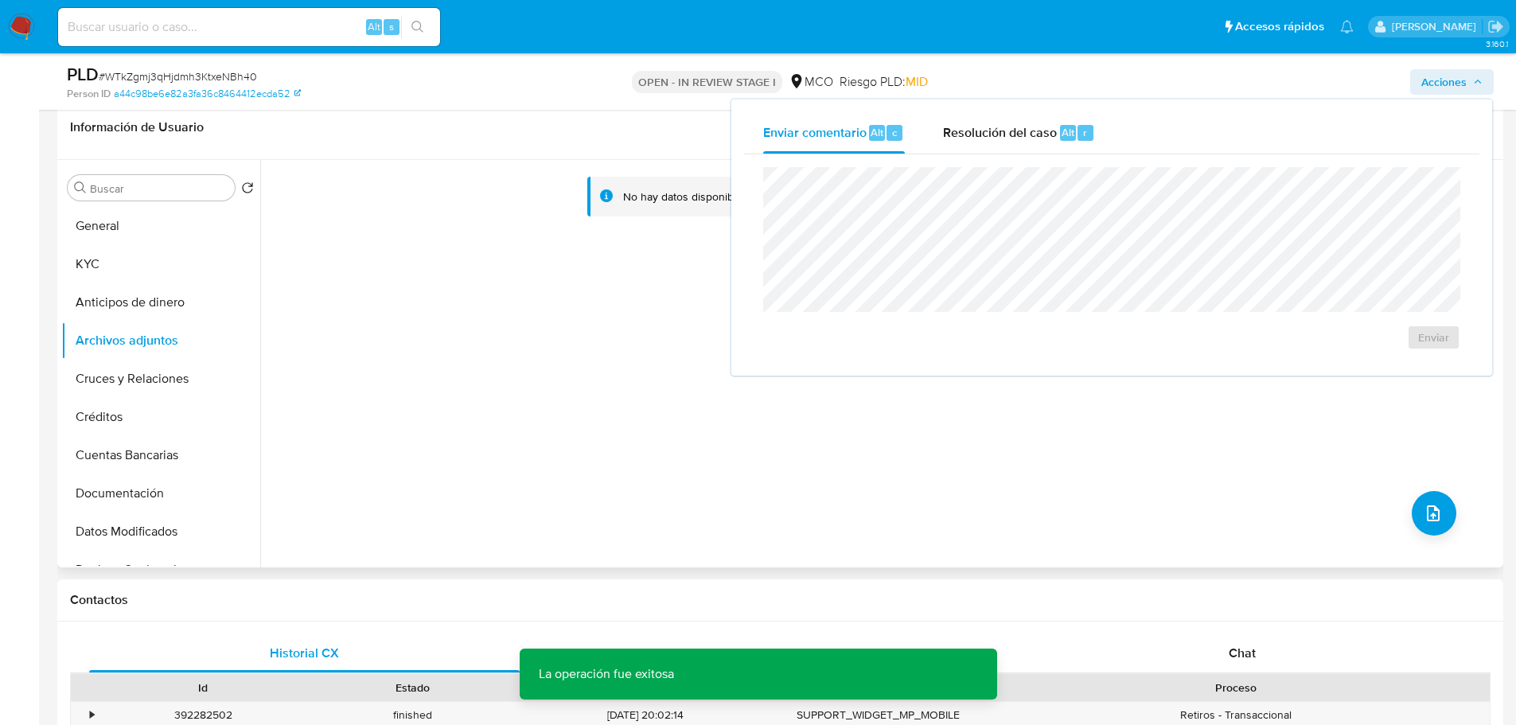
scroll to position [637, 0]
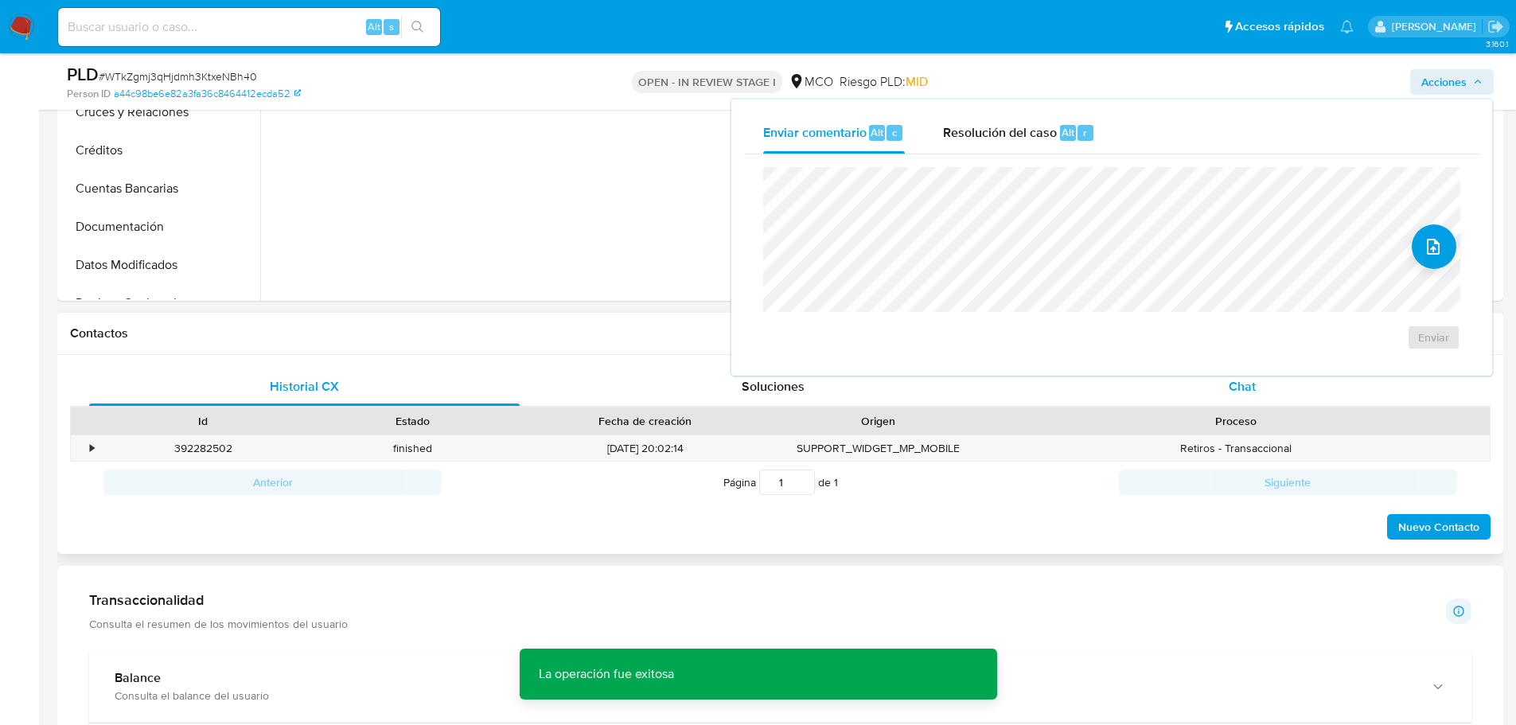
click at [1244, 389] on span "Chat" at bounding box center [1242, 386] width 27 height 18
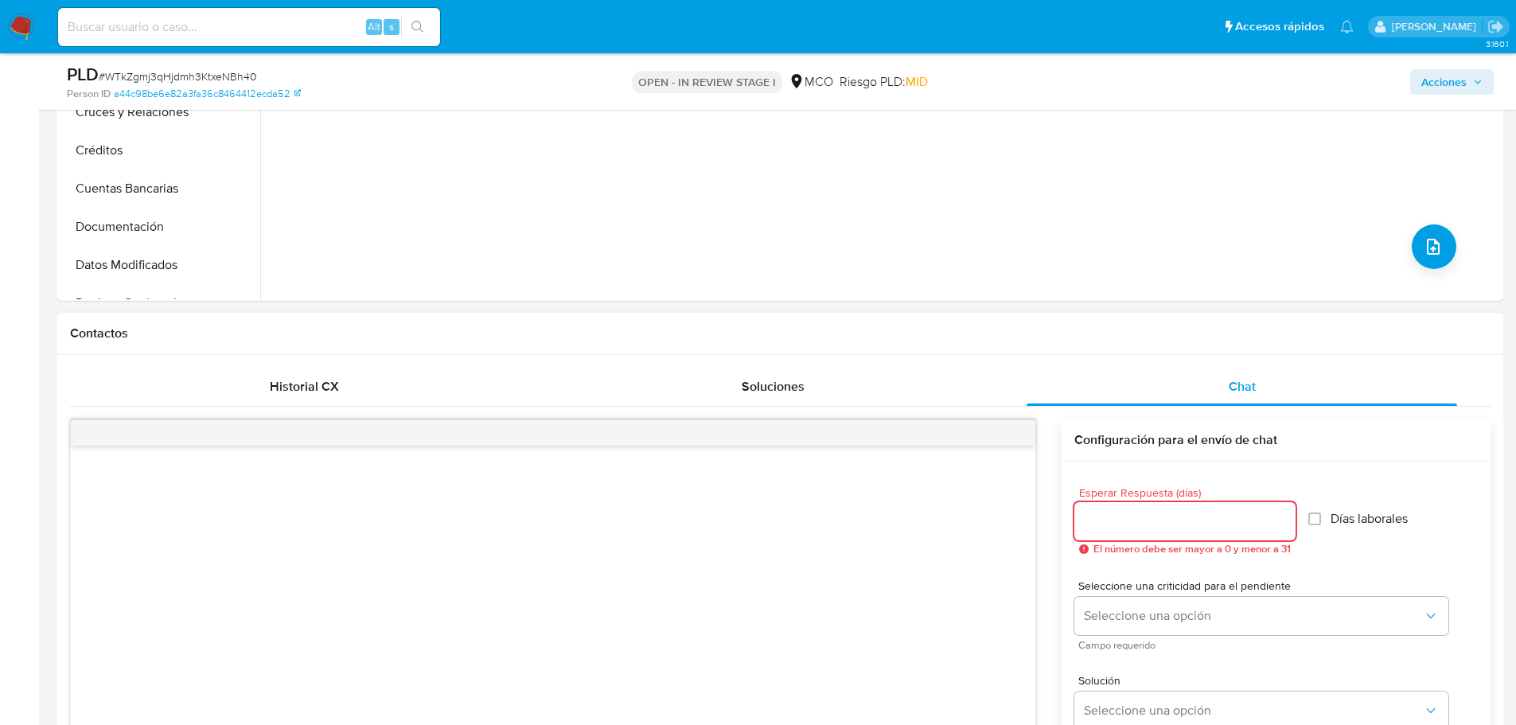
click at [1168, 517] on input "Esperar Respuesta (días)" at bounding box center [1185, 521] width 221 height 21
type input "3"
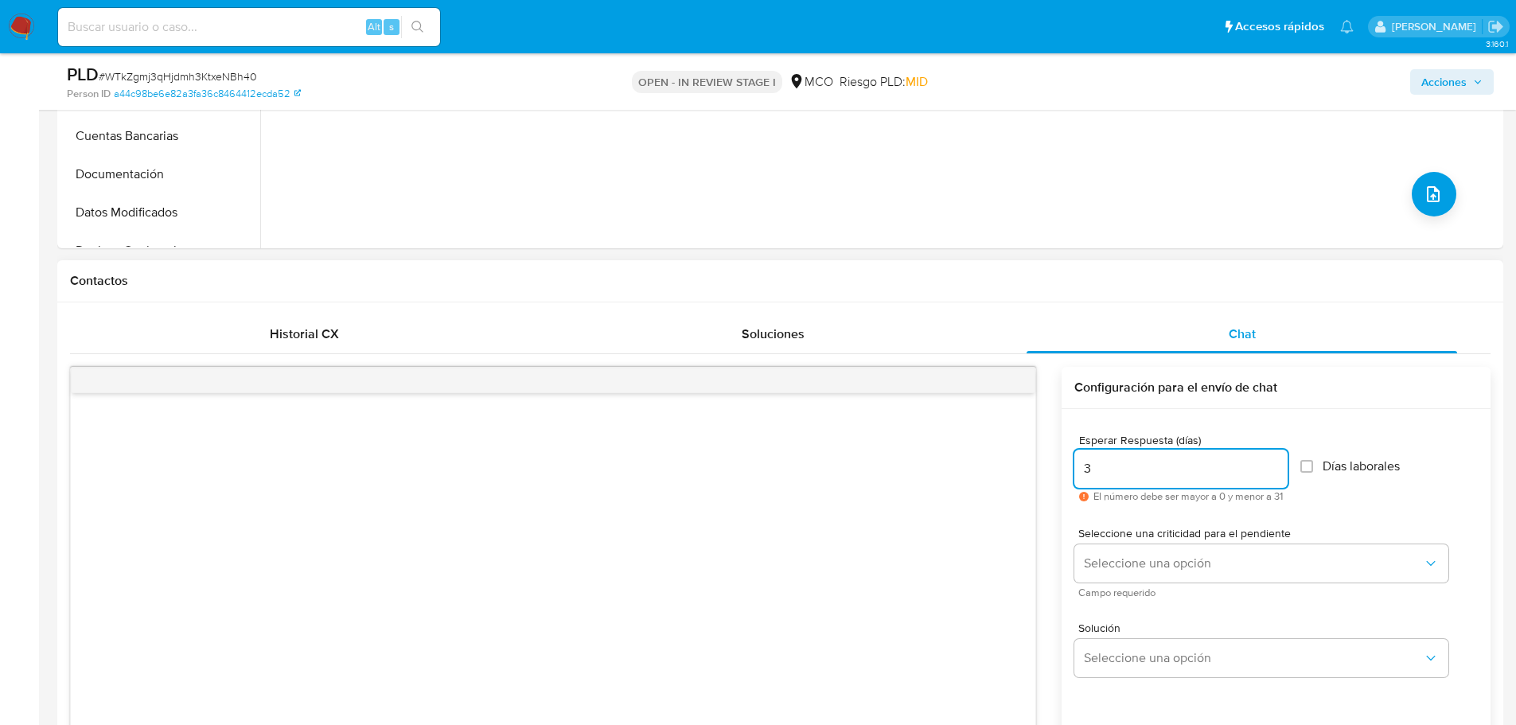
scroll to position [796, 0]
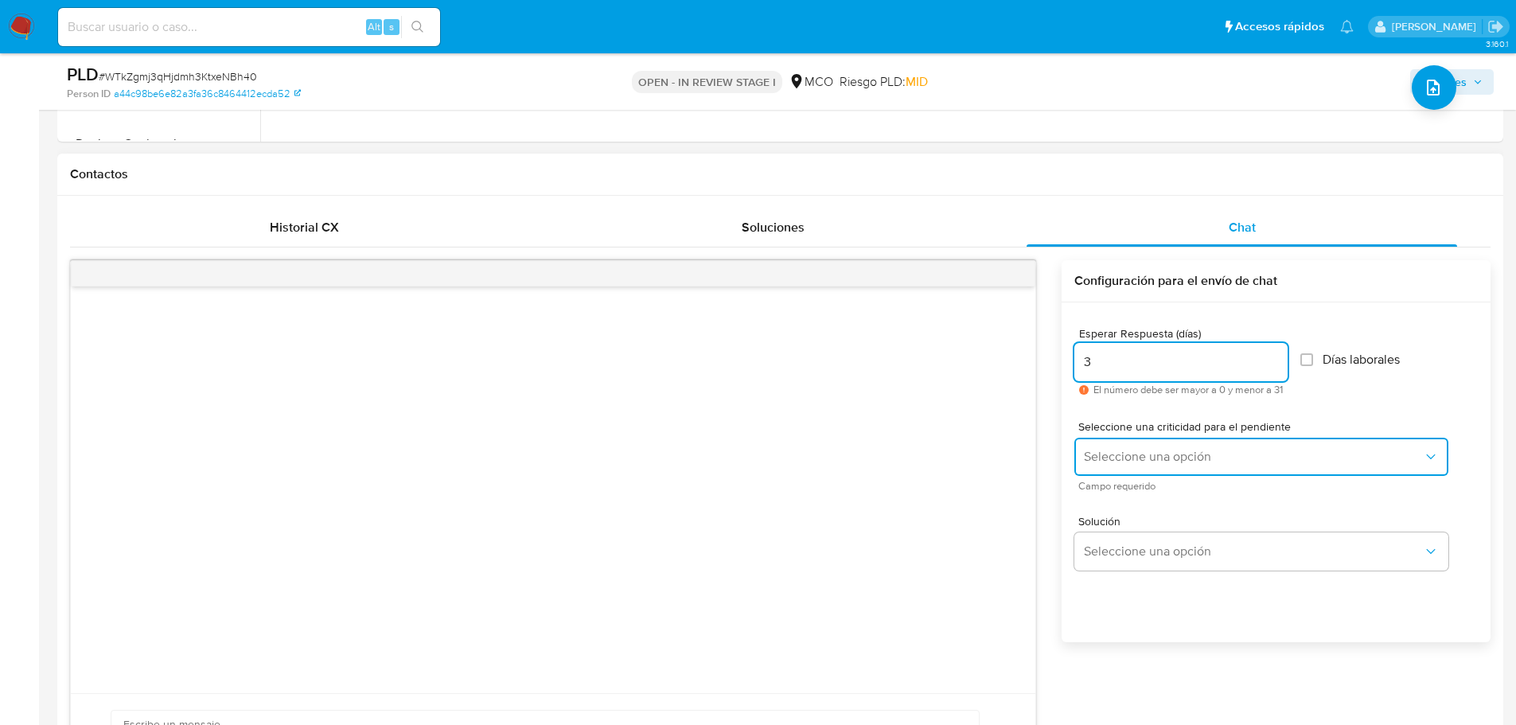
click at [1153, 439] on button "Seleccione una opción" at bounding box center [1262, 457] width 374 height 38
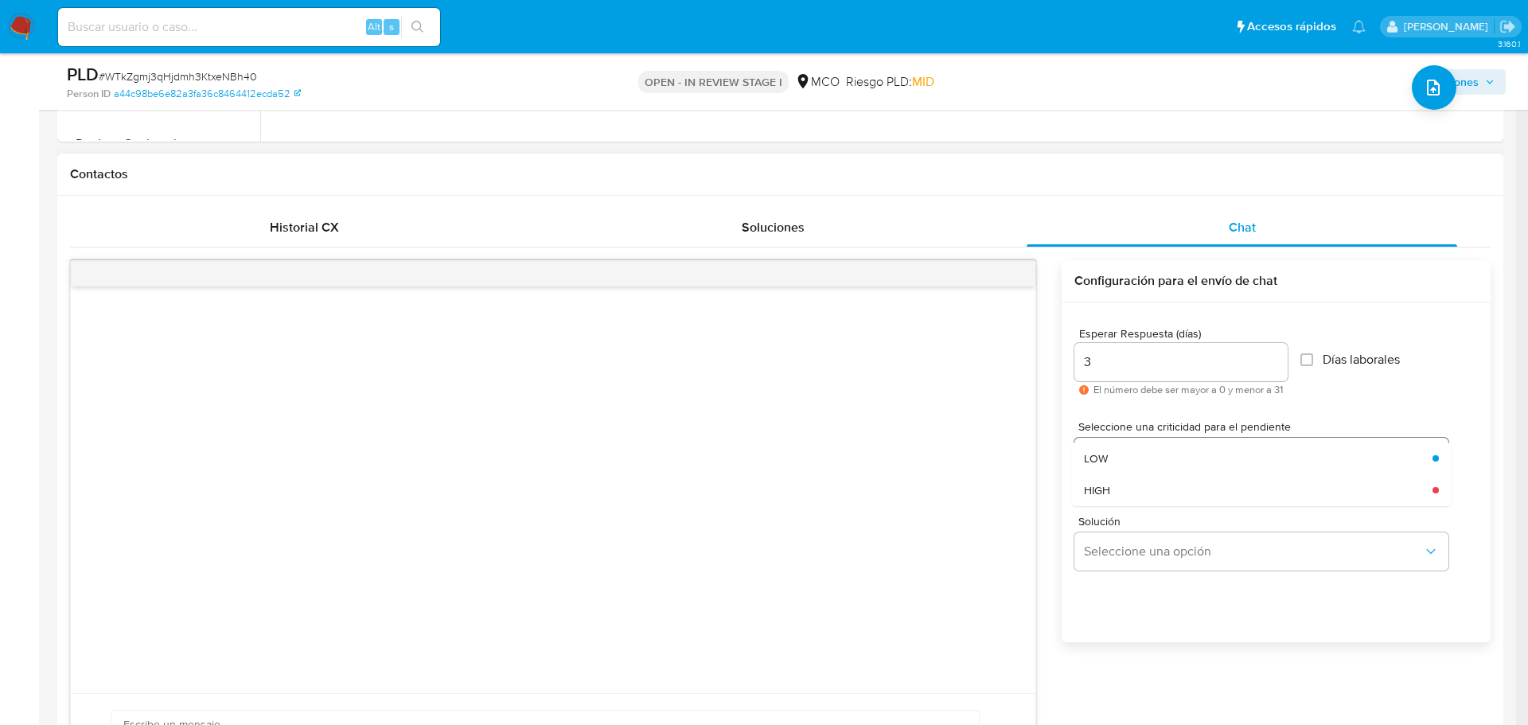
click at [1150, 462] on div "LOW" at bounding box center [1253, 459] width 339 height 32
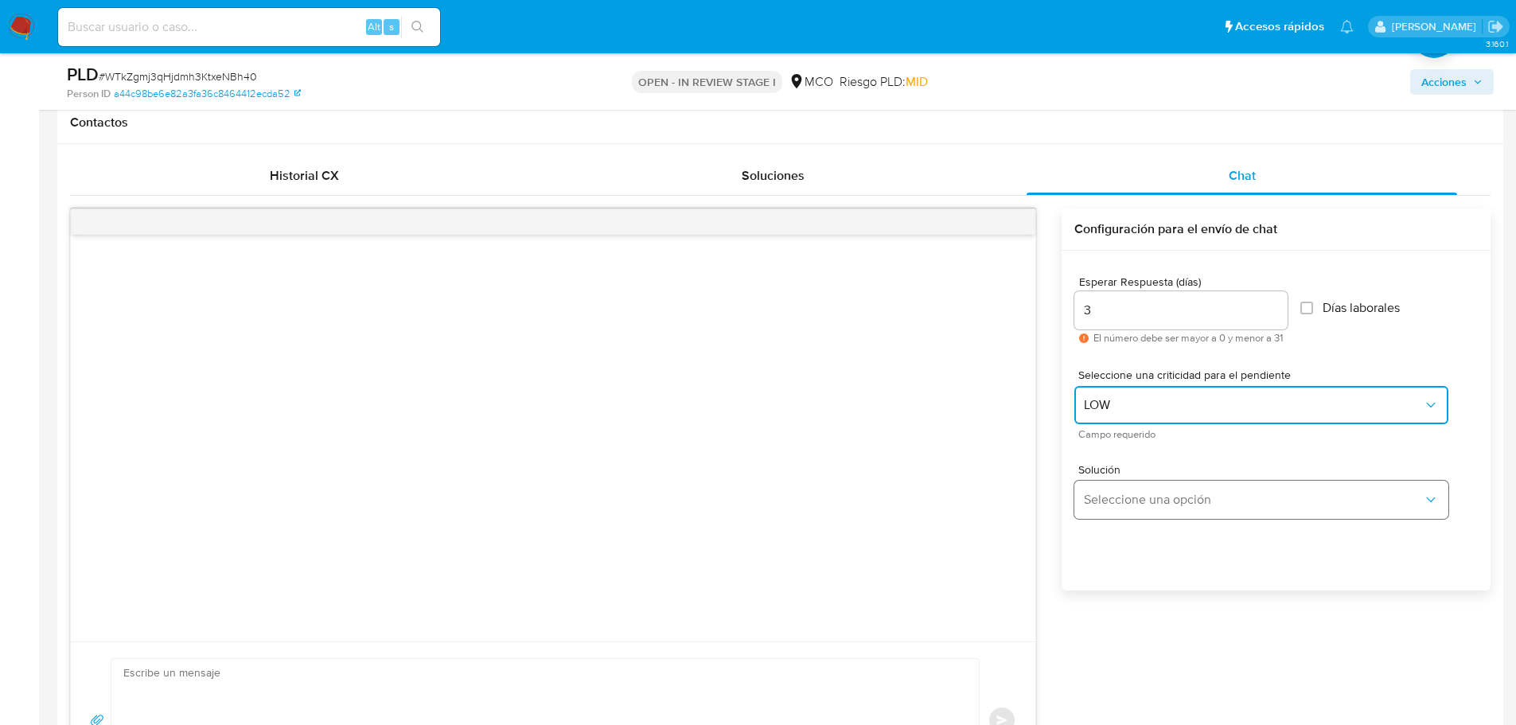
scroll to position [876, 0]
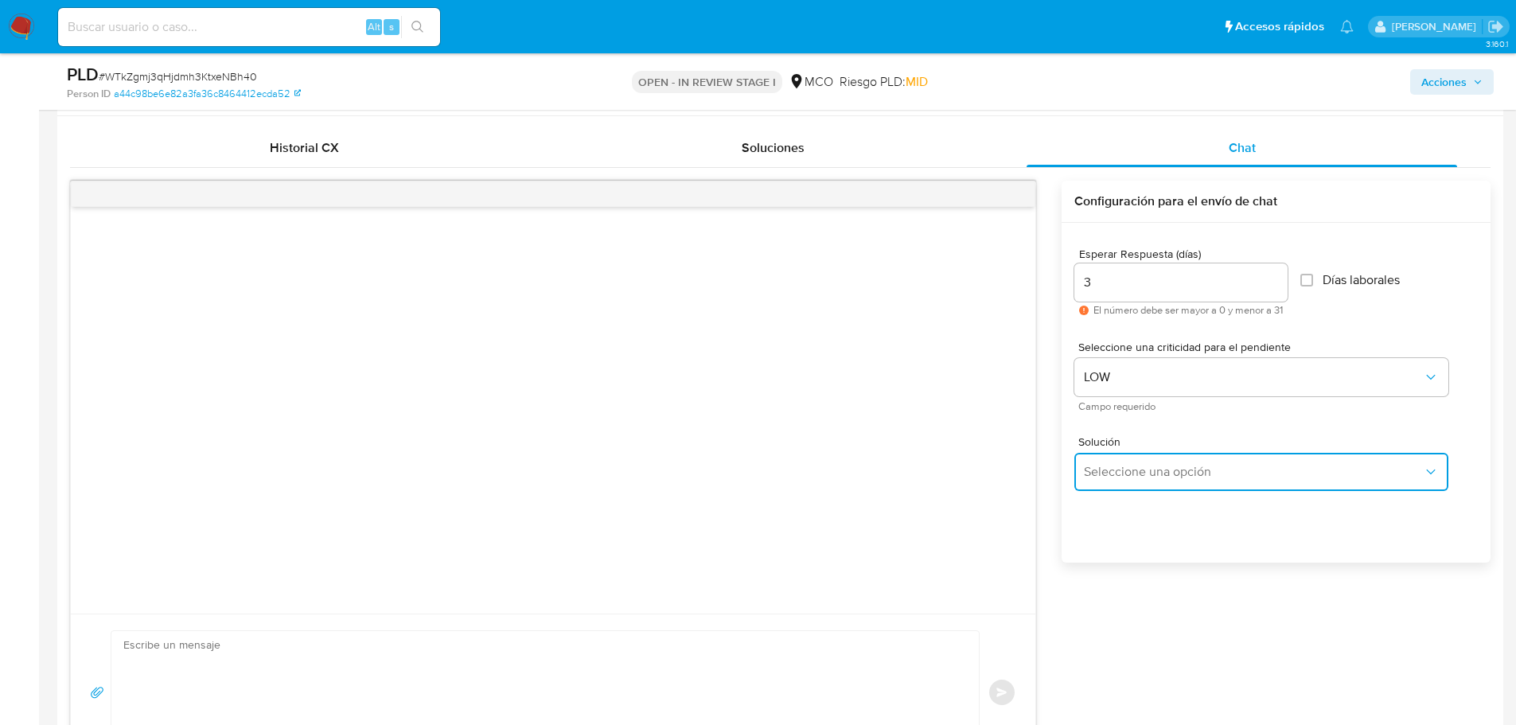
click at [1171, 472] on span "Seleccione una opción" at bounding box center [1253, 472] width 339 height 16
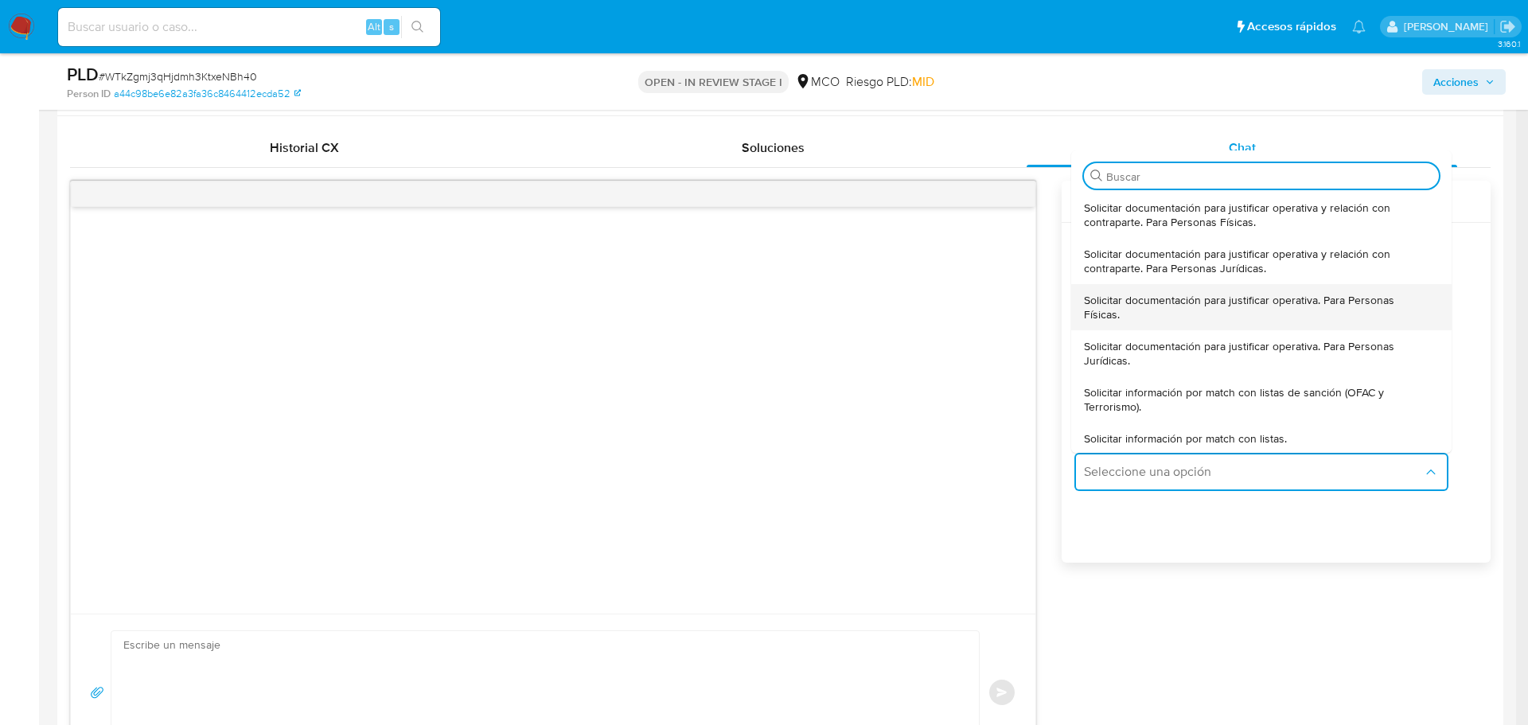
click at [1164, 314] on span "Solicitar documentación para justificar operativa. Para Personas Físicas." at bounding box center [1256, 307] width 345 height 29
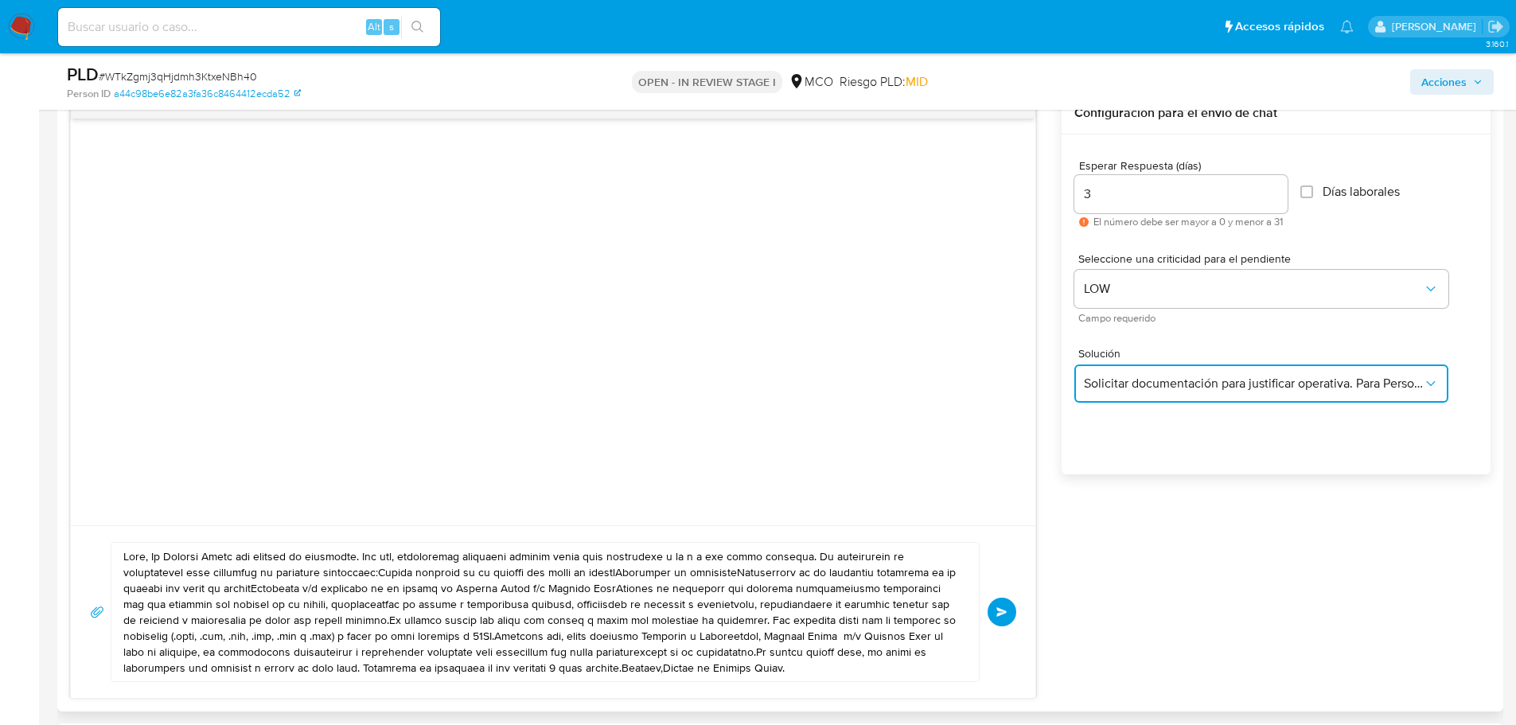
scroll to position [1114, 0]
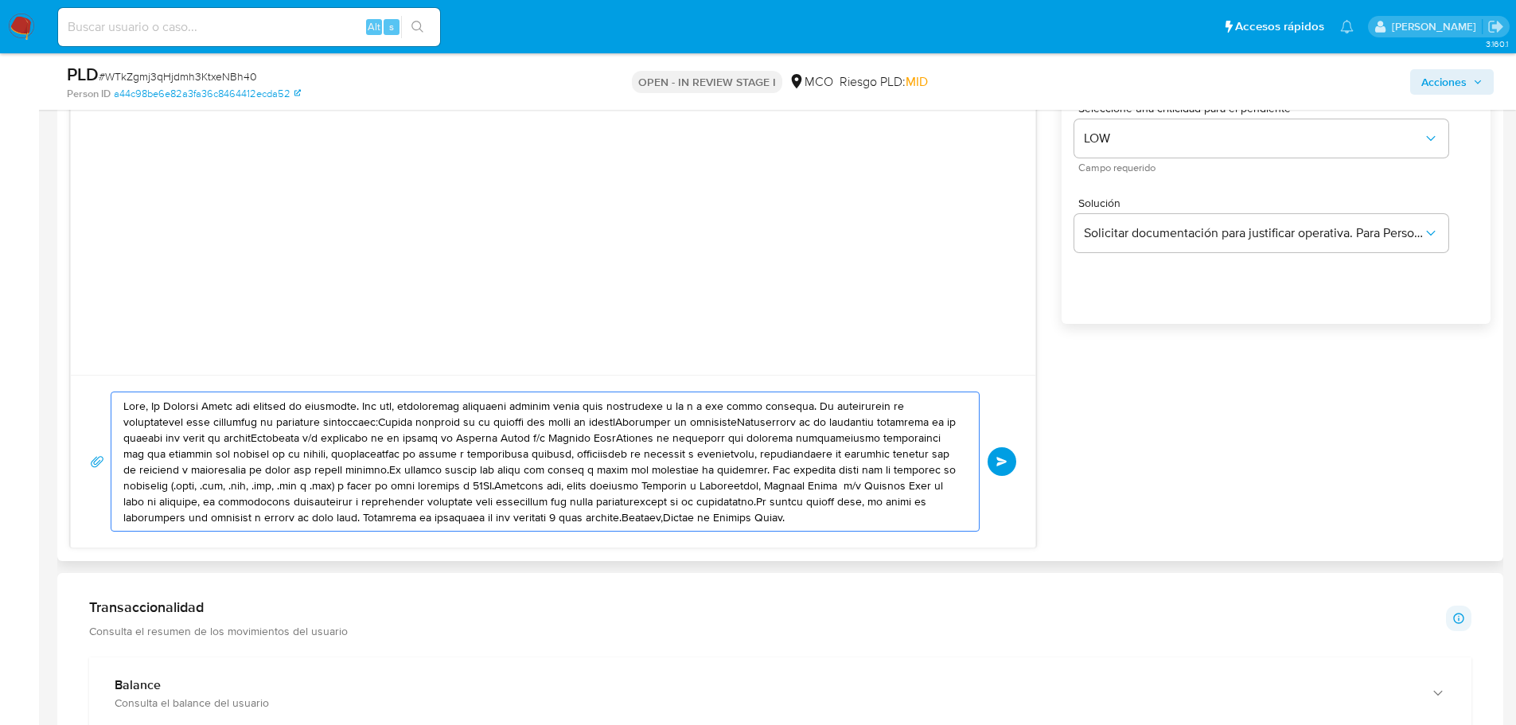
drag, startPoint x: 125, startPoint y: 405, endPoint x: 849, endPoint y: 526, distance: 734.4
click at [849, 526] on textarea at bounding box center [541, 461] width 836 height 138
paste textarea "Loremip, Do Sitamet Conse adi elitsed do eiusmodte. Inc utl, etdoloremag aliqua…"
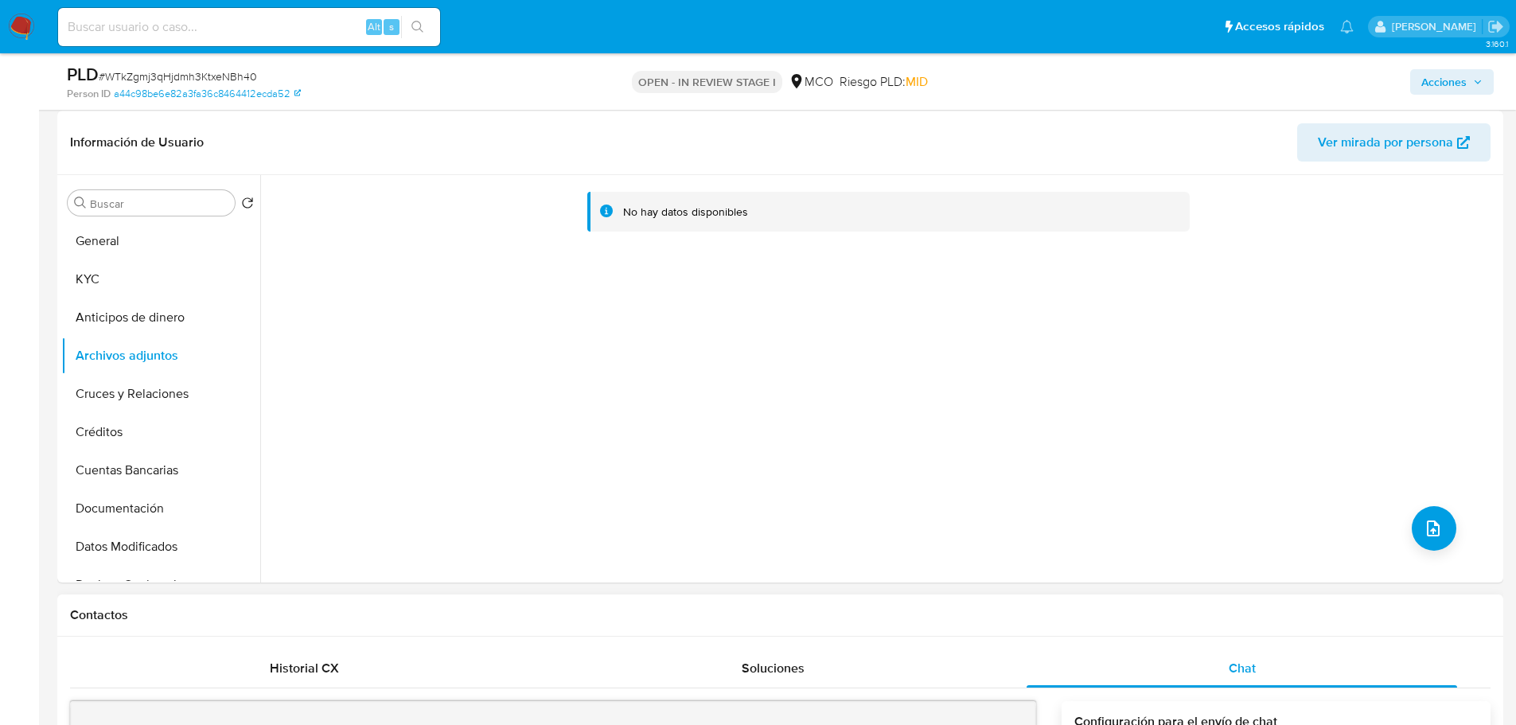
scroll to position [80, 0]
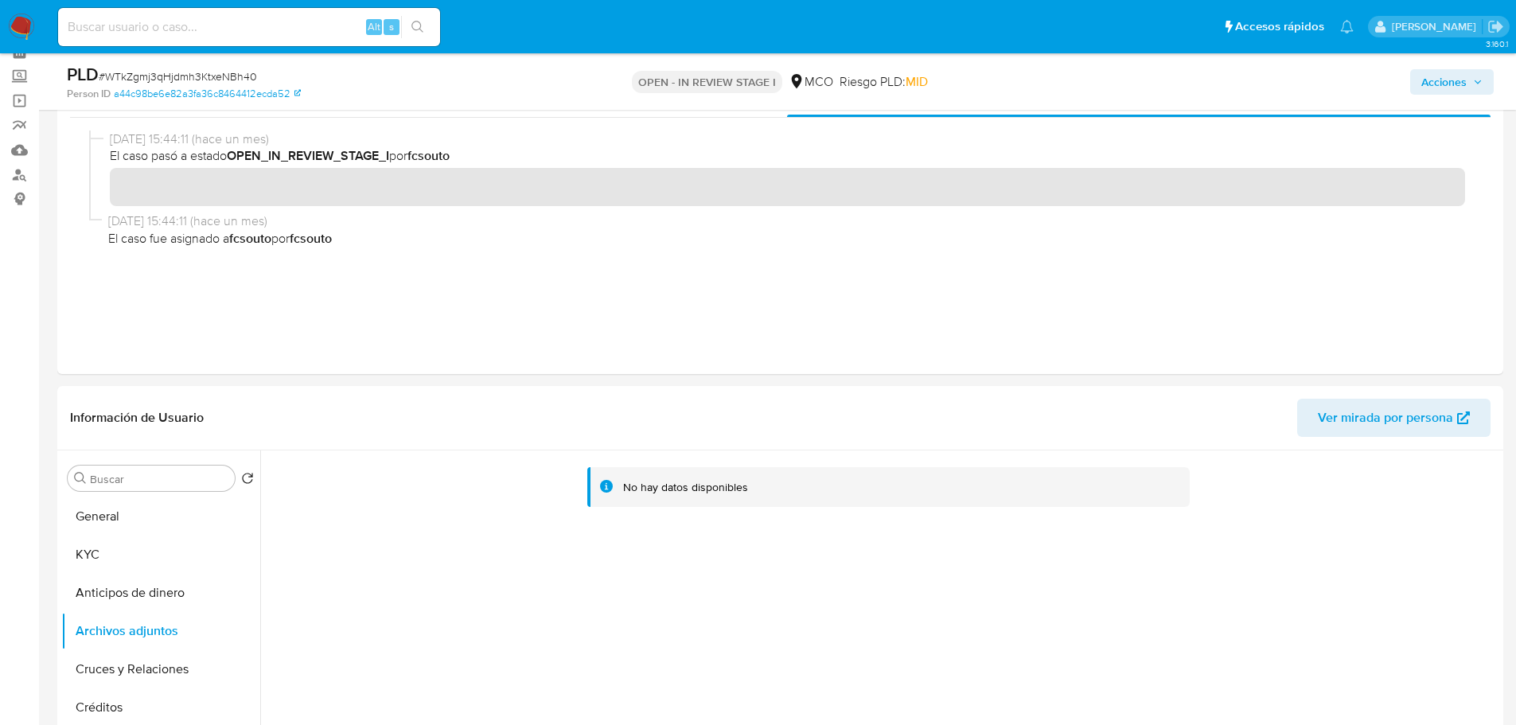
drag, startPoint x: 64, startPoint y: 555, endPoint x: 37, endPoint y: 544, distance: 28.5
click at [61, 555] on button "KYC" at bounding box center [160, 555] width 199 height 38
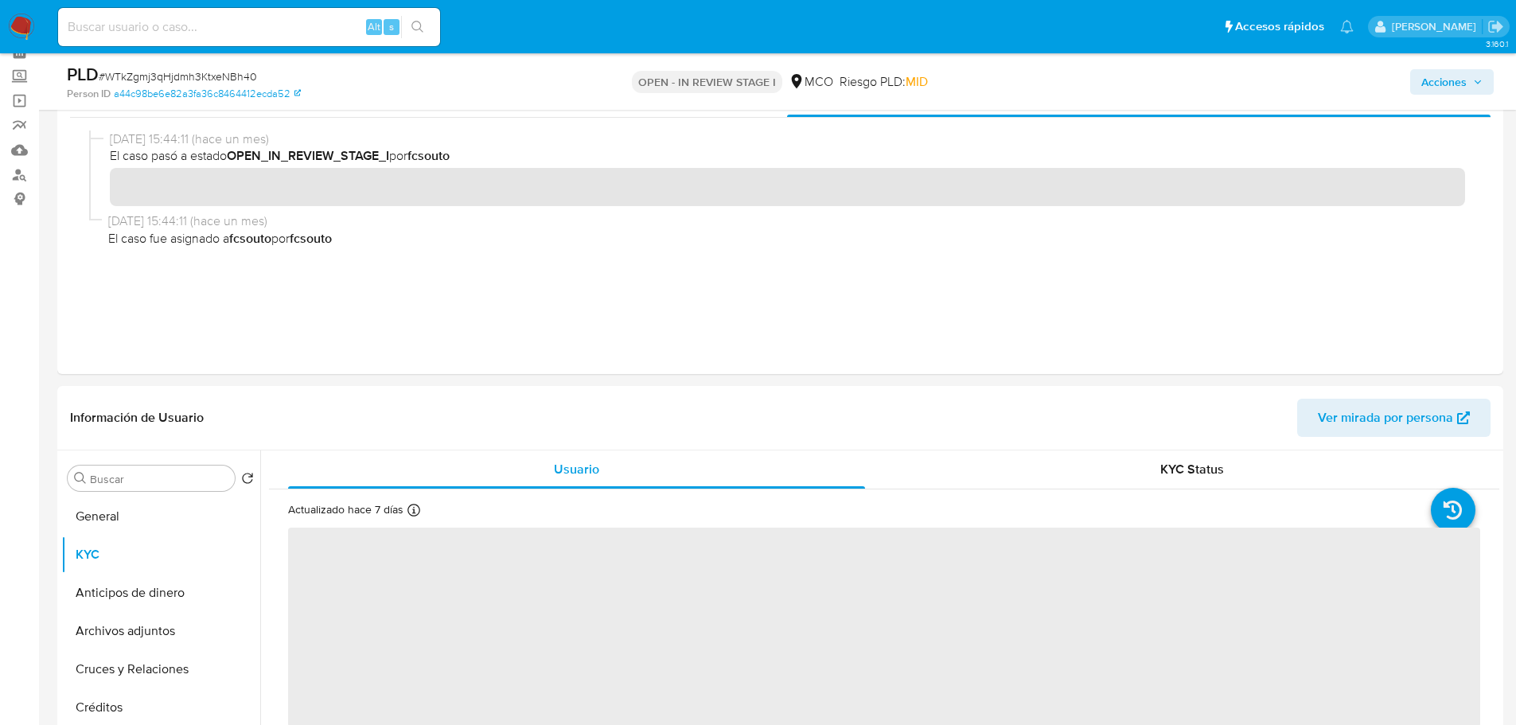
scroll to position [239, 0]
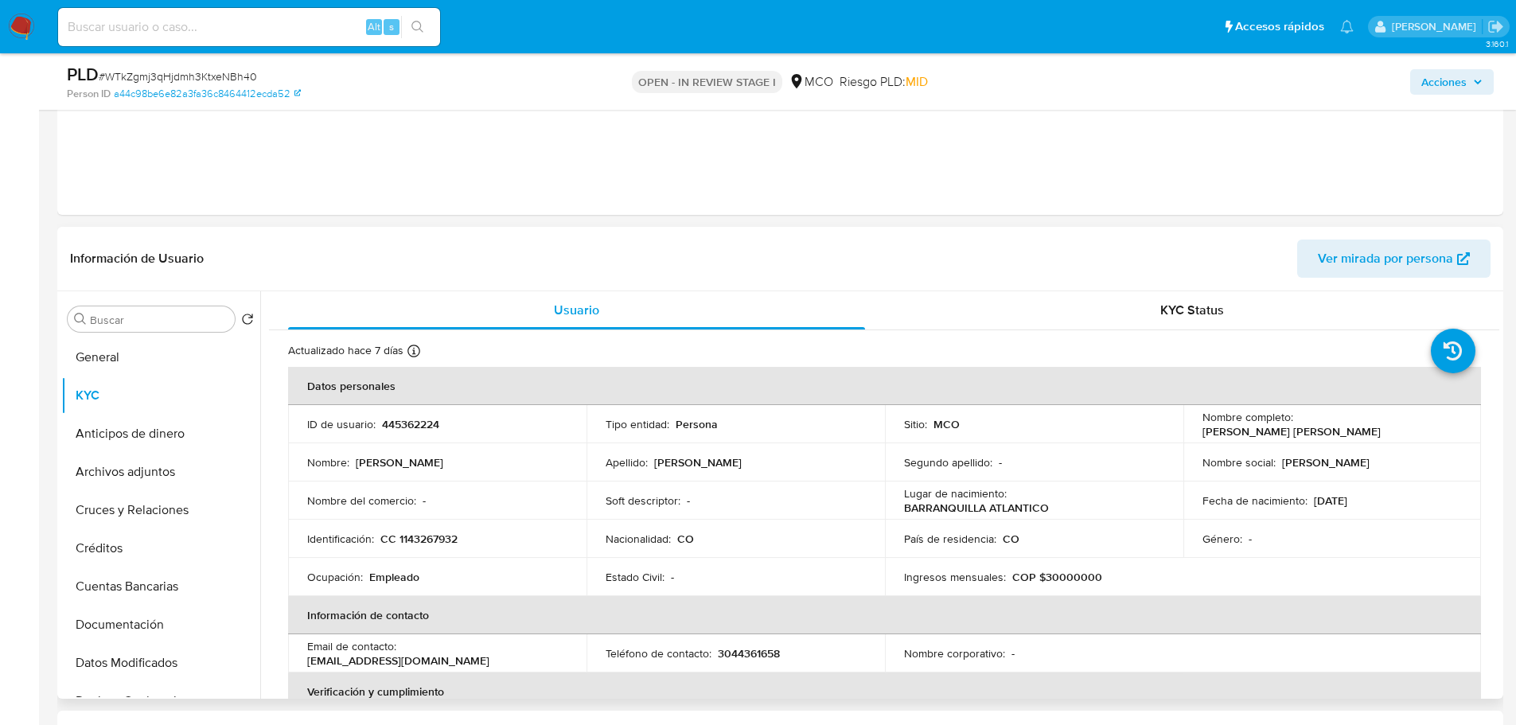
click at [1305, 424] on p "[PERSON_NAME] [PERSON_NAME]" at bounding box center [1292, 431] width 178 height 14
copy p "Dayana"
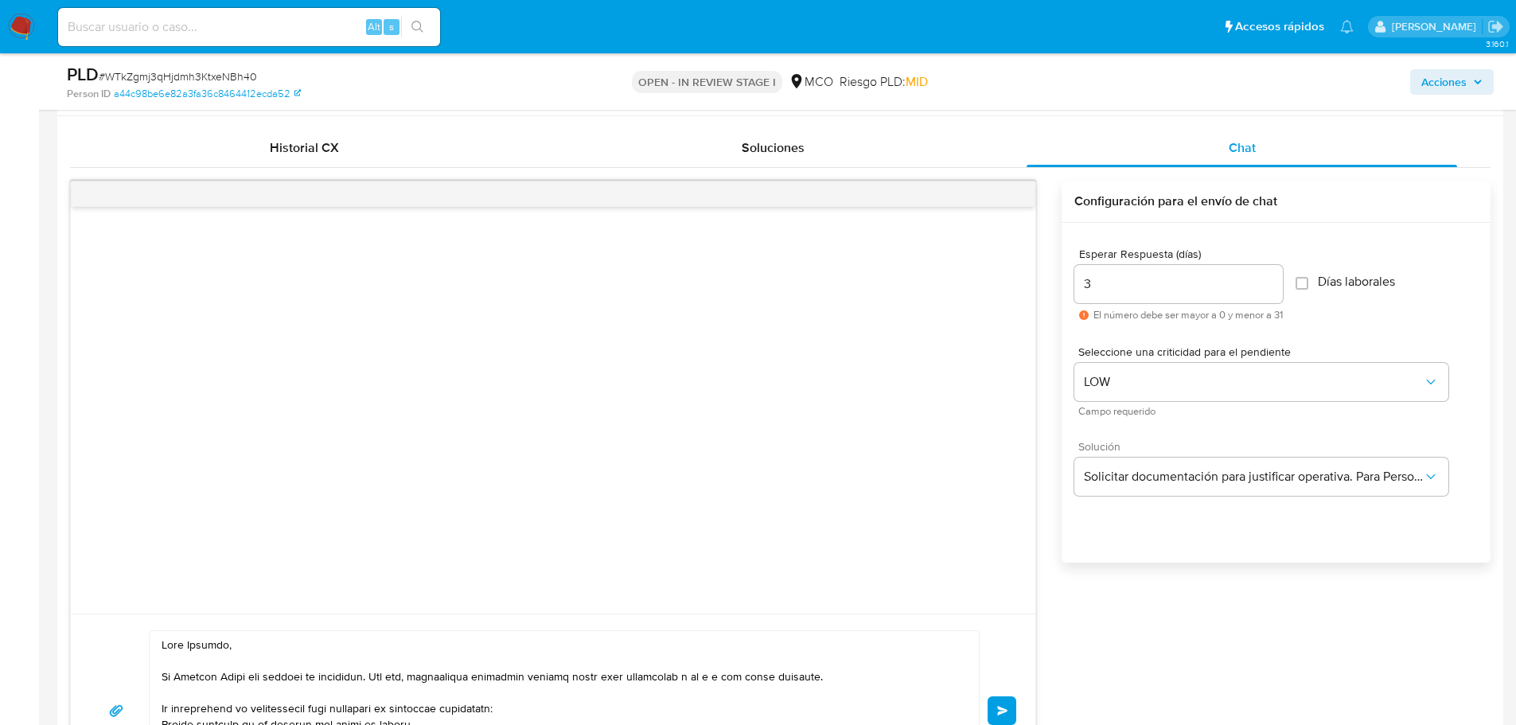
scroll to position [1114, 0]
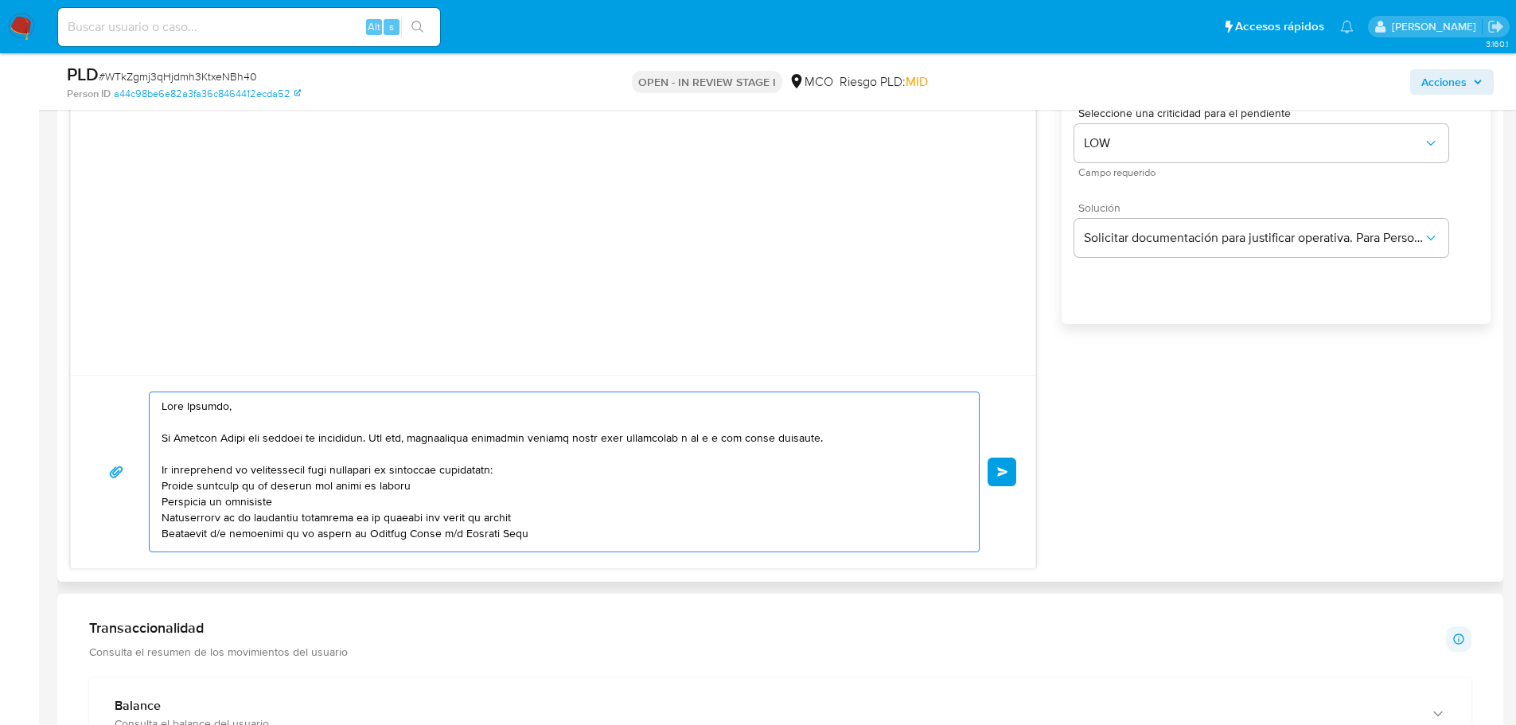
click at [210, 402] on textarea at bounding box center [561, 471] width 798 height 159
paste textarea "Dayana"
type textarea "Lore Ipsumd , Si Ametcon Adipi eli seddoei te incididun. Utl etd, magnaaliqua e…"
click at [1009, 474] on button "Enviar" at bounding box center [1002, 472] width 29 height 29
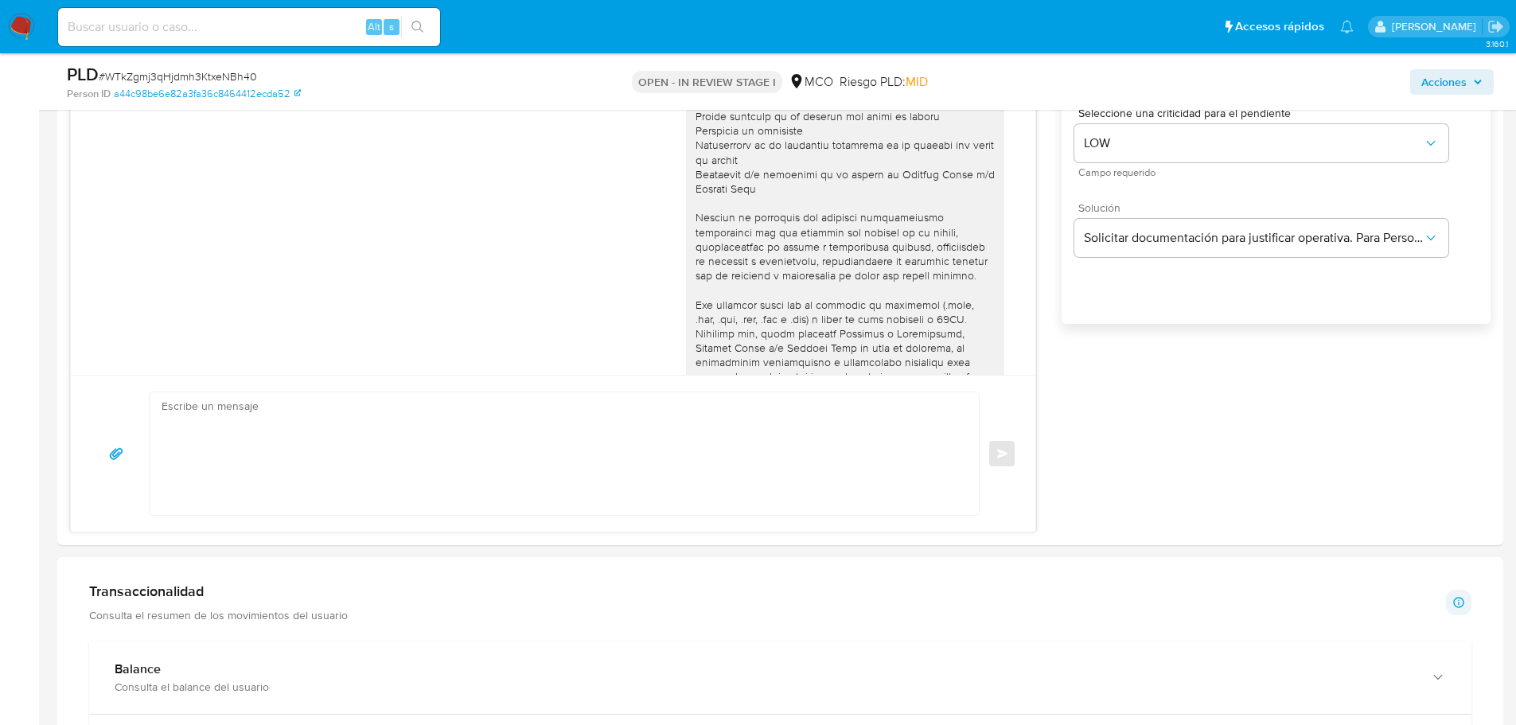
scroll to position [148, 0]
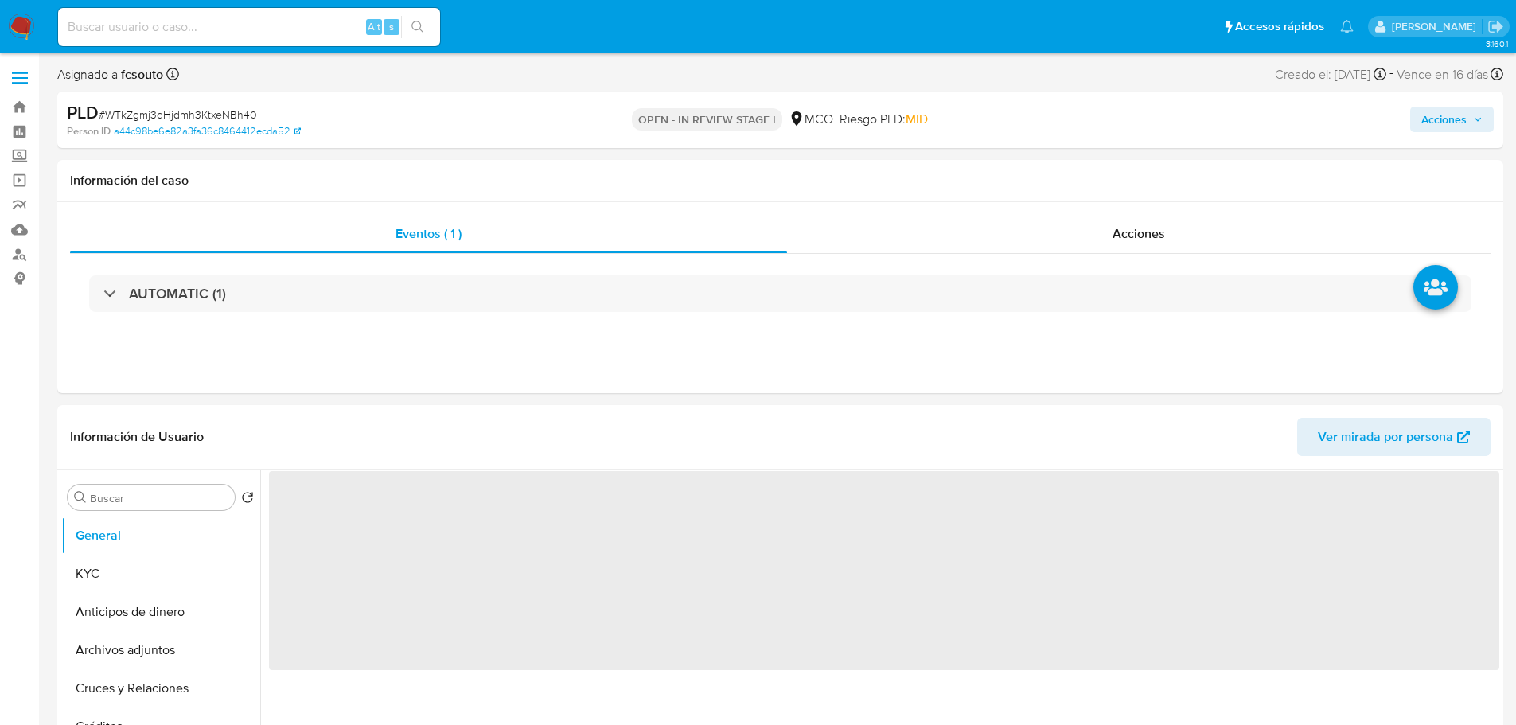
select select "10"
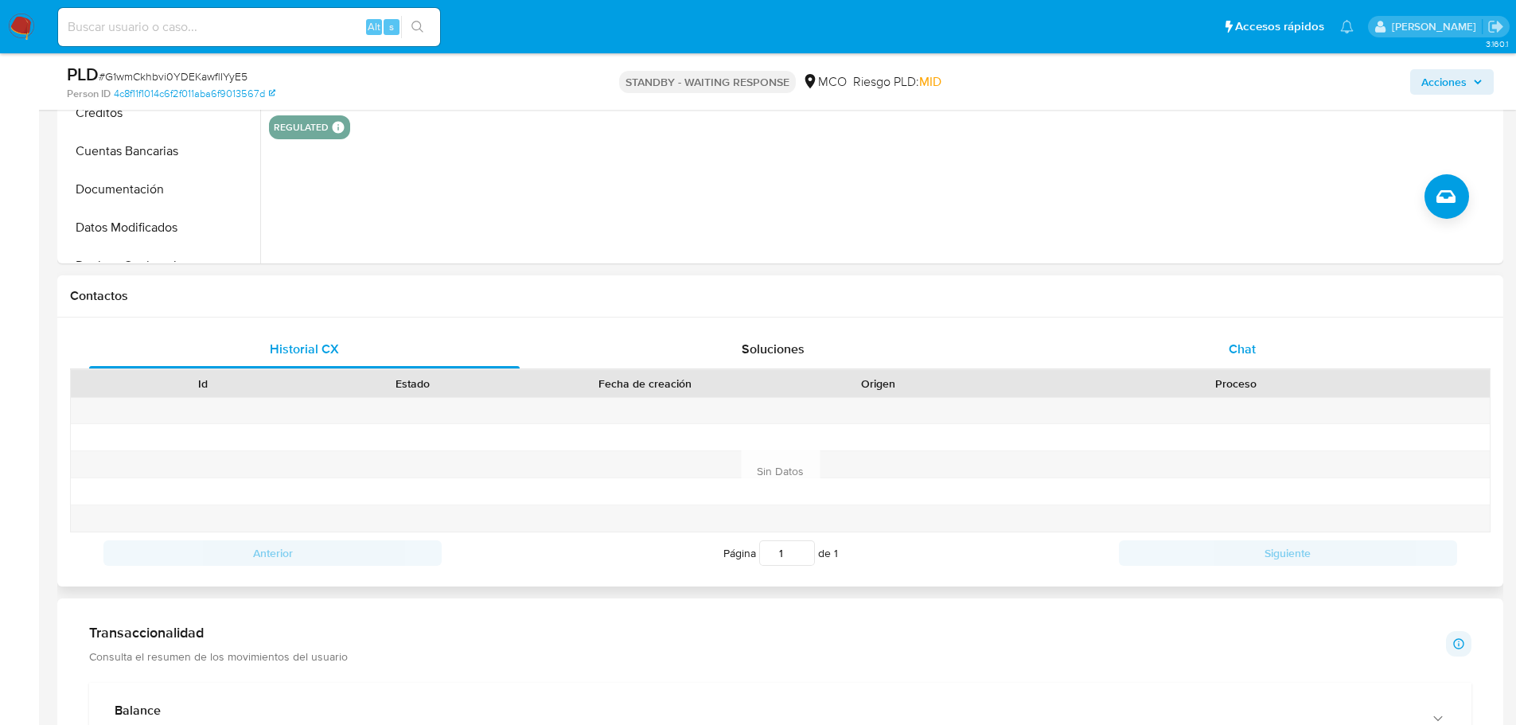
drag, startPoint x: 1187, startPoint y: 335, endPoint x: 1120, endPoint y: 349, distance: 68.4
click at [1189, 338] on div "Chat" at bounding box center [1242, 349] width 431 height 38
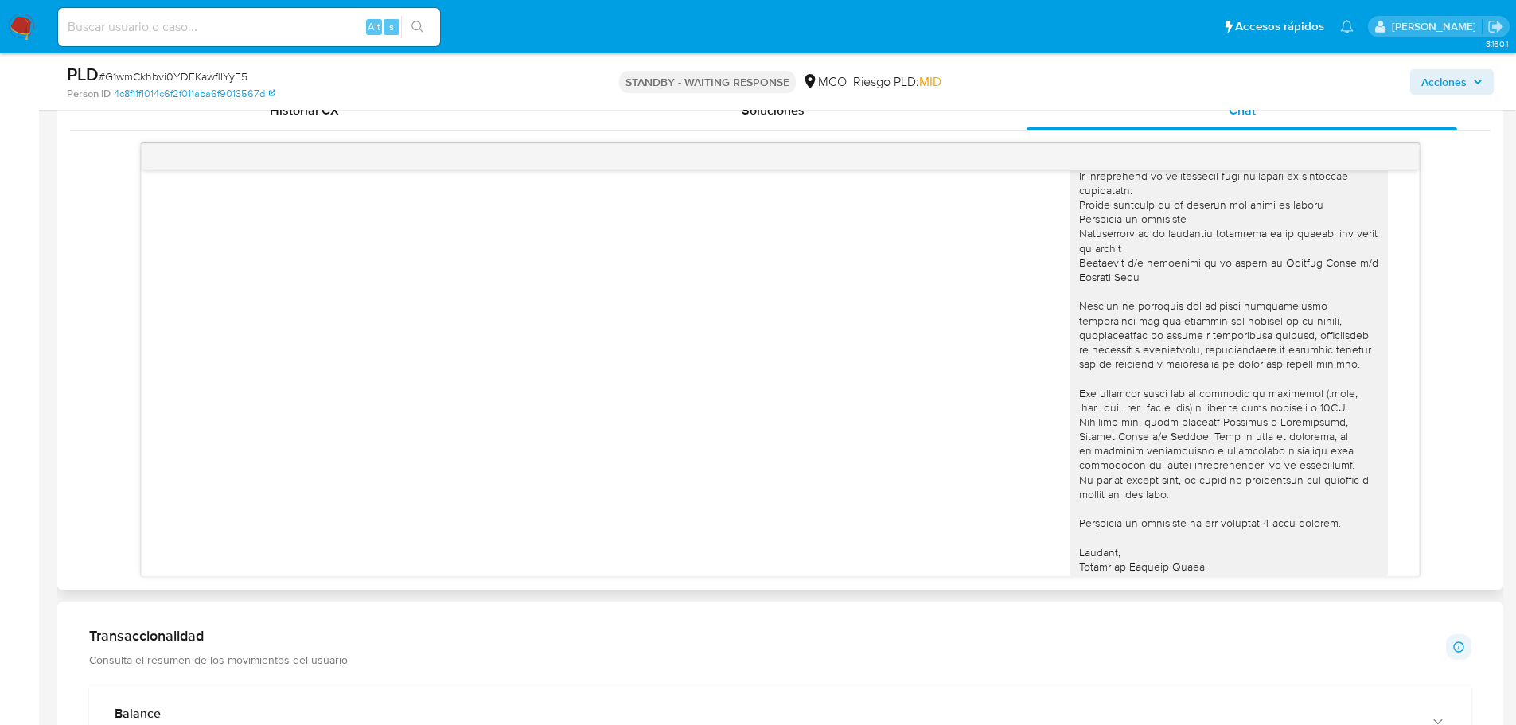
scroll to position [148, 0]
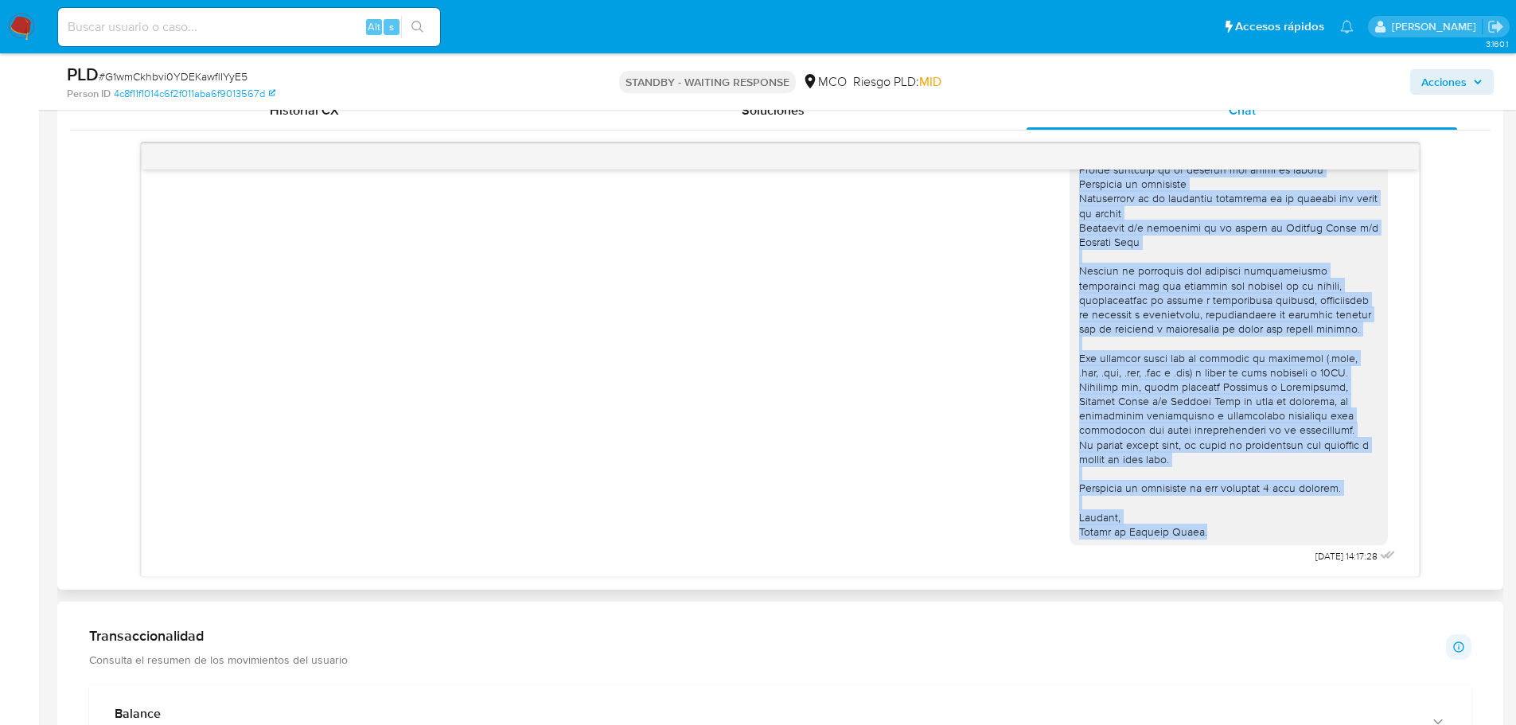
drag, startPoint x: 1069, startPoint y: 204, endPoint x: 1191, endPoint y: 536, distance: 353.6
click at [1191, 536] on div at bounding box center [1228, 293] width 299 height 492
copy div "Lore Ipsumdo, Si Ametcon Adipi eli seddoei te incididun. Utl etd, magnaaliqua e…"
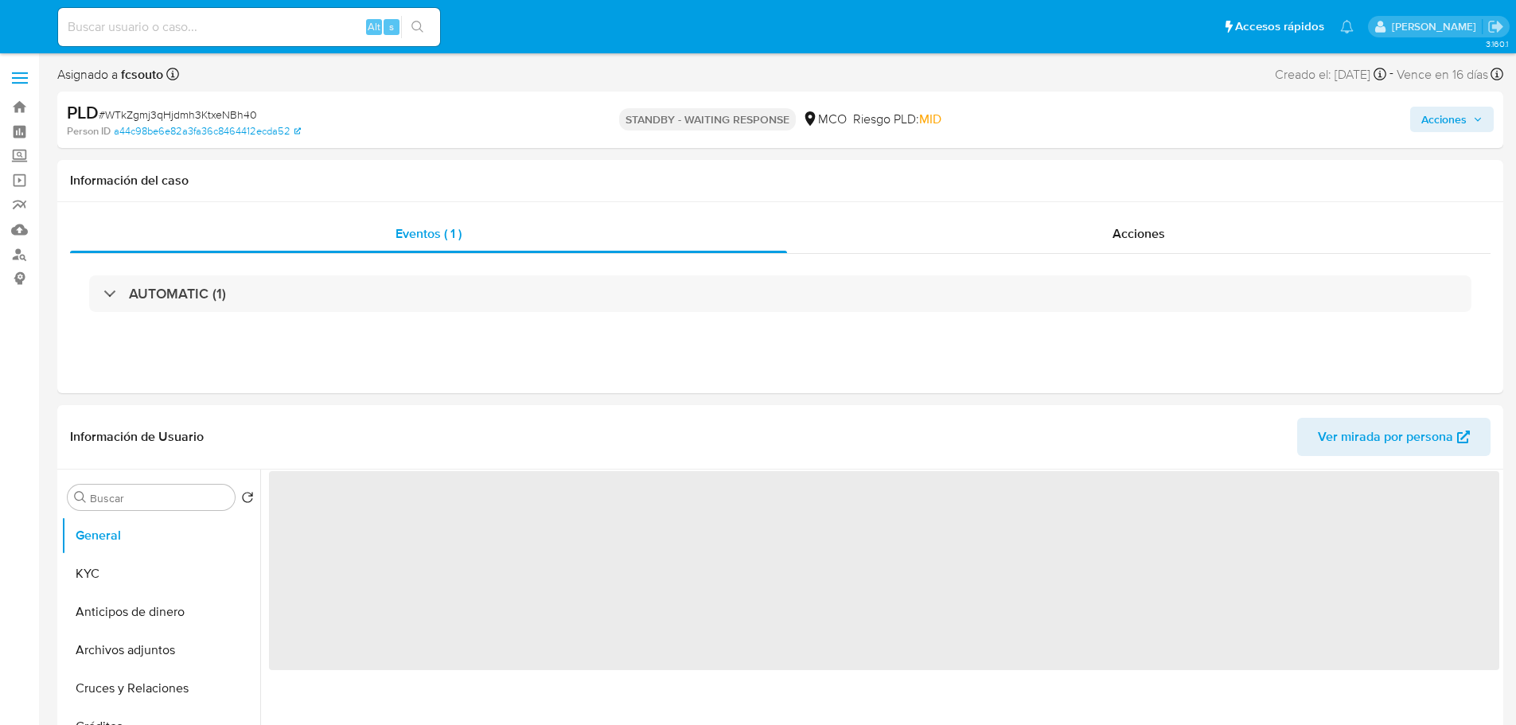
select select "10"
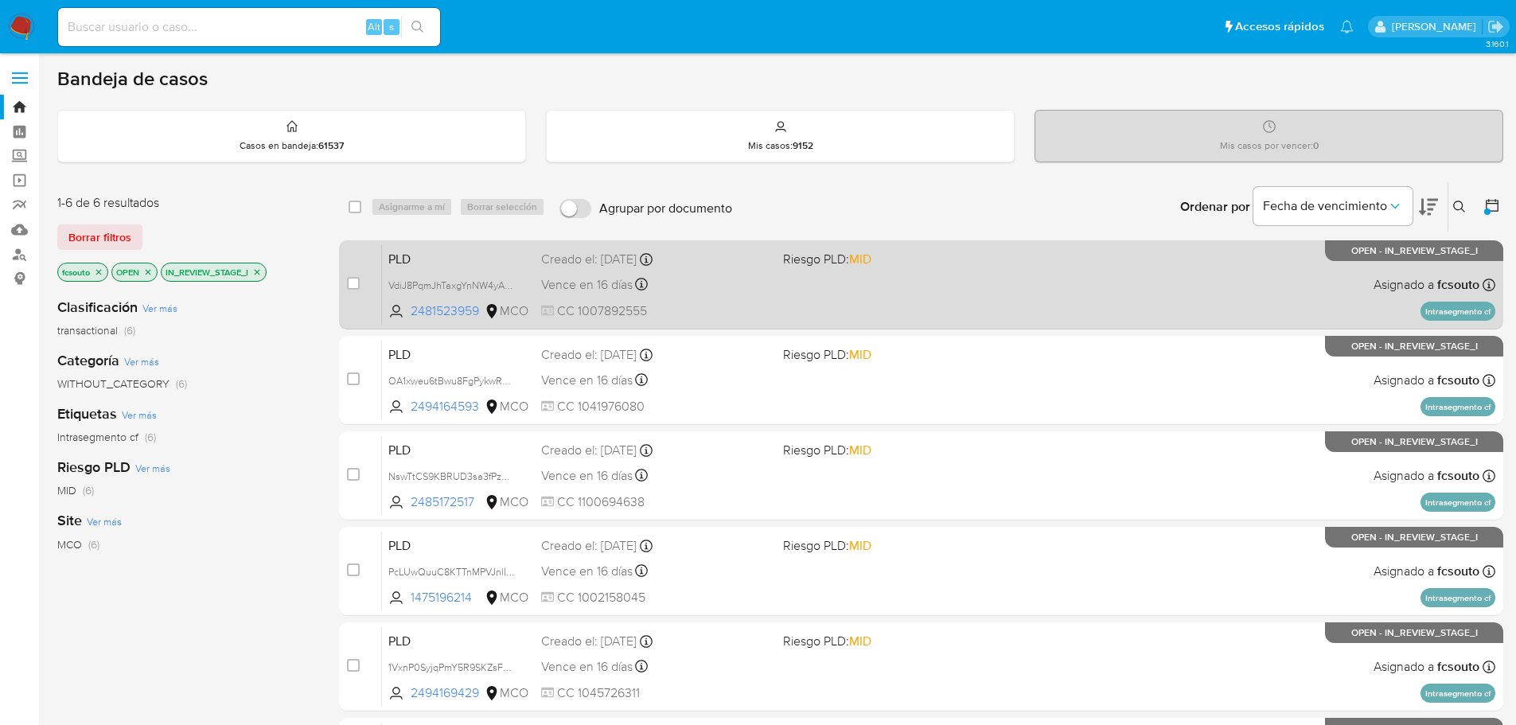
click at [919, 310] on div "PLD VdiJ8PqmJhTaxgYnNW4yAstW 2481523959 MCO Riesgo PLD: MID Creado el: [DATE] C…" at bounding box center [939, 284] width 1114 height 80
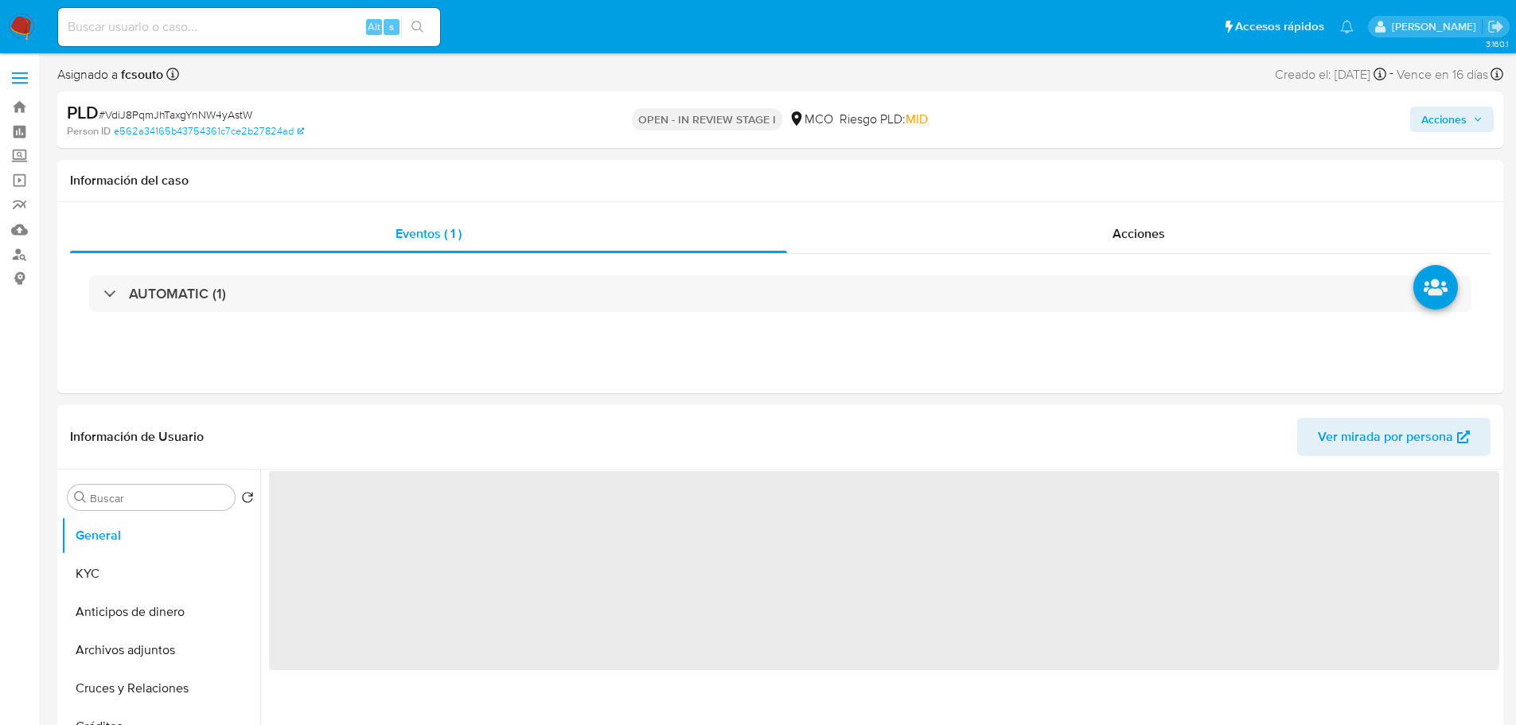
select select "10"
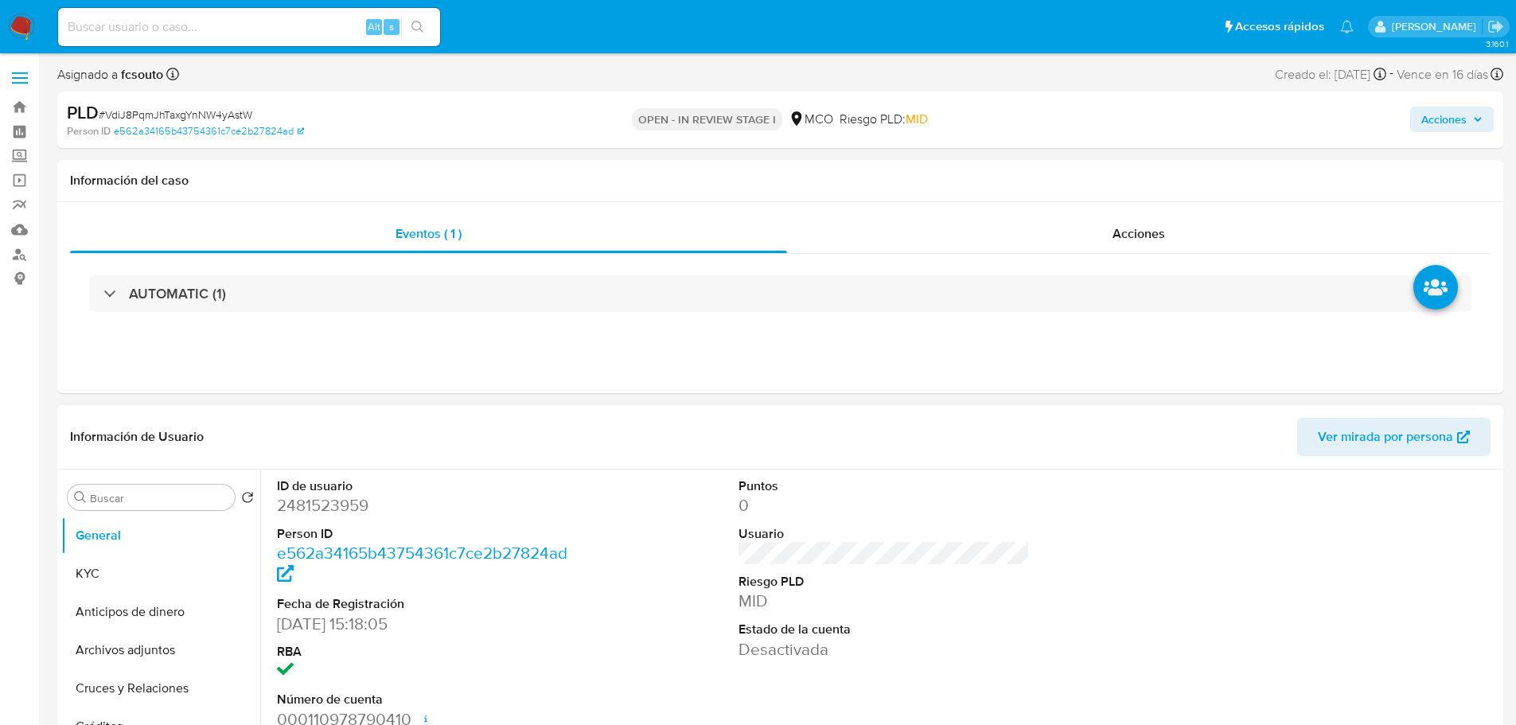
click at [326, 512] on dd "2481523959" at bounding box center [423, 505] width 292 height 22
click at [326, 511] on dd "2481523959" at bounding box center [423, 505] width 292 height 22
copy dd "2"
click at [354, 514] on dd "2481523959" at bounding box center [423, 505] width 292 height 22
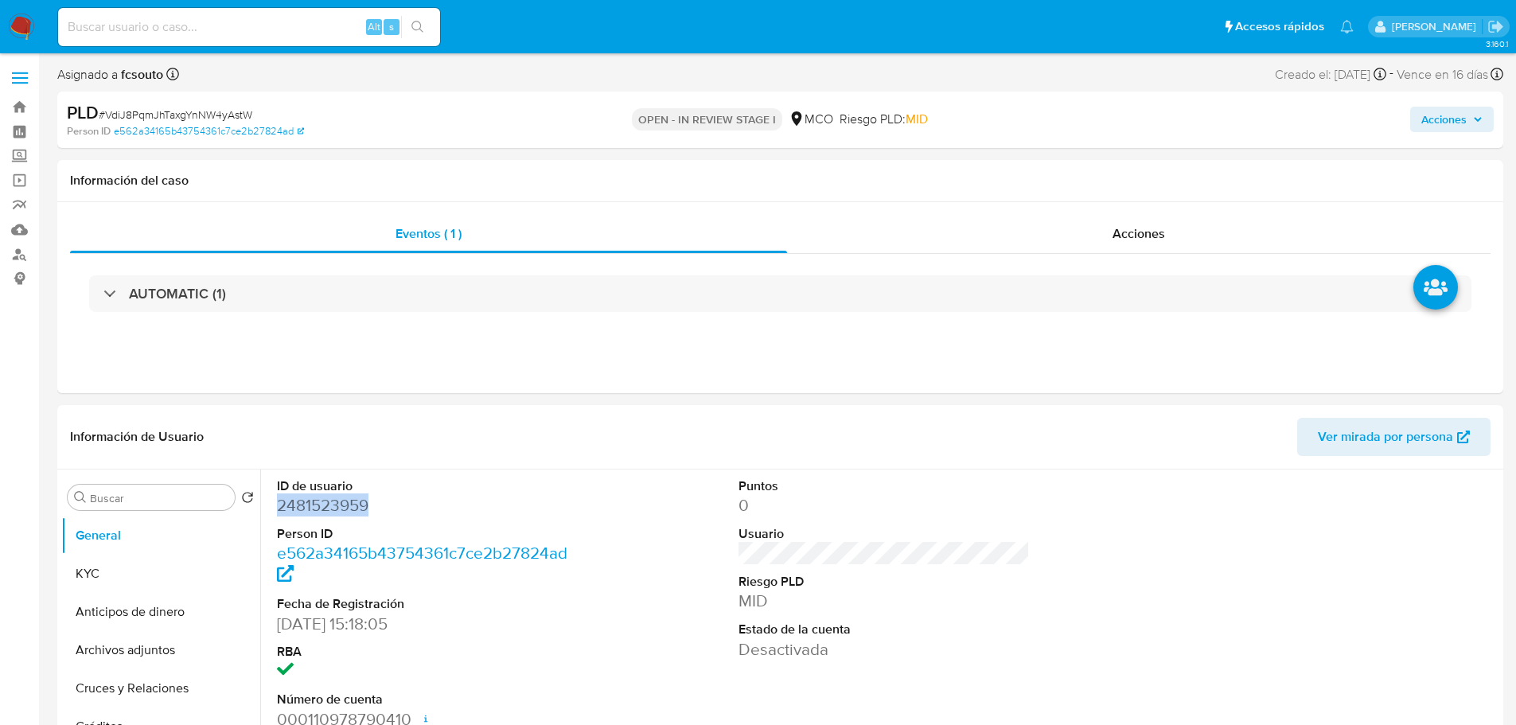
copy dd "2481523959"
